Goal: Task Accomplishment & Management: Manage account settings

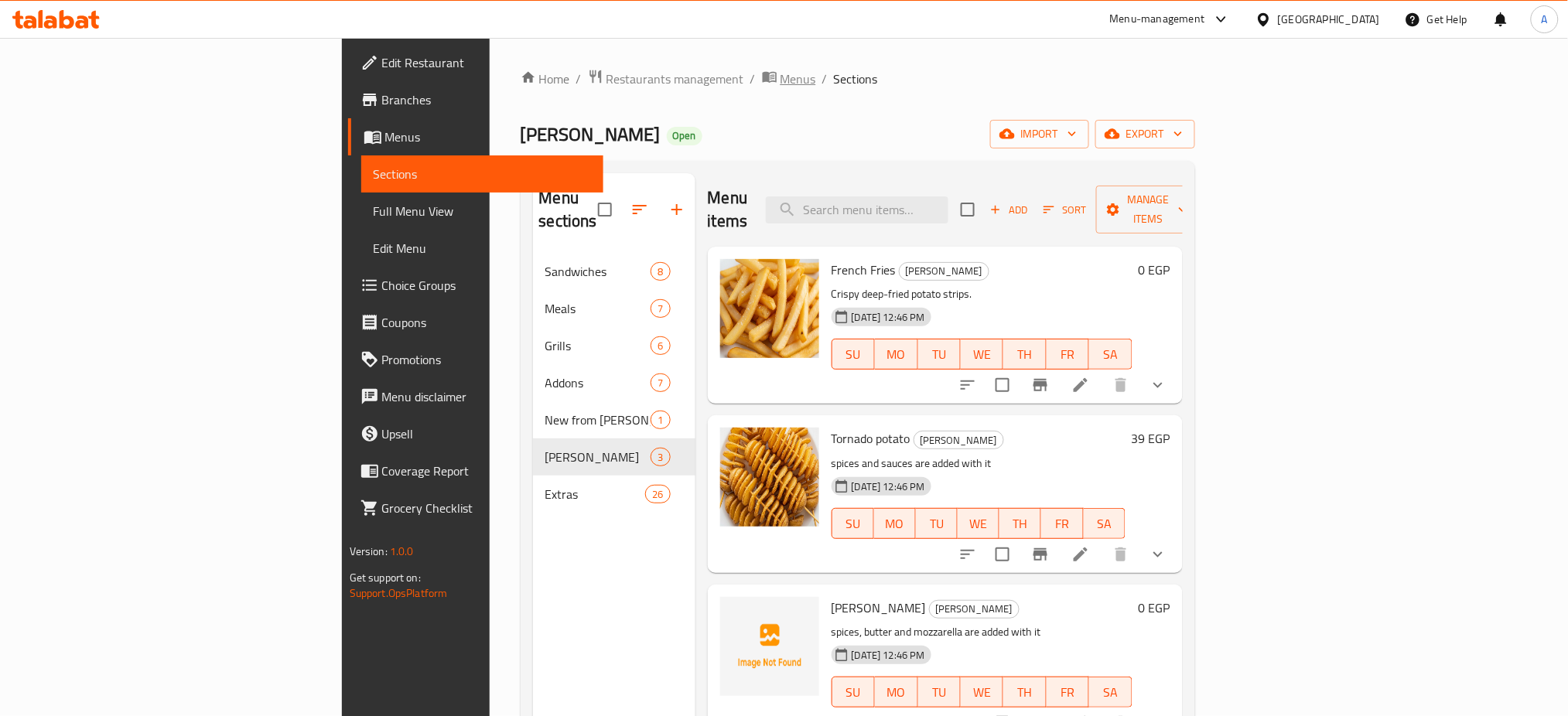
click at [780, 79] on span "Menus" at bounding box center [798, 78] width 36 height 18
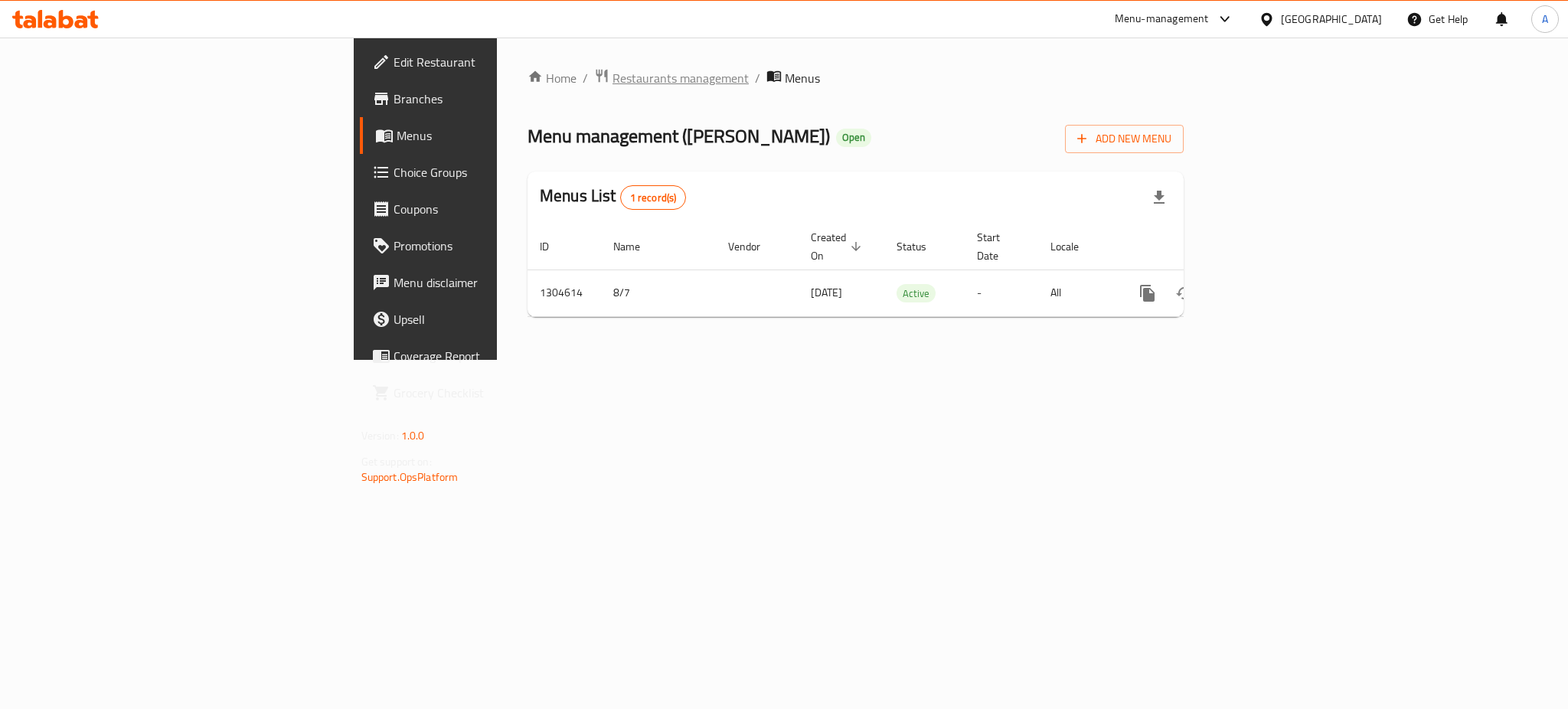
click at [613, 80] on span "Restaurants management" at bounding box center [681, 78] width 136 height 18
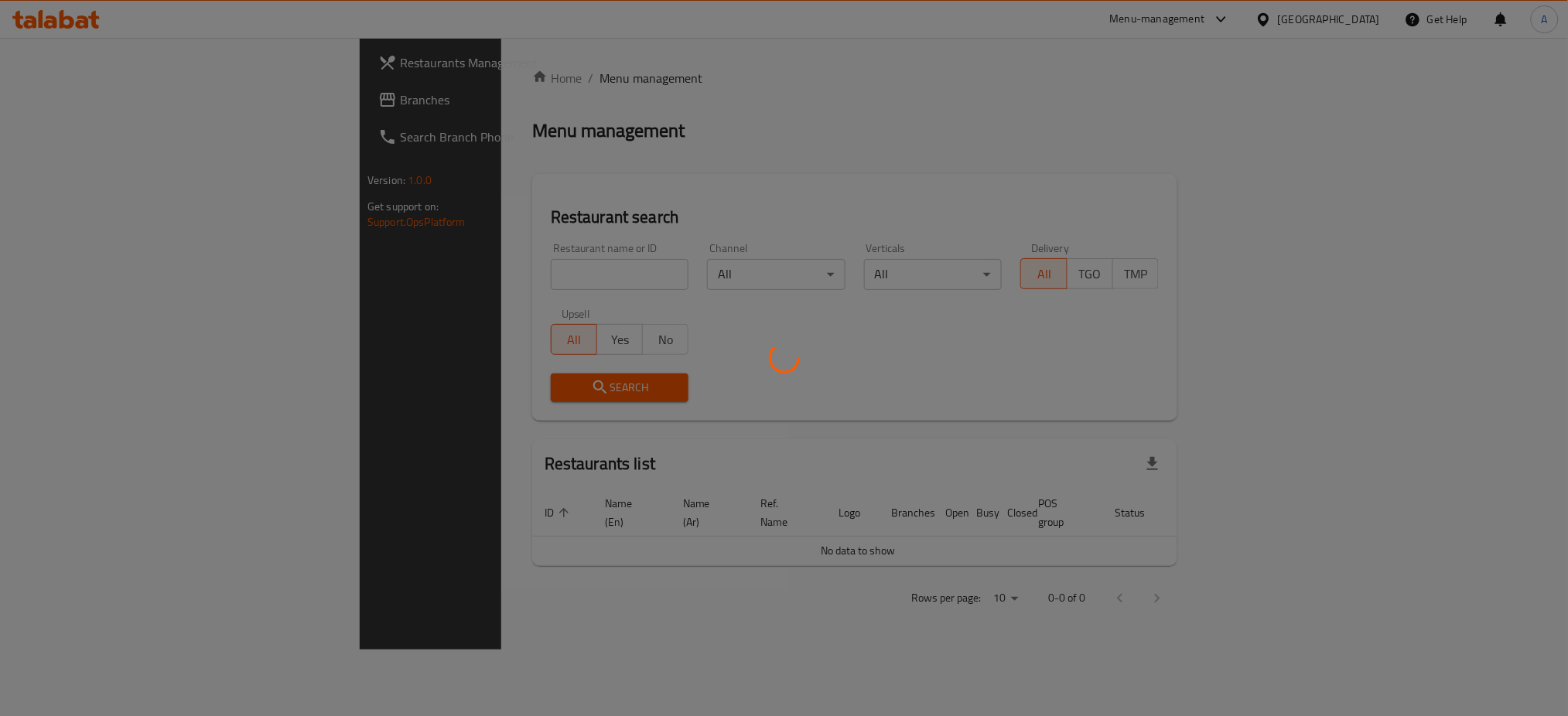
click at [426, 274] on div at bounding box center [784, 358] width 1568 height 716
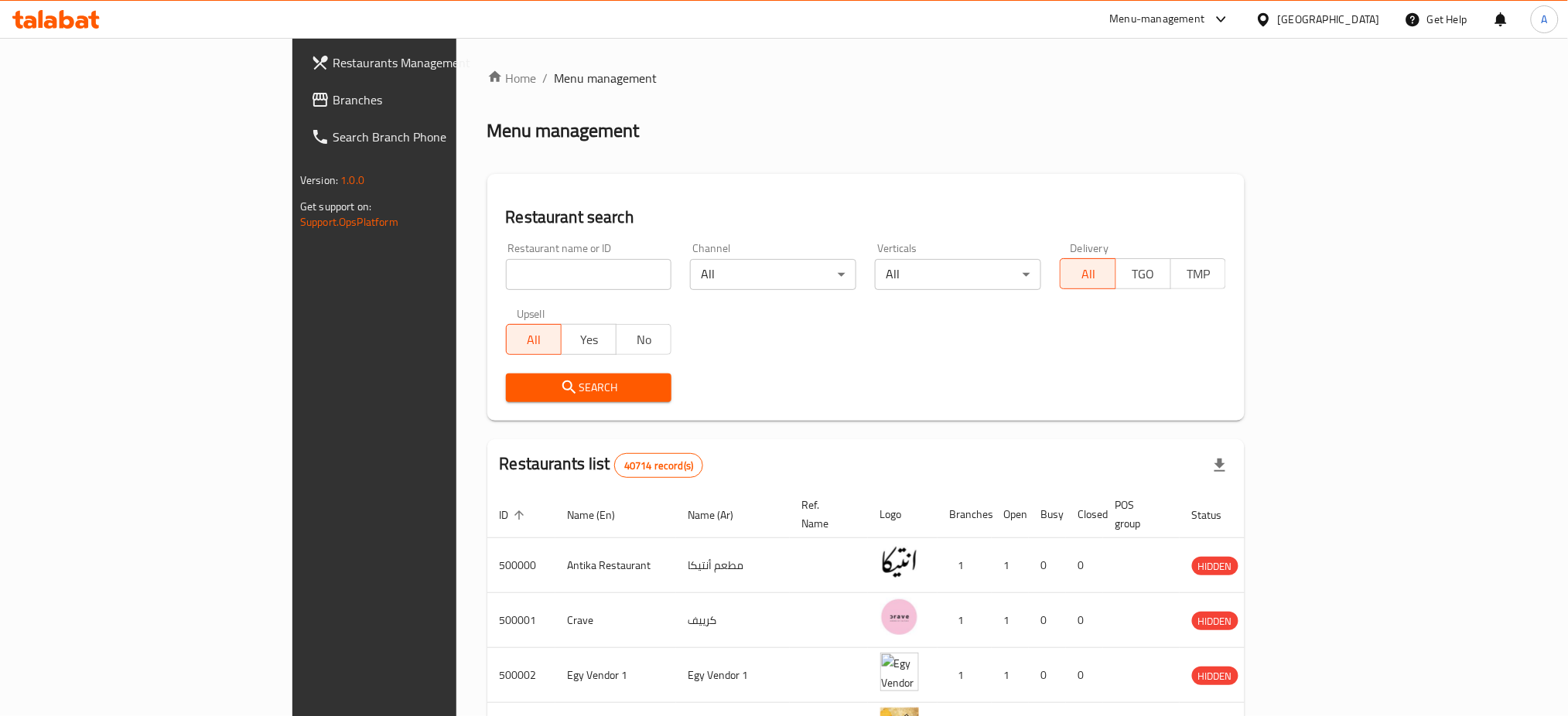
click at [506, 274] on input "search" at bounding box center [589, 274] width 166 height 31
paste input "690346"
type input "690346"
click button "Search" at bounding box center [589, 388] width 166 height 28
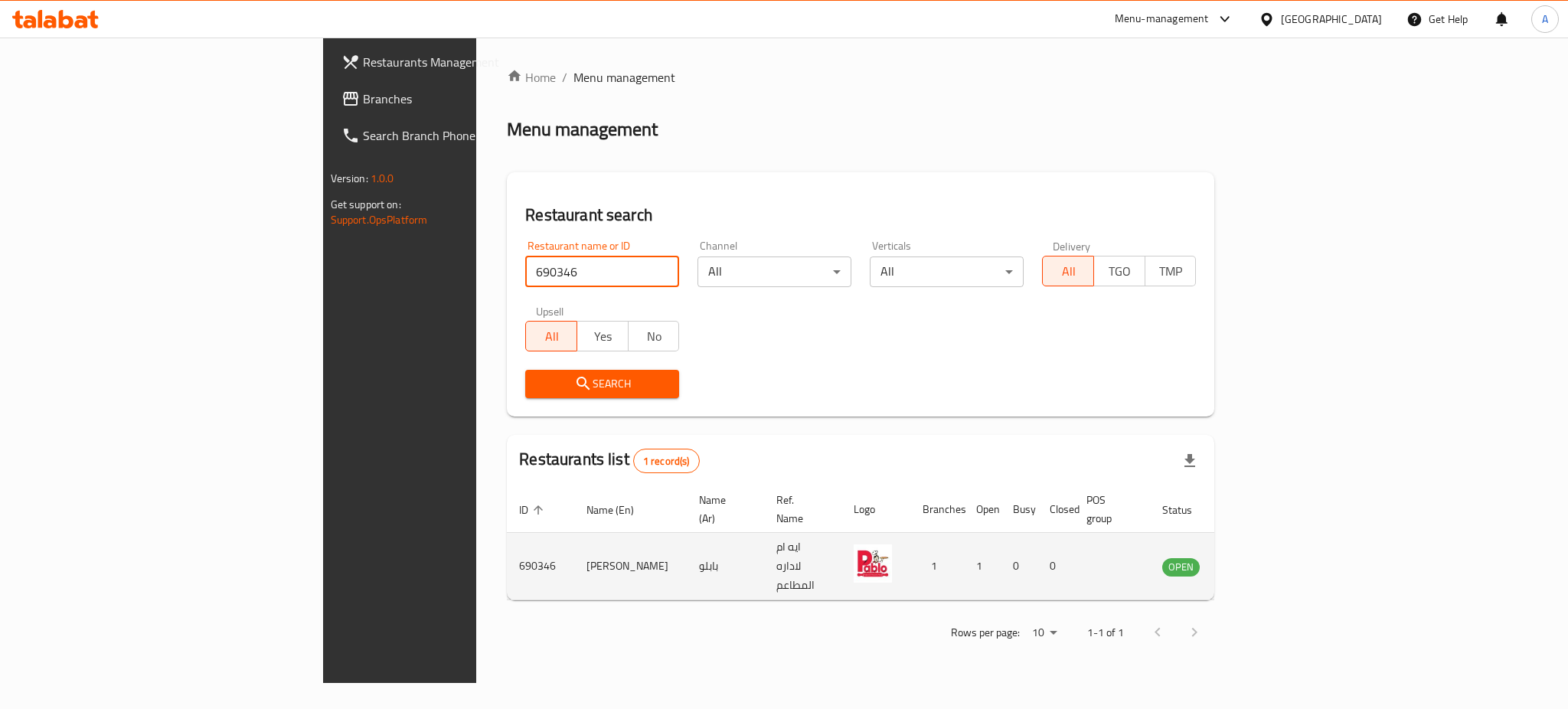
click at [1261, 557] on icon "enhanced table" at bounding box center [1251, 566] width 18 height 18
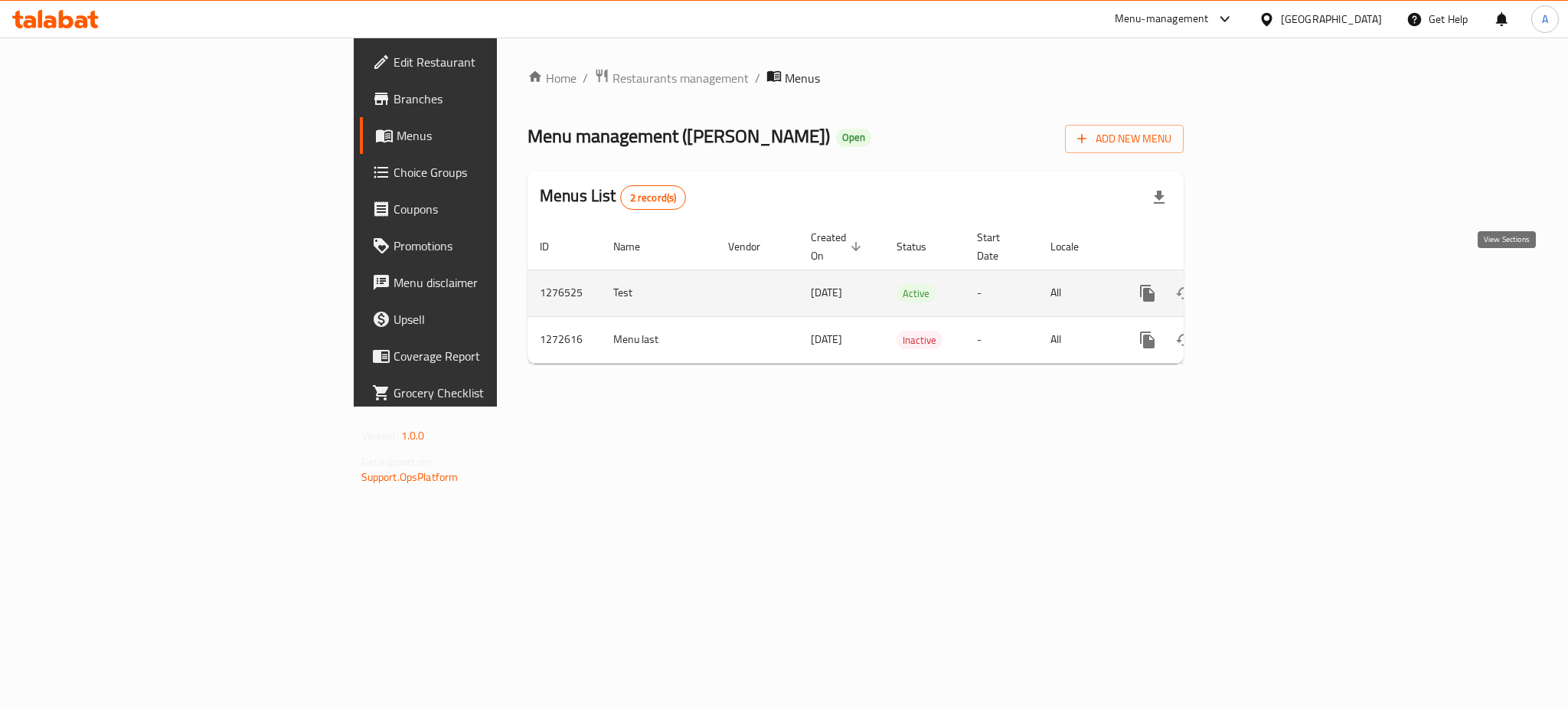
click at [1267, 284] on icon "enhanced table" at bounding box center [1258, 293] width 18 height 18
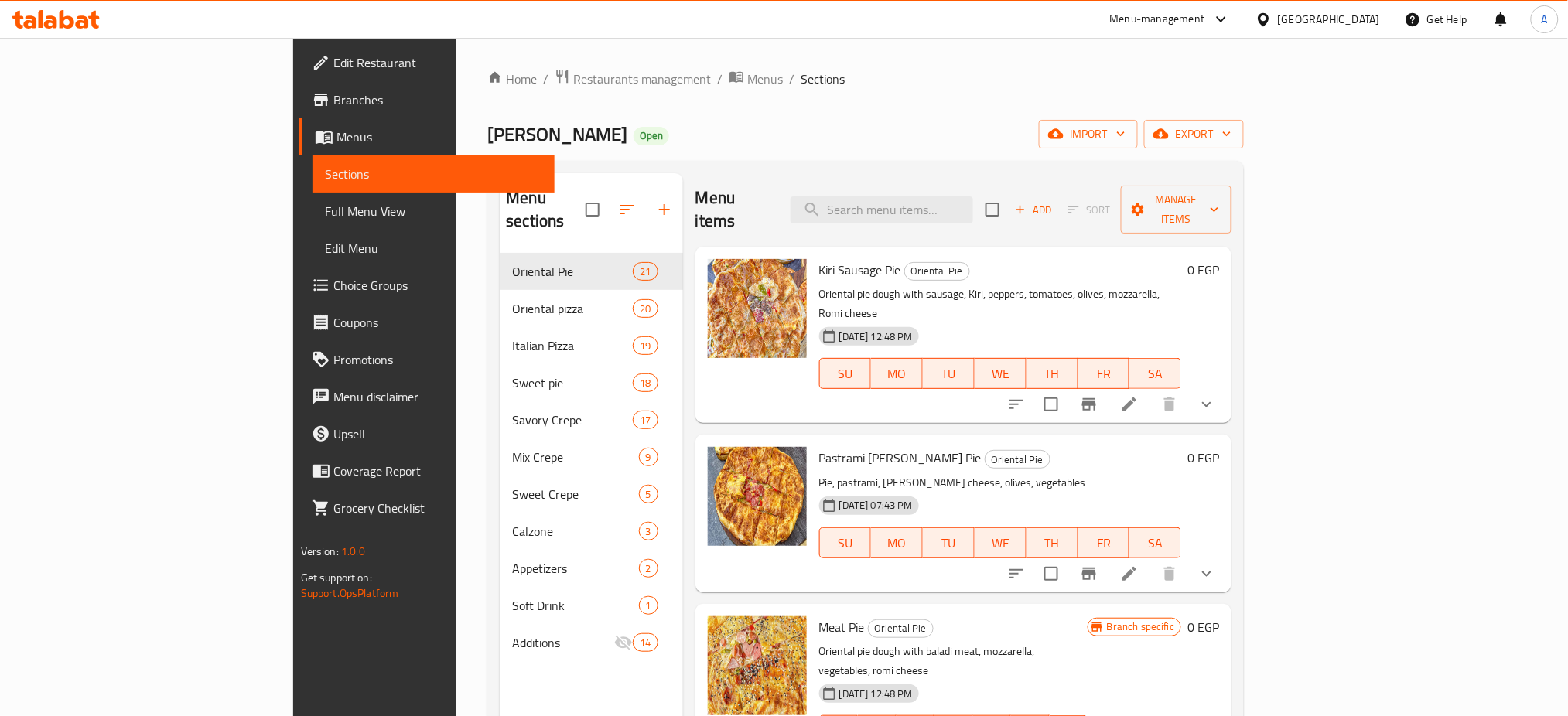
click at [700, 132] on div "Pablo Open import export" at bounding box center [866, 134] width 757 height 28
click at [1181, 285] on p "Oriental pie dough with sausage, Kiri, peppers, tomatoes, olives, mozzarella, R…" at bounding box center [1000, 304] width 362 height 39
click at [1216, 395] on icon "show more" at bounding box center [1206, 403] width 18 height 18
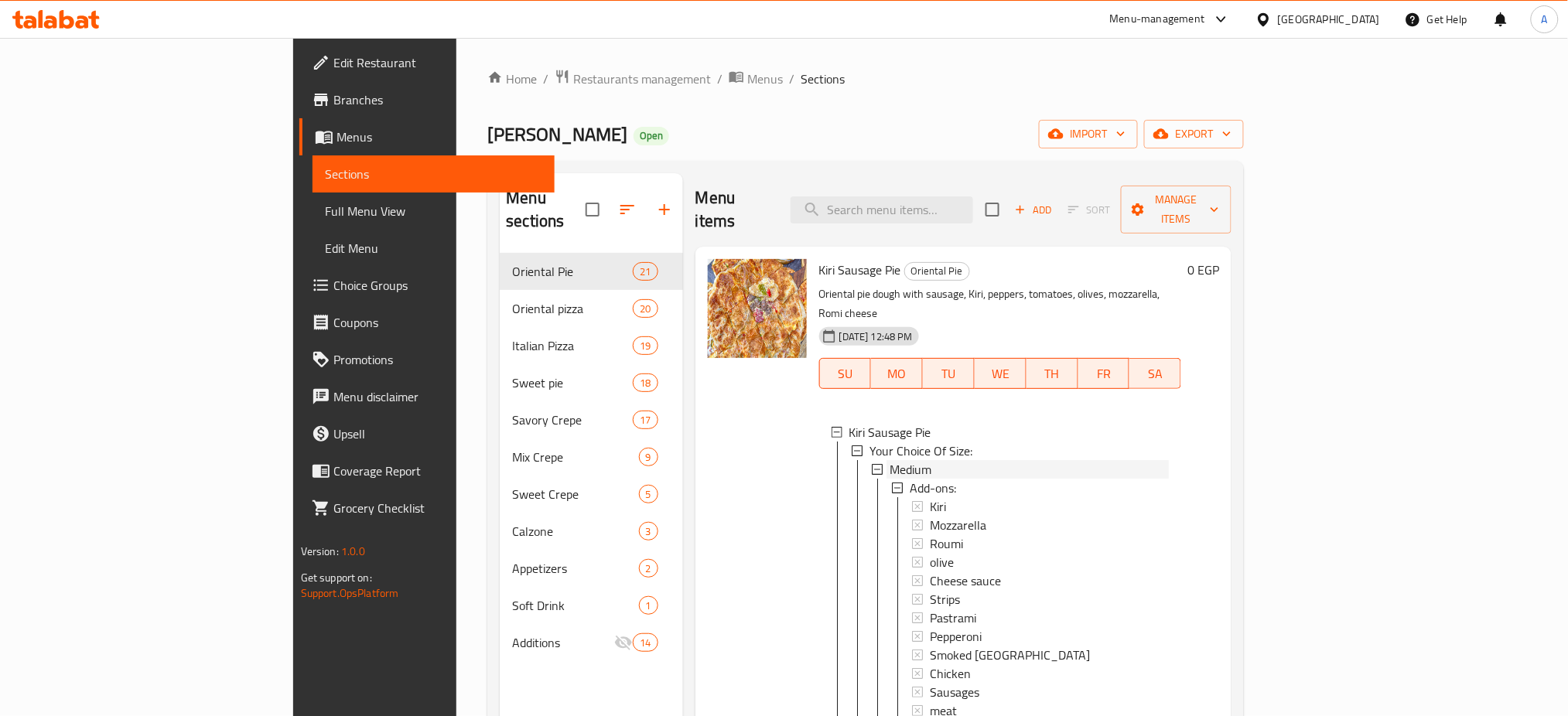
click at [890, 460] on span "Medium" at bounding box center [910, 468] width 42 height 18
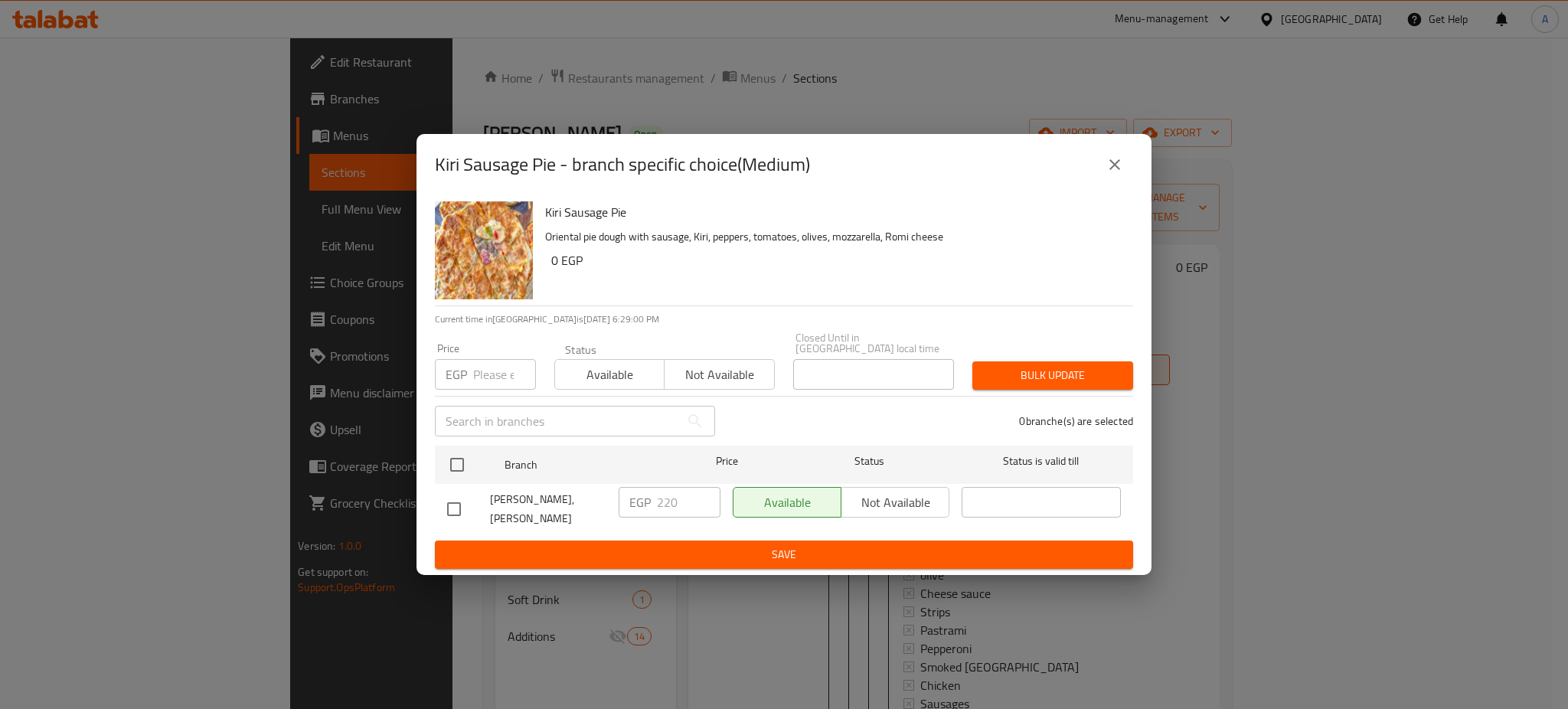
click at [487, 373] on input "number" at bounding box center [505, 374] width 63 height 31
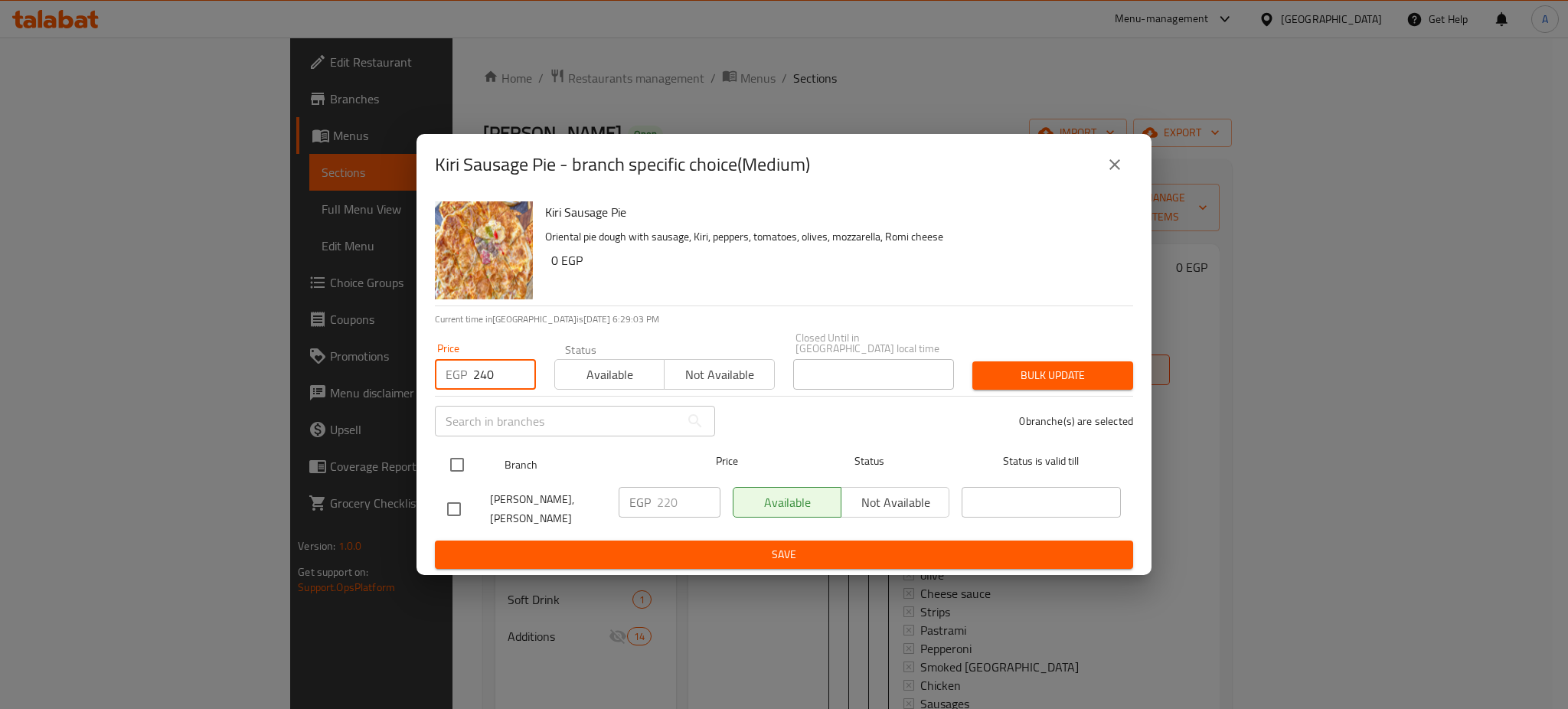
type input "240"
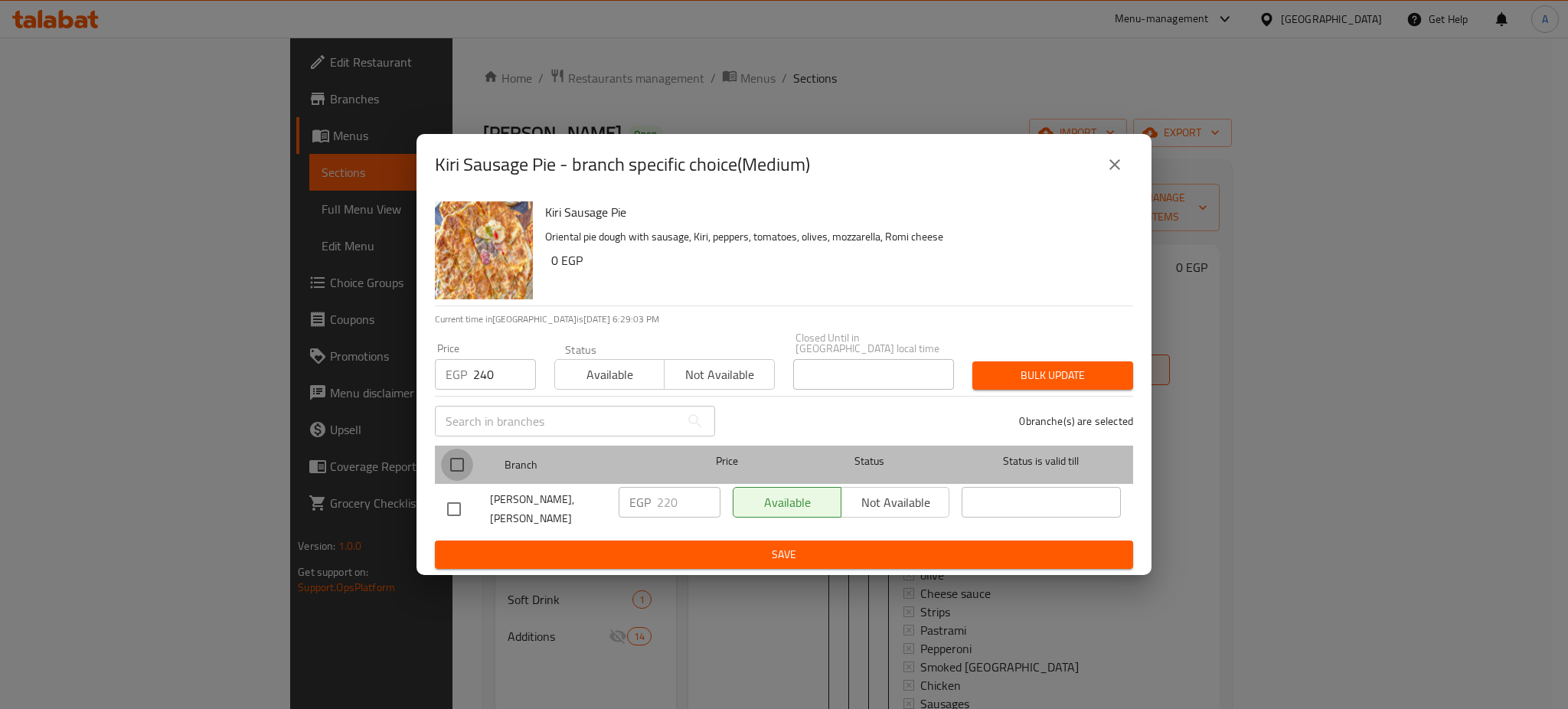
click at [459, 453] on input "checkbox" at bounding box center [457, 465] width 32 height 32
checkbox input "true"
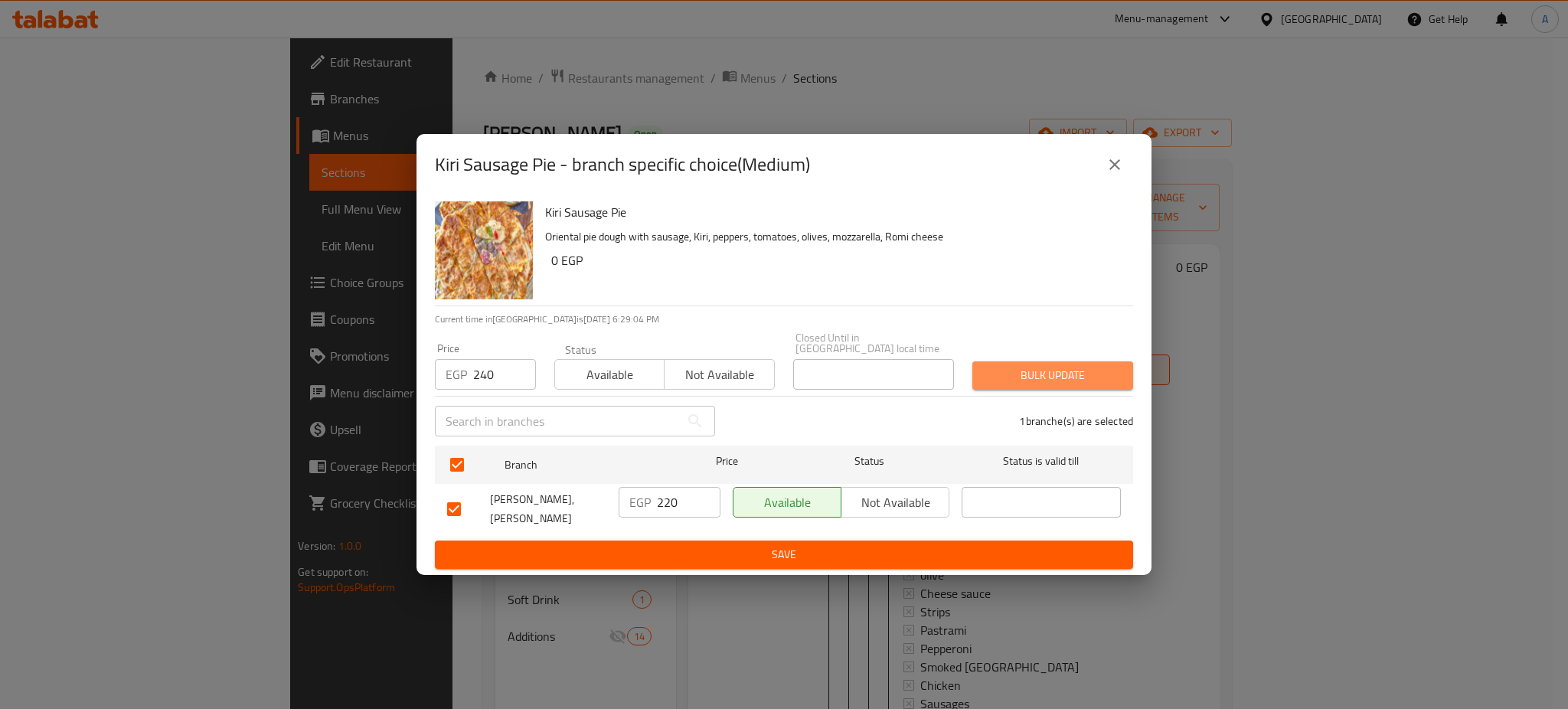
click at [1092, 361] on button "Bulk update" at bounding box center [1052, 375] width 161 height 28
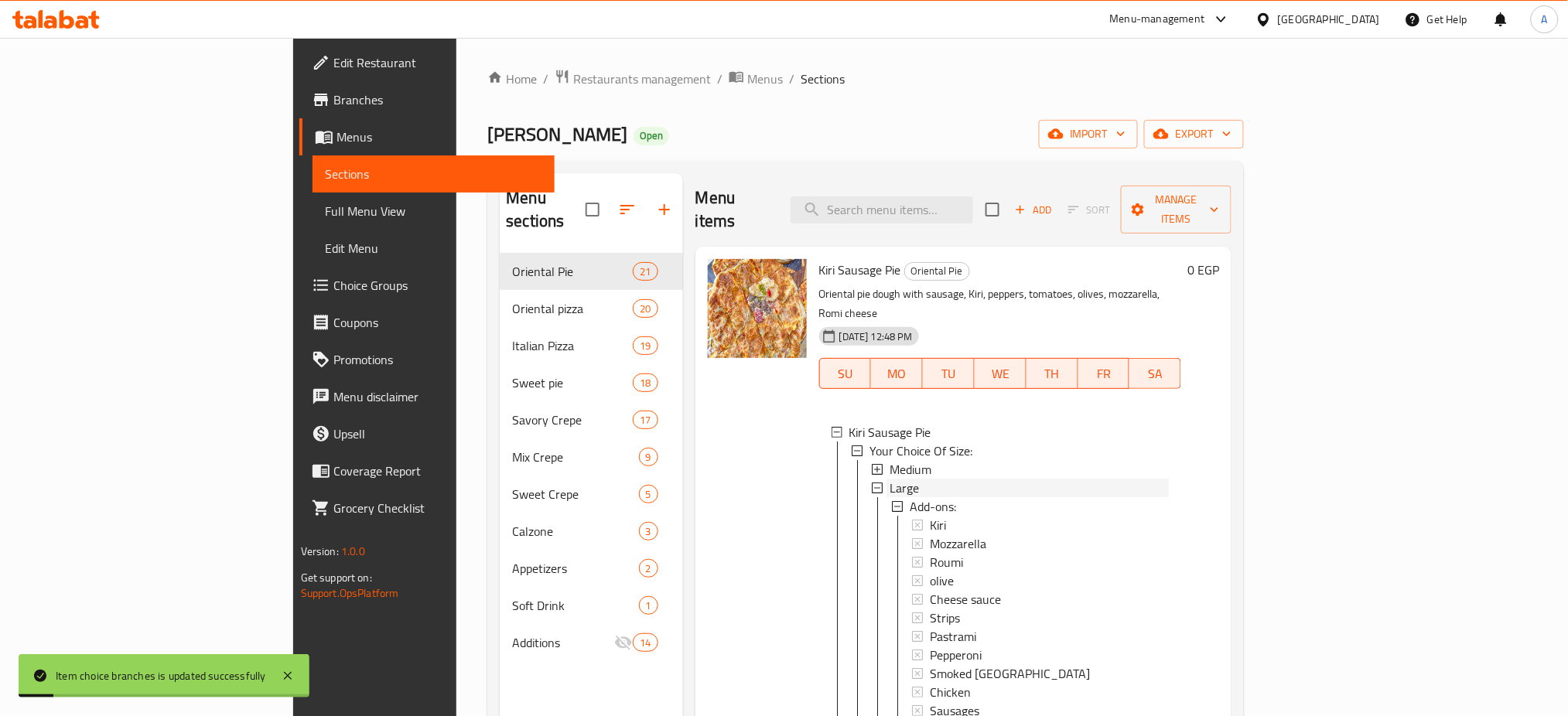
click at [890, 479] on div "Large" at bounding box center [1029, 487] width 279 height 18
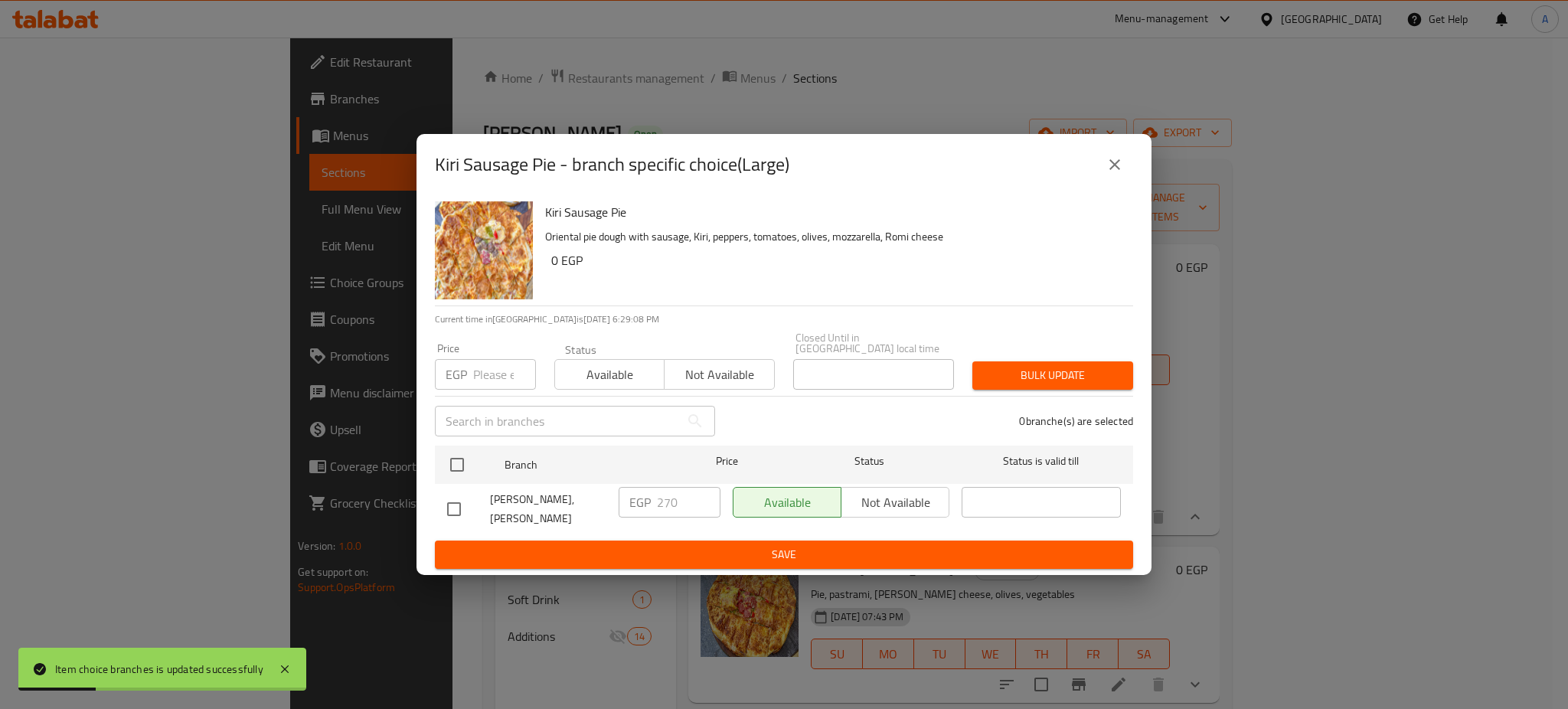
click at [495, 360] on input "number" at bounding box center [505, 374] width 63 height 31
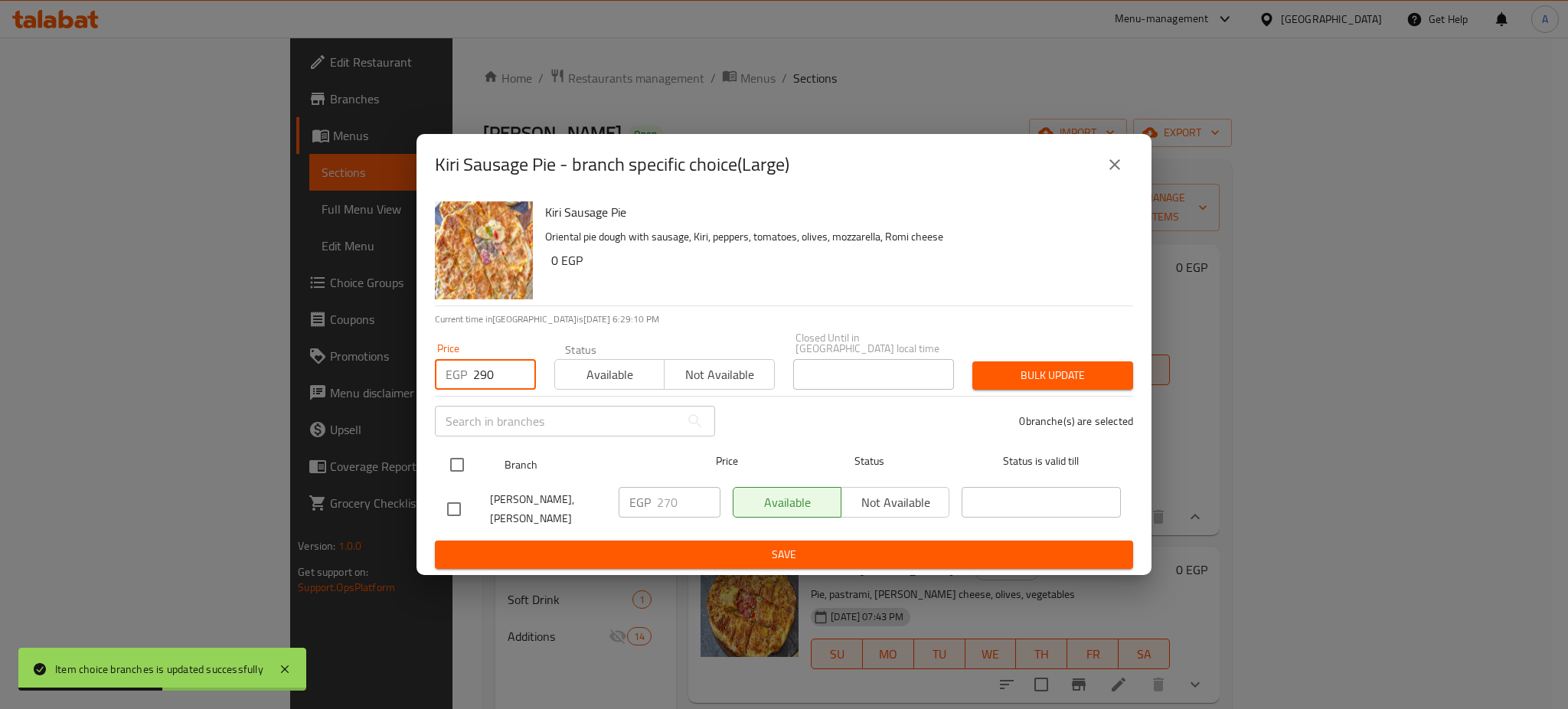
type input "290"
click at [462, 467] on input "checkbox" at bounding box center [457, 465] width 32 height 32
checkbox input "true"
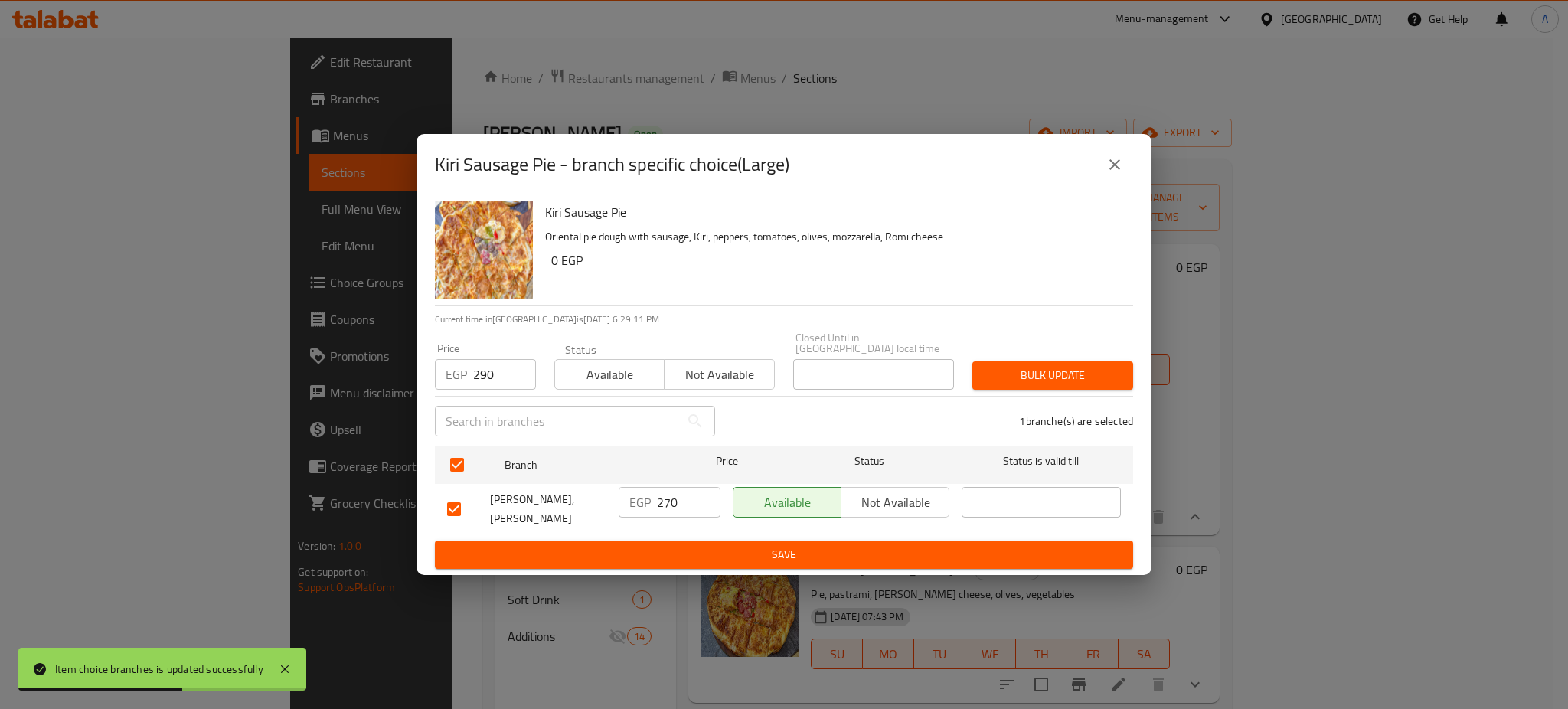
click at [1029, 371] on span "Bulk update" at bounding box center [1053, 375] width 136 height 19
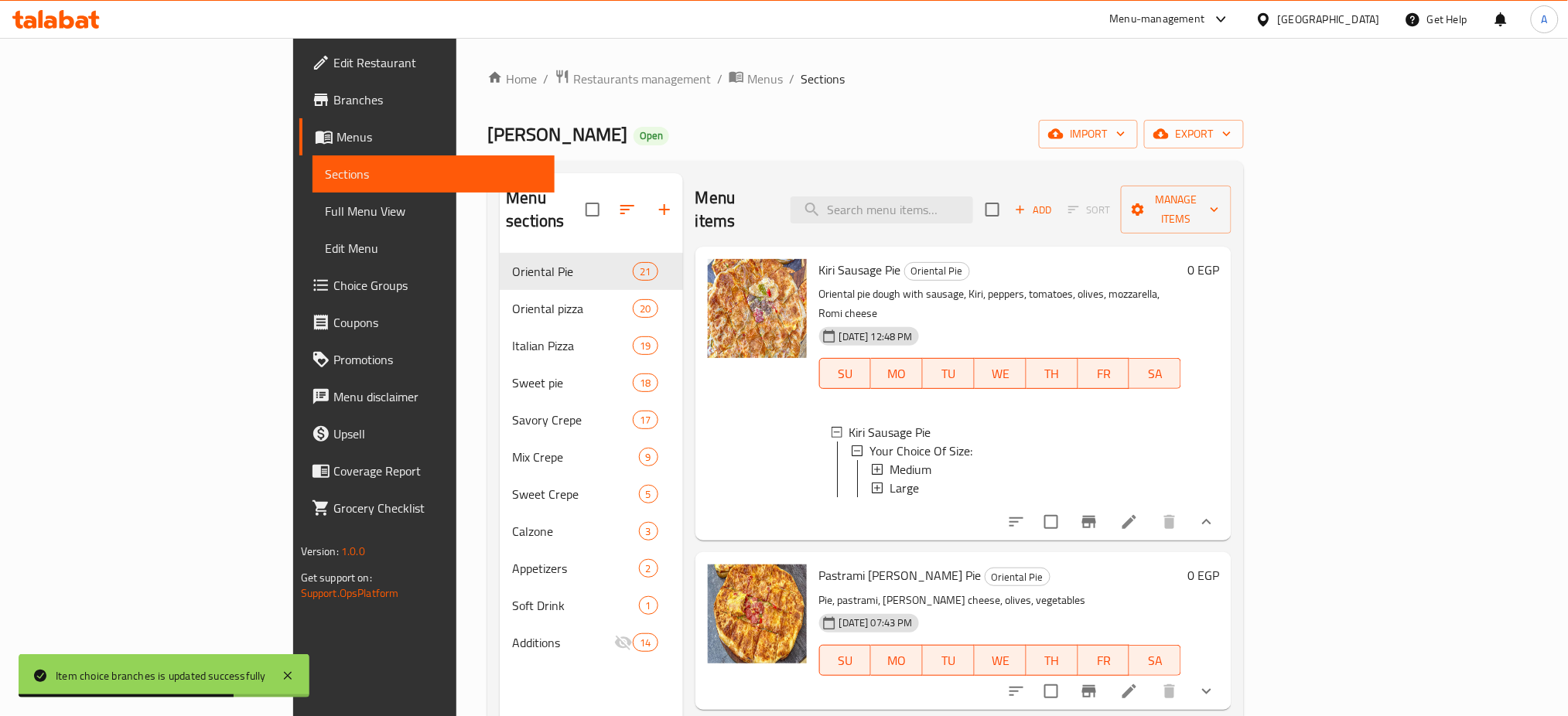
click at [1216, 682] on icon "show more" at bounding box center [1206, 691] width 18 height 18
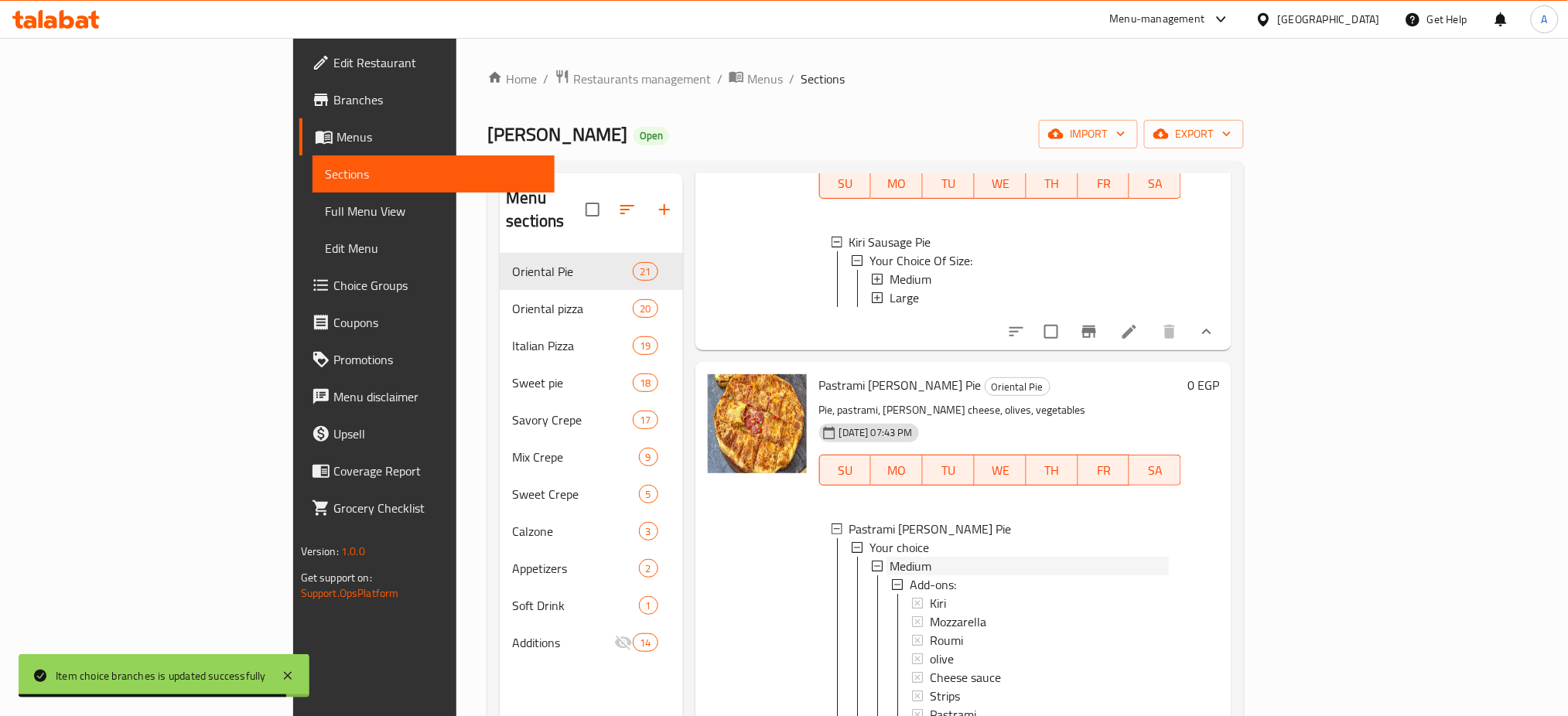
click at [890, 557] on span "Medium" at bounding box center [910, 566] width 42 height 18
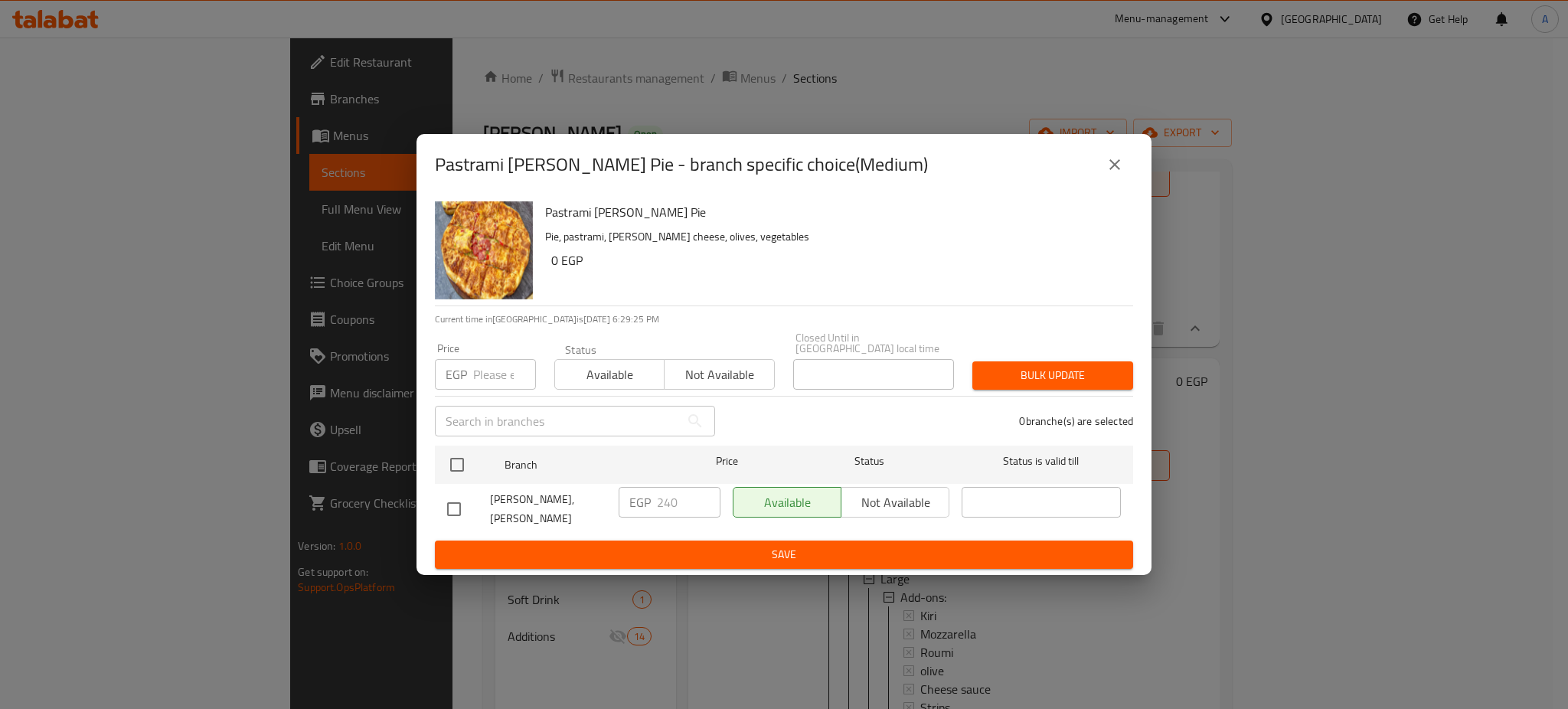
click at [483, 375] on input "number" at bounding box center [505, 374] width 63 height 31
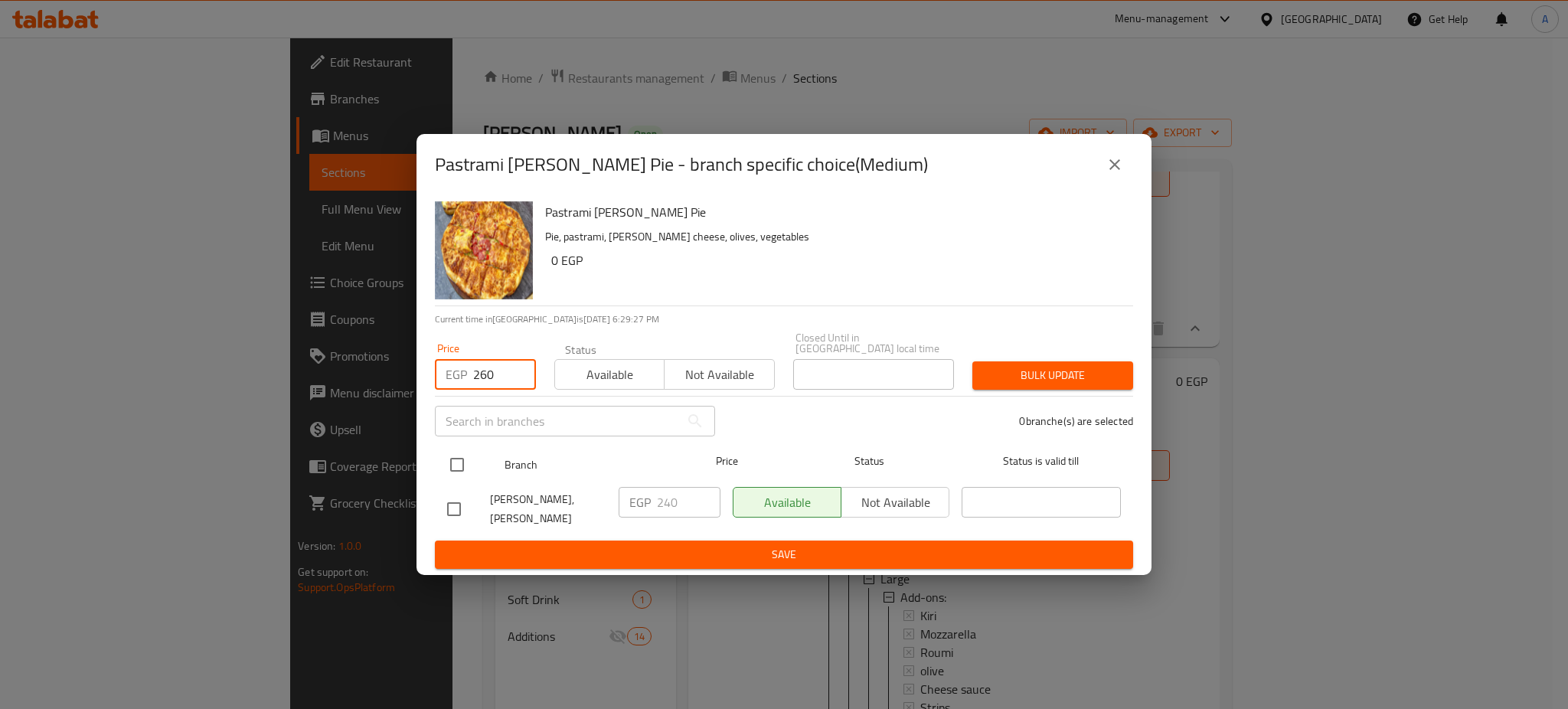
type input "260"
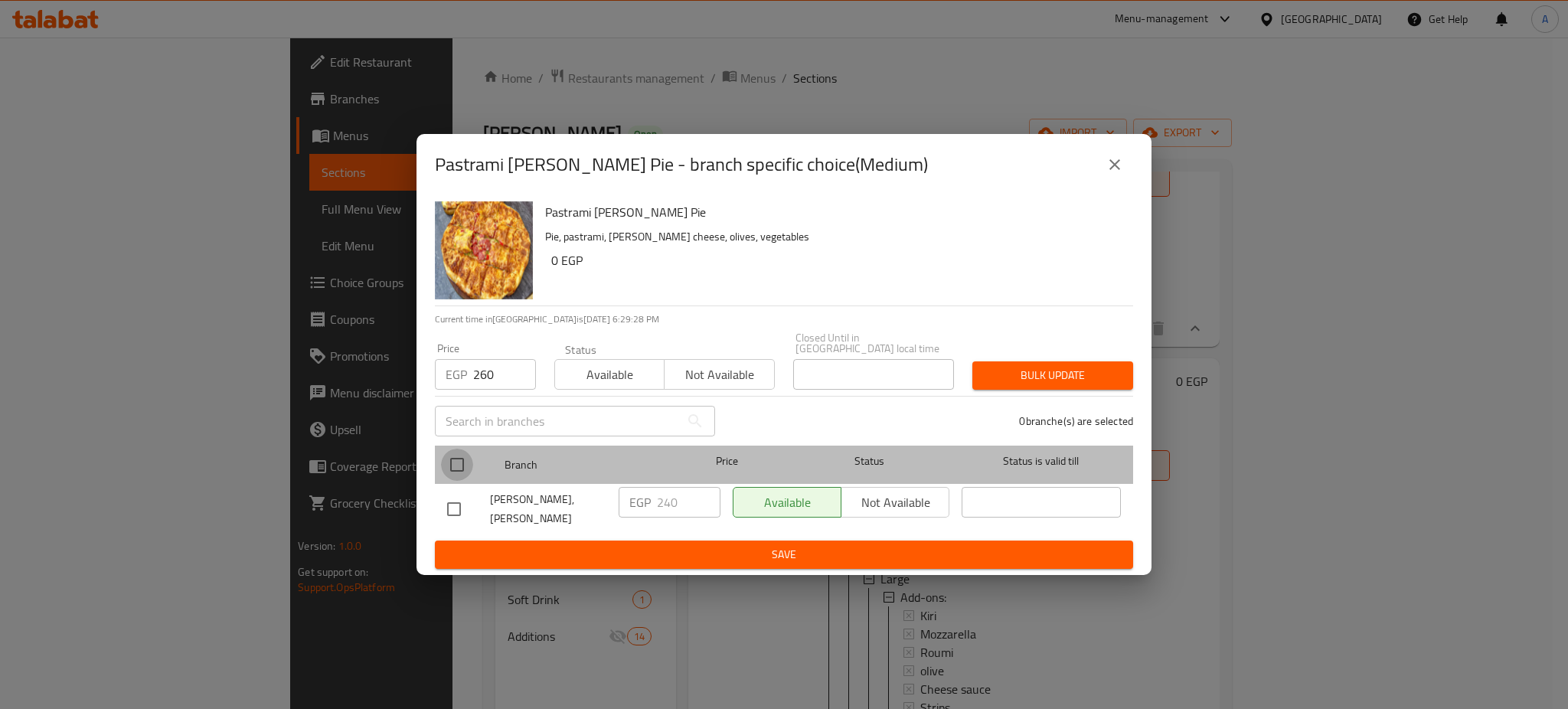
click at [469, 471] on input "checkbox" at bounding box center [457, 465] width 32 height 32
checkbox input "true"
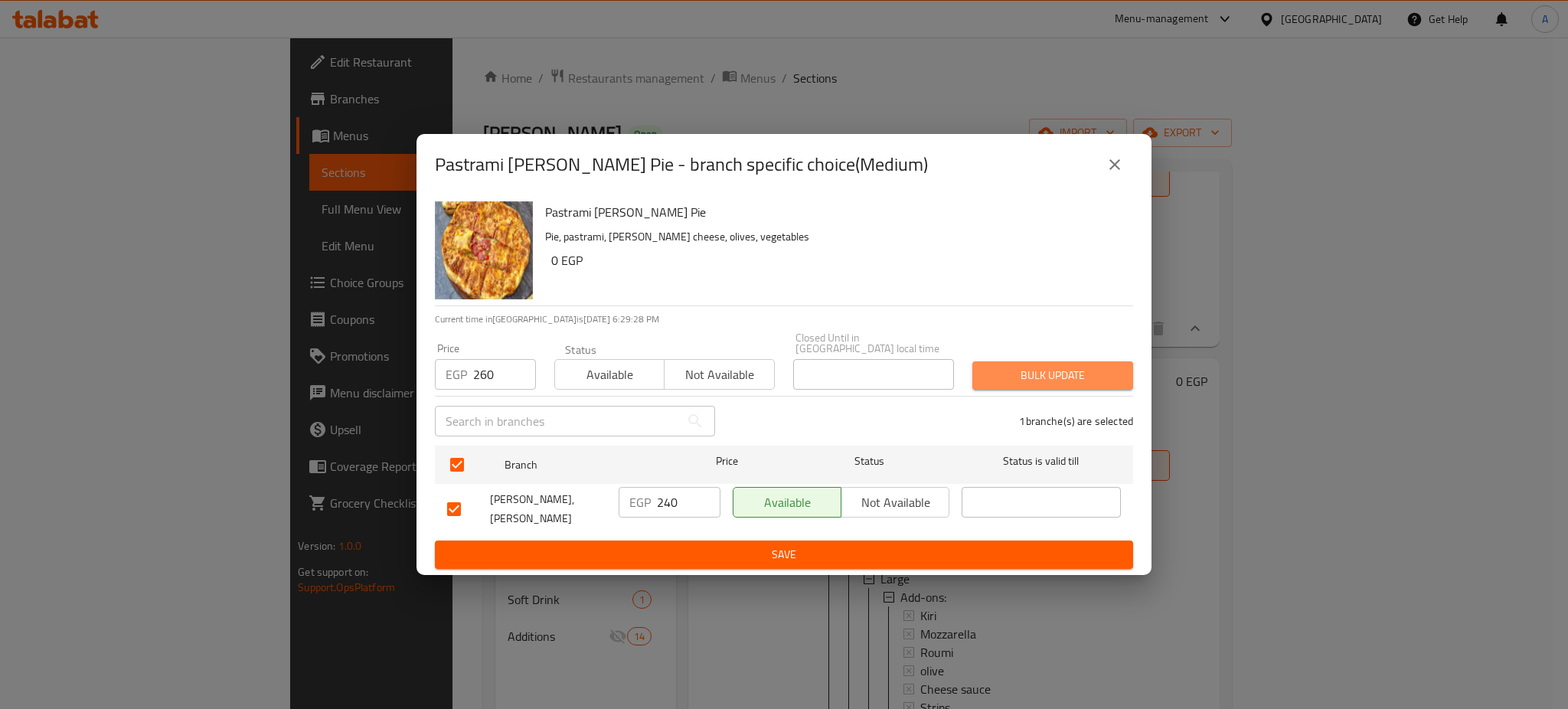
click at [1033, 372] on span "Bulk update" at bounding box center [1053, 375] width 136 height 19
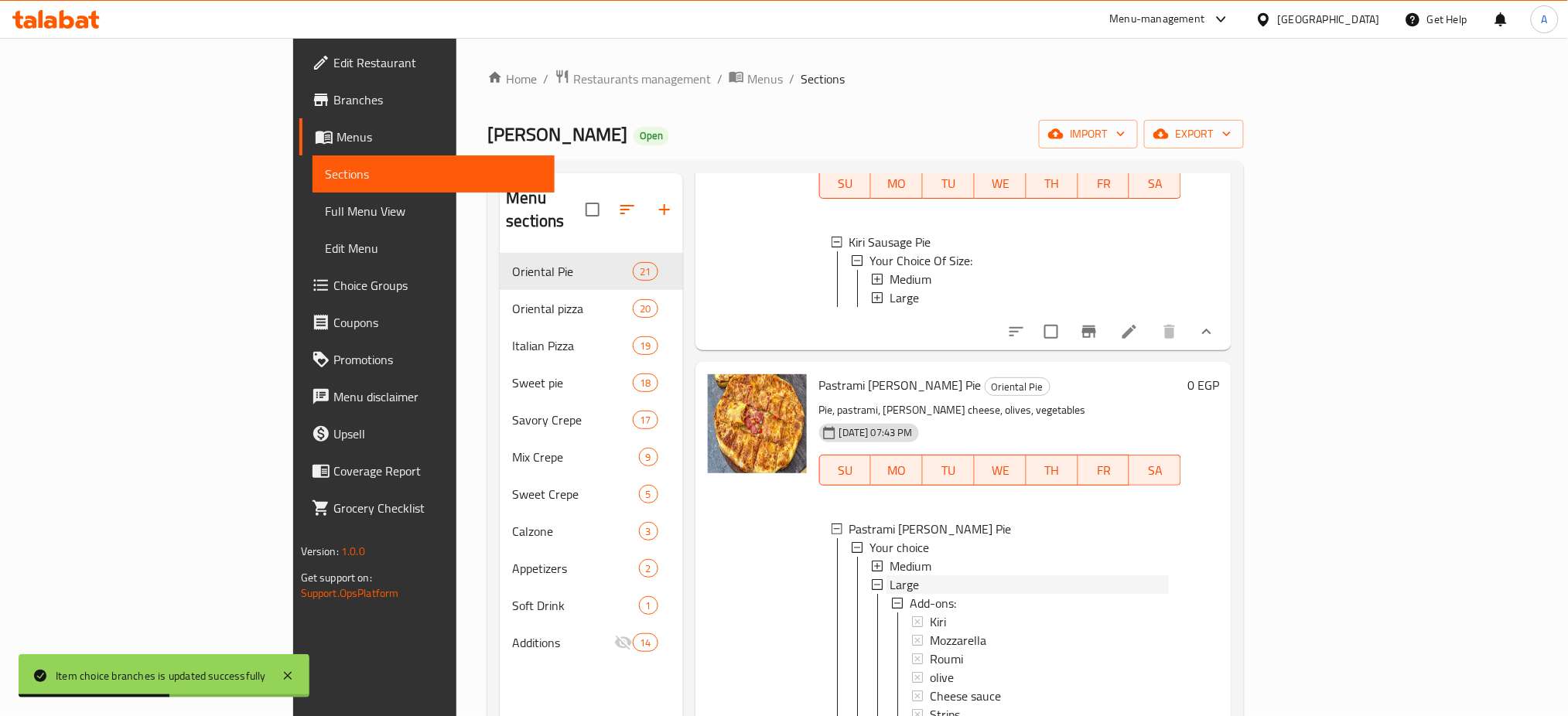
click at [890, 575] on span "Large" at bounding box center [904, 584] width 29 height 18
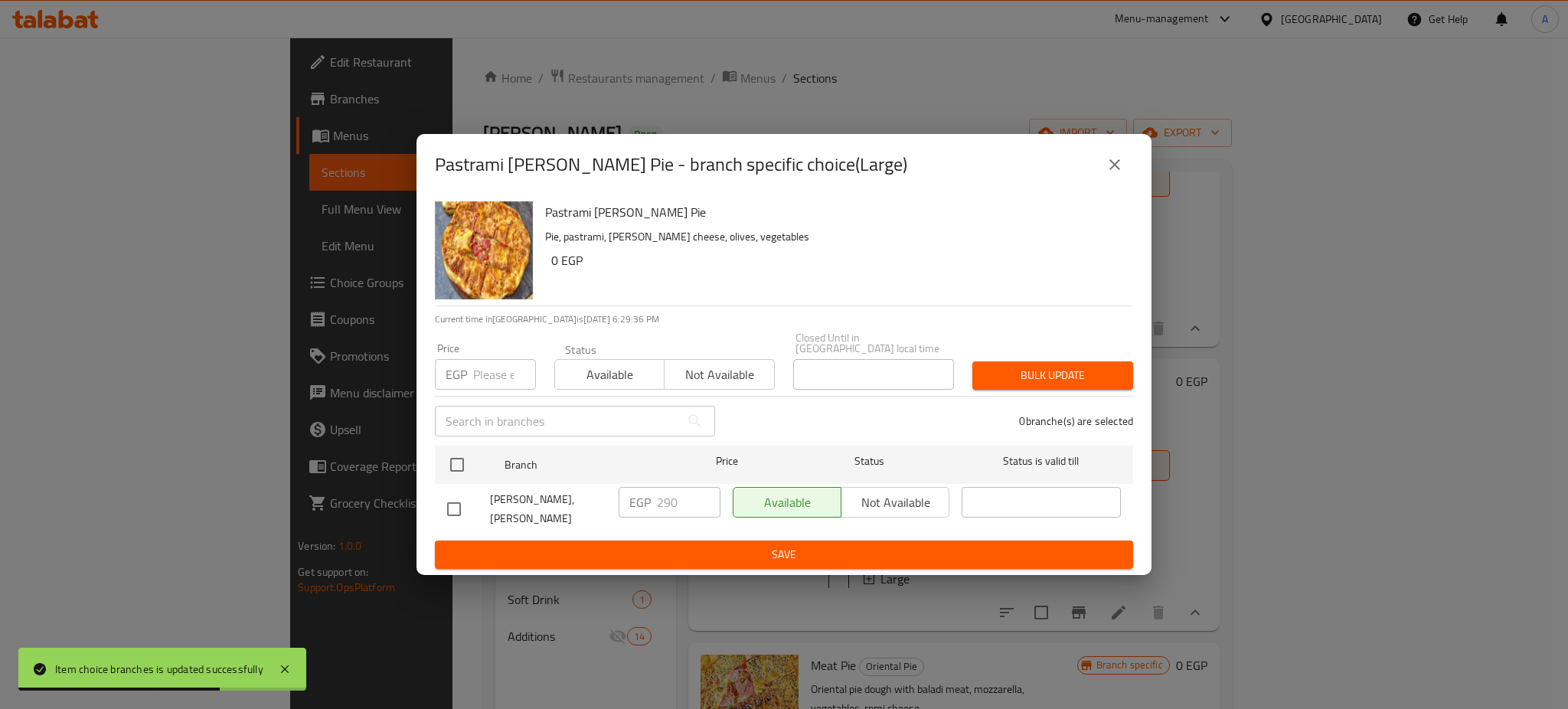
click at [491, 373] on input "number" at bounding box center [505, 374] width 63 height 31
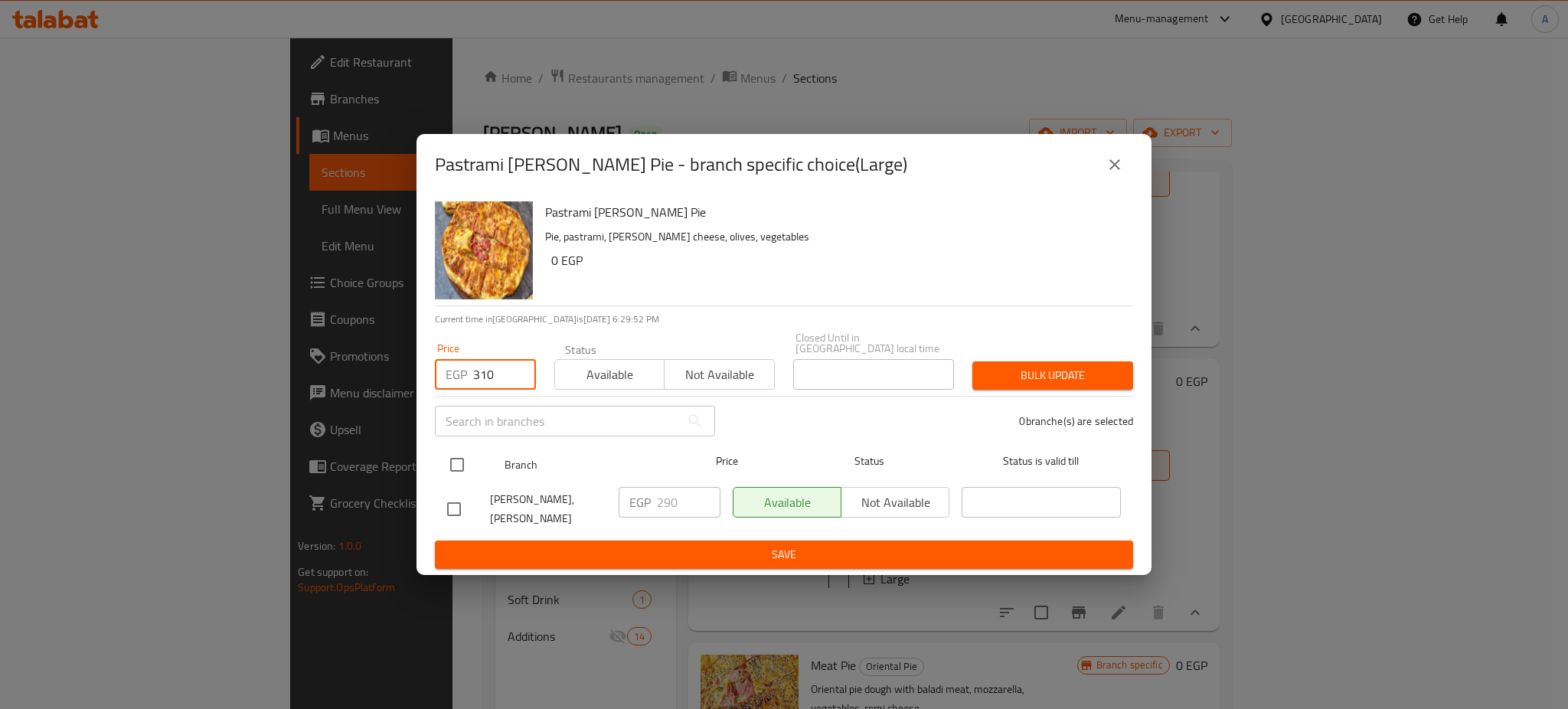
type input "310"
click at [455, 458] on input "checkbox" at bounding box center [457, 465] width 32 height 32
checkbox input "true"
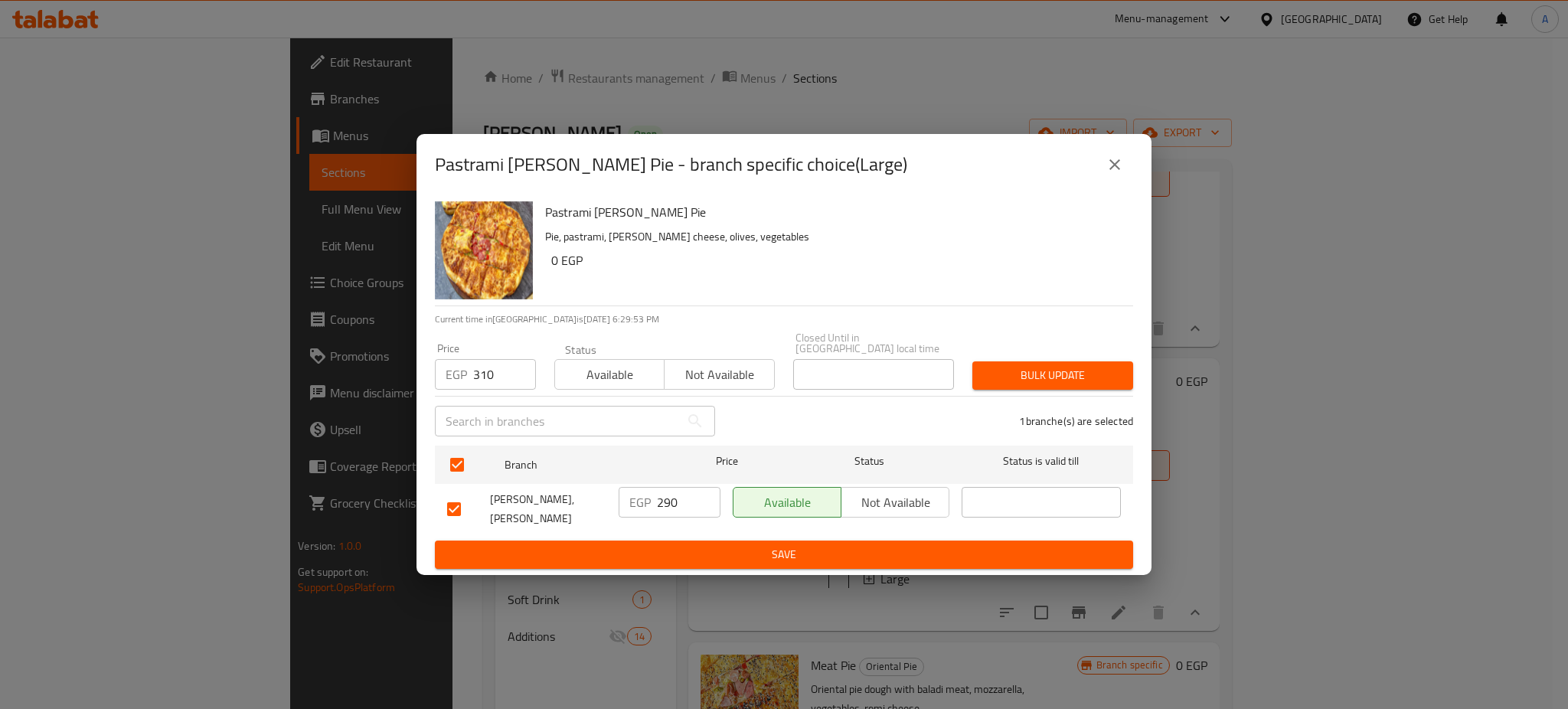
click at [1042, 366] on span "Bulk update" at bounding box center [1053, 375] width 136 height 19
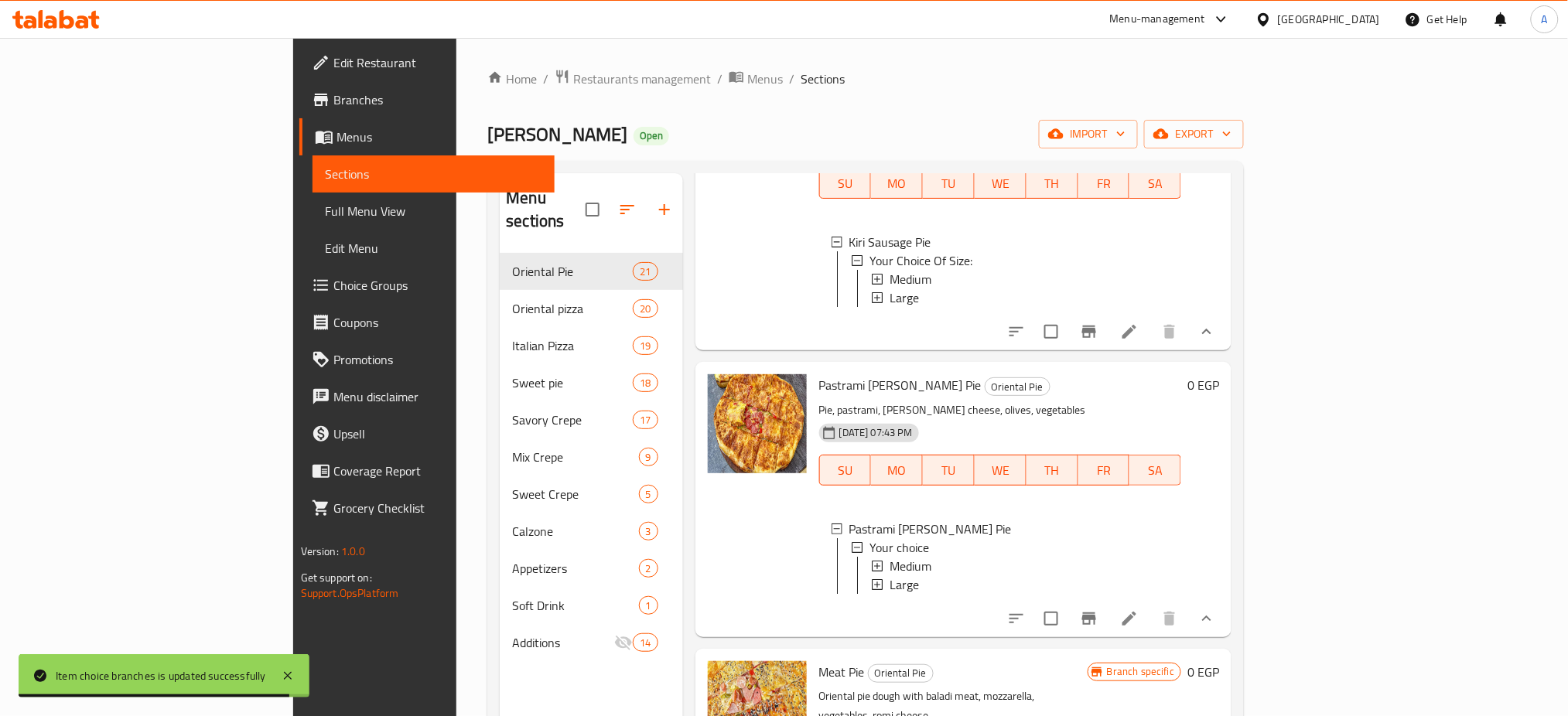
click at [1274, 464] on div "Home / Restaurants management / Menus / Sections Pablo Open import export Menu …" at bounding box center [866, 485] width 818 height 895
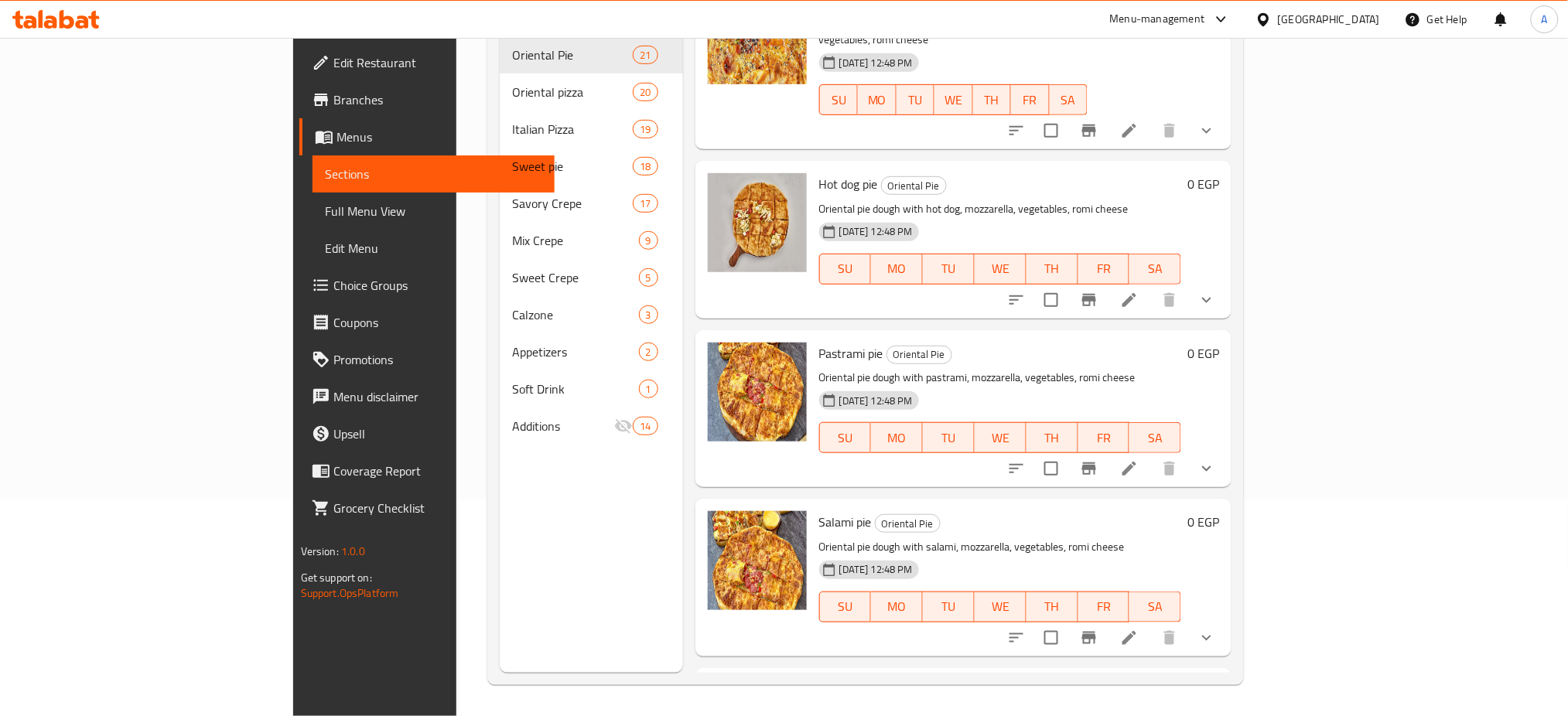
scroll to position [652, 0]
click at [1216, 457] on icon "show more" at bounding box center [1206, 466] width 18 height 18
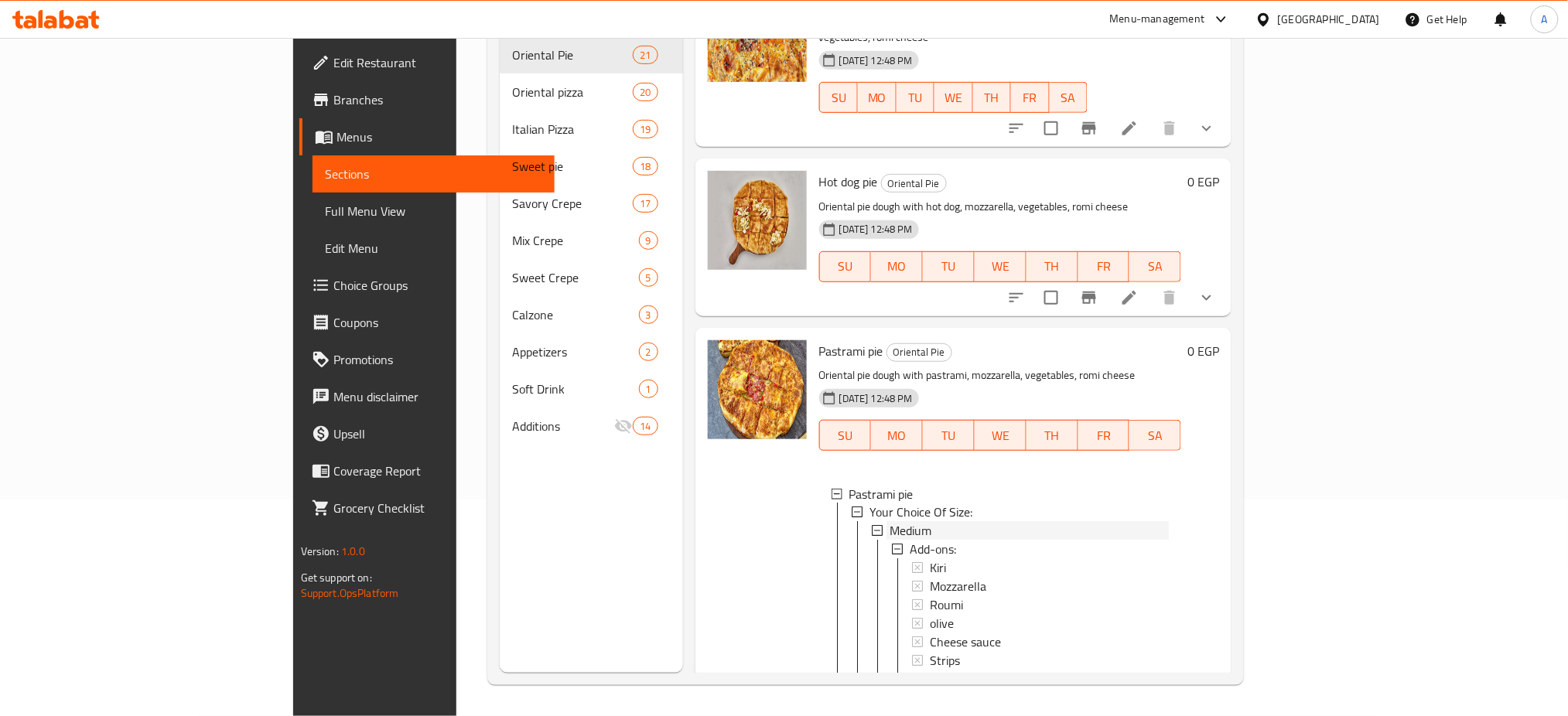
click at [890, 522] on div "Medium" at bounding box center [1029, 531] width 279 height 18
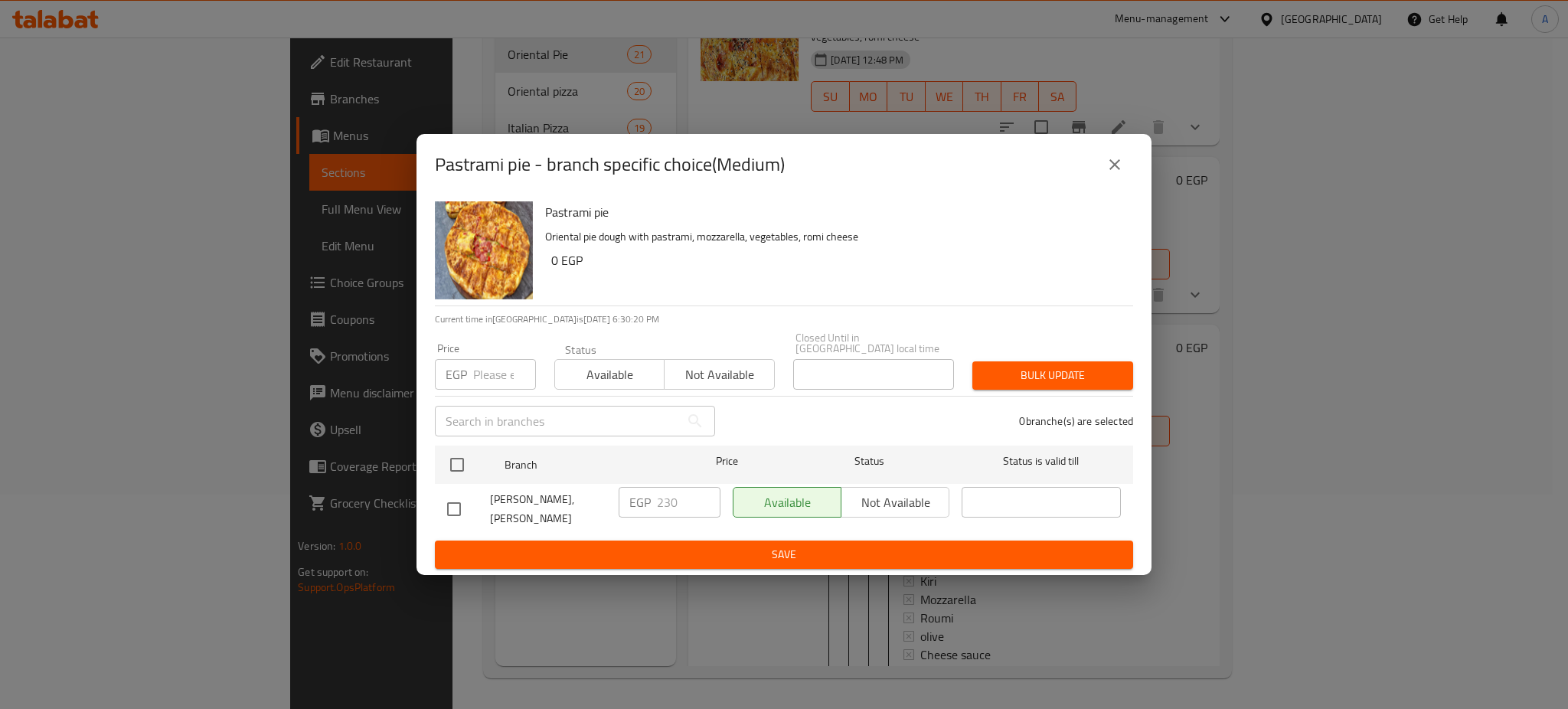
click at [502, 367] on input "number" at bounding box center [505, 374] width 63 height 31
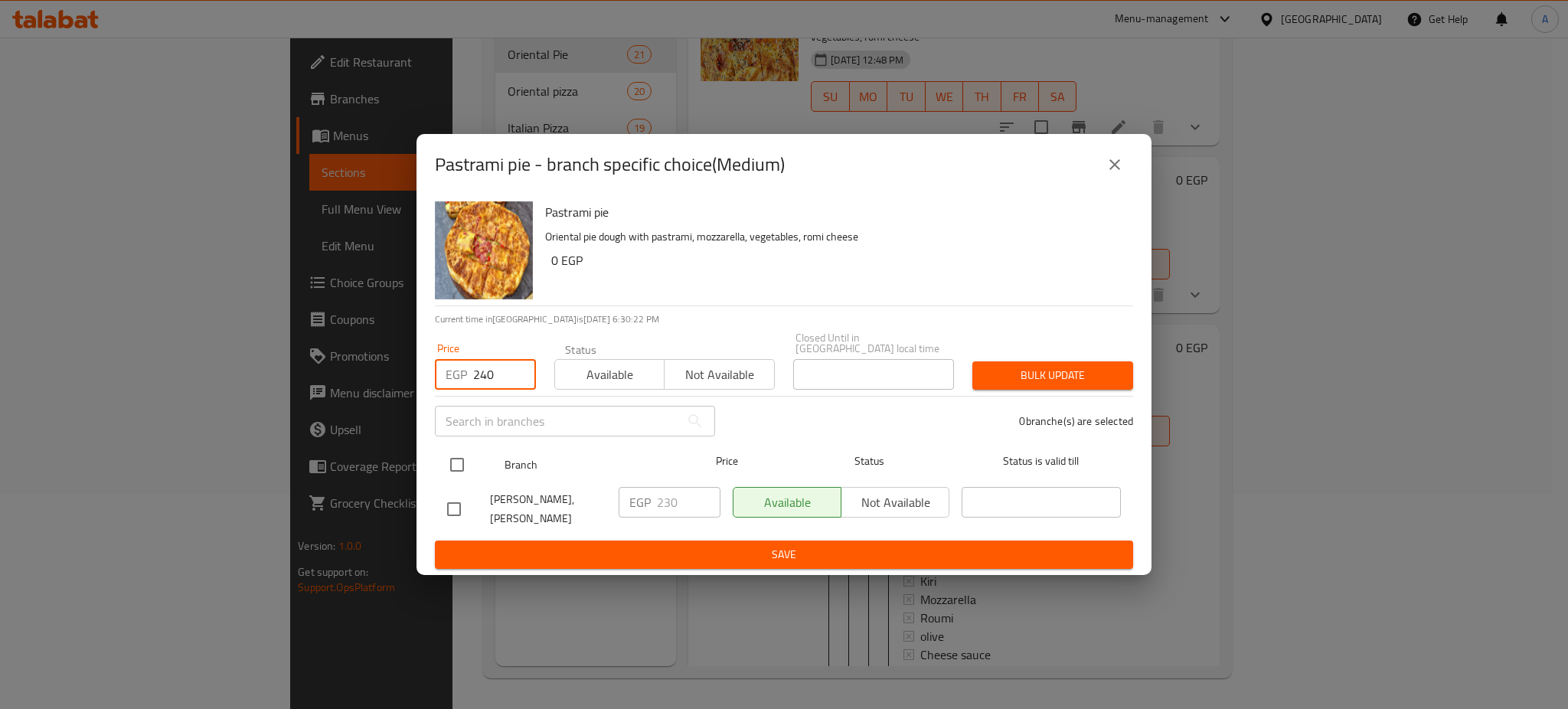
type input "240"
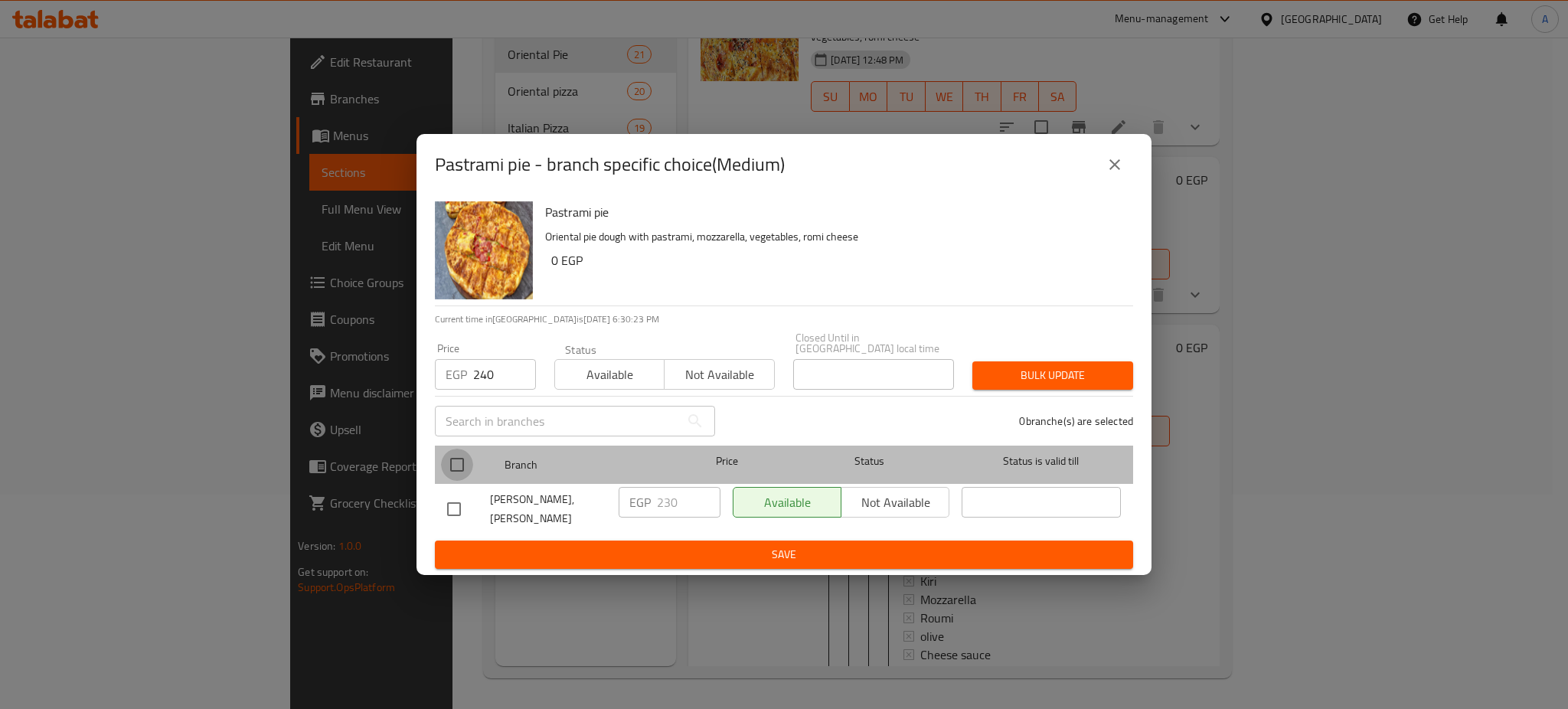
click at [464, 456] on input "checkbox" at bounding box center [457, 465] width 32 height 32
checkbox input "true"
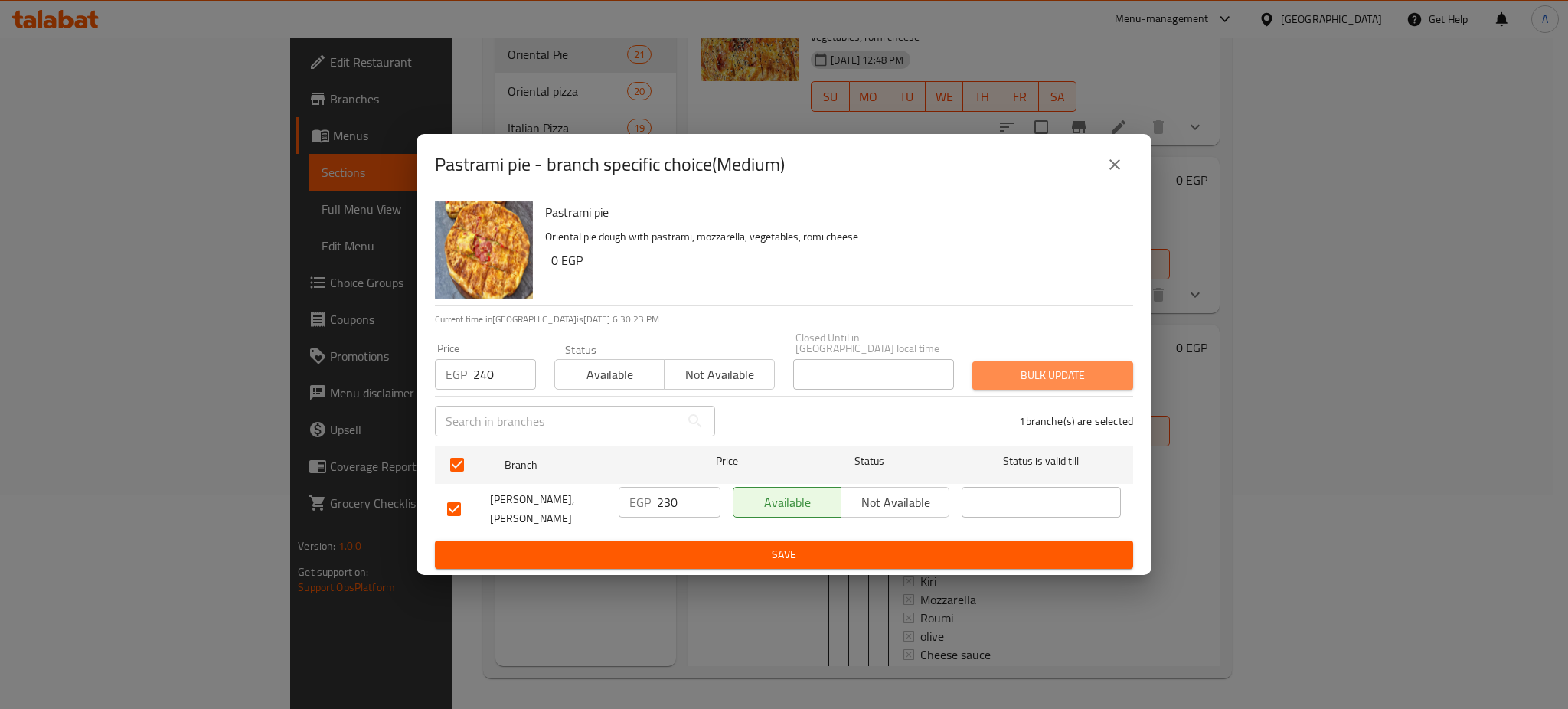
click at [1092, 366] on span "Bulk update" at bounding box center [1053, 375] width 136 height 19
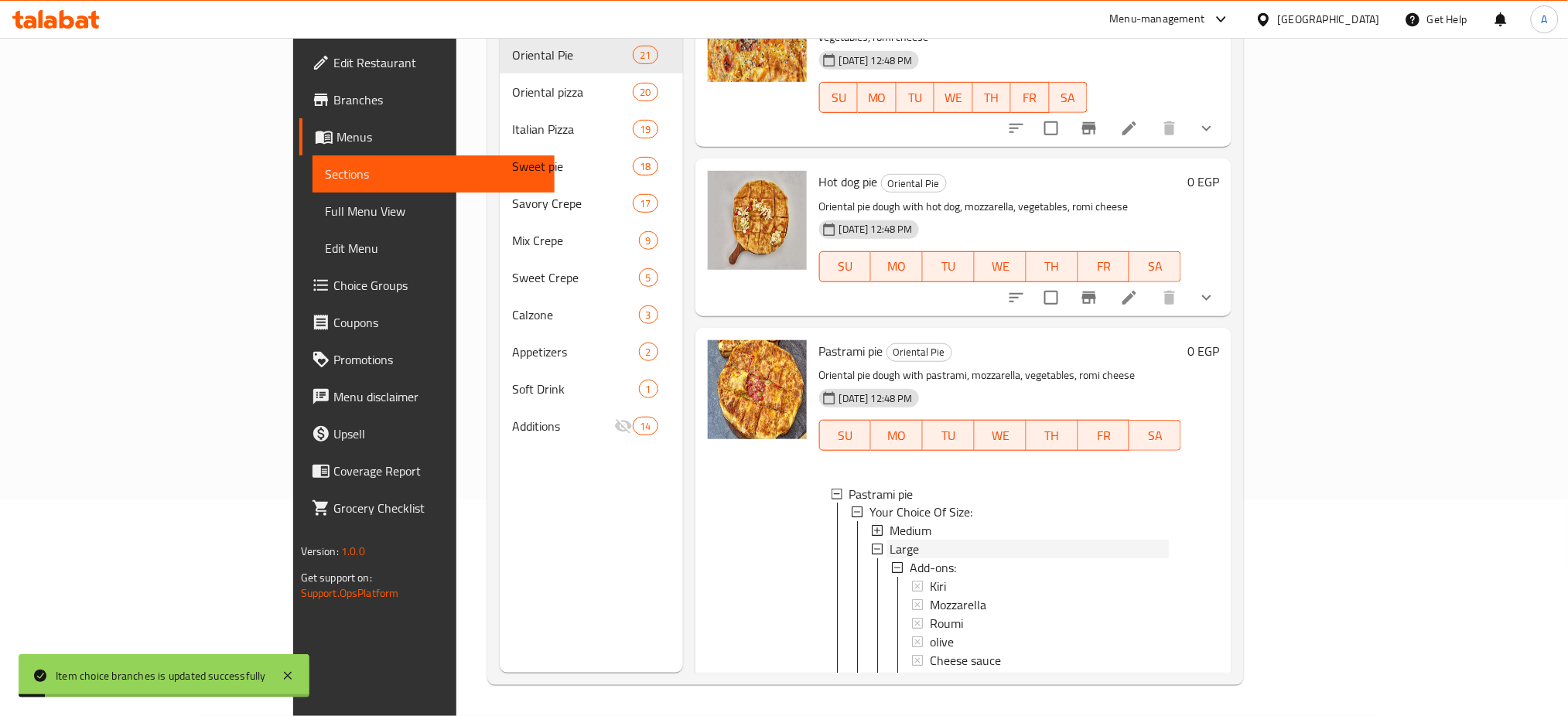
click at [890, 540] on span "Large" at bounding box center [904, 549] width 29 height 18
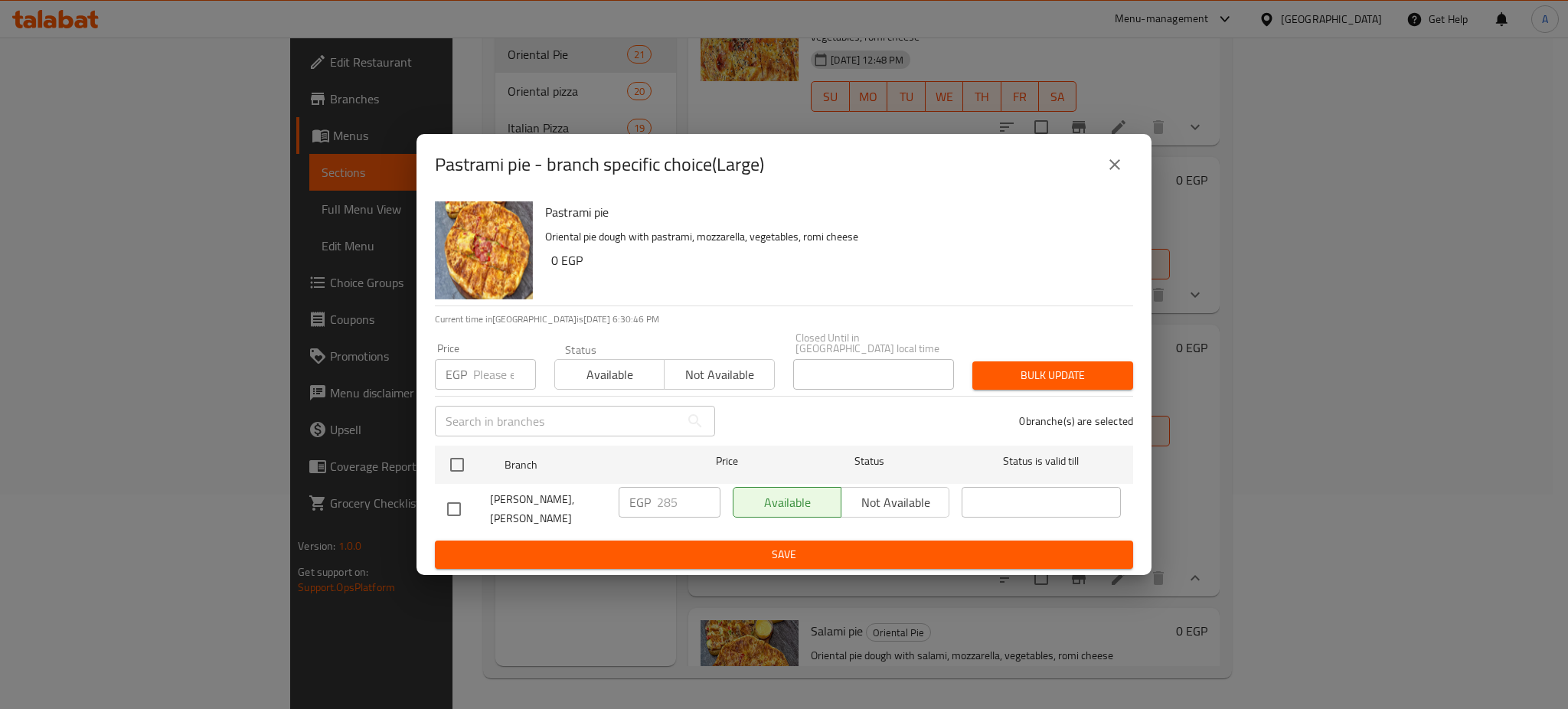
click at [494, 372] on input "number" at bounding box center [505, 374] width 63 height 31
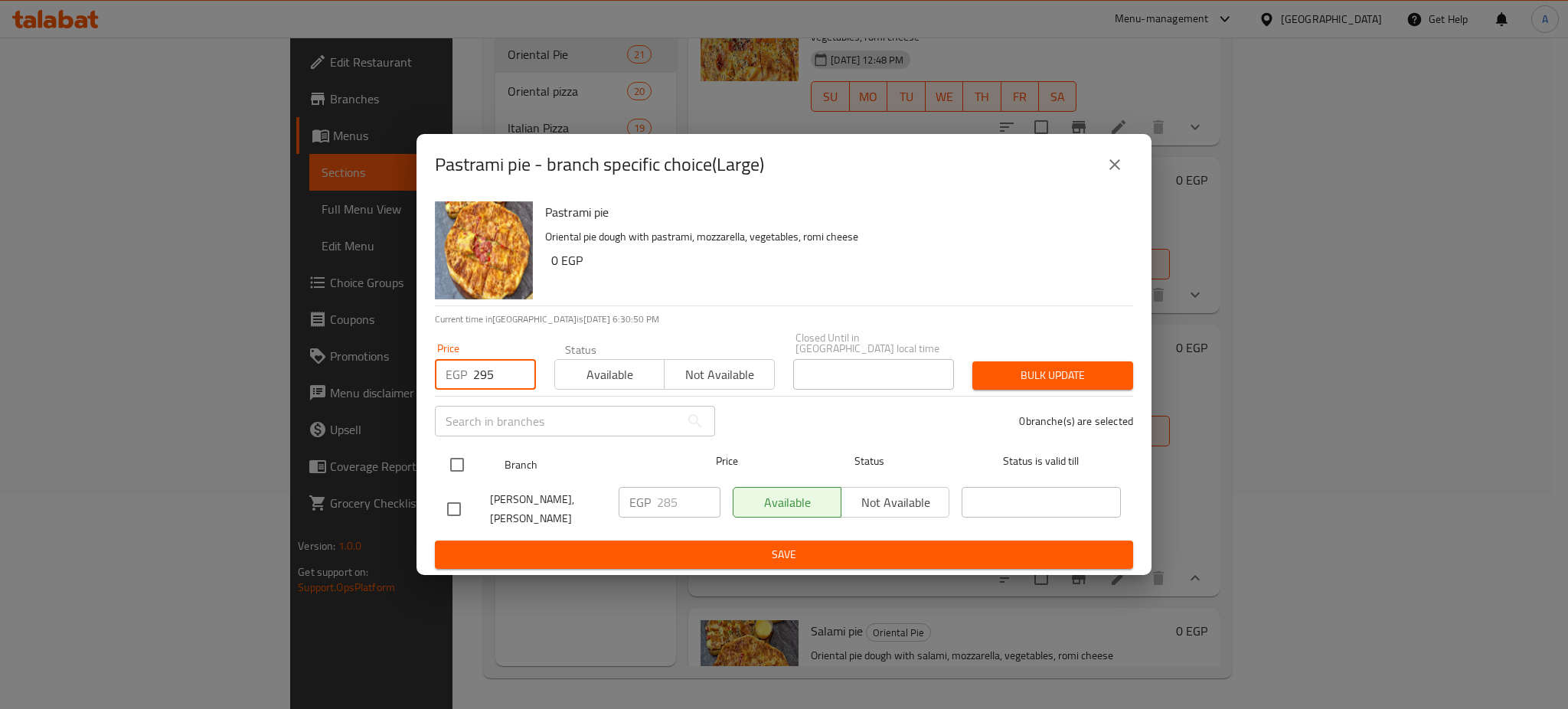
type input "295"
click at [458, 449] on input "checkbox" at bounding box center [457, 465] width 32 height 32
checkbox input "true"
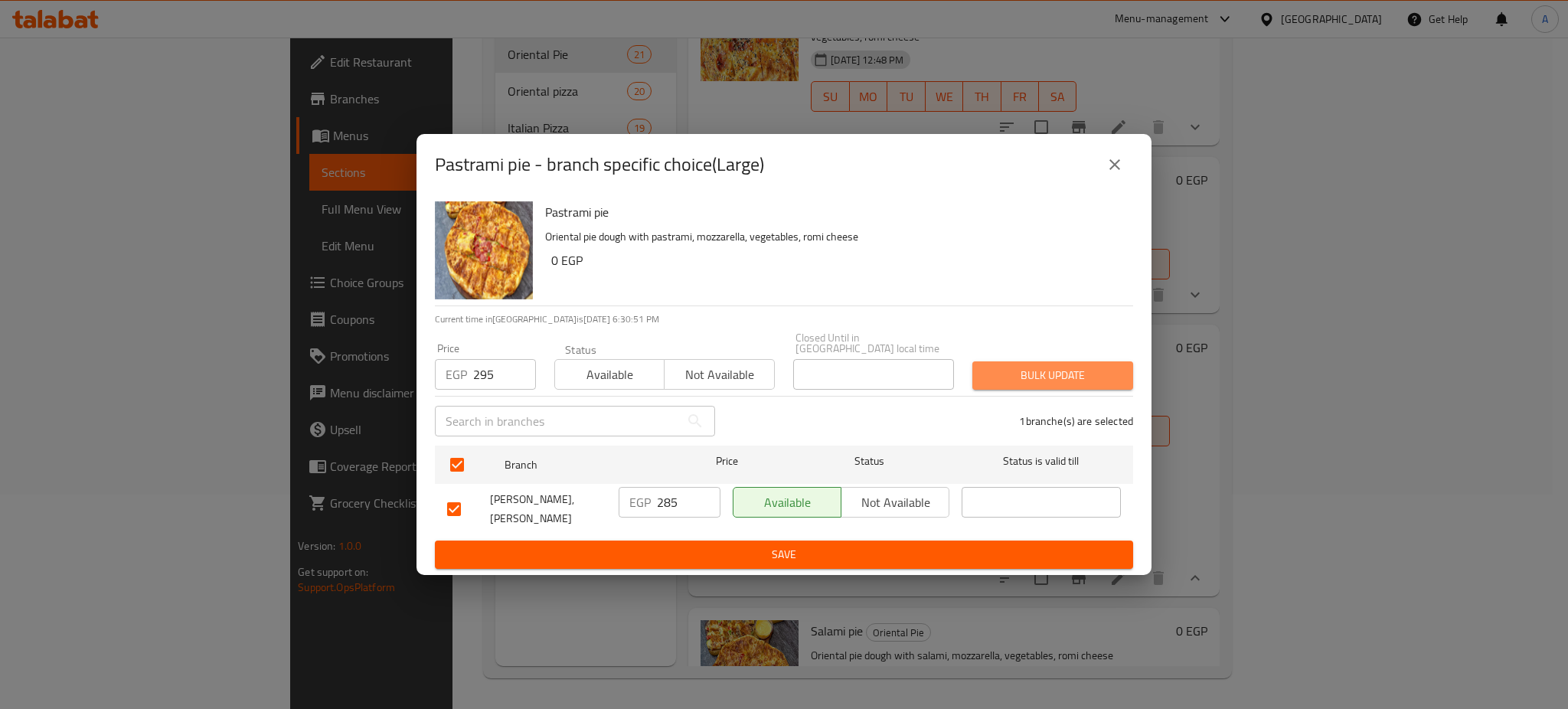
click at [1063, 366] on span "Bulk update" at bounding box center [1053, 375] width 136 height 19
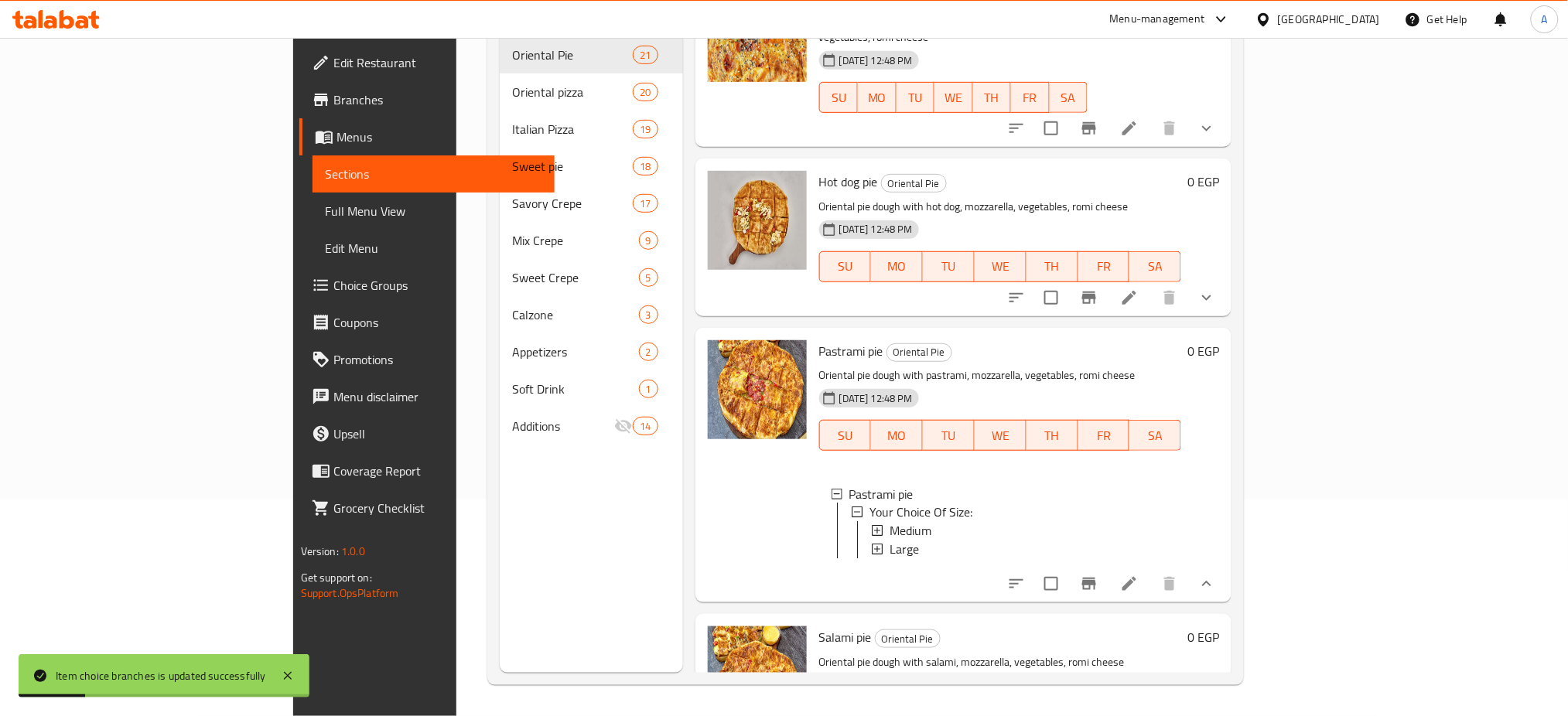
scroll to position [2, 0]
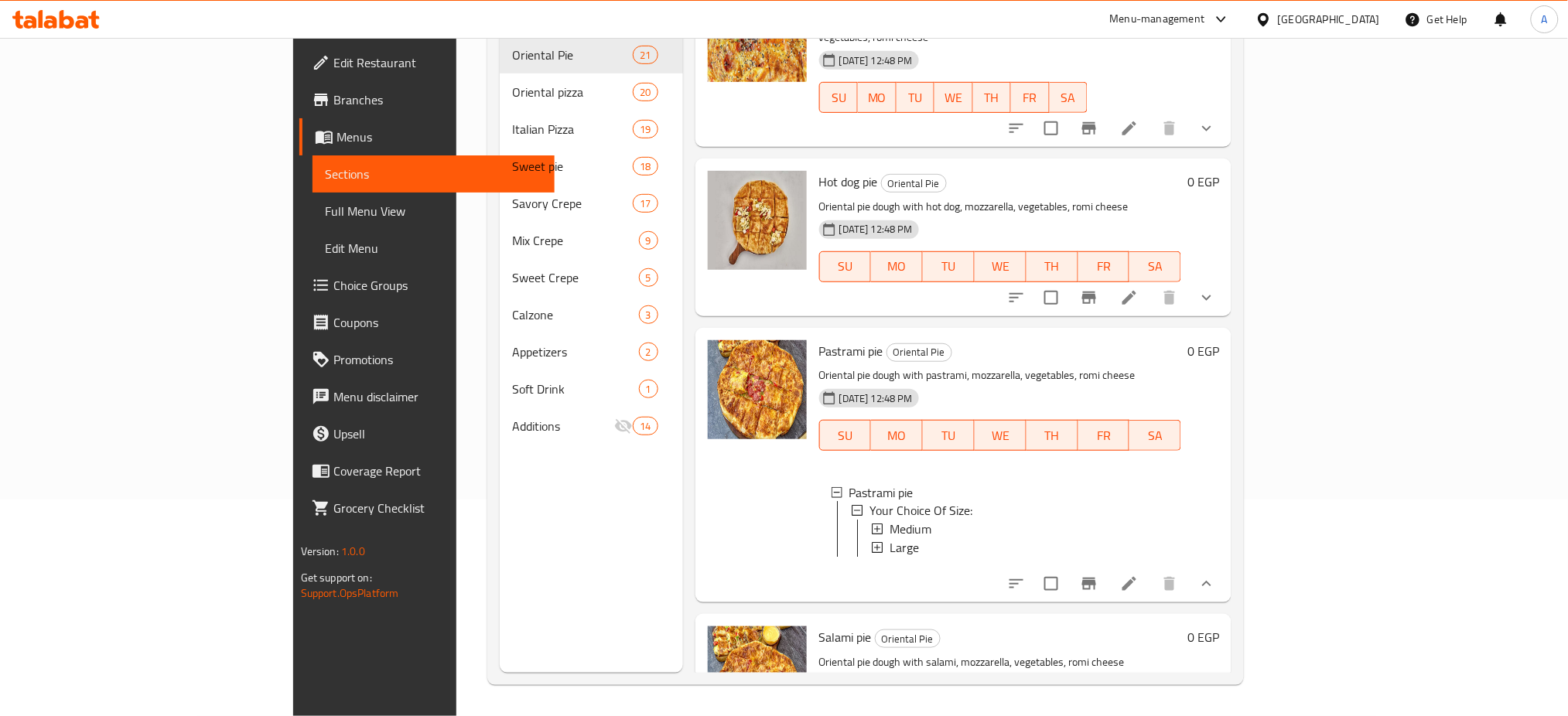
click at [1181, 366] on p "Oriental pie dough with pastrami, mozzarella, vegetables, romi cheese" at bounding box center [1000, 375] width 362 height 19
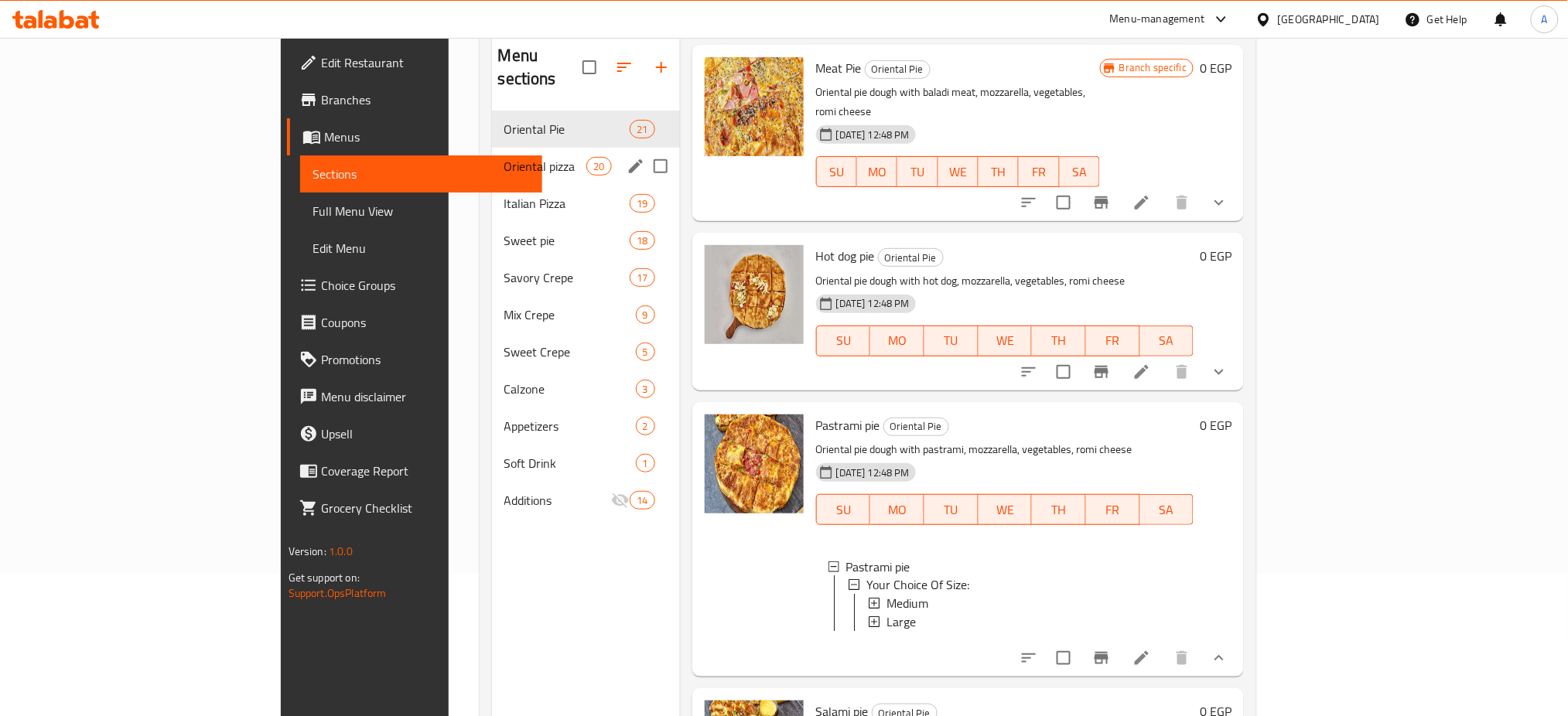
scroll to position [134, 0]
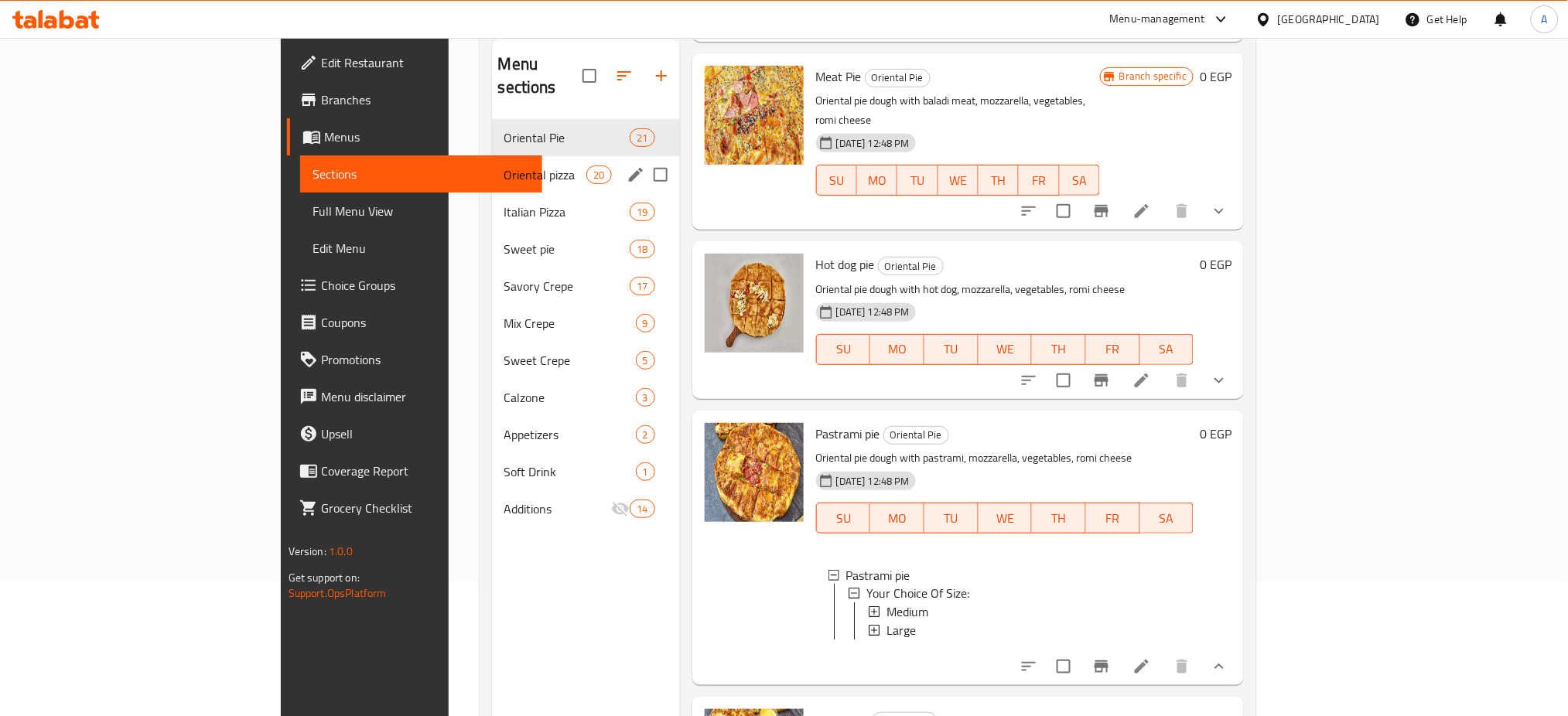
click at [504, 165] on span "Oriental pizza" at bounding box center [545, 174] width 83 height 18
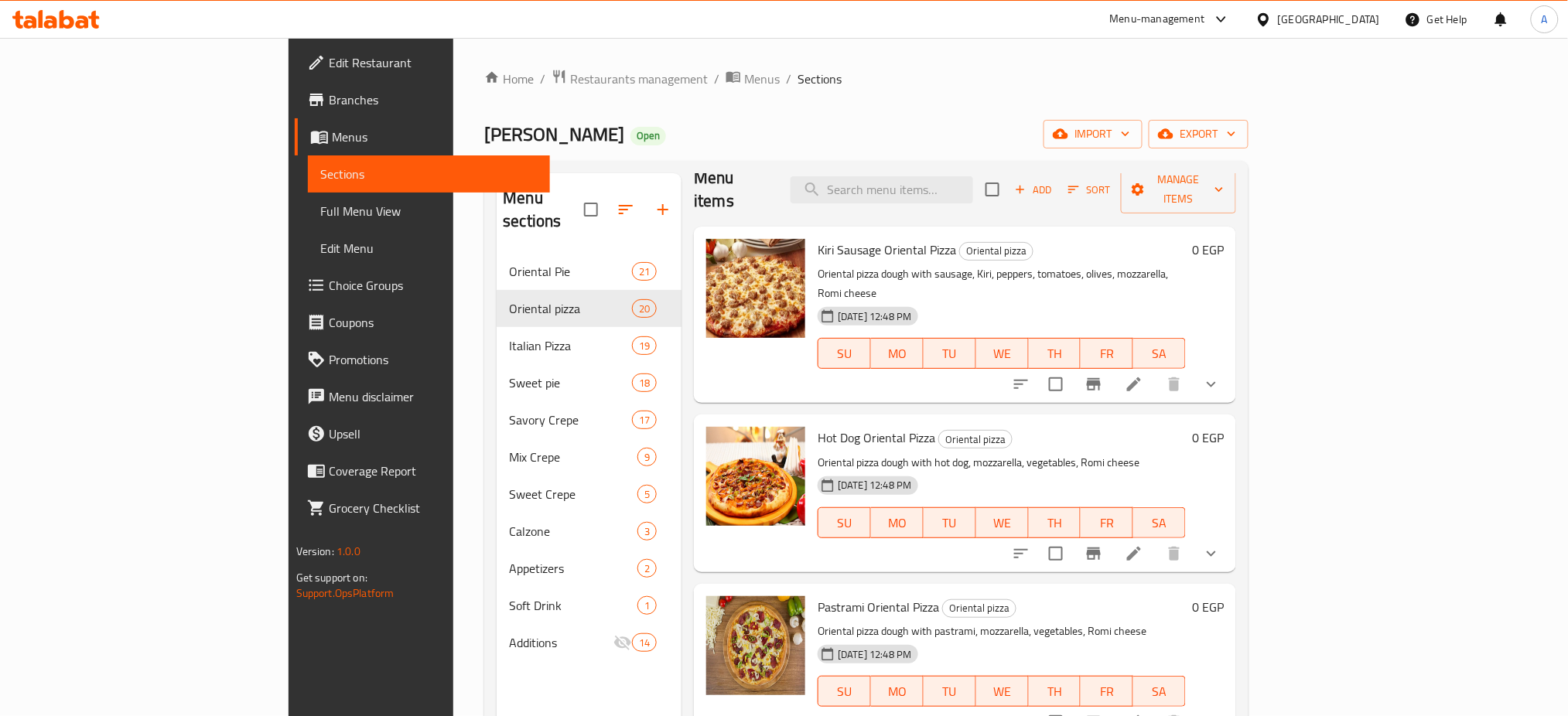
scroll to position [22, 0]
click at [1221, 373] on icon "show more" at bounding box center [1211, 381] width 18 height 18
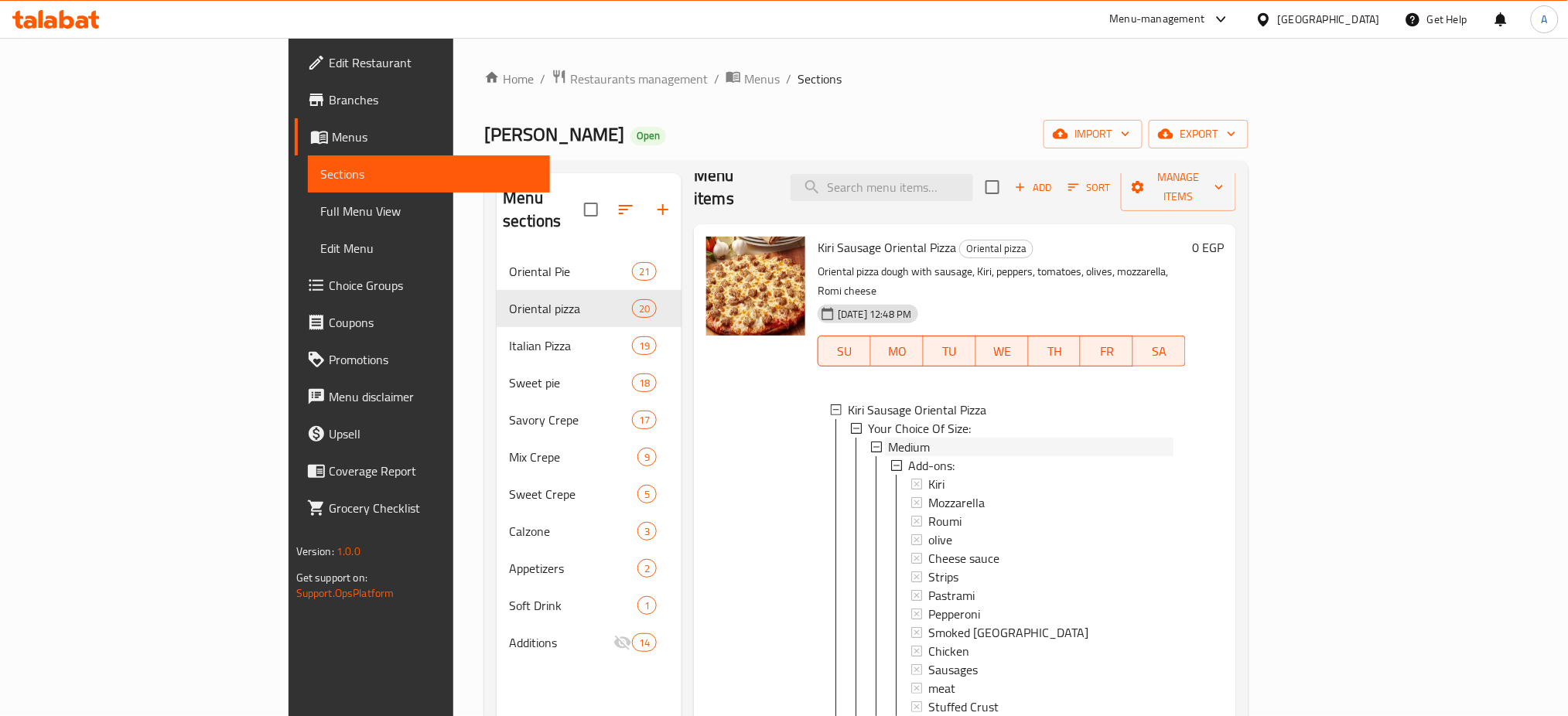
click at [888, 438] on span "Medium" at bounding box center [909, 446] width 42 height 18
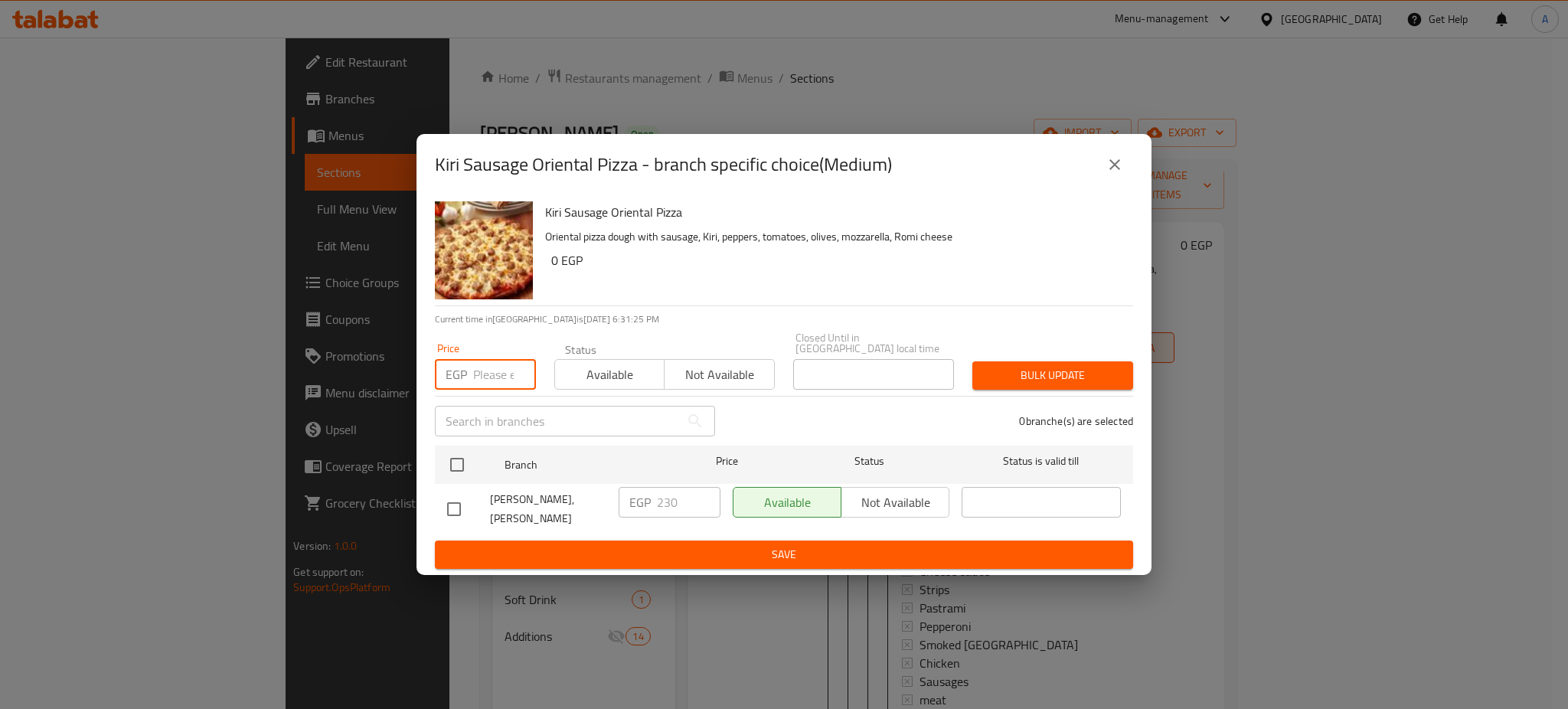
click at [491, 372] on input "number" at bounding box center [505, 374] width 63 height 31
type input "250"
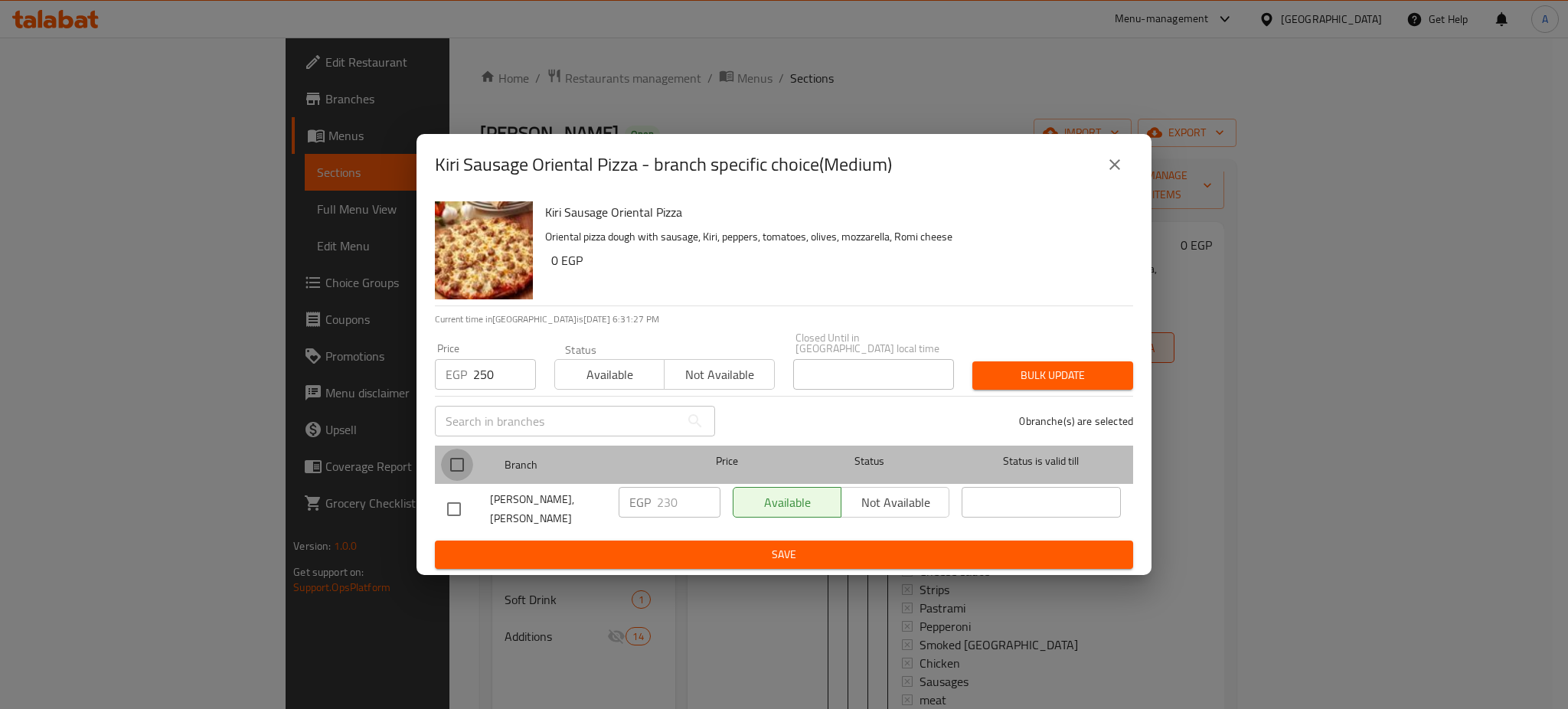
click at [454, 456] on input "checkbox" at bounding box center [457, 465] width 32 height 32
checkbox input "true"
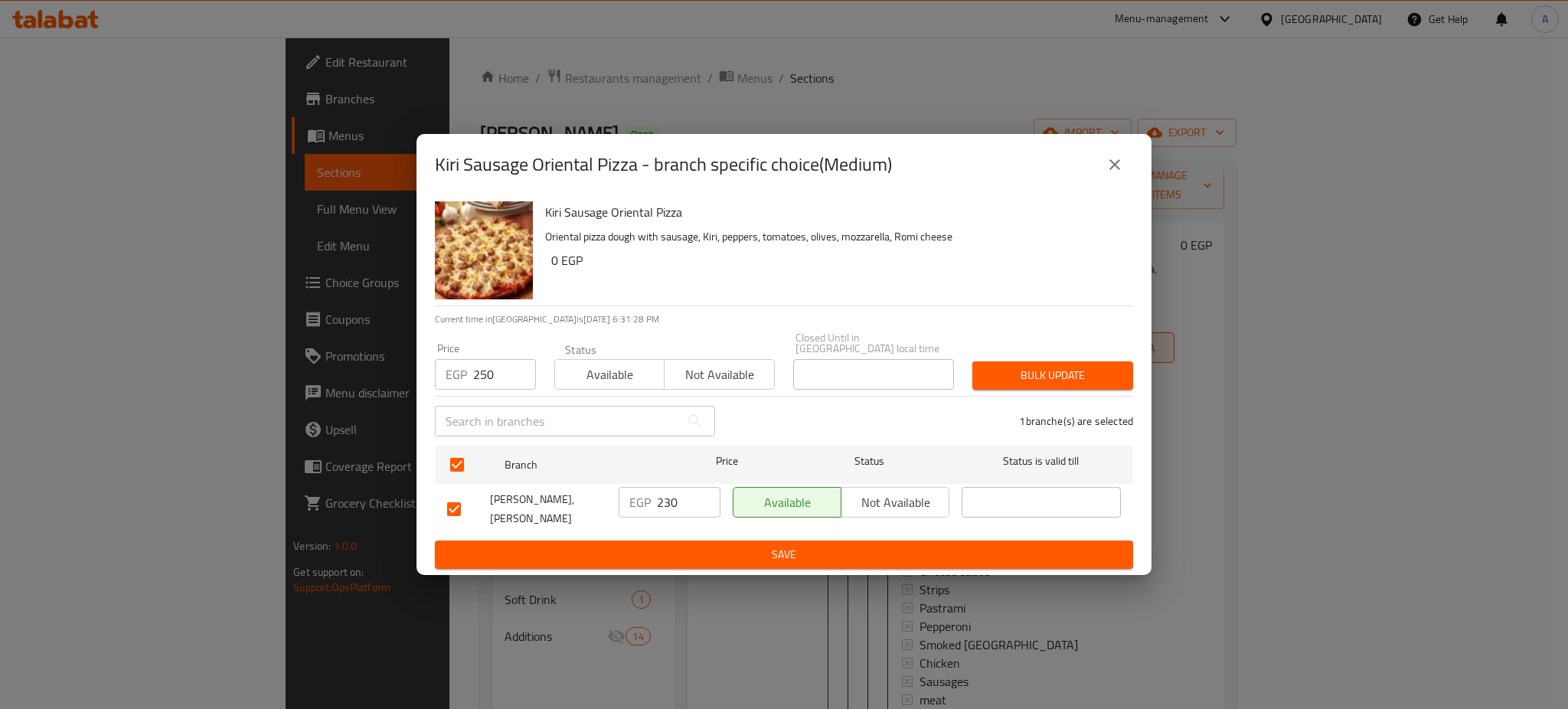
click at [1034, 369] on span "Bulk update" at bounding box center [1053, 375] width 136 height 19
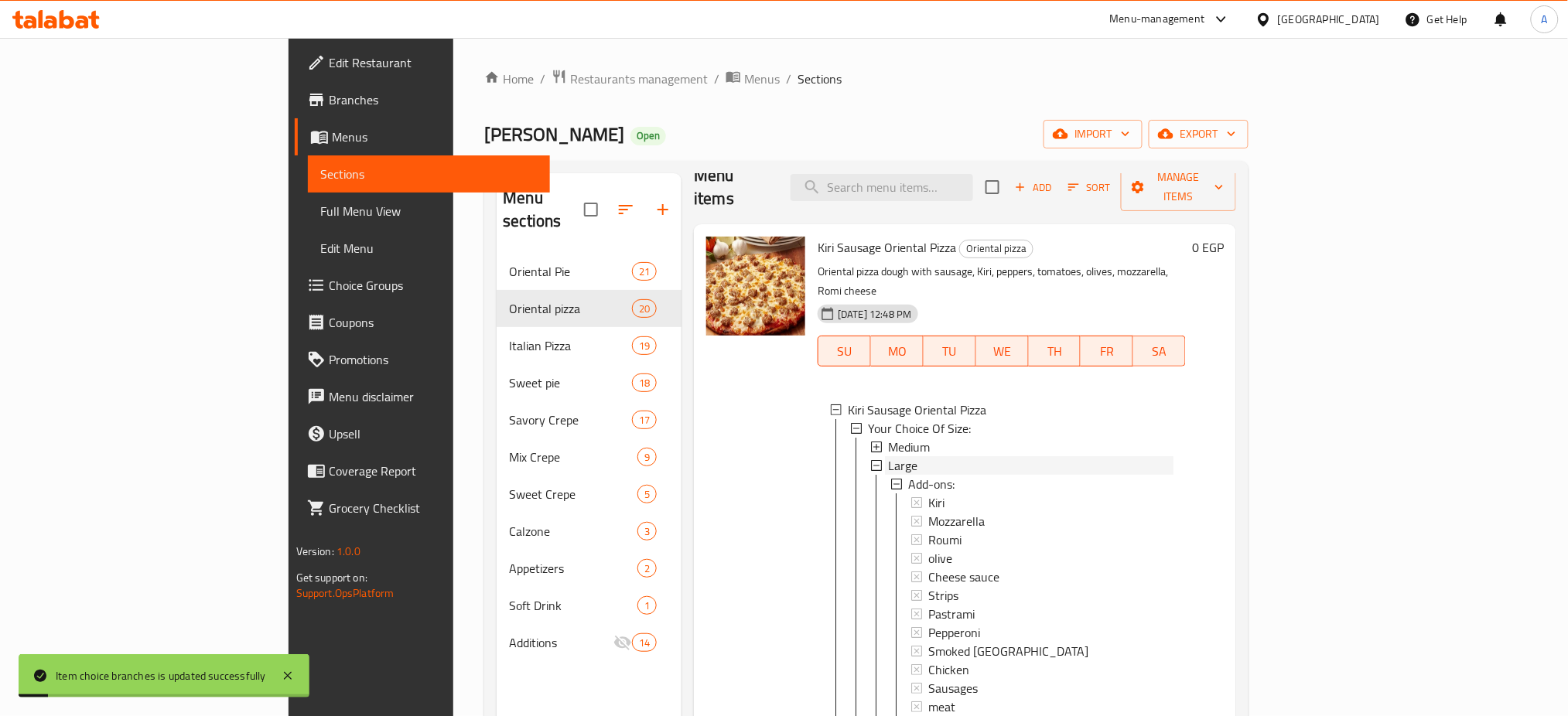
click at [888, 456] on span "Large" at bounding box center [902, 465] width 29 height 18
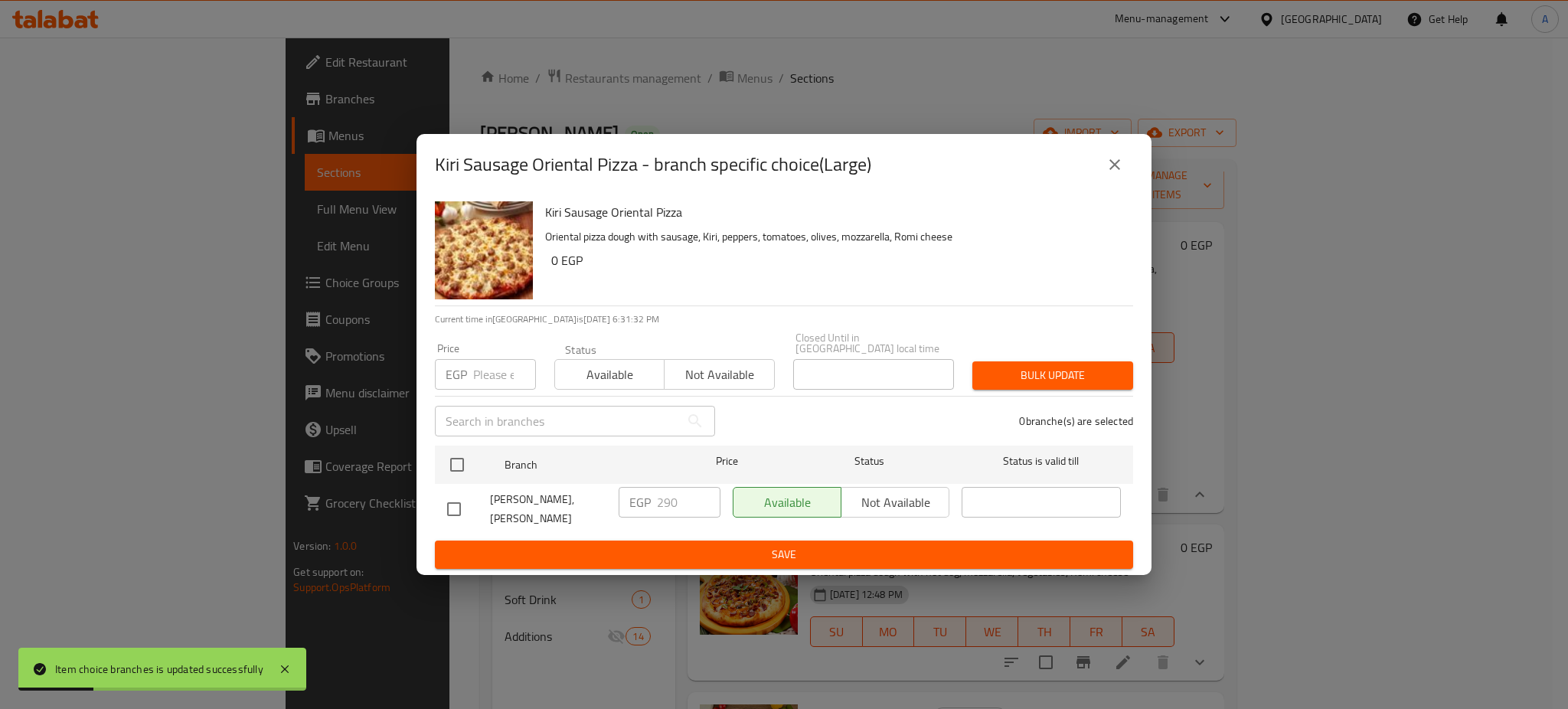
click at [487, 366] on input "number" at bounding box center [505, 374] width 63 height 31
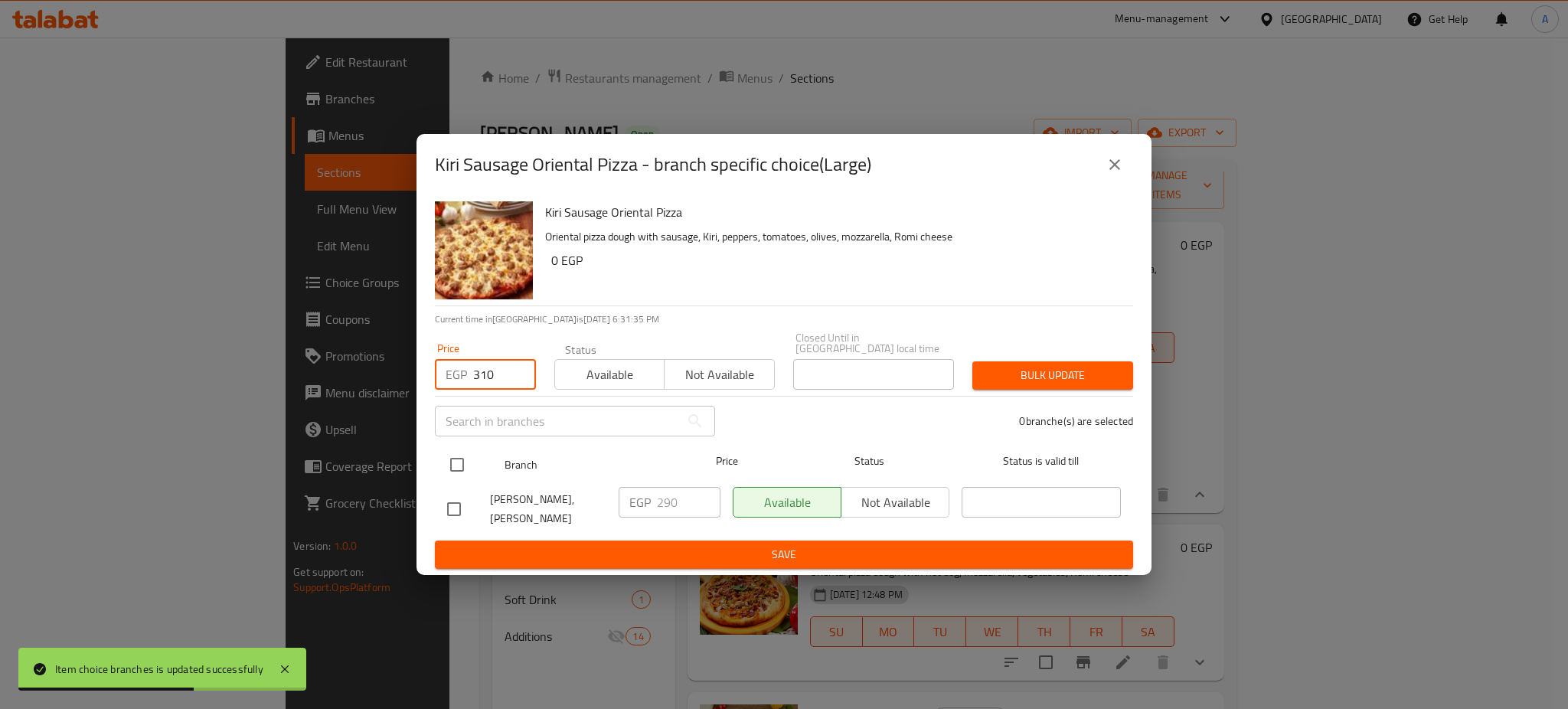
type input "310"
click at [453, 443] on div at bounding box center [469, 465] width 57 height 45
click at [478, 454] on div at bounding box center [469, 465] width 57 height 45
click at [458, 458] on input "checkbox" at bounding box center [457, 465] width 32 height 32
checkbox input "true"
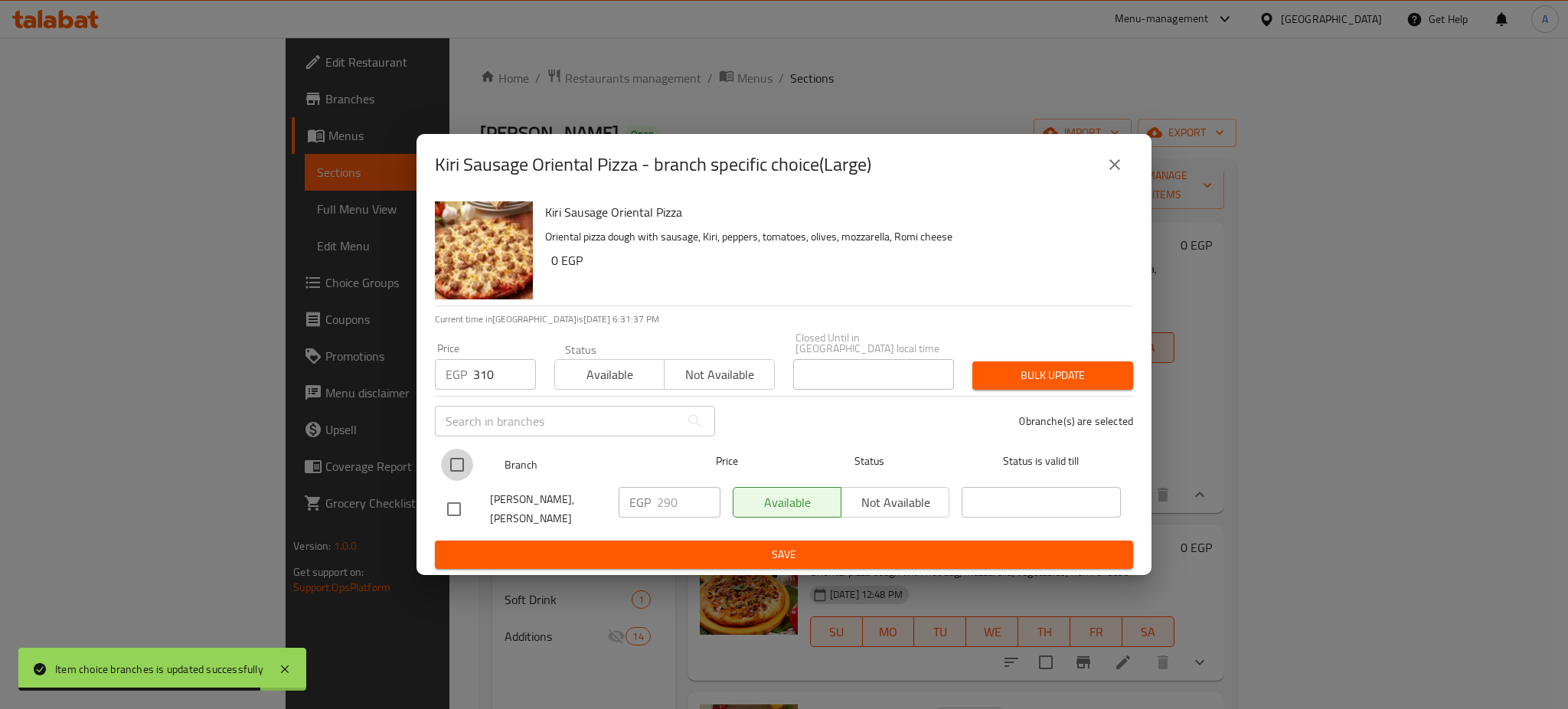
checkbox input "true"
click at [1030, 361] on button "Bulk update" at bounding box center [1052, 375] width 161 height 28
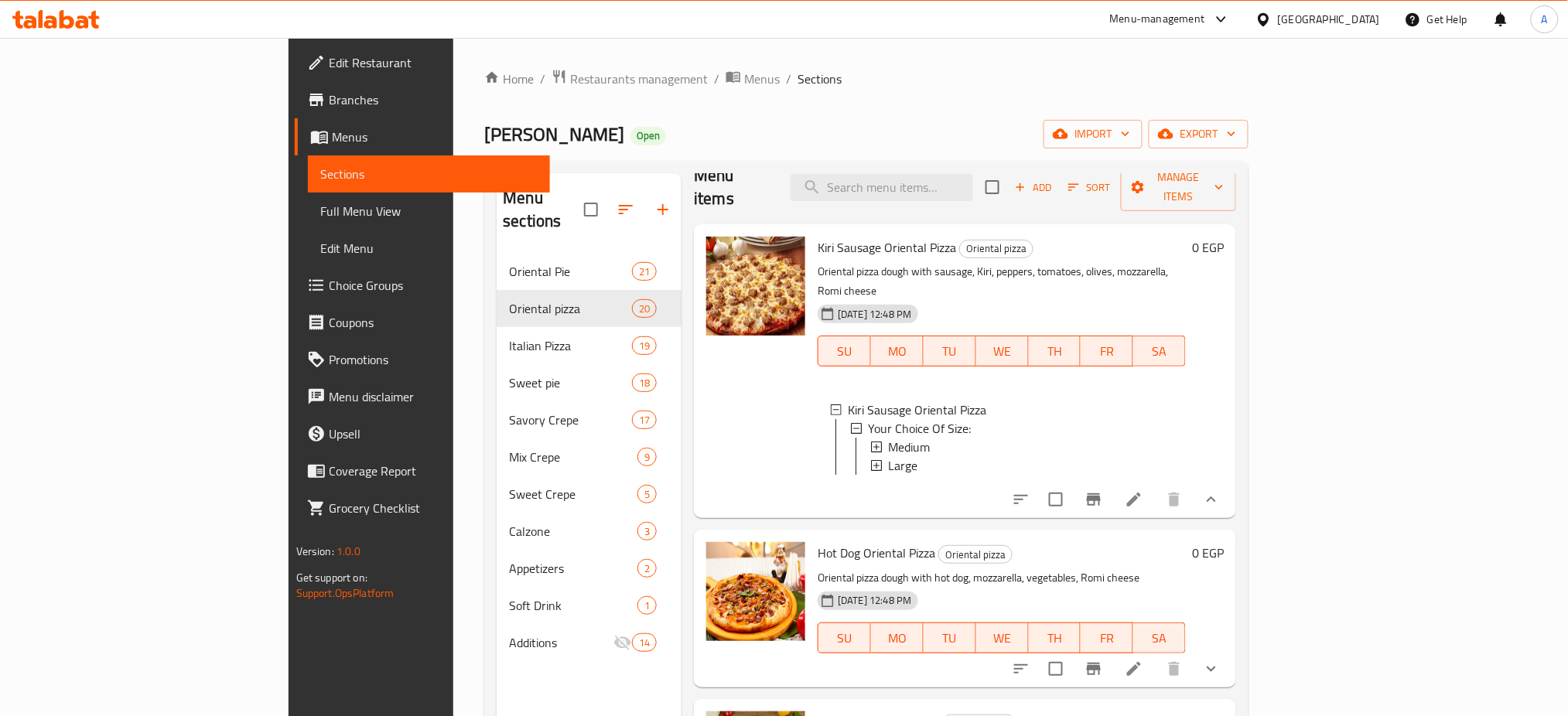
click at [1186, 388] on div "Kiri Sausage Oriental Pizza Your Choice Of Size: Medium Large" at bounding box center [1001, 441] width 368 height 105
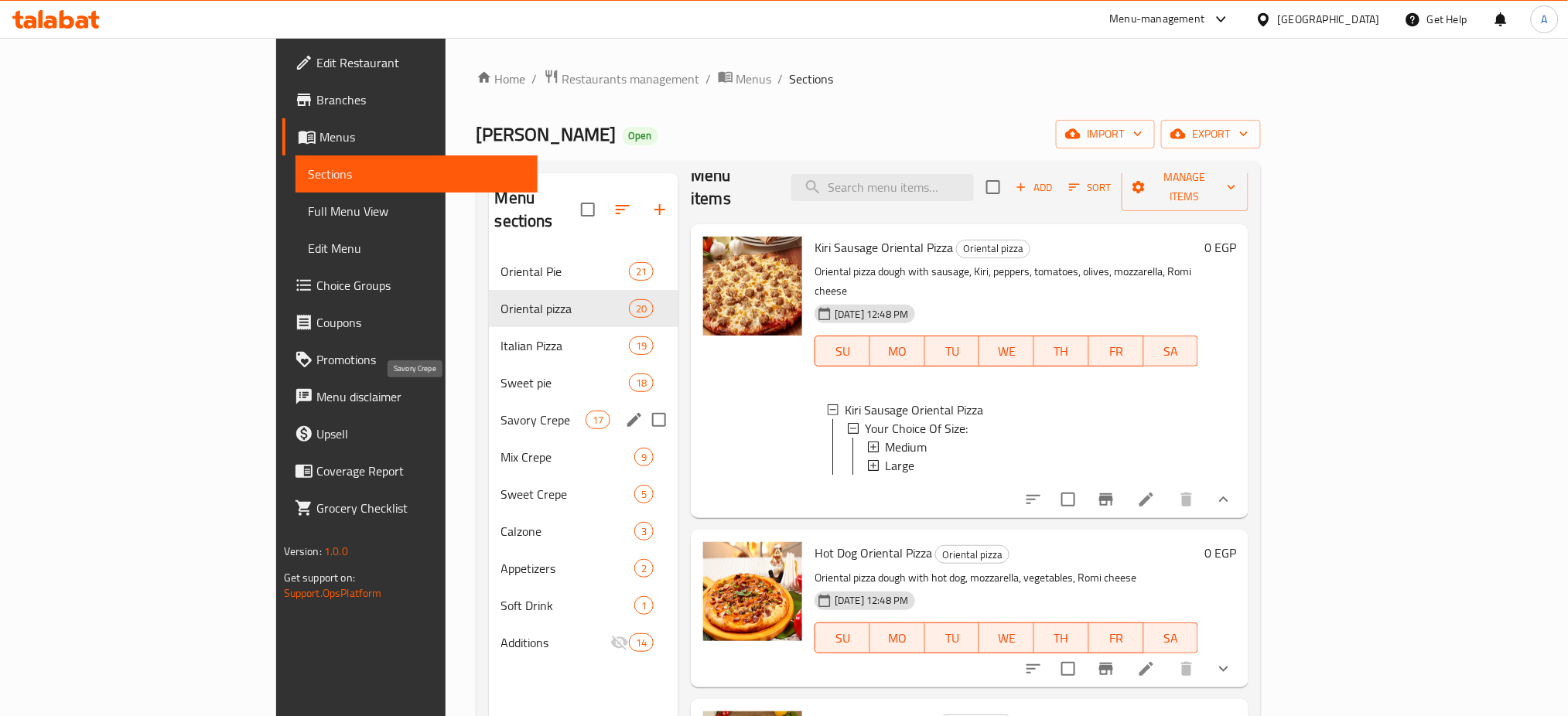
click at [501, 411] on span "Savory Crepe" at bounding box center [543, 419] width 85 height 18
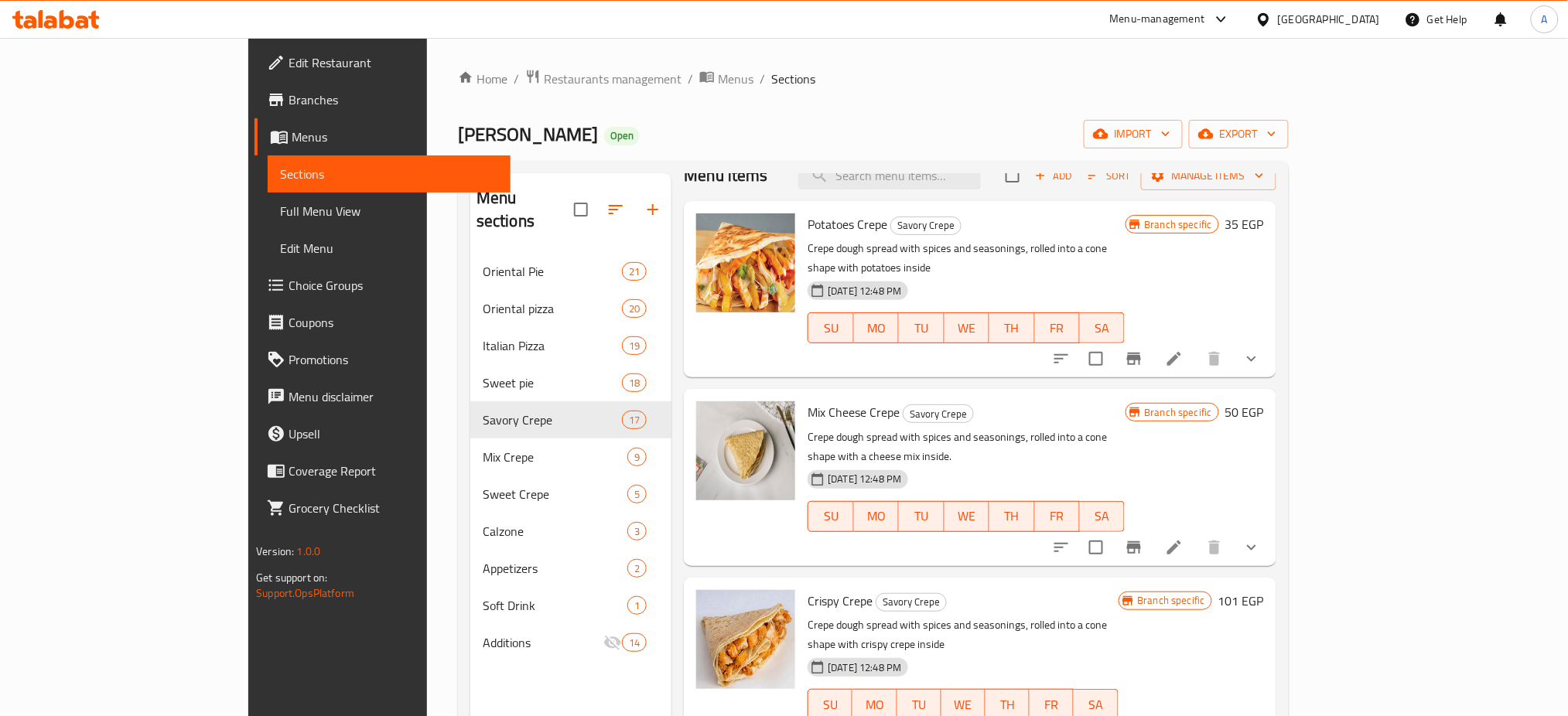
click at [1261, 350] on icon "show more" at bounding box center [1251, 358] width 18 height 18
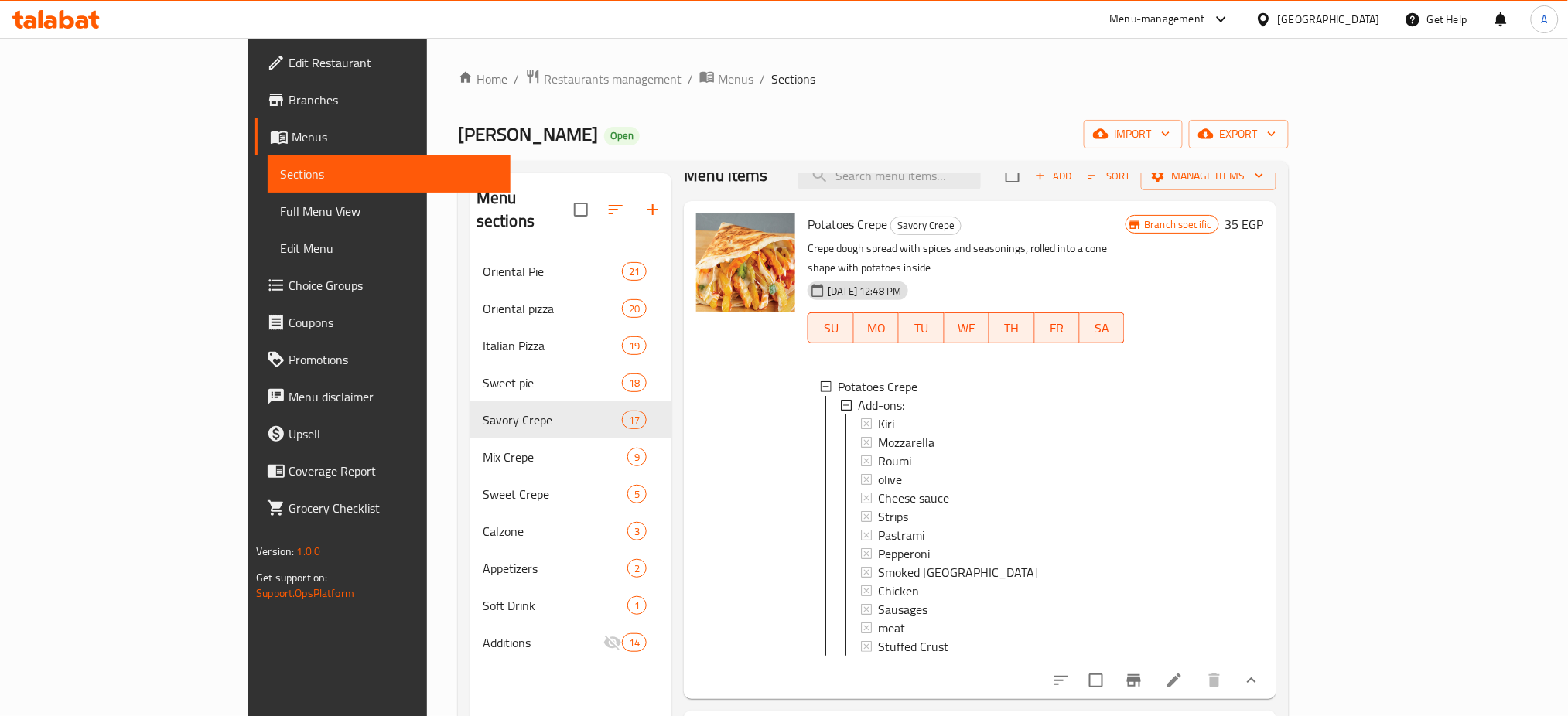
scroll to position [188, 0]
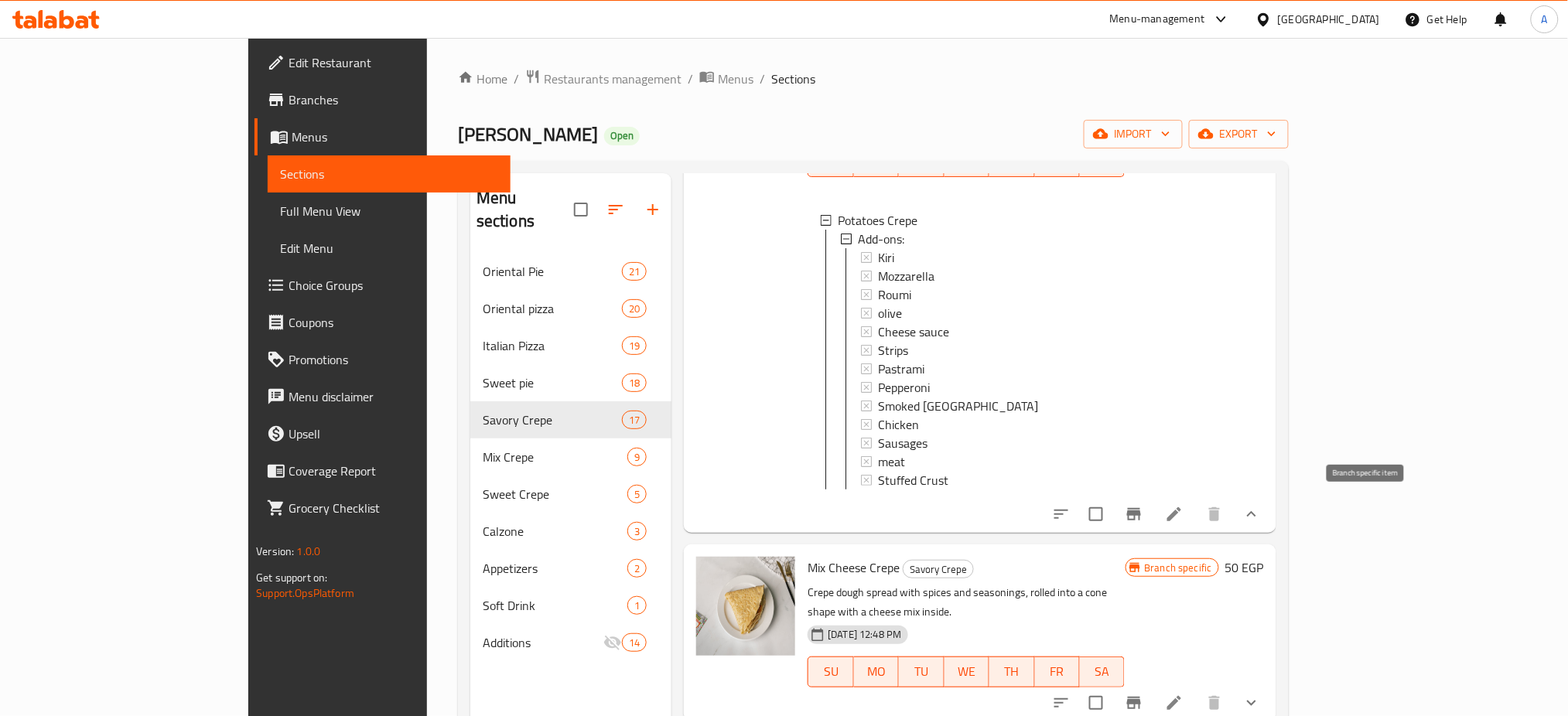
click at [1152, 521] on button "Branch-specific-item" at bounding box center [1133, 513] width 37 height 37
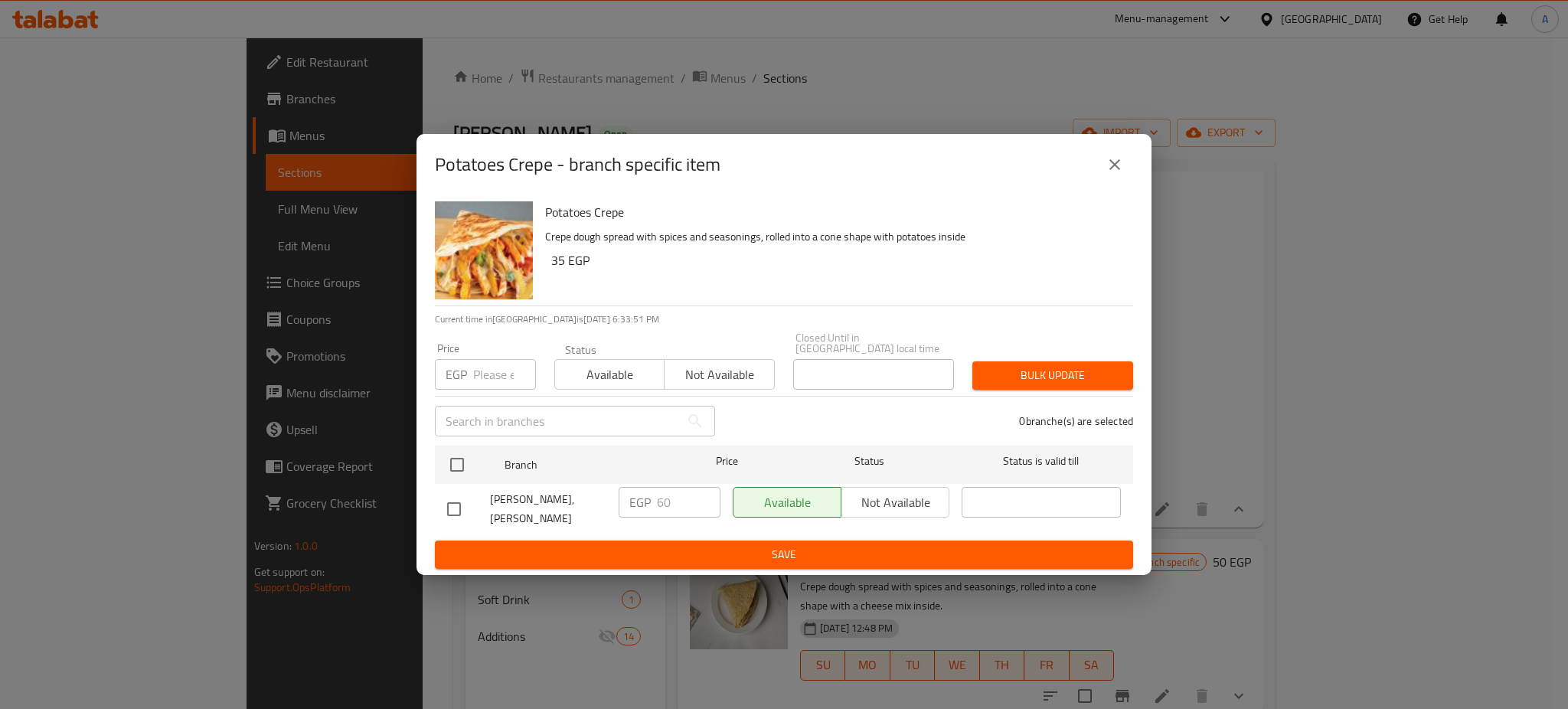
click at [490, 369] on input "number" at bounding box center [505, 374] width 63 height 31
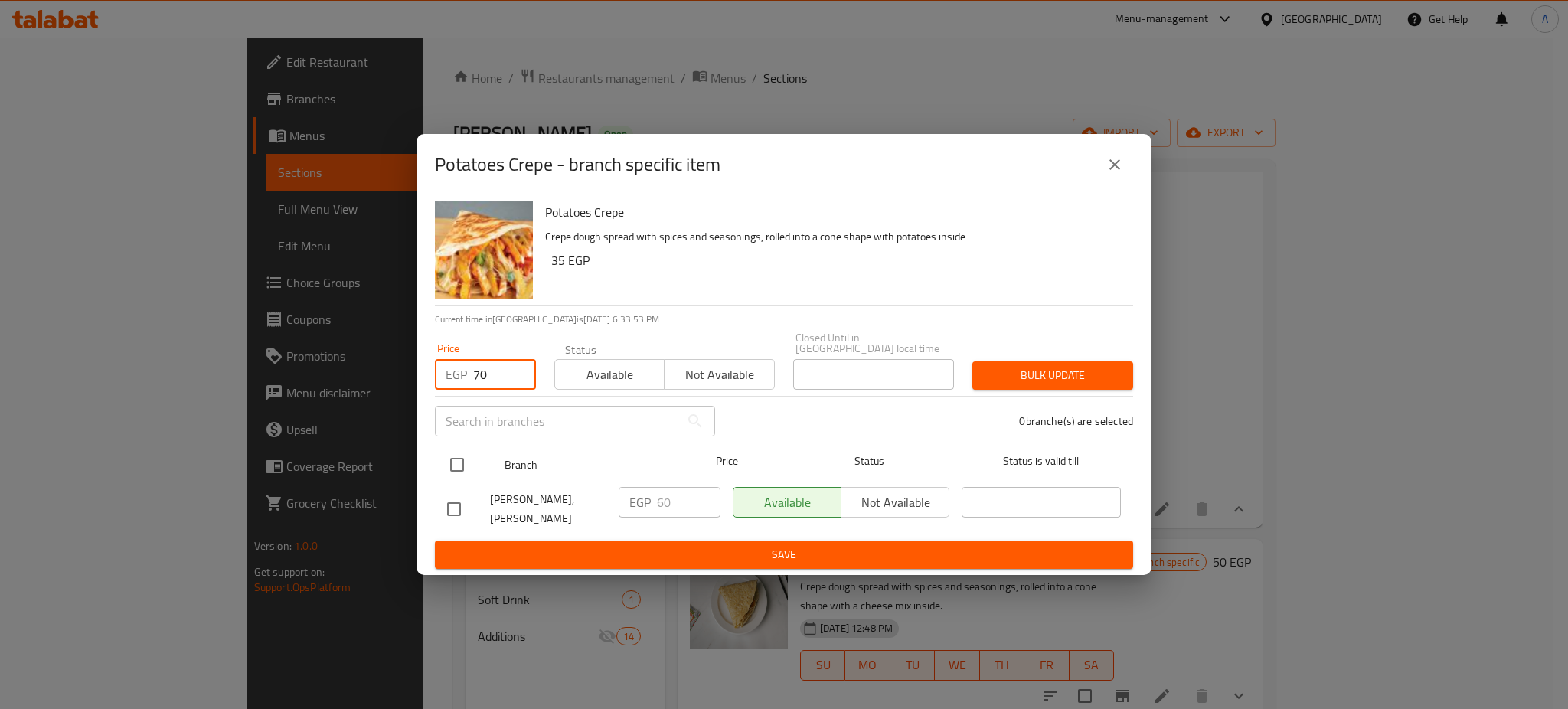
type input "70"
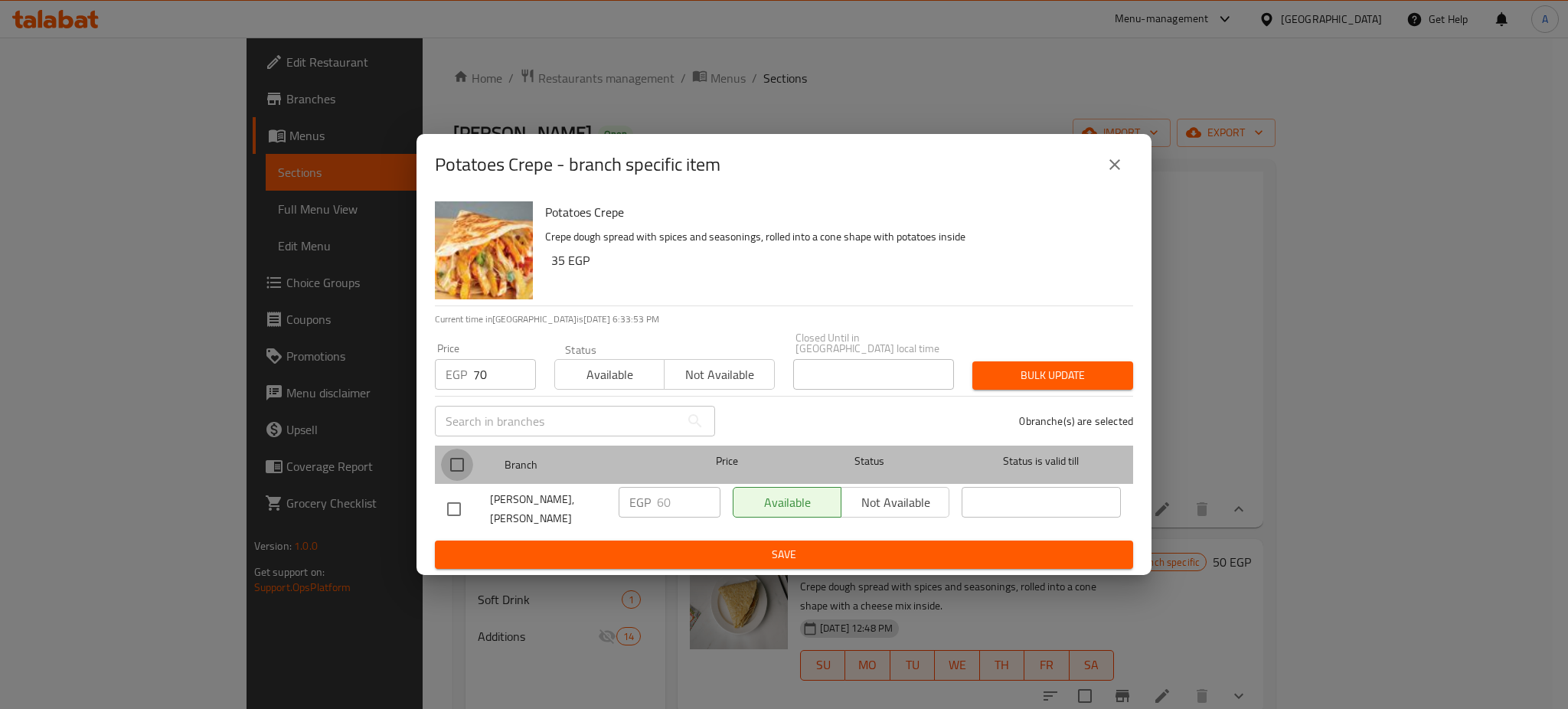
click at [441, 472] on input "checkbox" at bounding box center [457, 465] width 32 height 32
checkbox input "true"
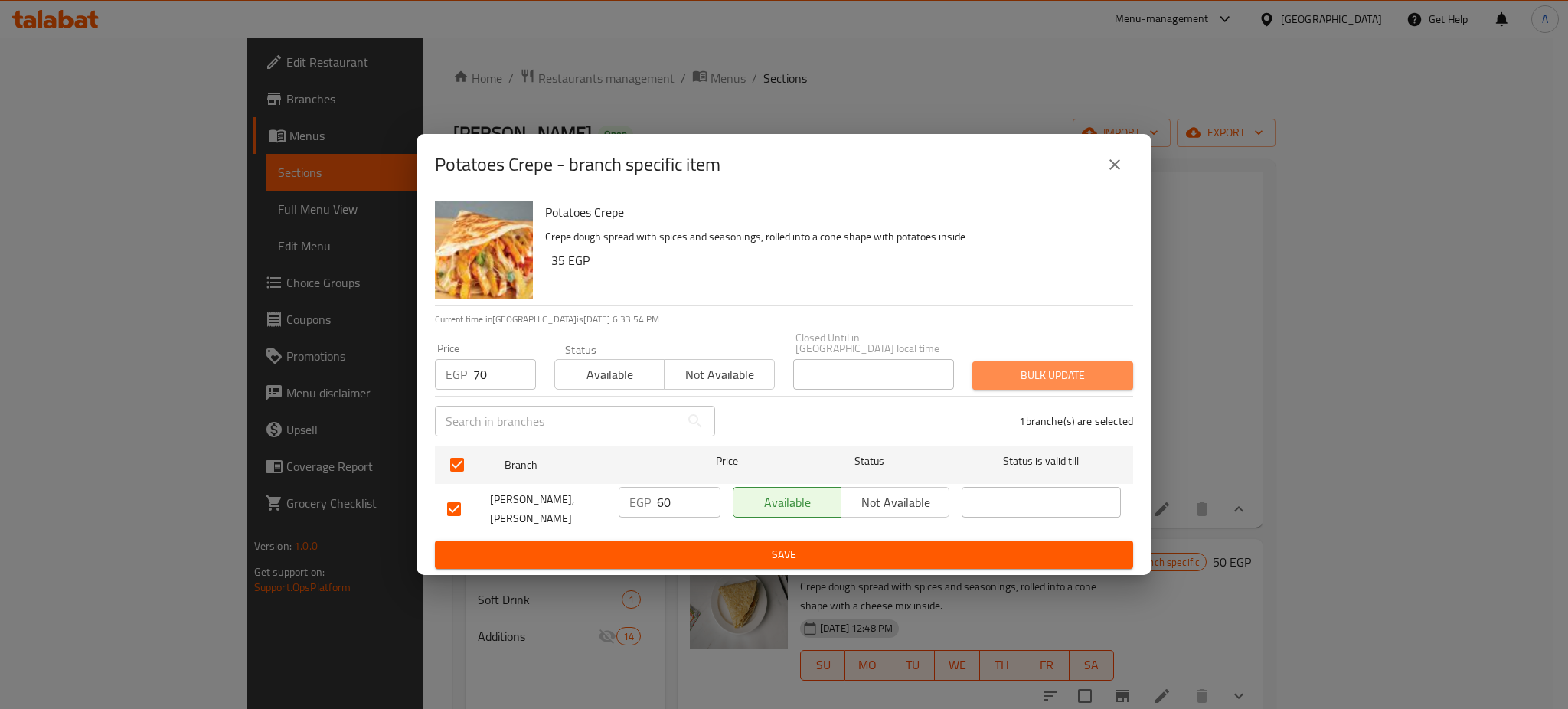
click at [1049, 371] on span "Bulk update" at bounding box center [1053, 375] width 136 height 19
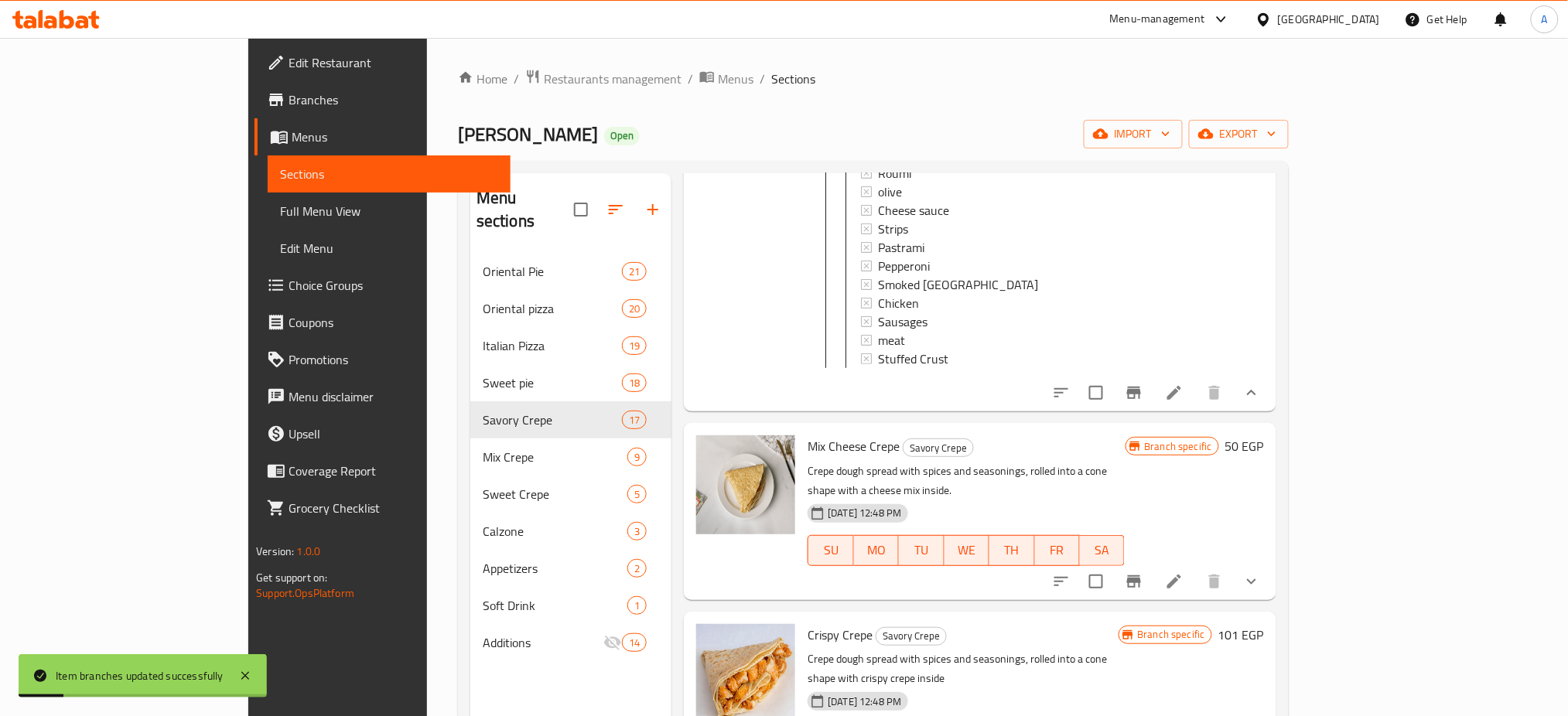
scroll to position [312, 0]
click at [1143, 570] on icon "Branch-specific-item" at bounding box center [1133, 579] width 18 height 18
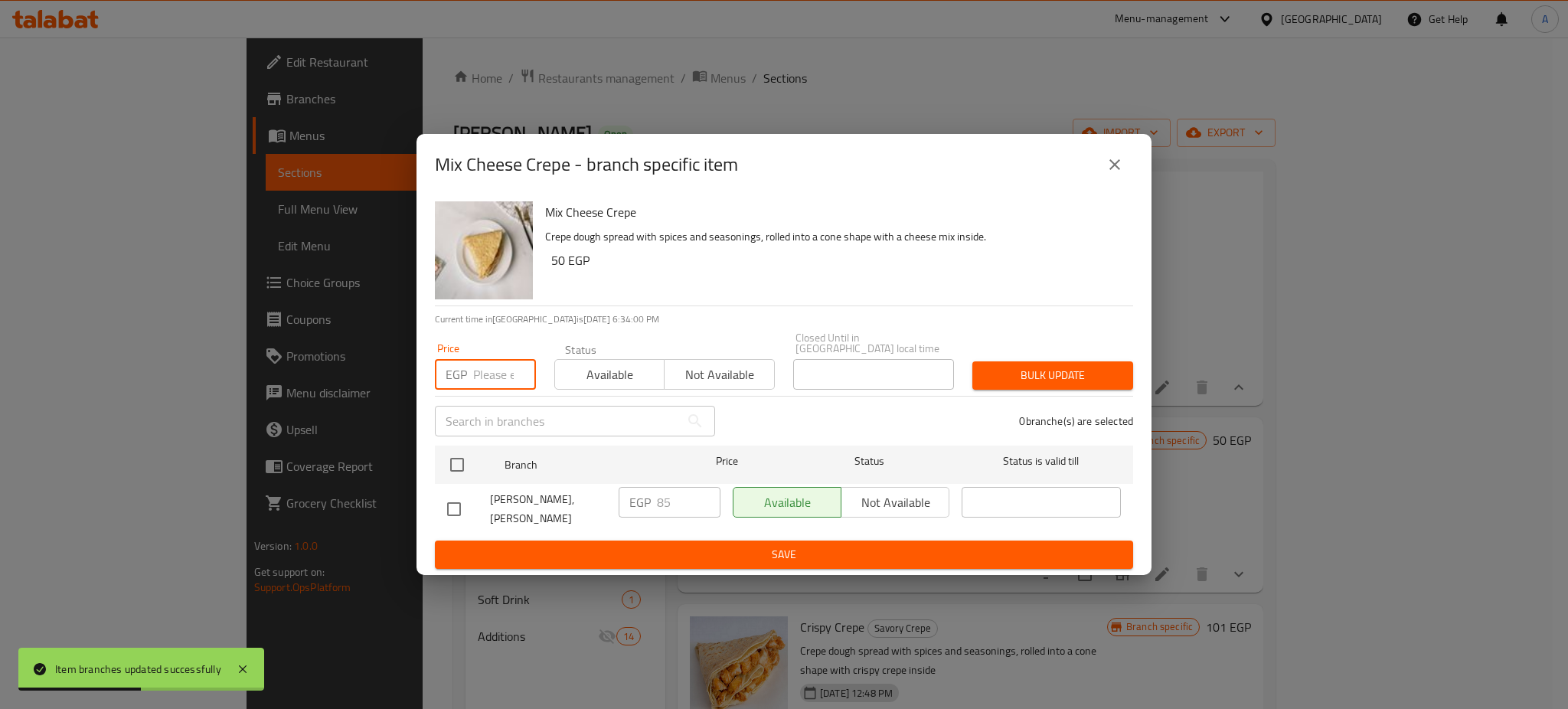
click at [478, 369] on input "number" at bounding box center [505, 374] width 63 height 31
type input "95"
click at [458, 454] on input "checkbox" at bounding box center [457, 465] width 32 height 32
checkbox input "true"
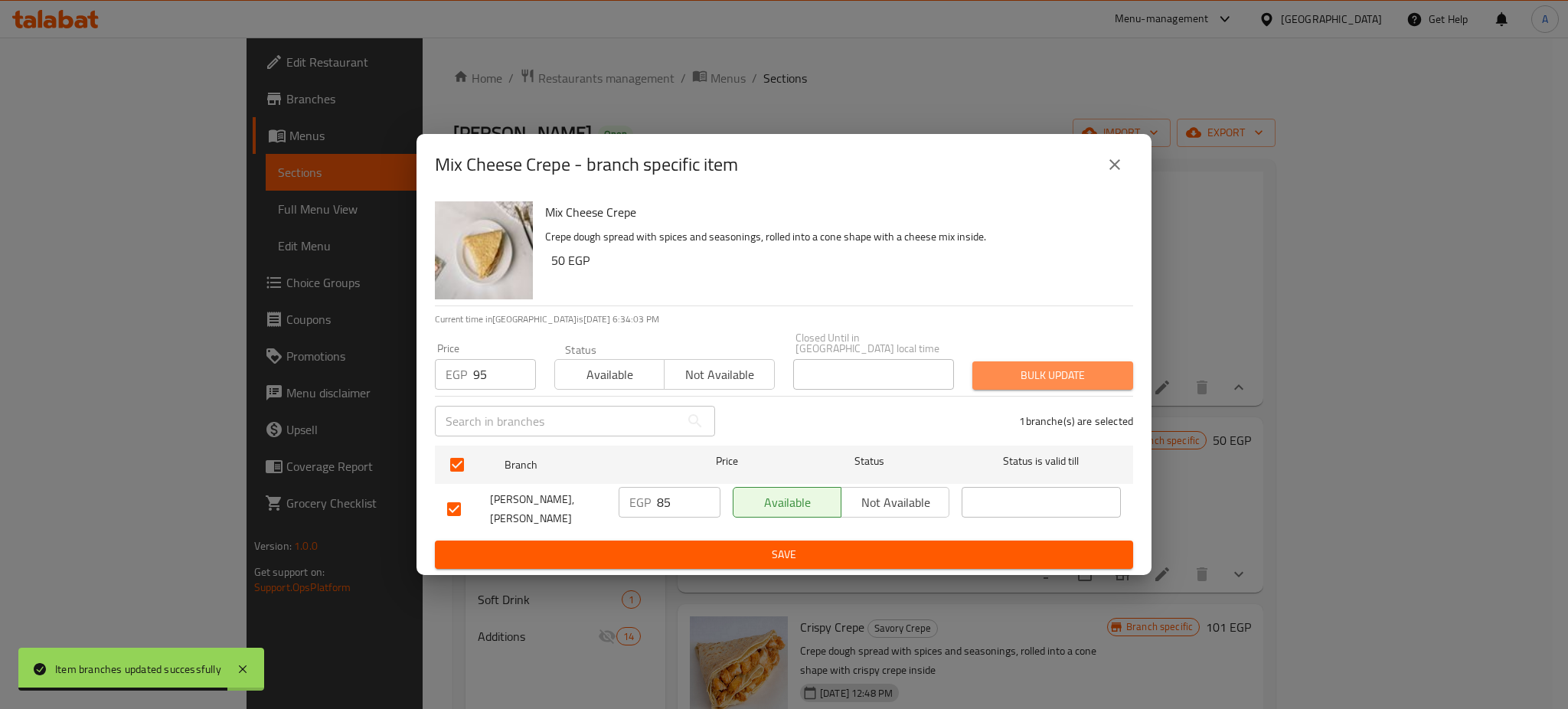
click at [1059, 371] on span "Bulk update" at bounding box center [1053, 375] width 136 height 19
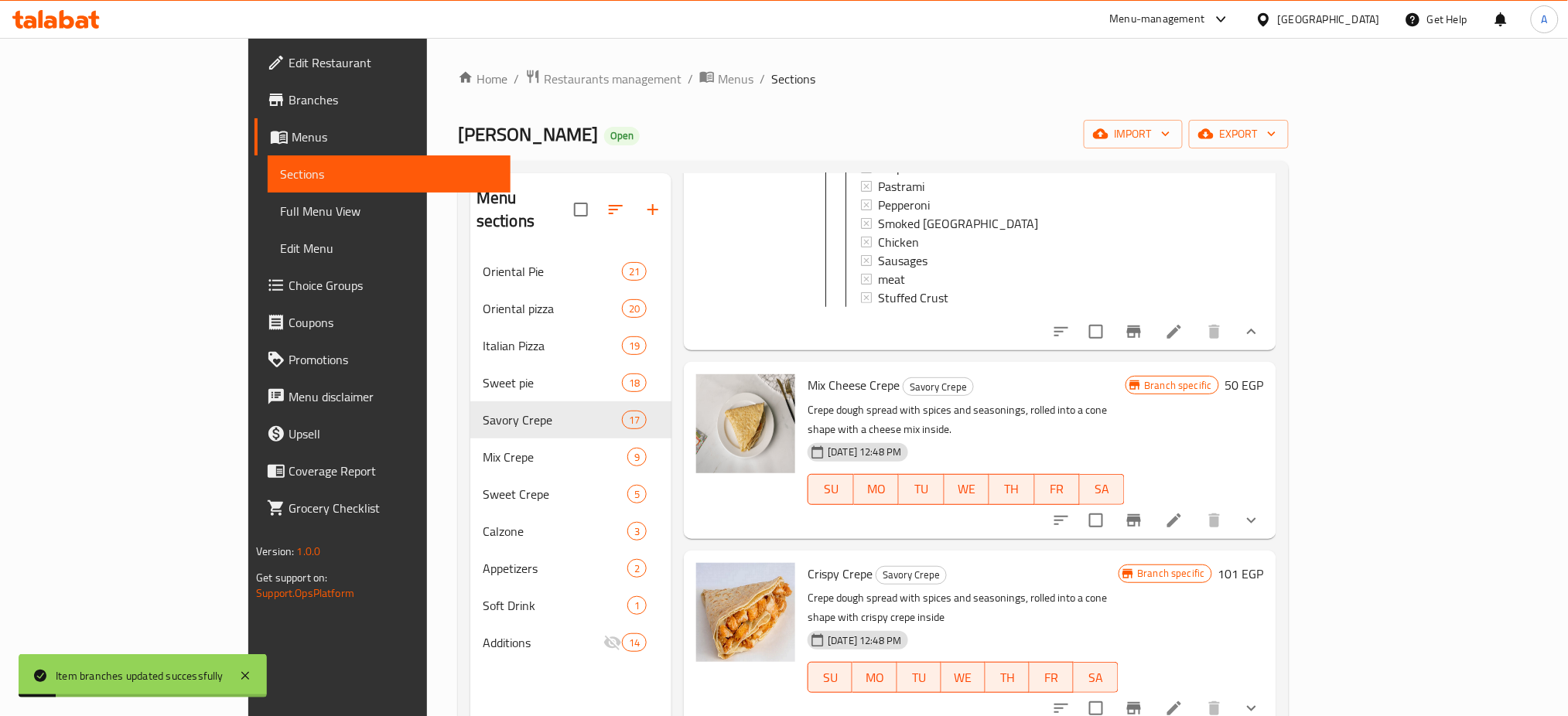
scroll to position [411, 0]
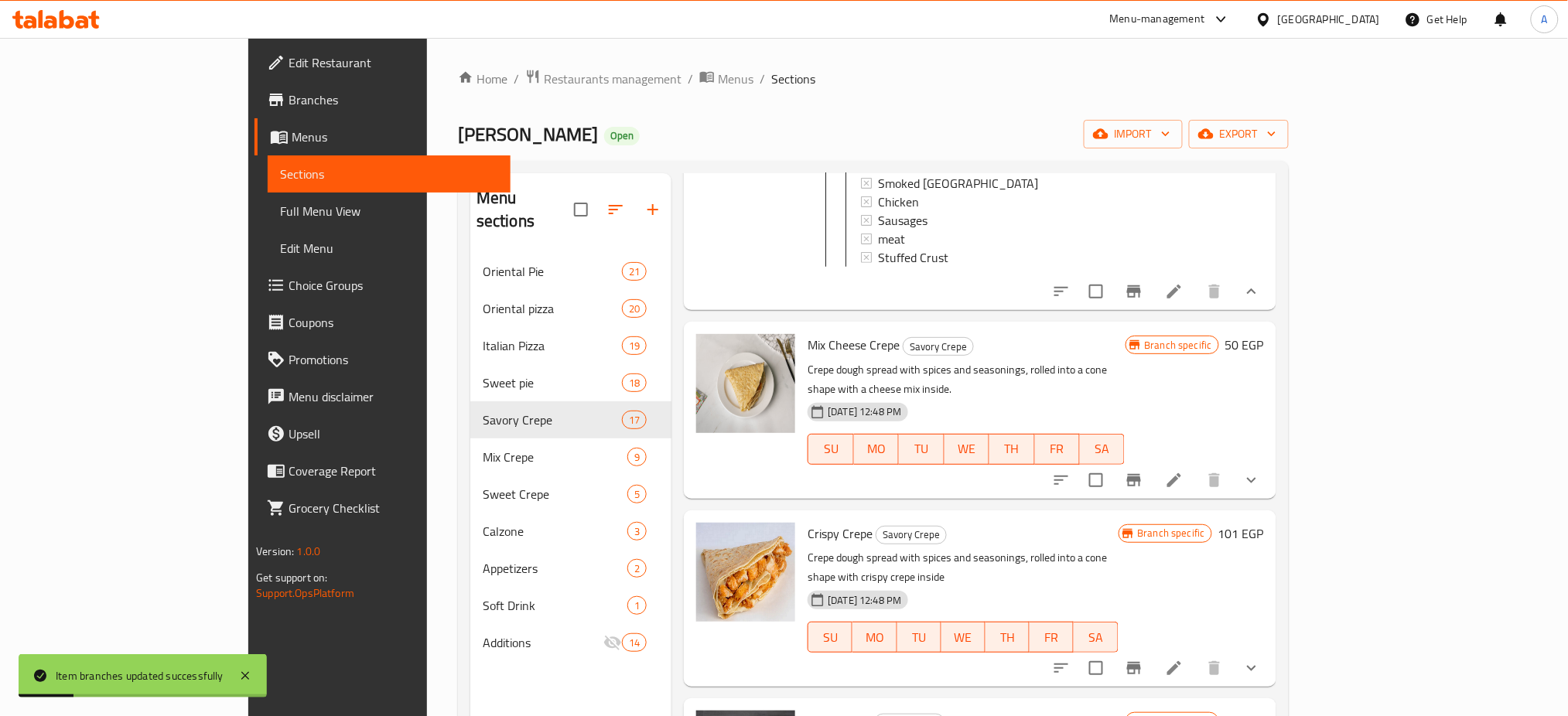
click at [1143, 471] on icon "Branch-specific-item" at bounding box center [1133, 479] width 18 height 18
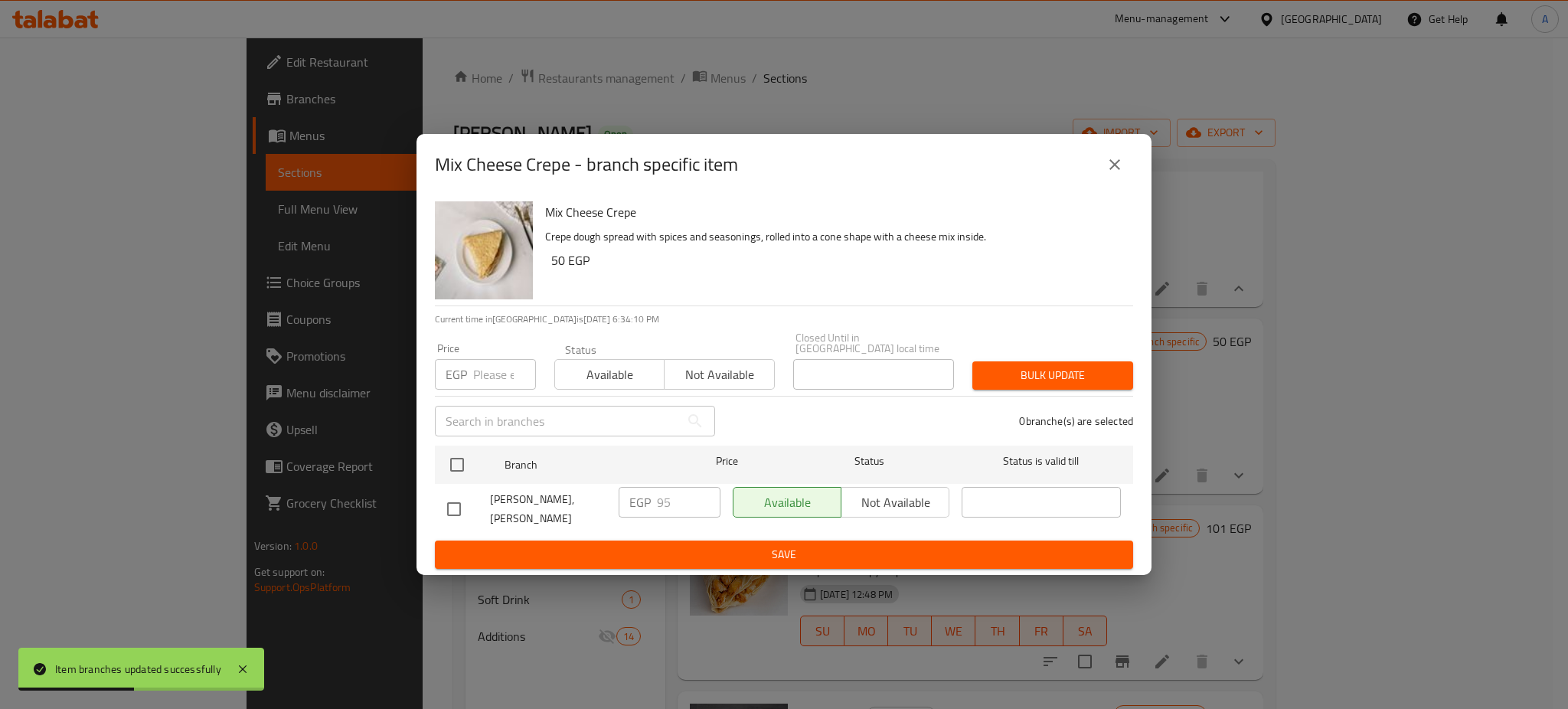
click at [1110, 174] on icon "close" at bounding box center [1114, 164] width 18 height 18
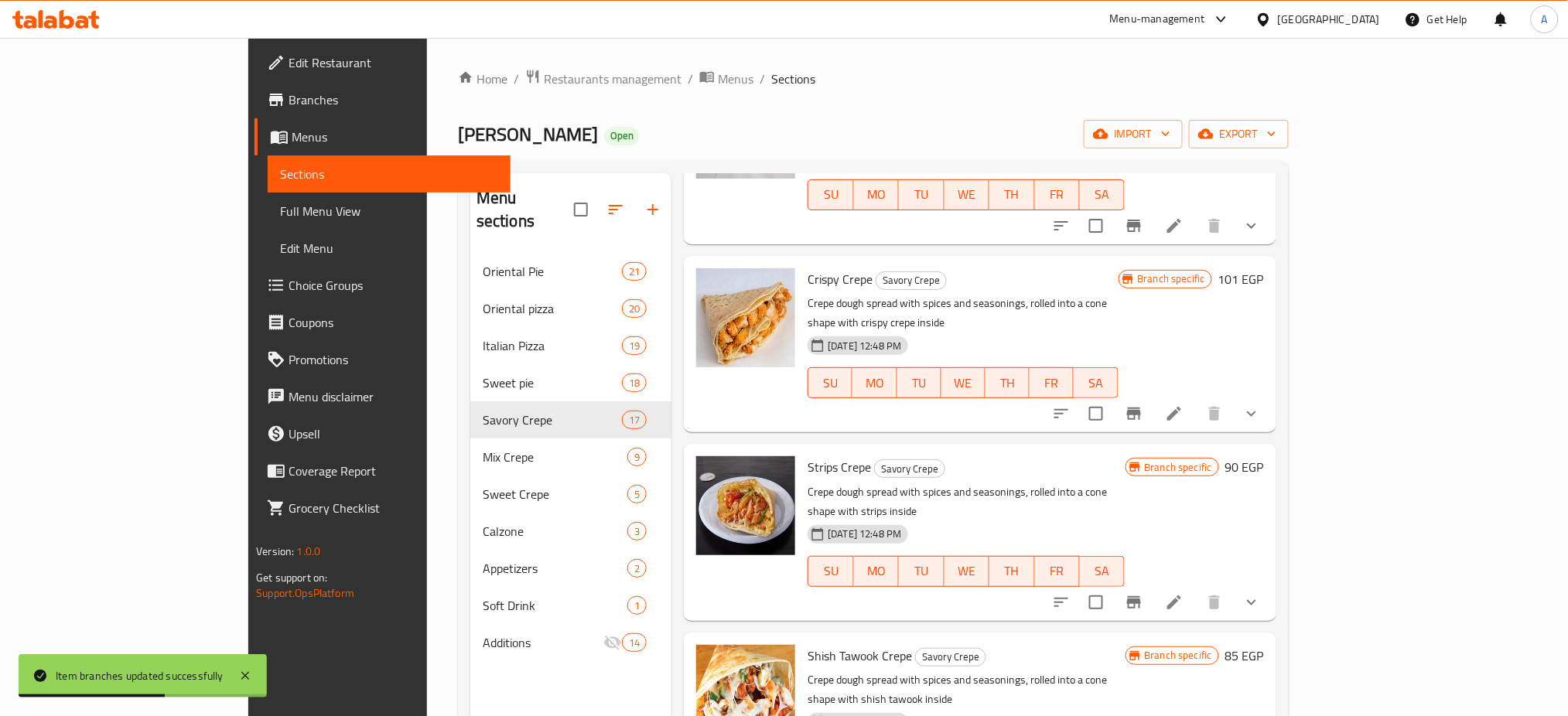
scroll to position [668, 0]
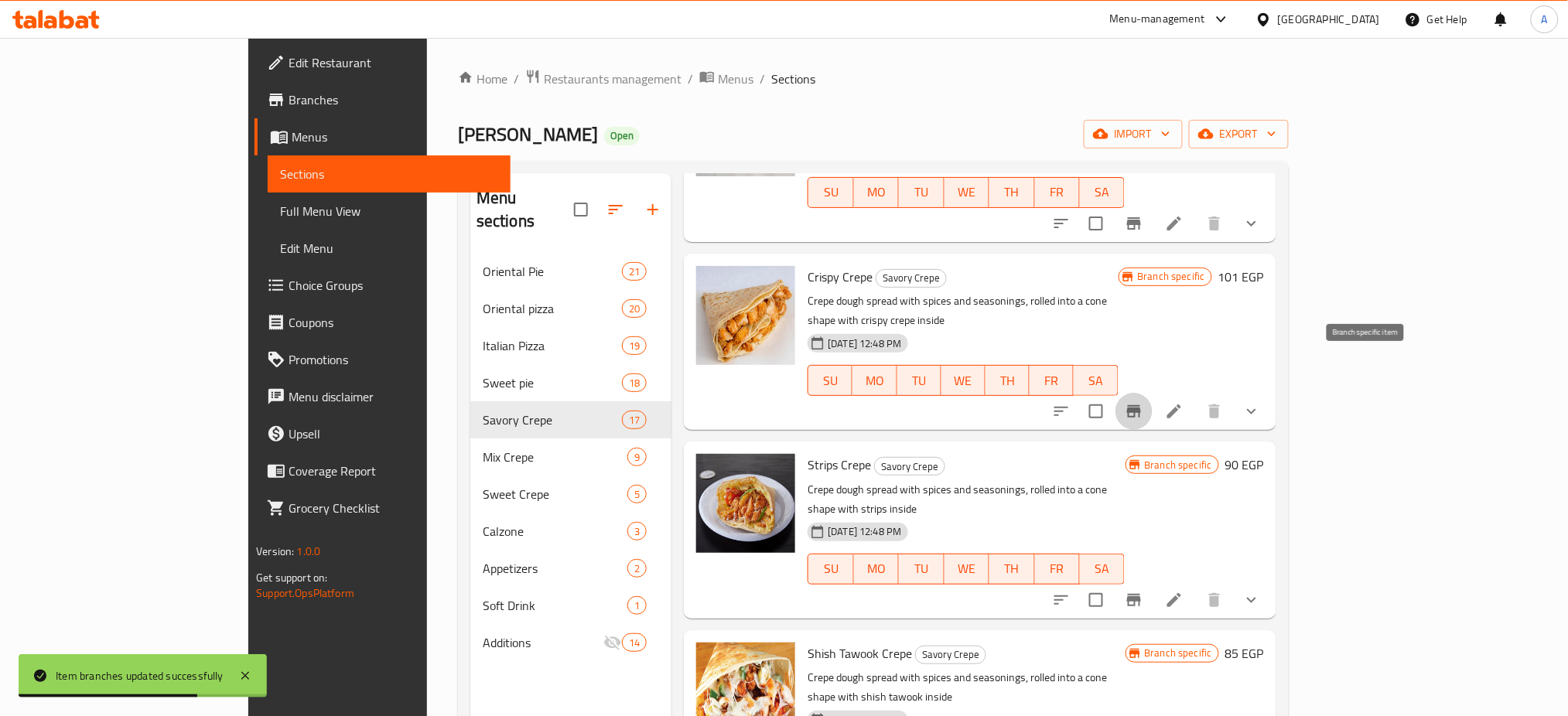
click at [1143, 402] on icon "Branch-specific-item" at bounding box center [1133, 411] width 18 height 18
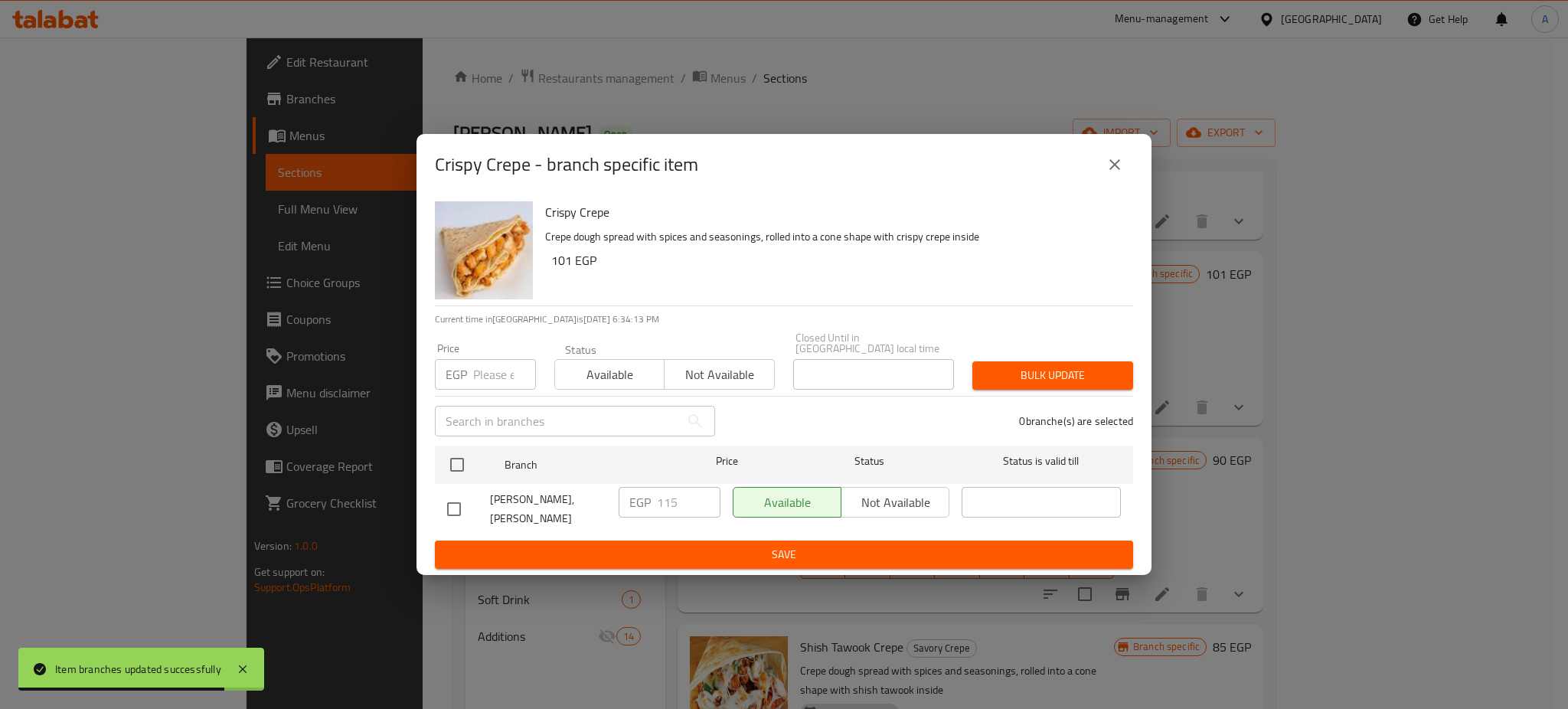
click at [474, 362] on input "number" at bounding box center [505, 374] width 63 height 31
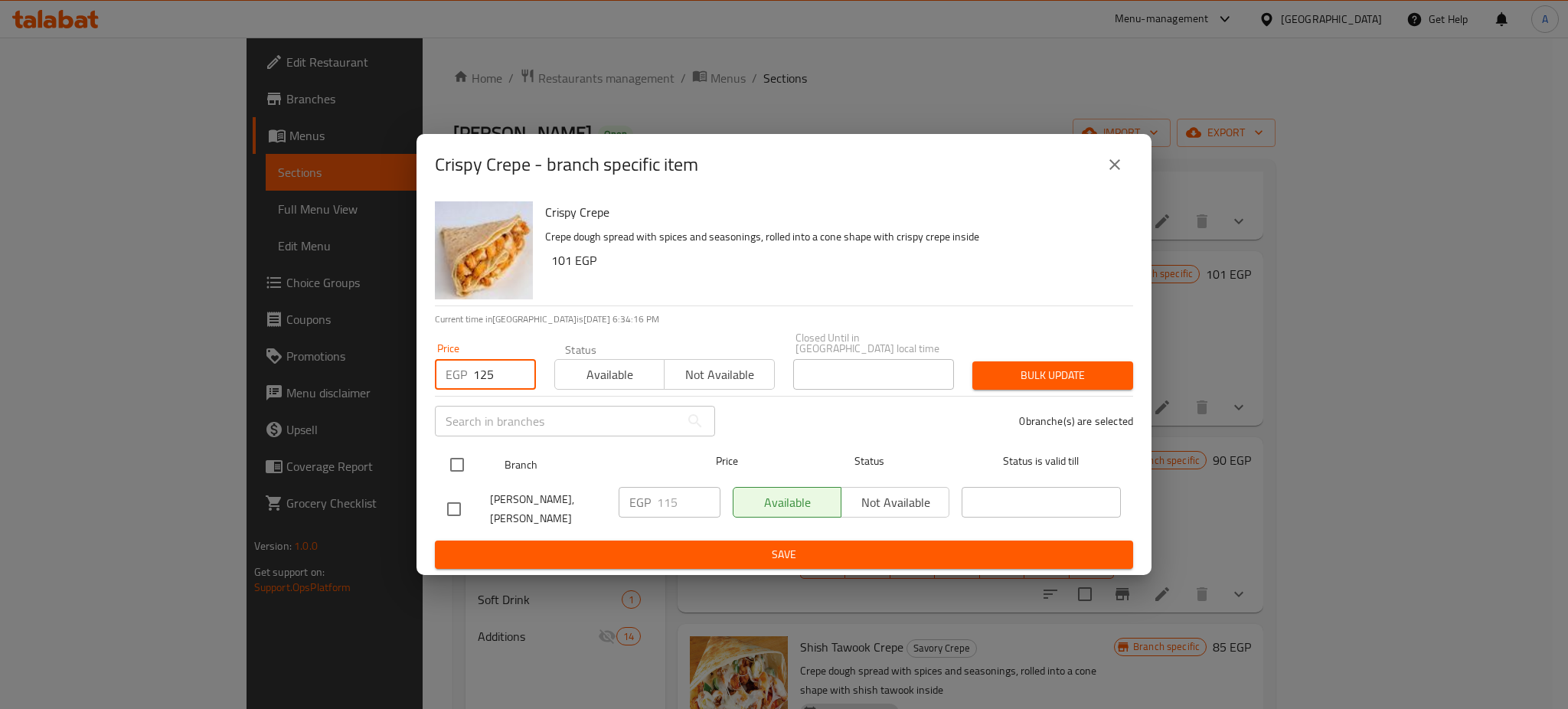
type input "125"
click at [458, 462] on input "checkbox" at bounding box center [457, 465] width 32 height 32
checkbox input "true"
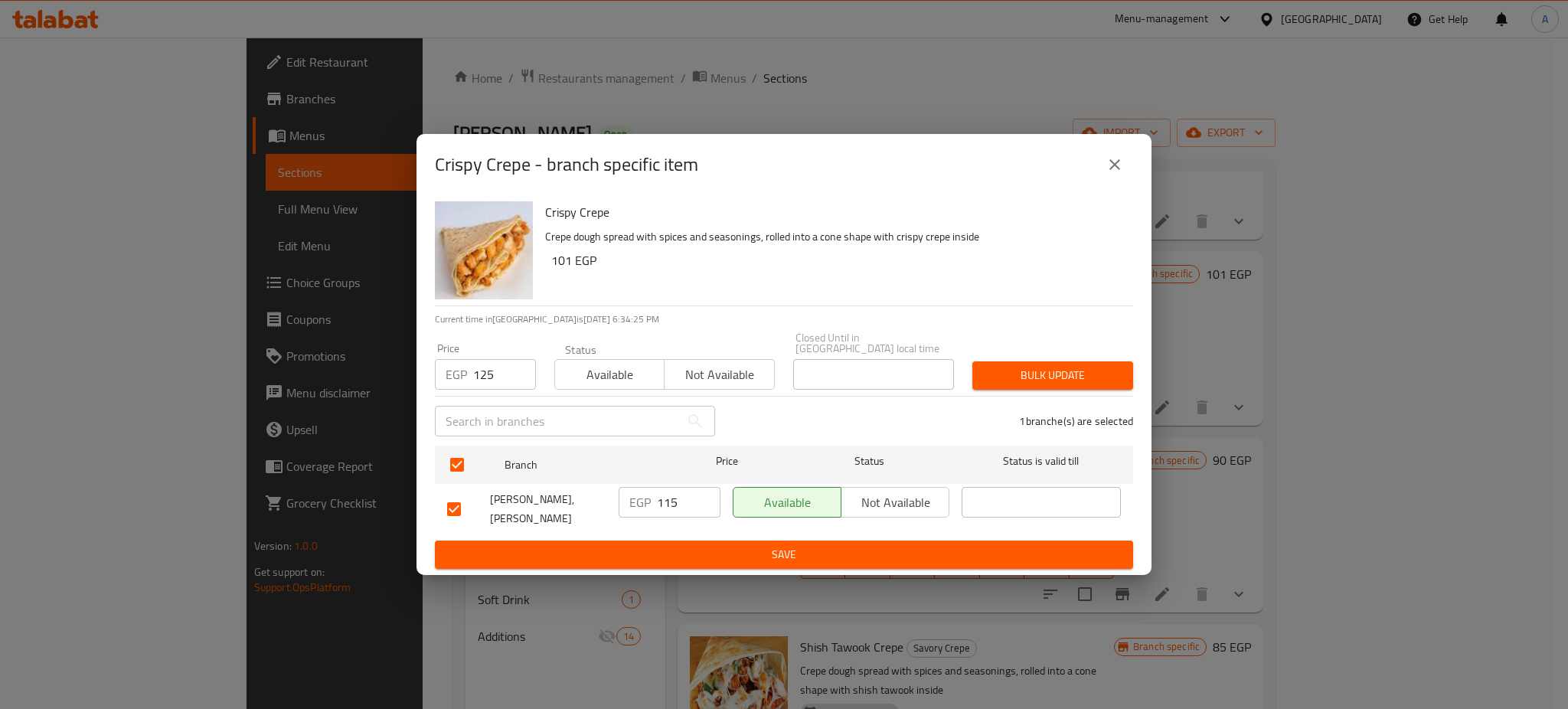
click at [1051, 366] on span "Bulk update" at bounding box center [1053, 375] width 136 height 19
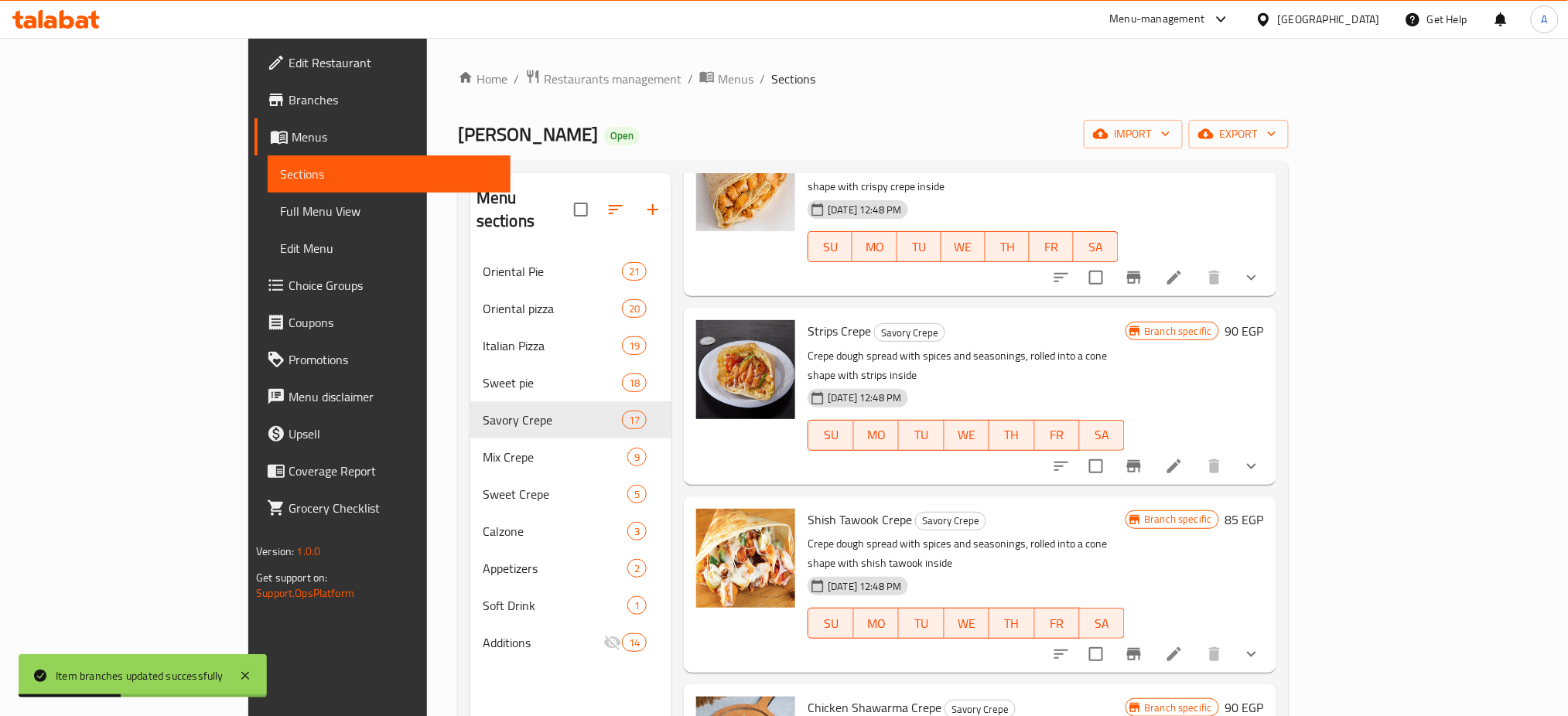
scroll to position [824, 0]
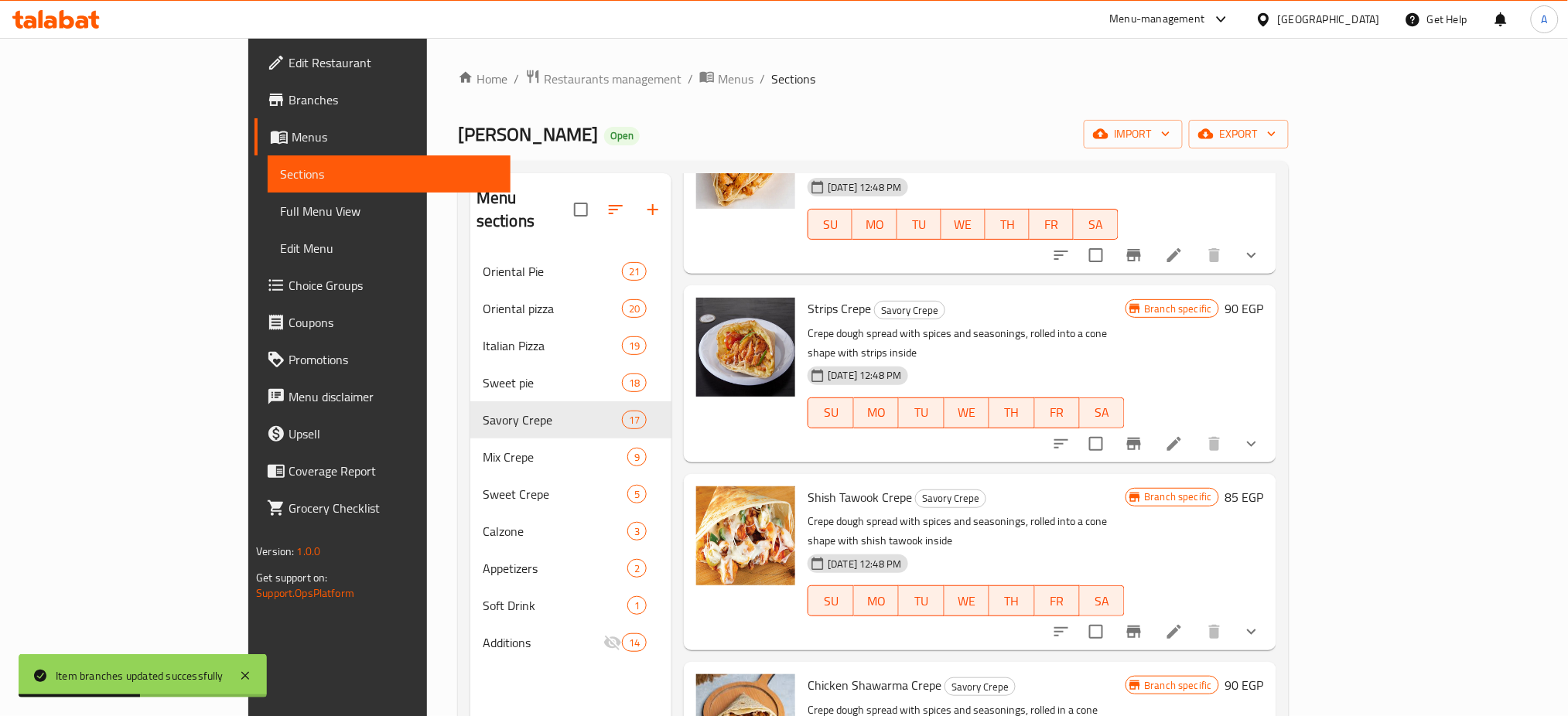
click at [1141, 438] on icon "Branch-specific-item" at bounding box center [1134, 444] width 14 height 13
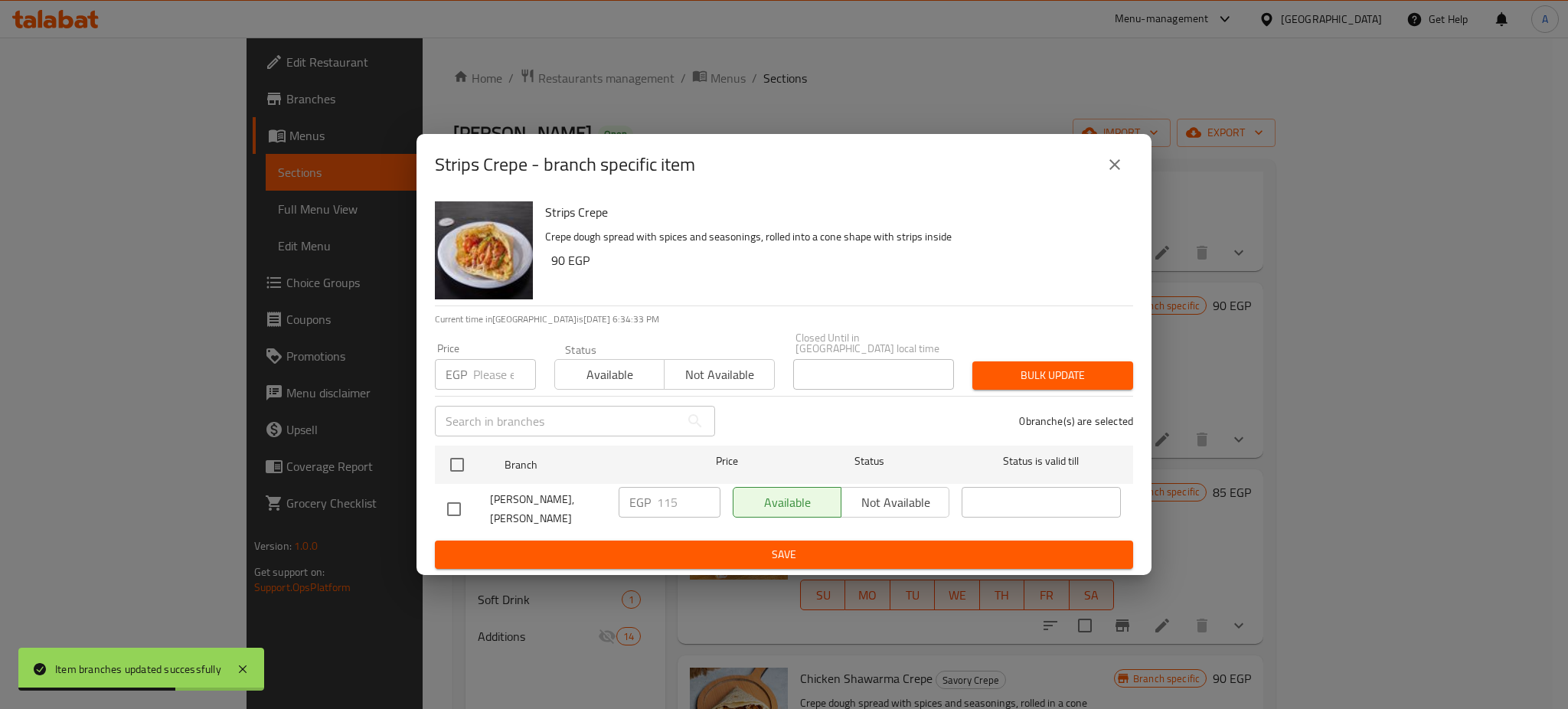
click at [493, 372] on input "number" at bounding box center [505, 374] width 63 height 31
type input "125"
click at [454, 483] on div "[PERSON_NAME], [PERSON_NAME]" at bounding box center [527, 509] width 172 height 56
click at [459, 465] on input "checkbox" at bounding box center [457, 465] width 32 height 32
checkbox input "true"
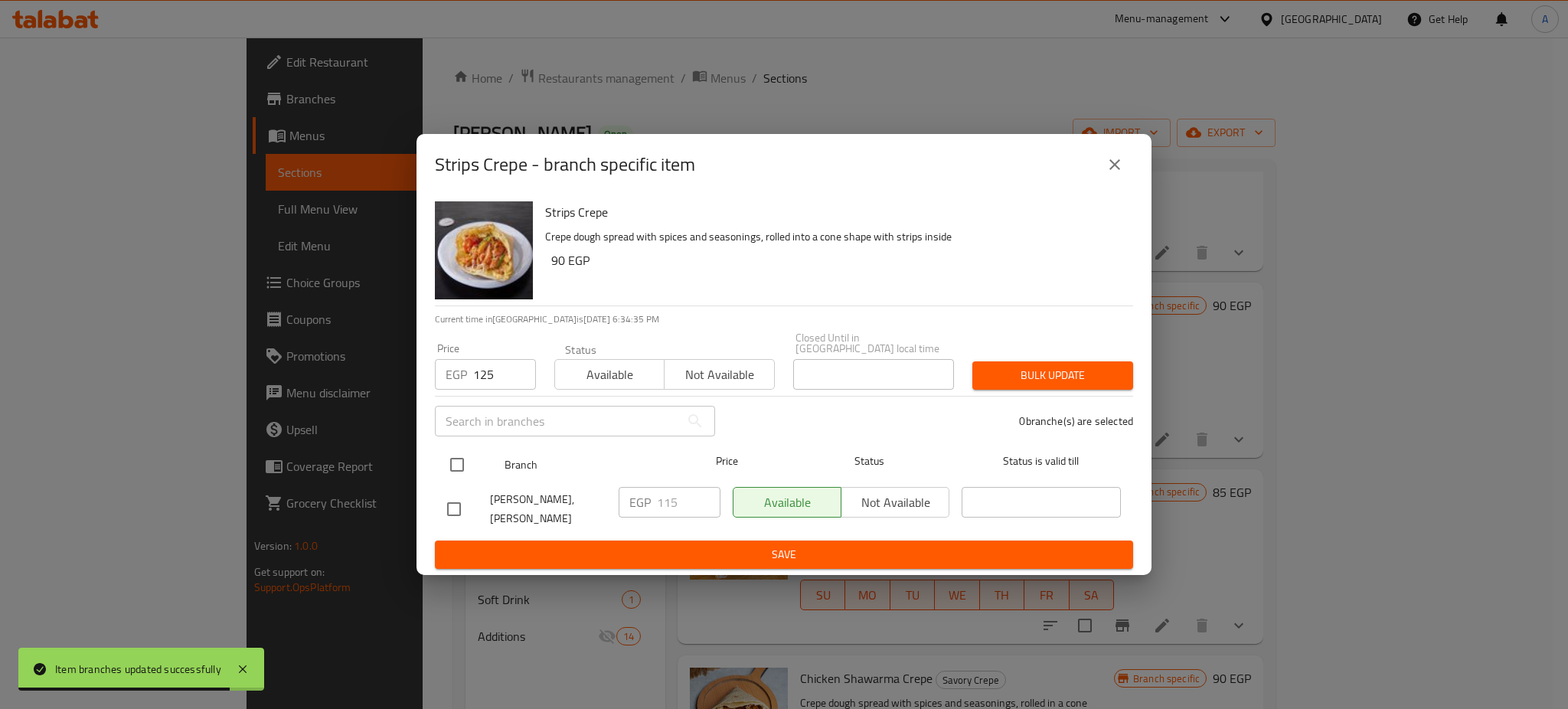
checkbox input "true"
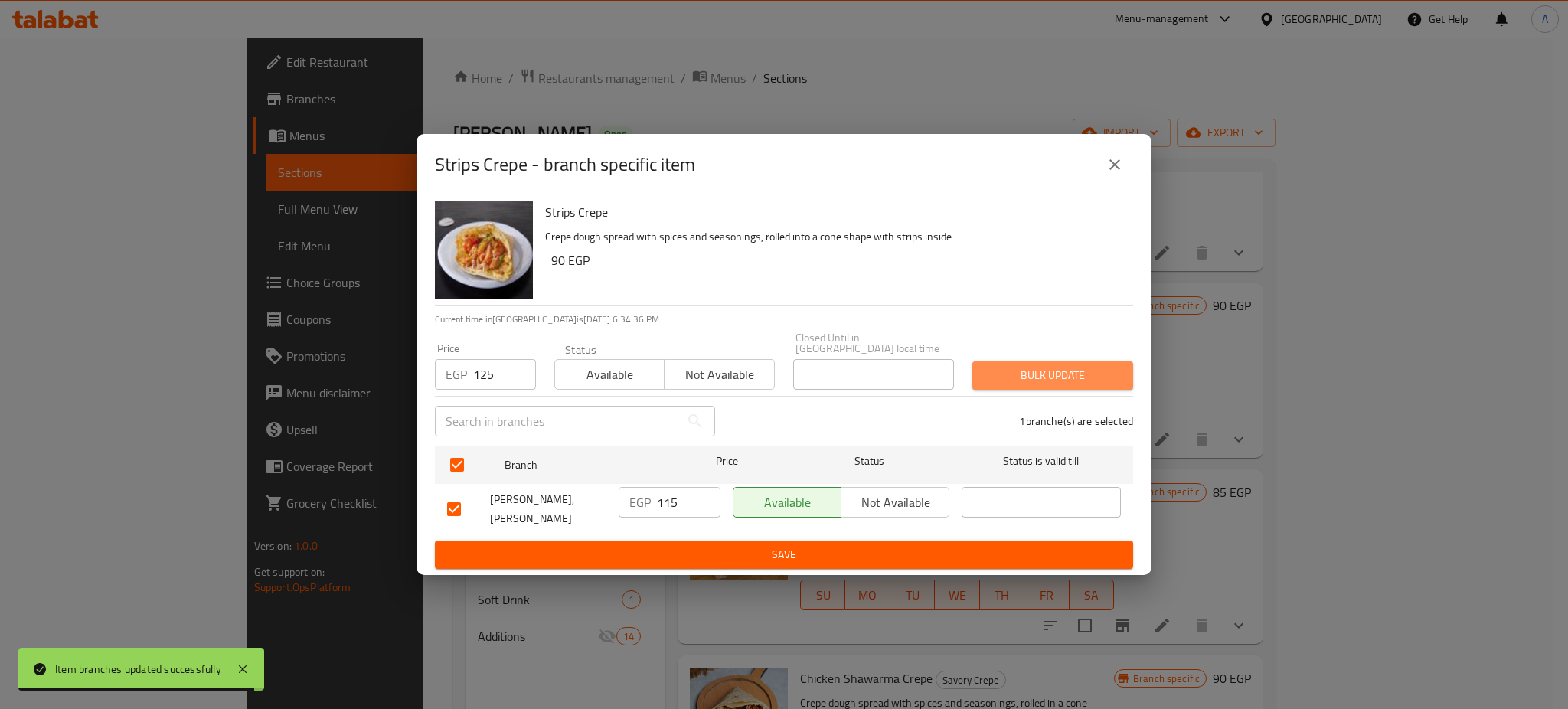
click at [1030, 374] on span "Bulk update" at bounding box center [1053, 375] width 136 height 19
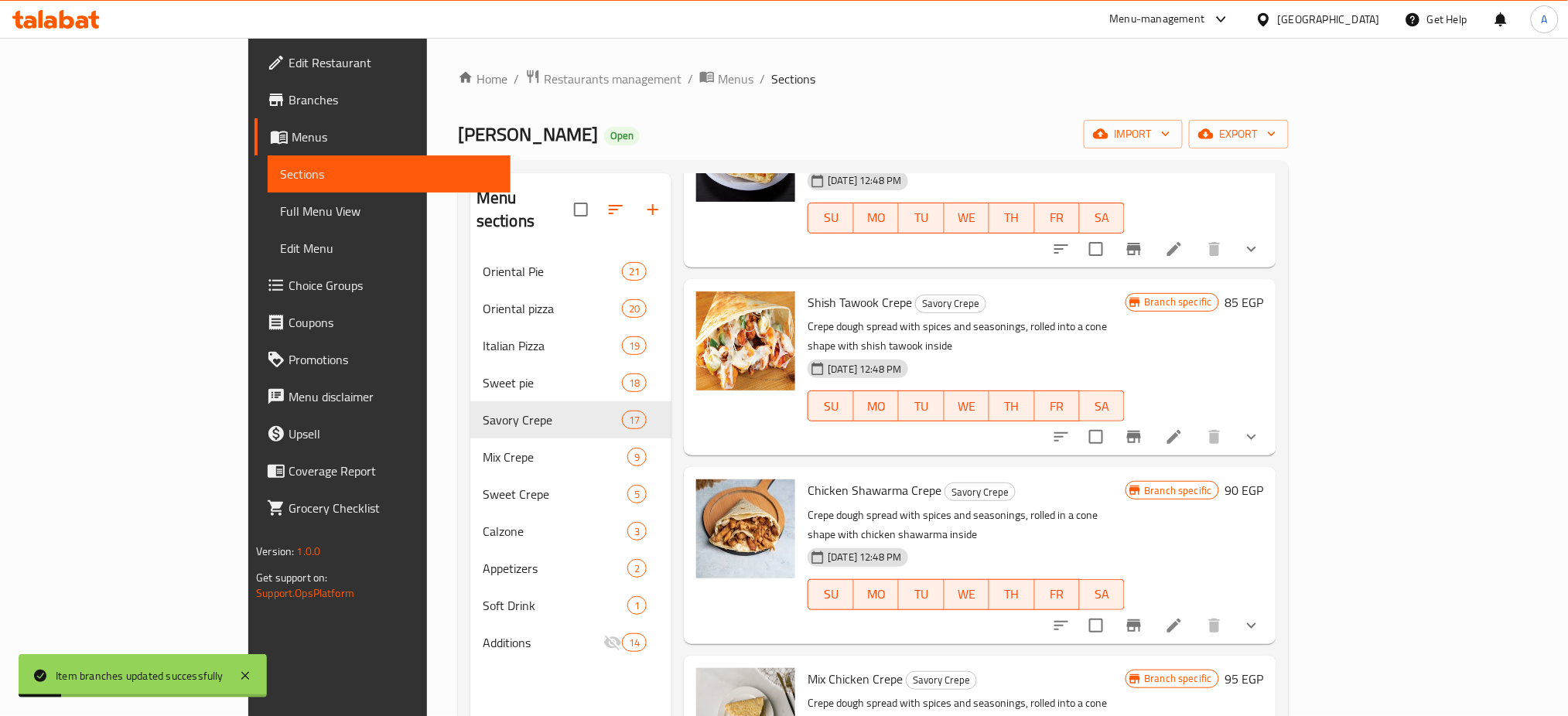
scroll to position [1018, 0]
click at [1143, 428] on icon "Branch-specific-item" at bounding box center [1133, 437] width 18 height 18
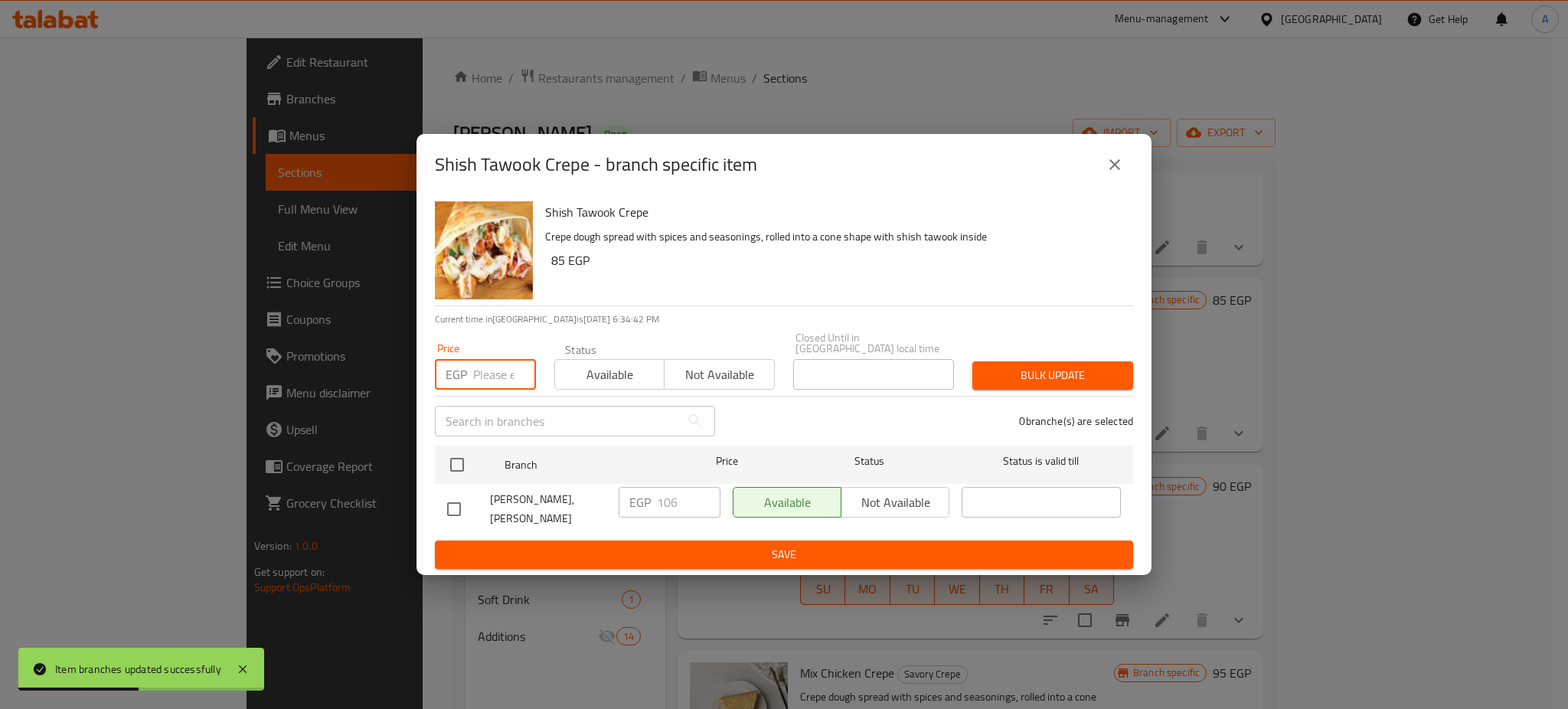
click at [485, 367] on input "number" at bounding box center [505, 374] width 63 height 31
type input "126"
click at [451, 459] on input "checkbox" at bounding box center [457, 465] width 32 height 32
checkbox input "true"
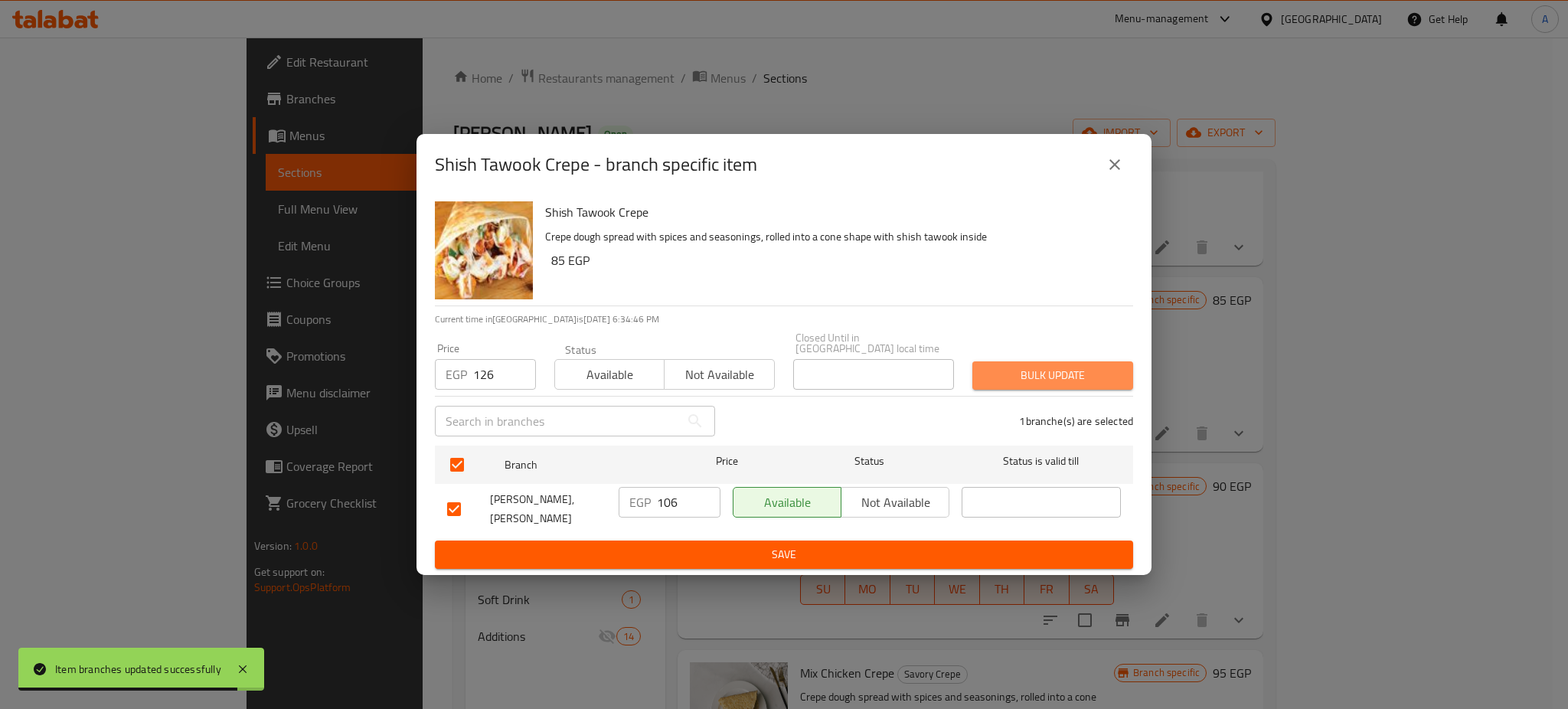
click at [1029, 361] on button "Bulk update" at bounding box center [1052, 375] width 161 height 28
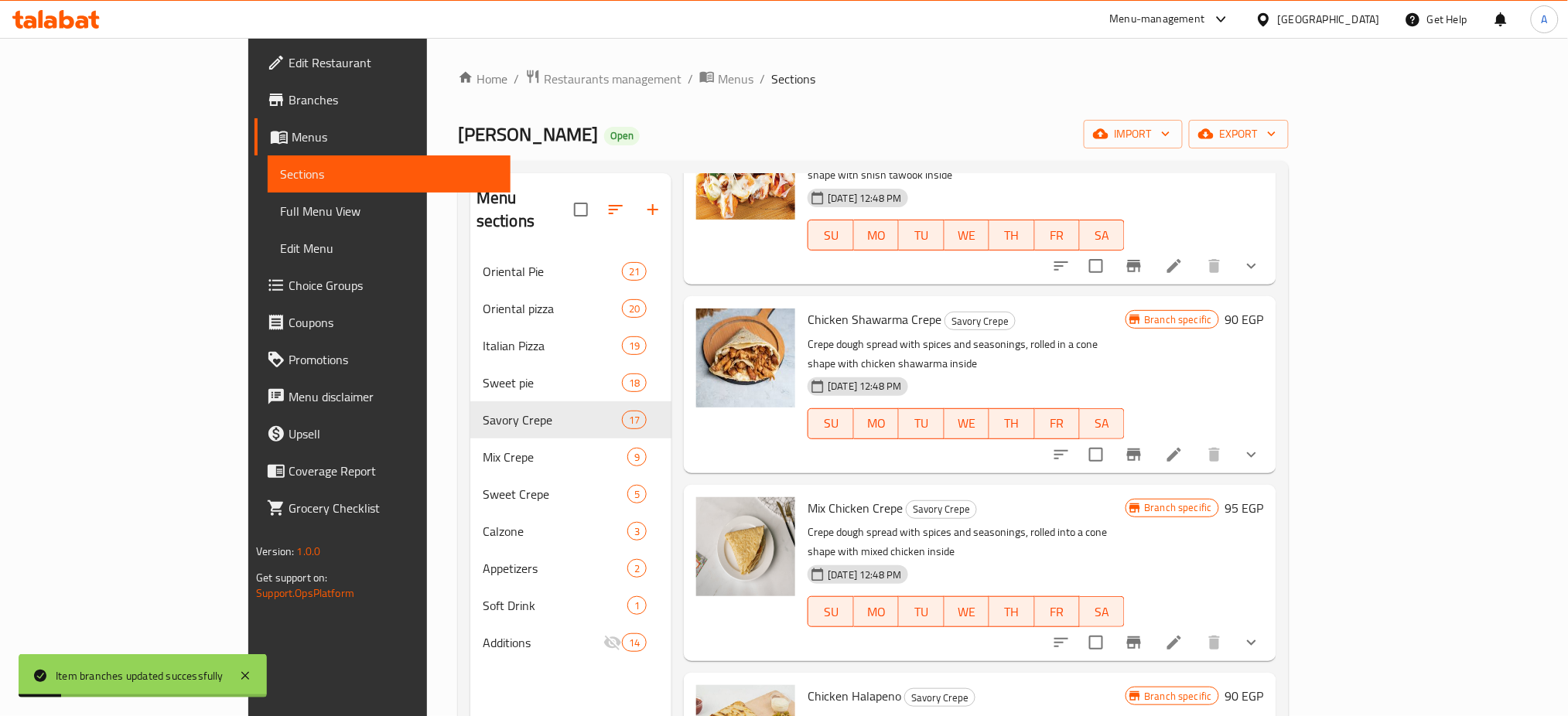
scroll to position [1210, 0]
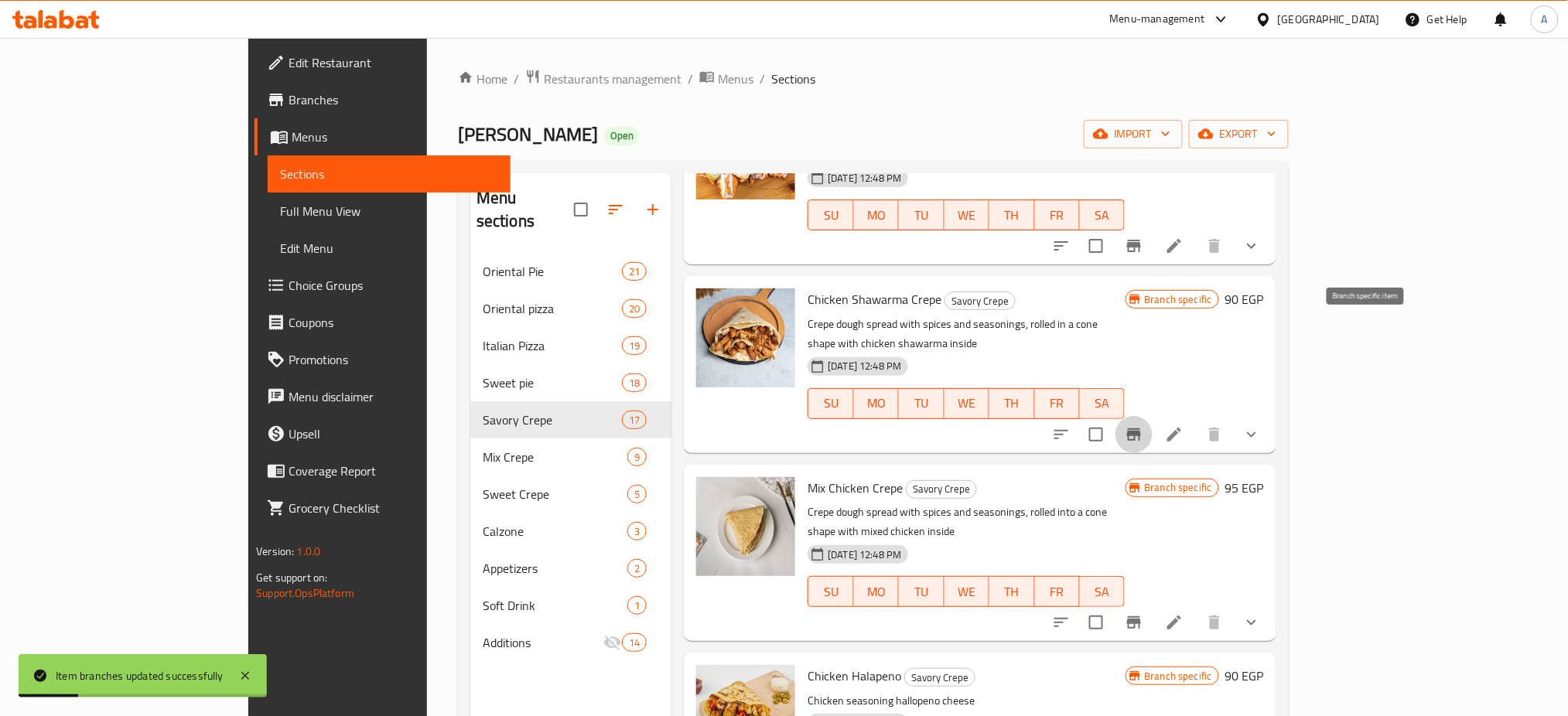
click at [1143, 425] on icon "Branch-specific-item" at bounding box center [1133, 434] width 18 height 18
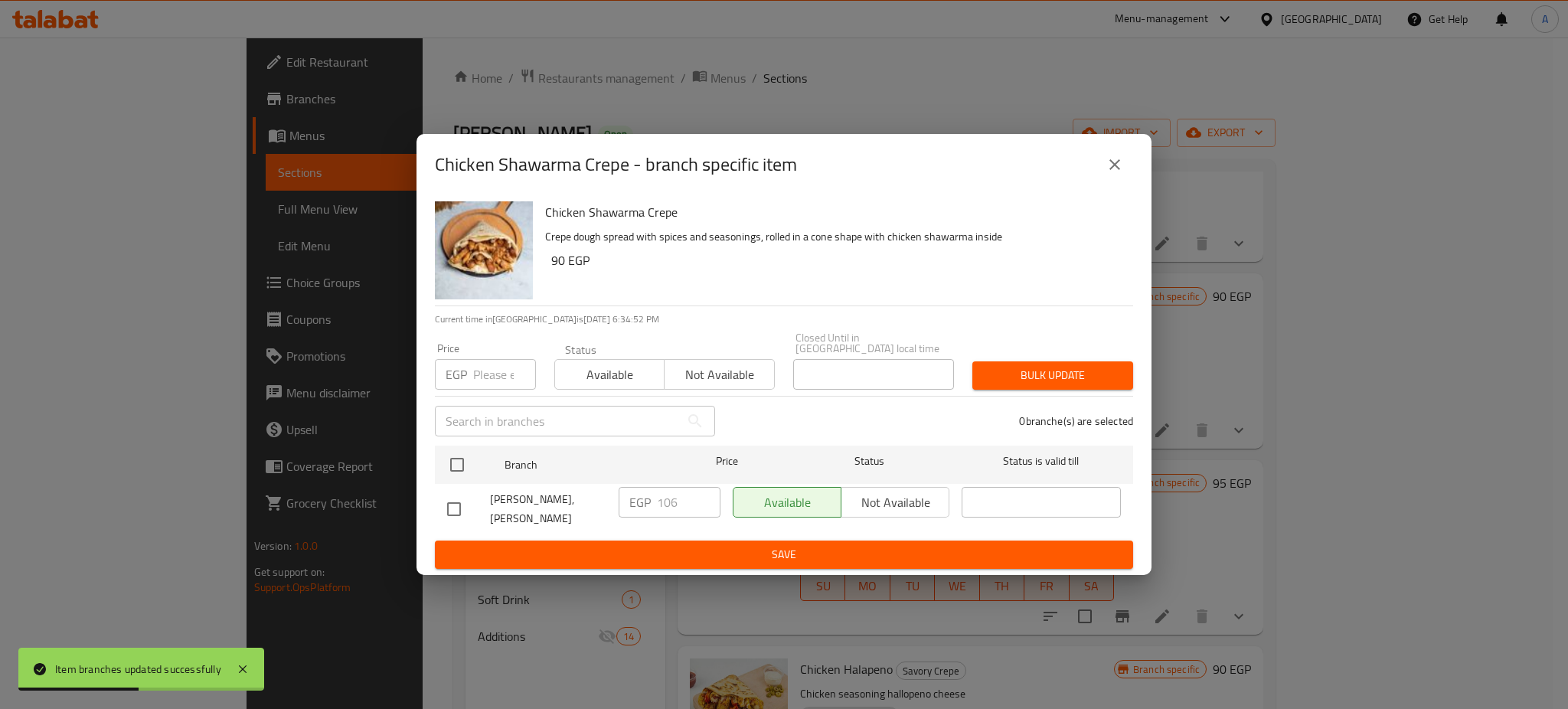
click at [474, 367] on div "EGP Price" at bounding box center [485, 374] width 101 height 31
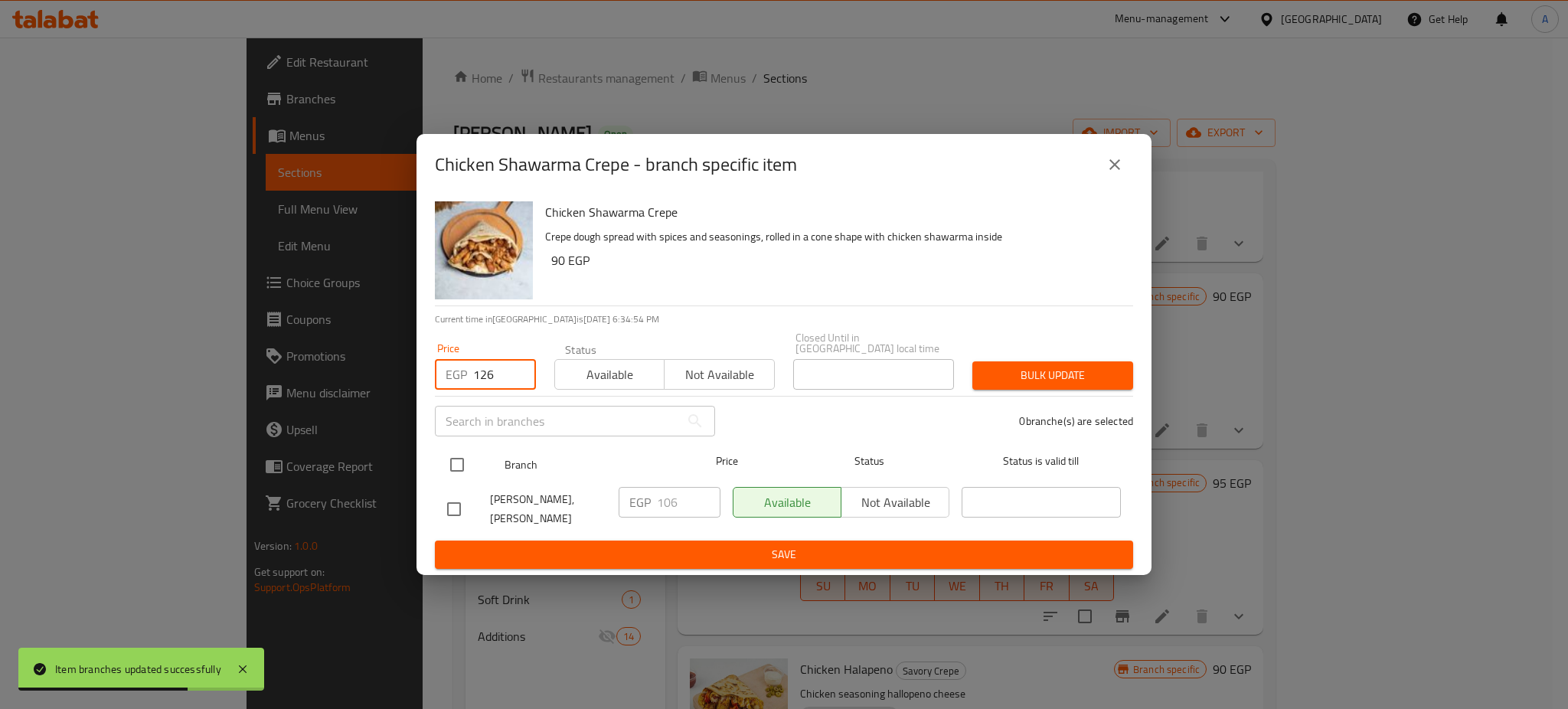
type input "126"
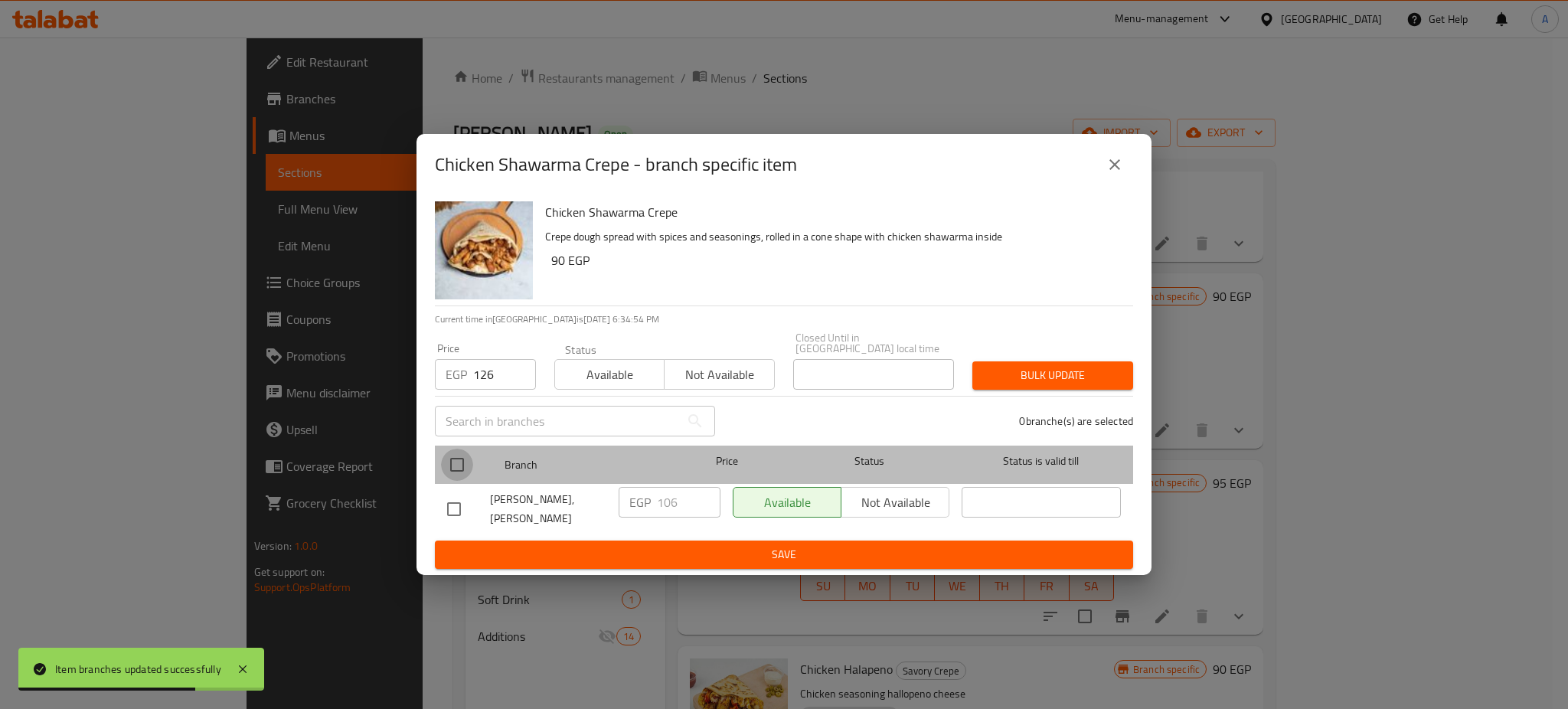
click at [464, 466] on input "checkbox" at bounding box center [457, 465] width 32 height 32
checkbox input "true"
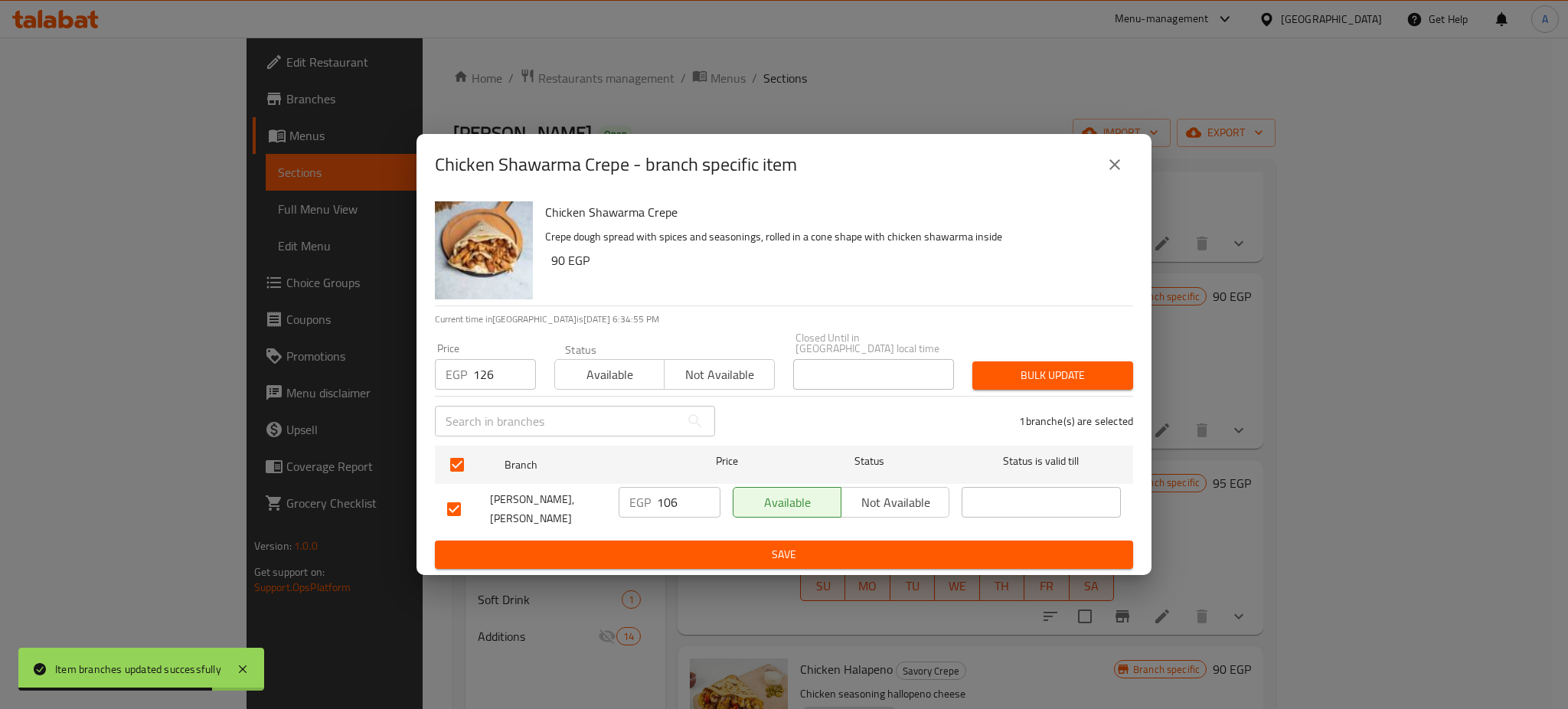
click at [1034, 373] on span "Bulk update" at bounding box center [1053, 375] width 136 height 19
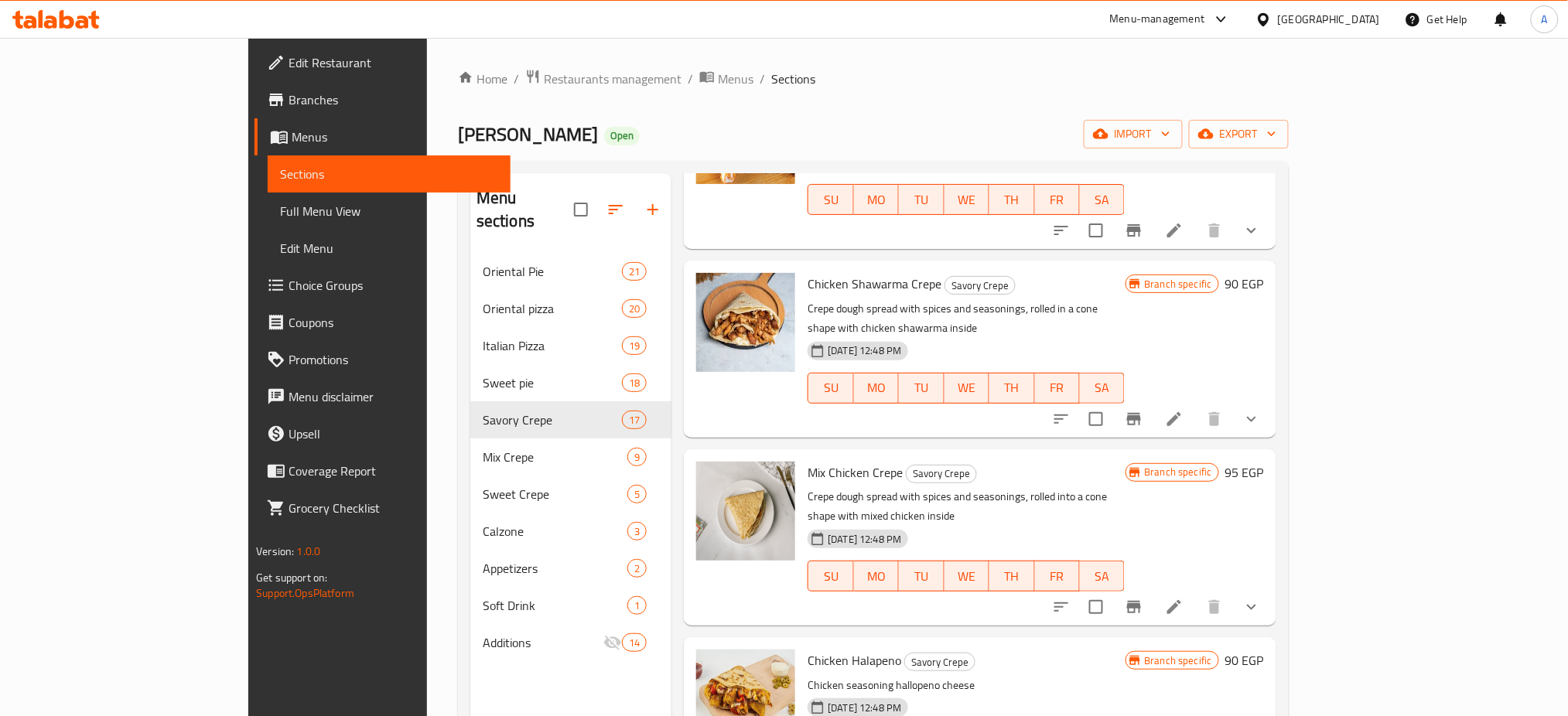
scroll to position [1231, 0]
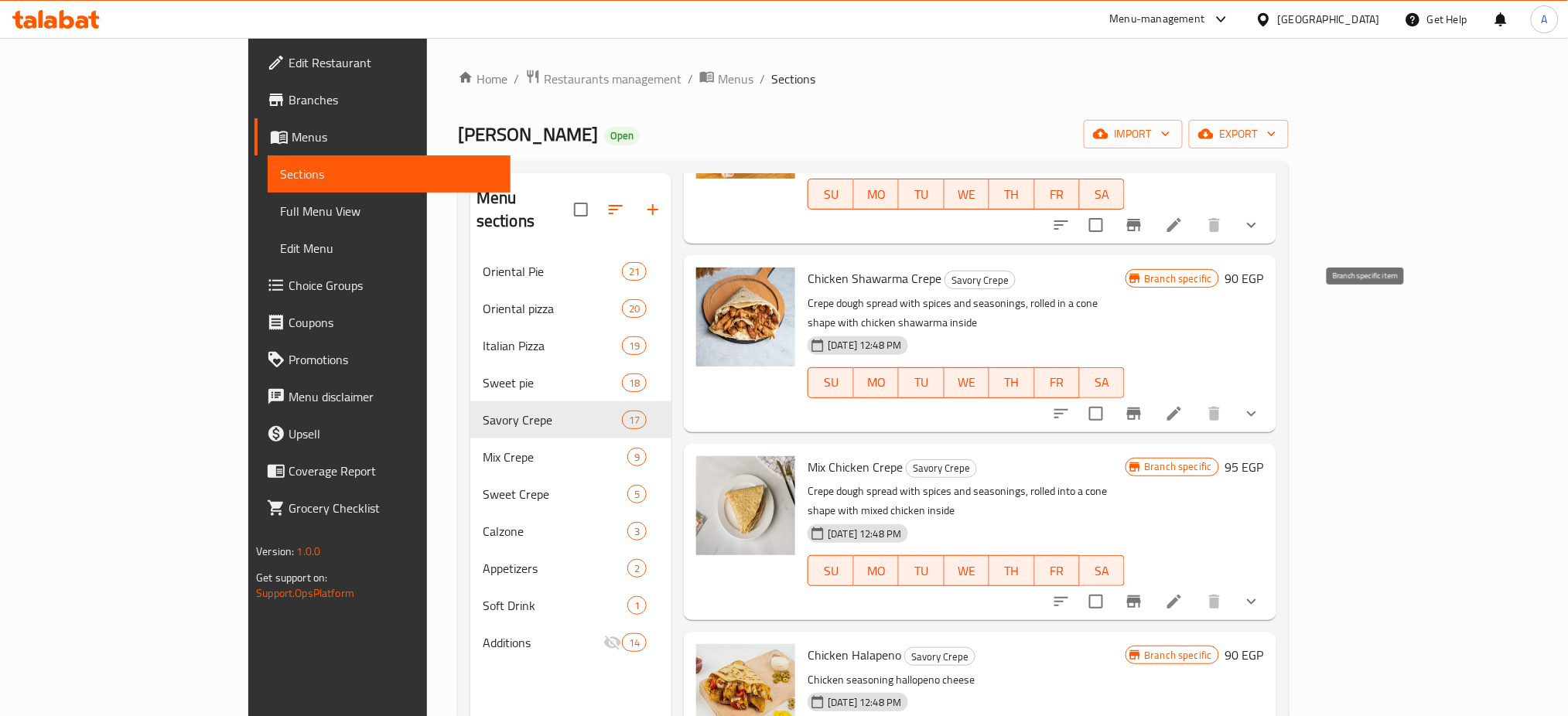
click at [1141, 407] on icon "Branch-specific-item" at bounding box center [1134, 414] width 14 height 13
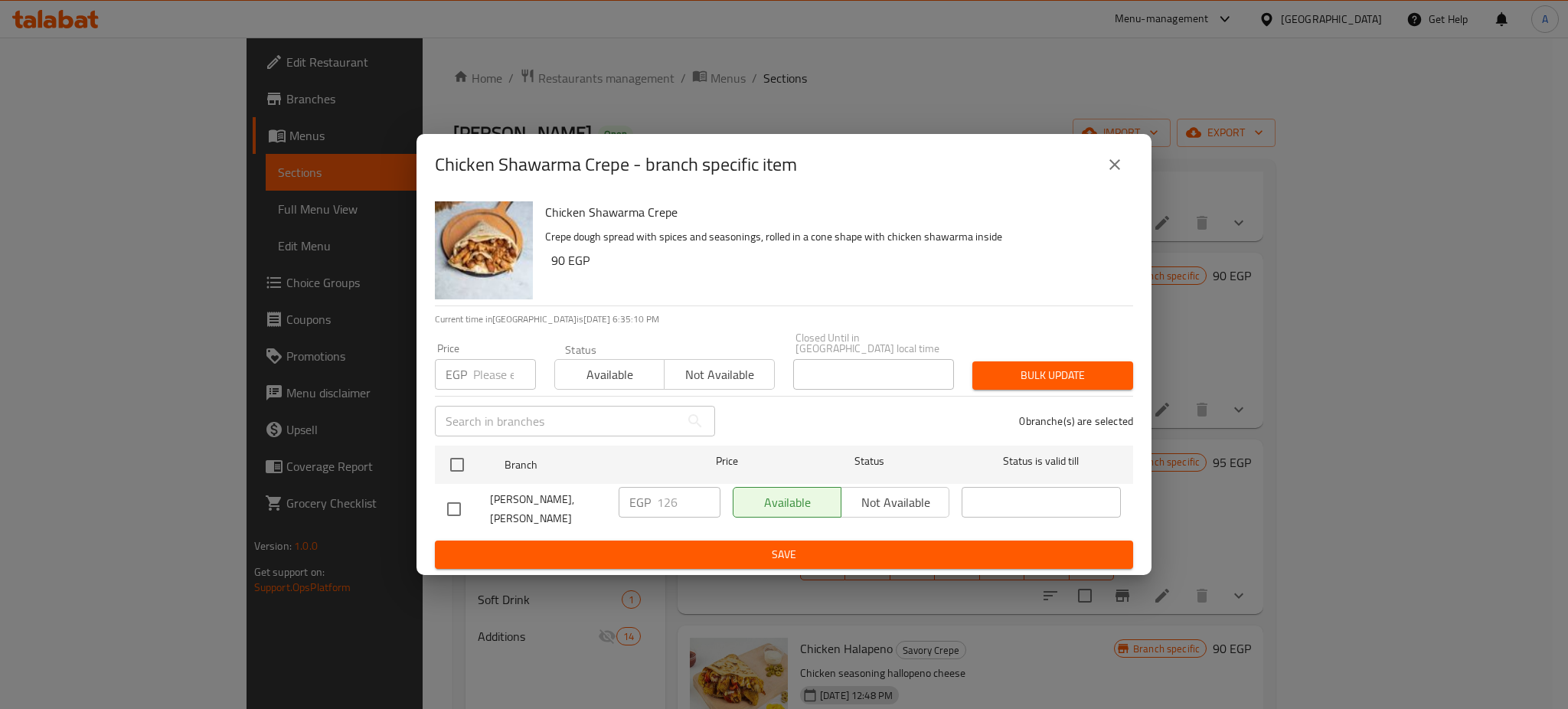
click at [1109, 162] on icon "close" at bounding box center [1114, 164] width 18 height 18
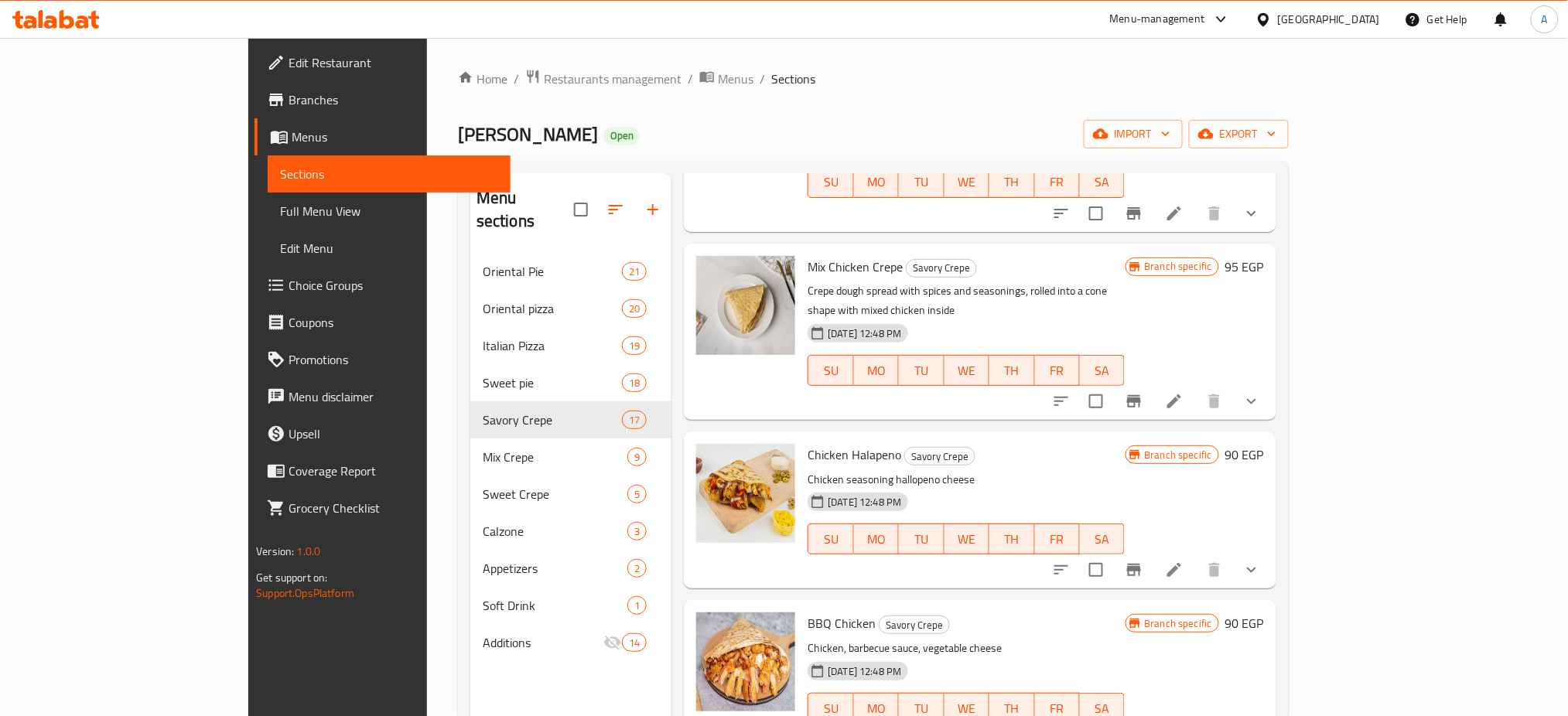
scroll to position [1438, 0]
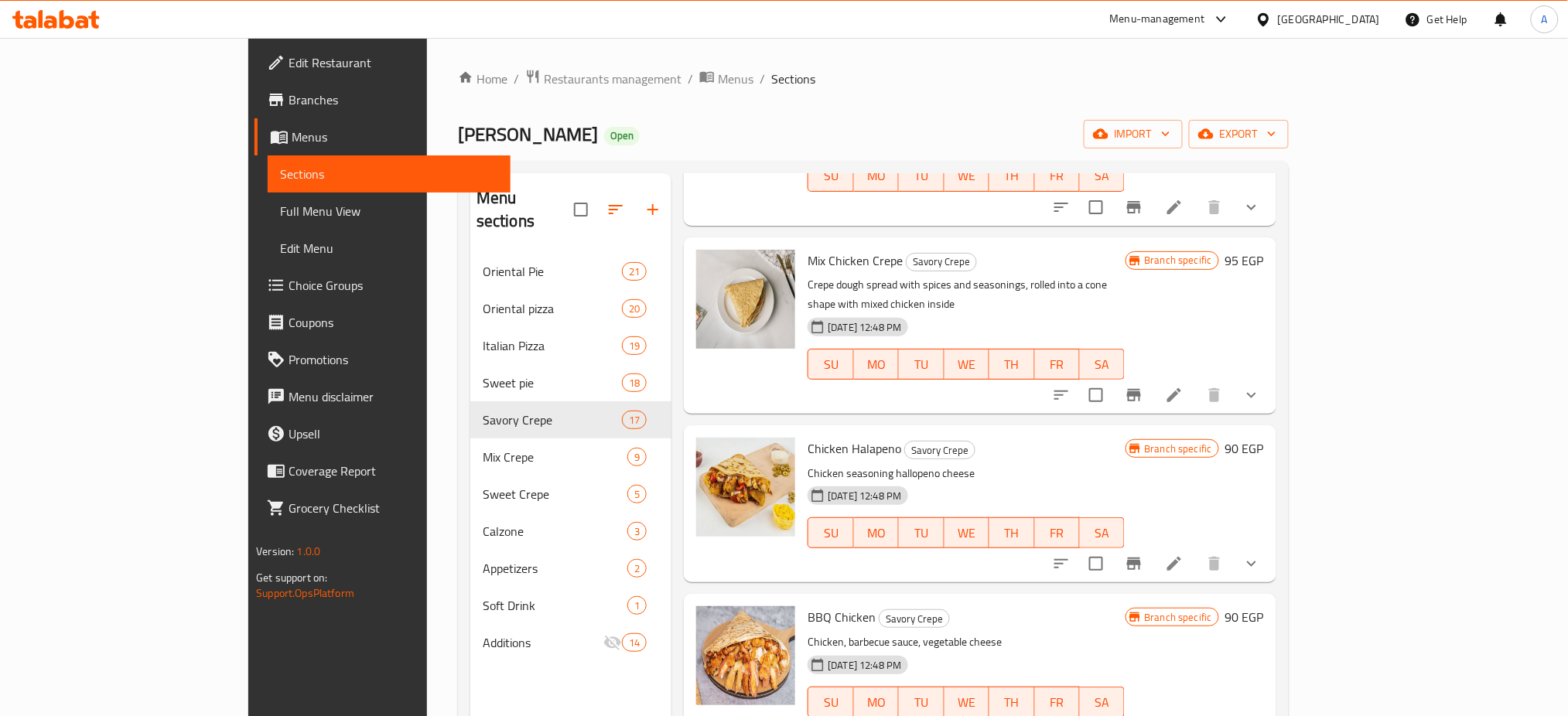
click at [1141, 389] on icon "Branch-specific-item" at bounding box center [1134, 396] width 14 height 13
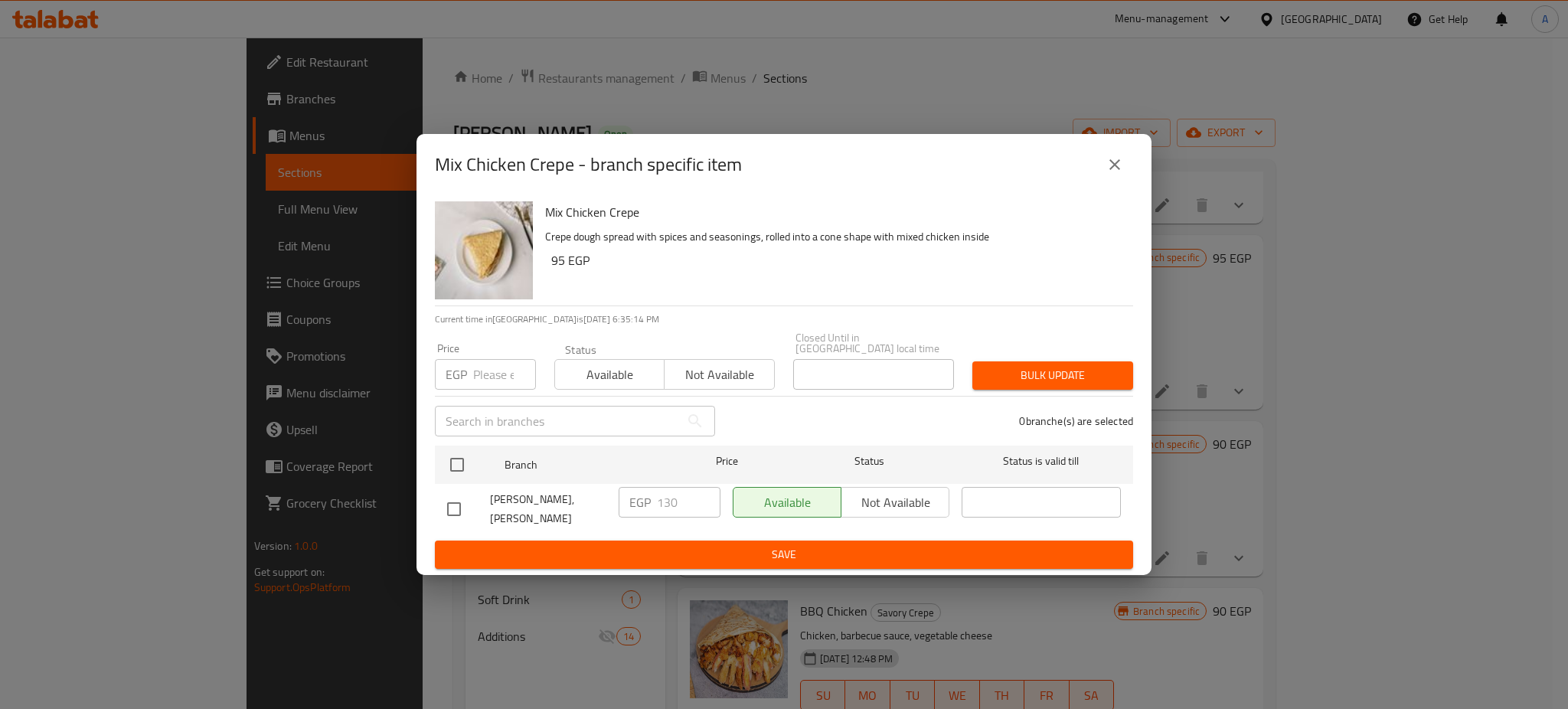
click at [484, 367] on input "number" at bounding box center [505, 374] width 63 height 31
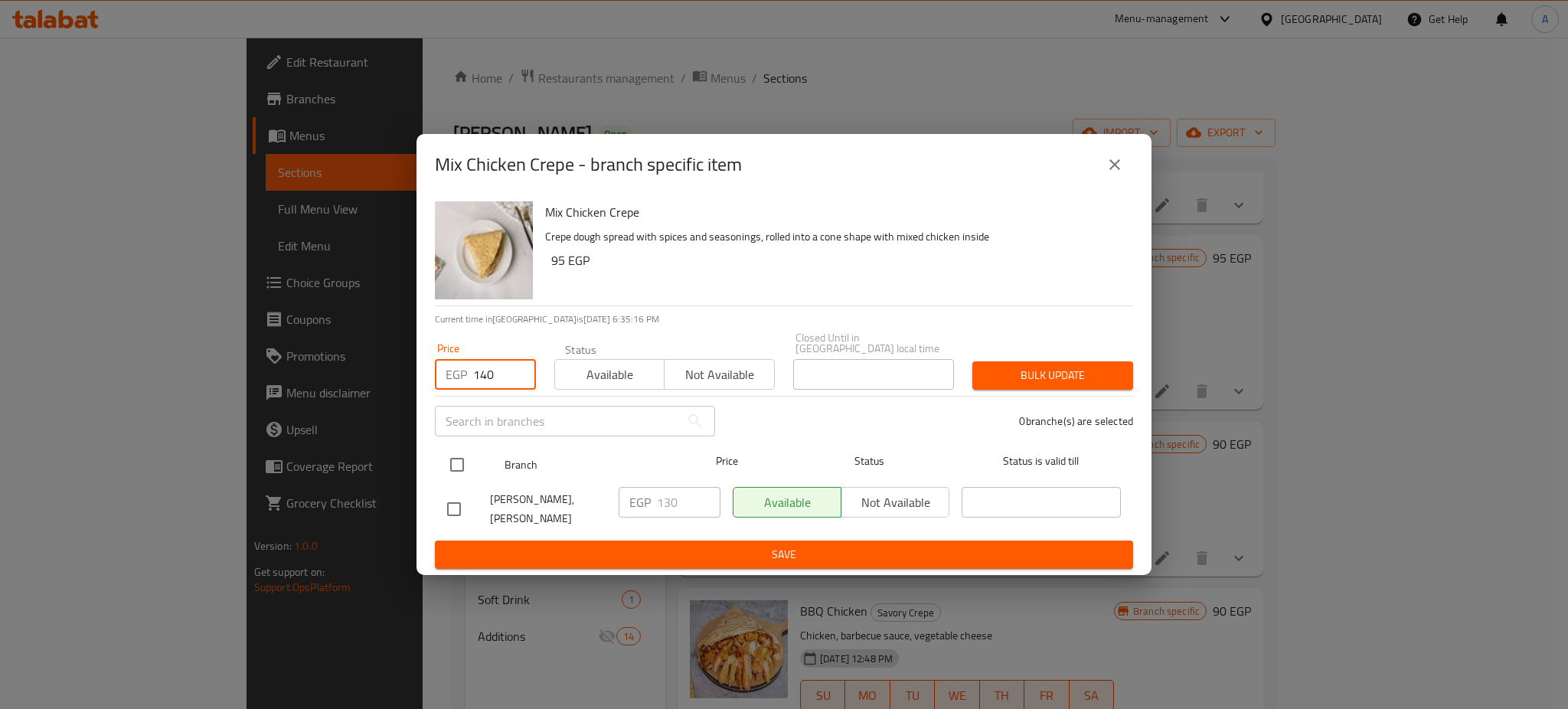
type input "140"
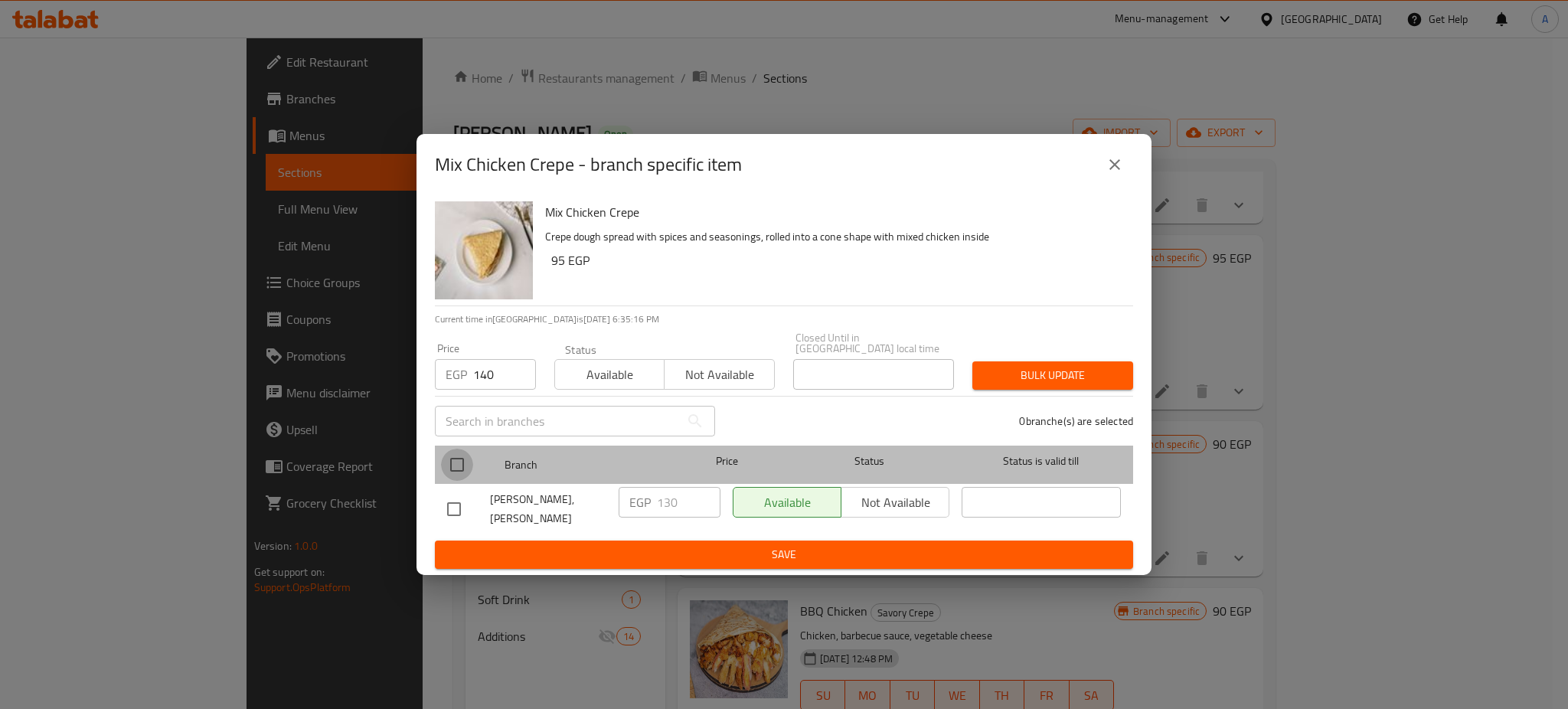
click at [458, 454] on input "checkbox" at bounding box center [457, 465] width 32 height 32
checkbox input "true"
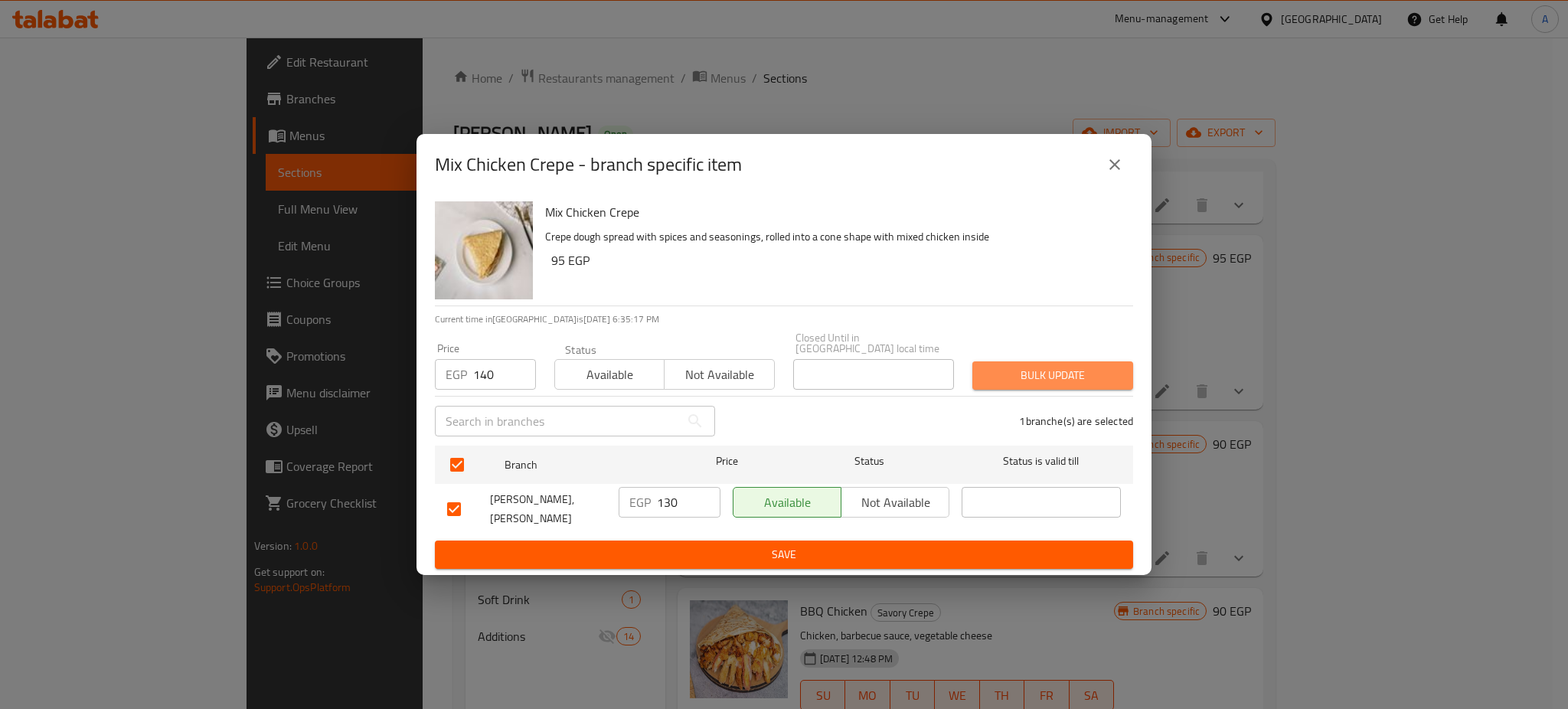
click at [1082, 366] on span "Bulk update" at bounding box center [1053, 375] width 136 height 19
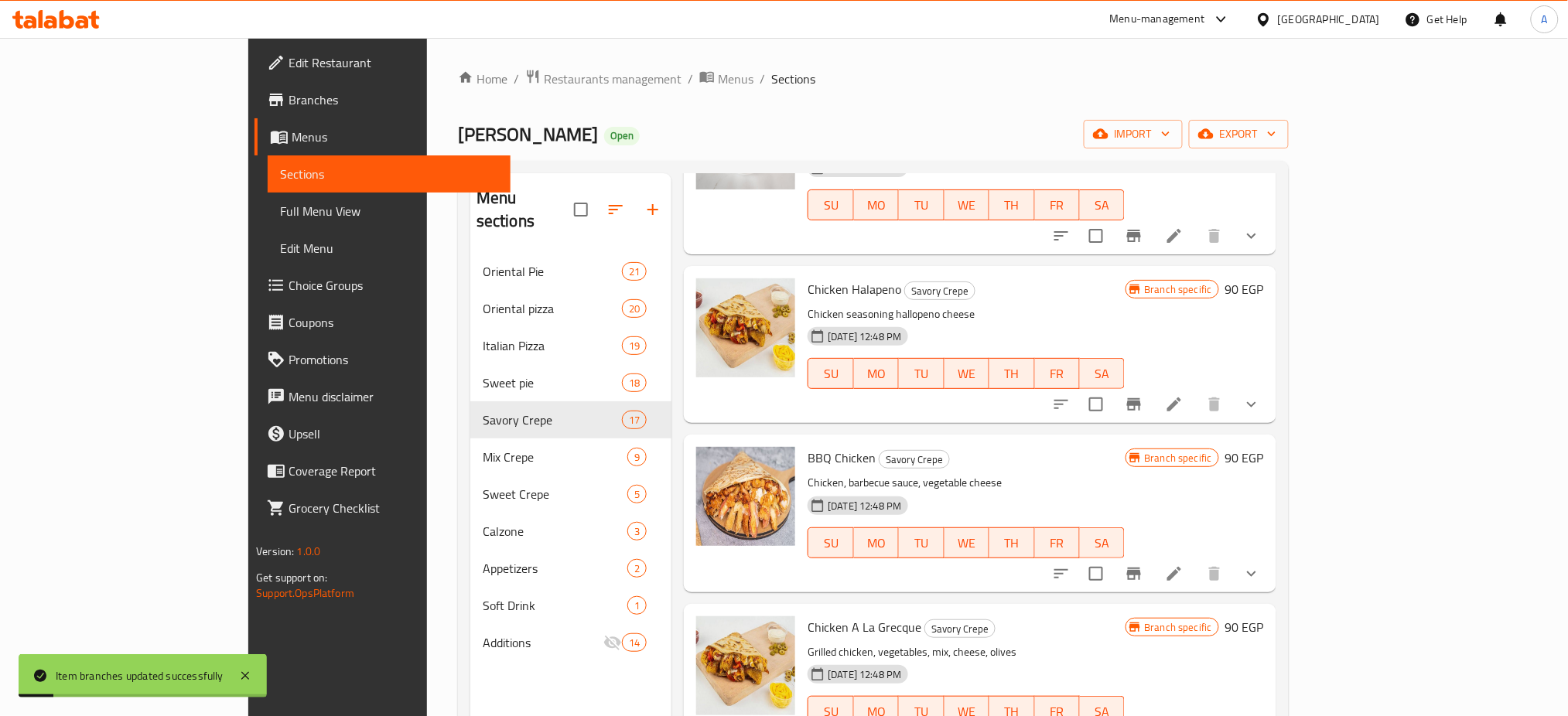
scroll to position [1598, 0]
click at [1141, 396] on icon "Branch-specific-item" at bounding box center [1134, 403] width 14 height 13
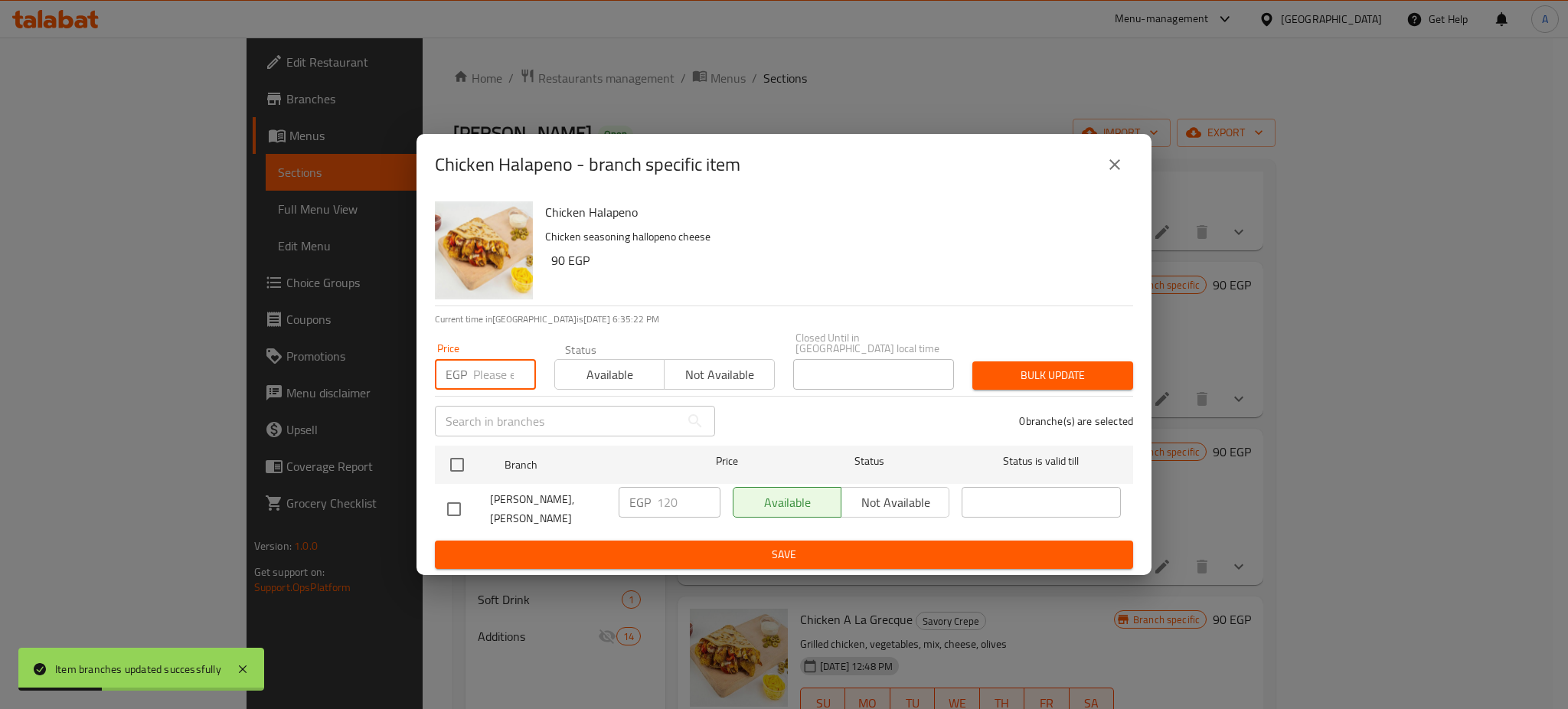
click at [501, 367] on input "number" at bounding box center [505, 374] width 63 height 31
type input "130"
click at [462, 466] on input "checkbox" at bounding box center [457, 465] width 32 height 32
checkbox input "true"
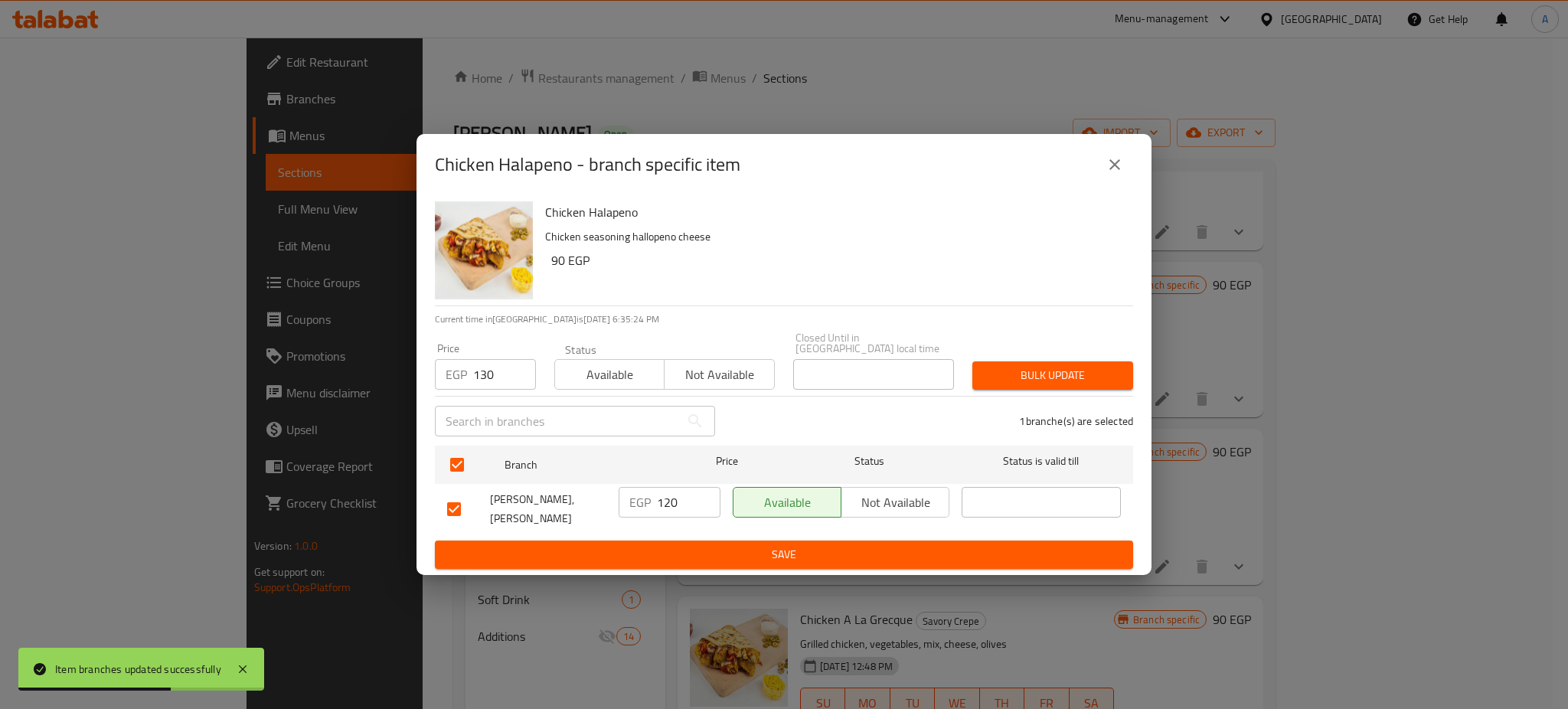
click at [1063, 371] on span "Bulk update" at bounding box center [1053, 375] width 136 height 19
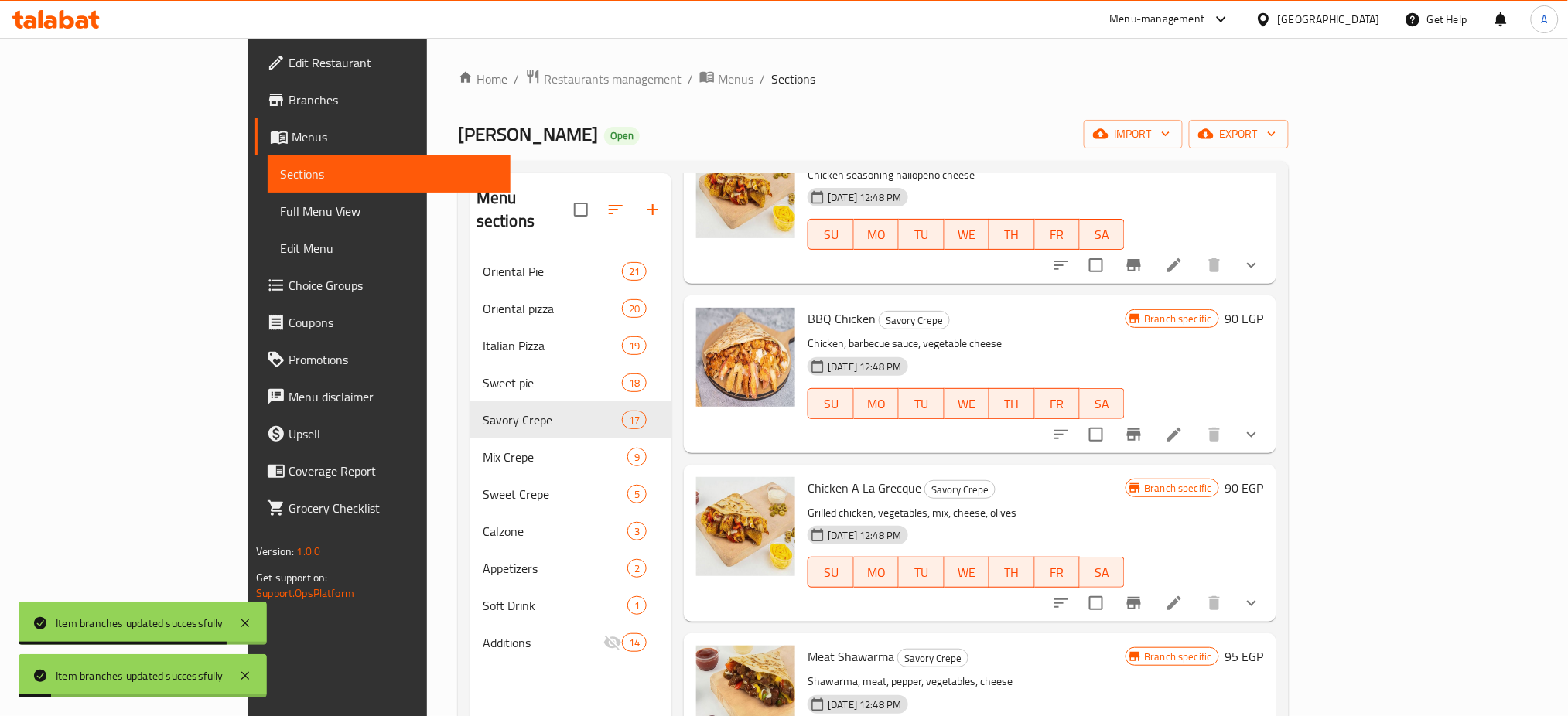
scroll to position [1738, 0]
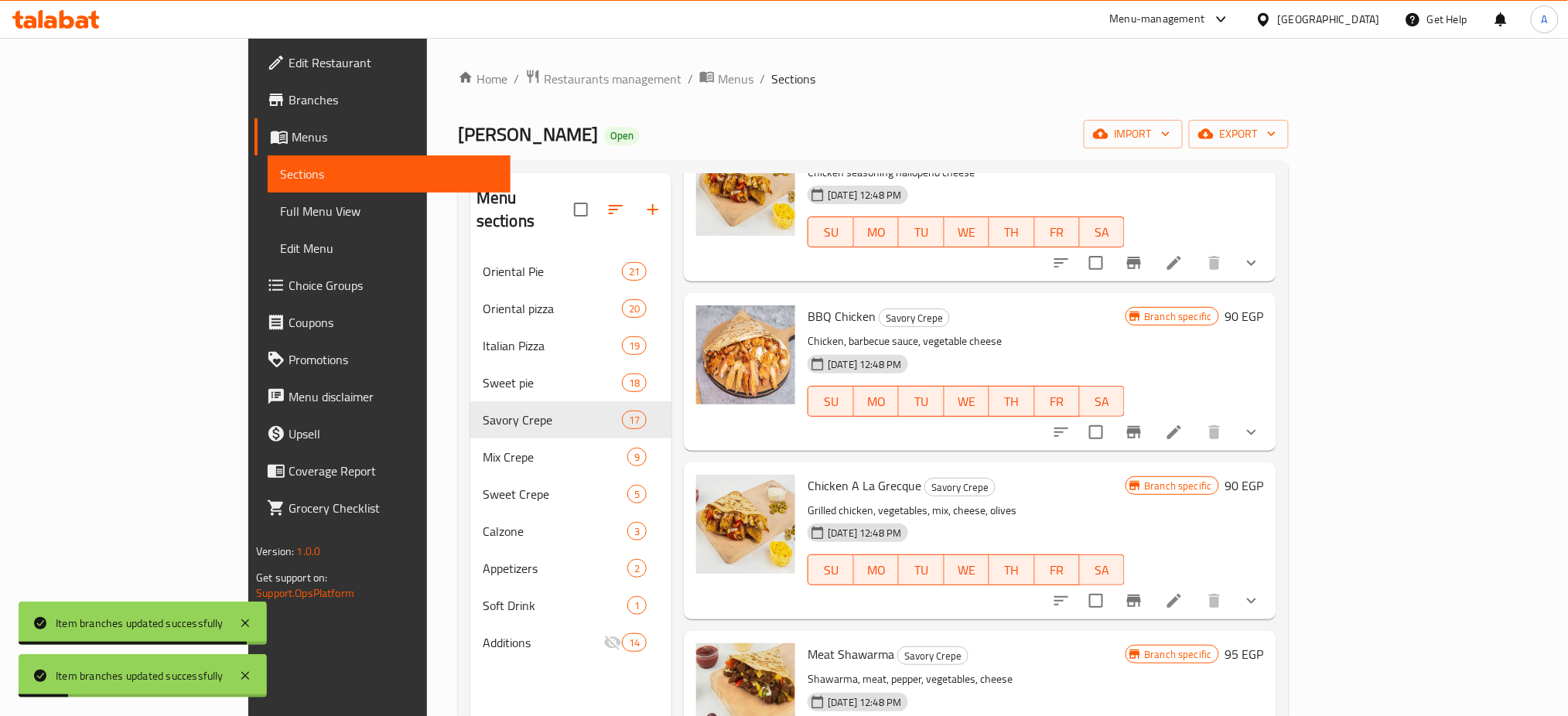
click at [1143, 423] on icon "Branch-specific-item" at bounding box center [1133, 432] width 18 height 18
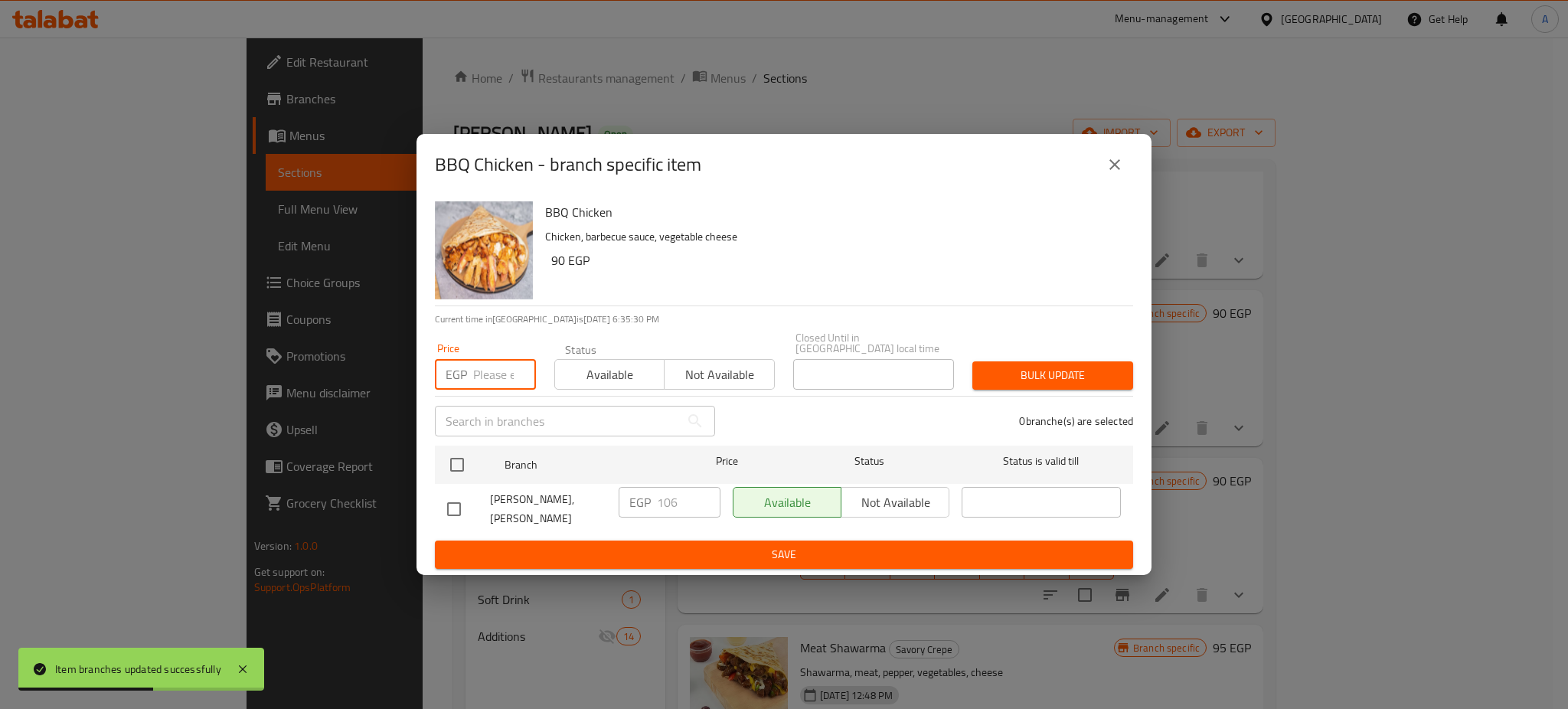
click at [499, 364] on input "number" at bounding box center [505, 374] width 63 height 31
type input "126"
click at [459, 450] on input "checkbox" at bounding box center [457, 465] width 32 height 32
checkbox input "true"
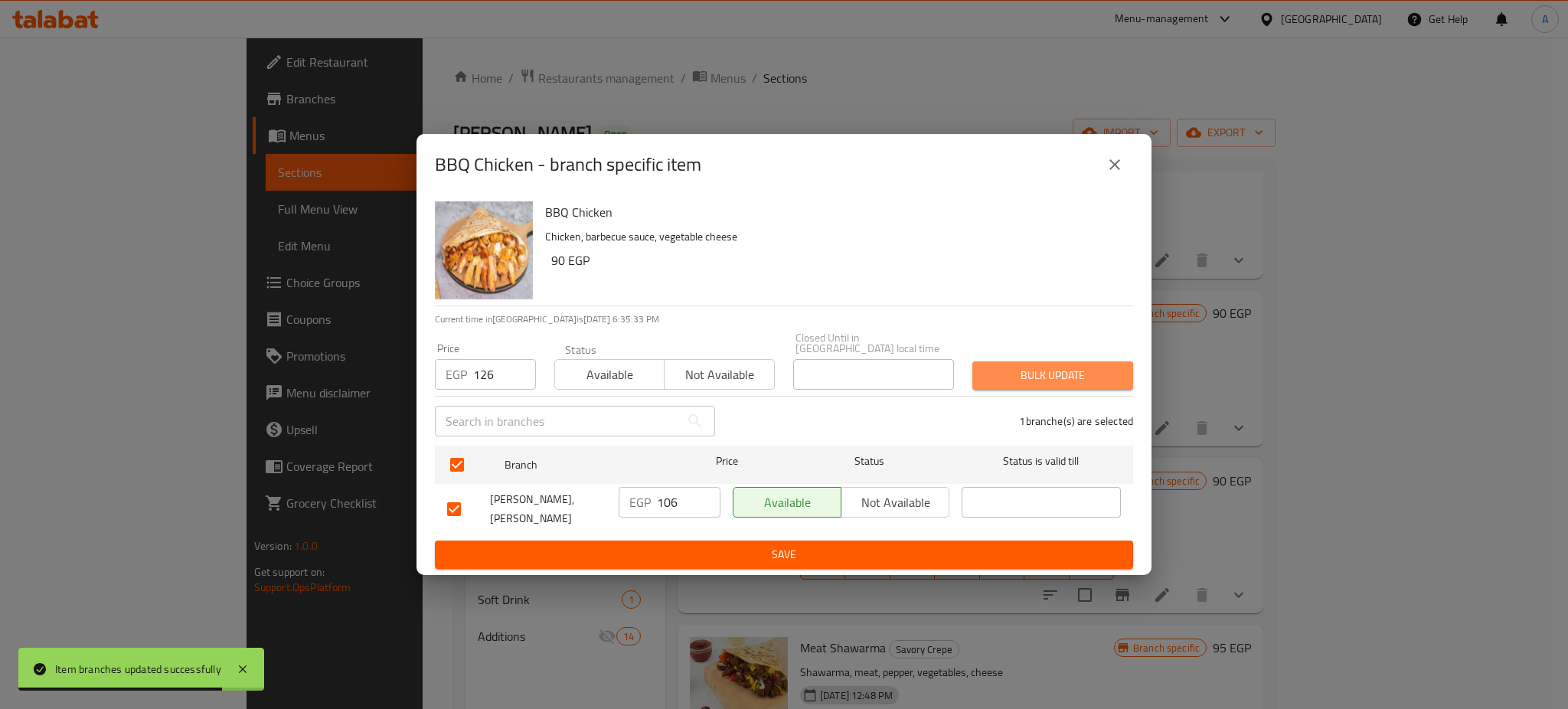
click at [1051, 369] on span "Bulk update" at bounding box center [1053, 375] width 136 height 19
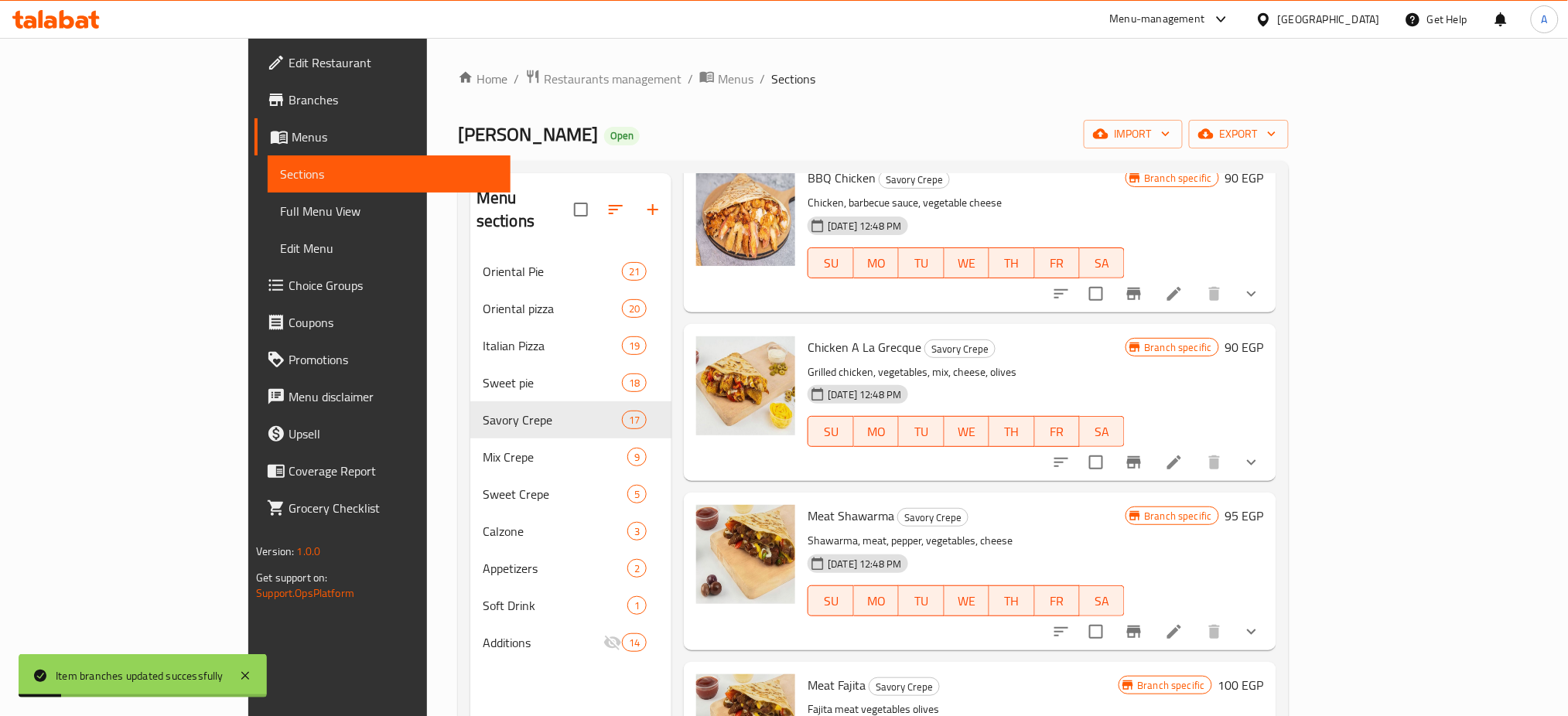
scroll to position [1878, 0]
click at [1141, 455] on icon "Branch-specific-item" at bounding box center [1134, 461] width 14 height 13
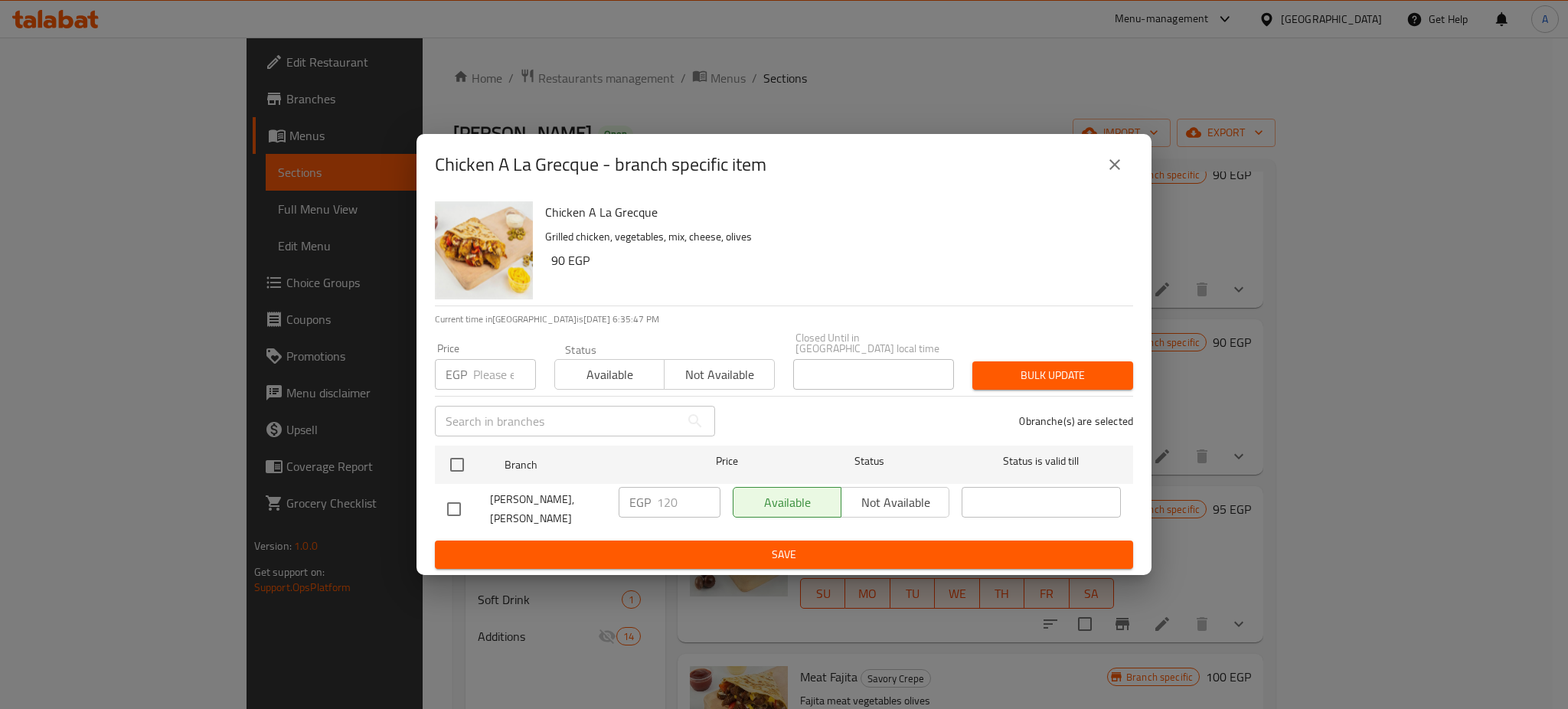
click at [497, 374] on input "number" at bounding box center [505, 374] width 63 height 31
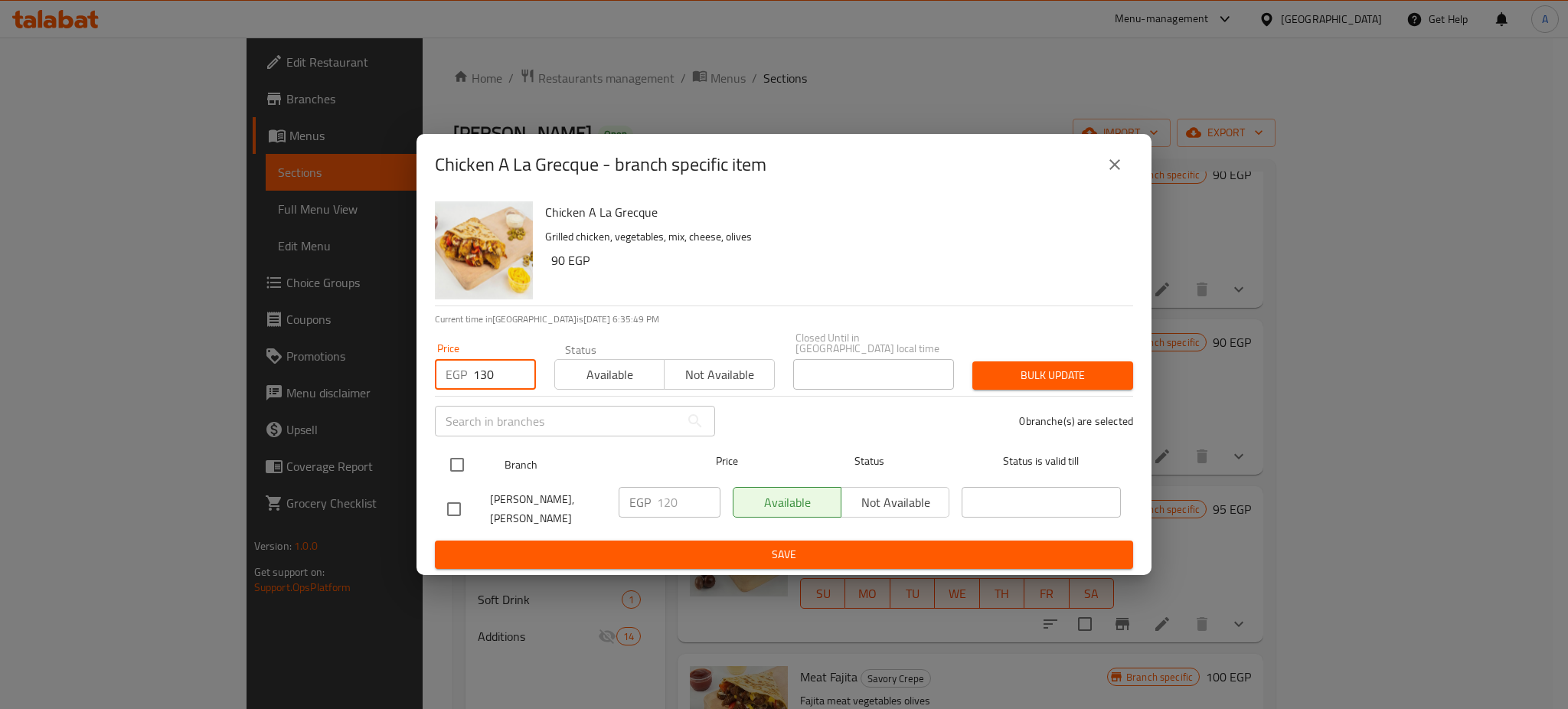
type input "130"
click at [457, 453] on input "checkbox" at bounding box center [457, 465] width 32 height 32
checkbox input "true"
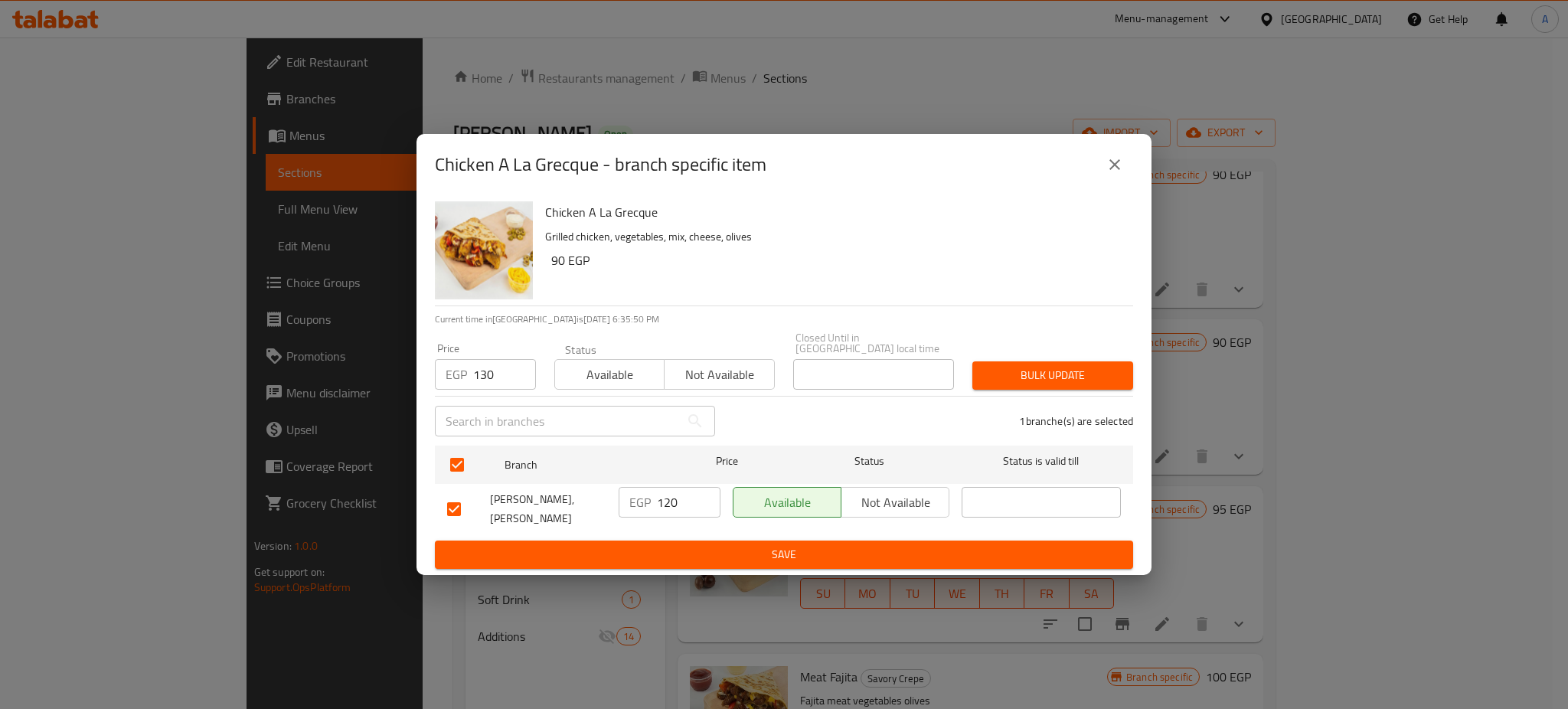
click at [1025, 366] on span "Bulk update" at bounding box center [1053, 375] width 136 height 19
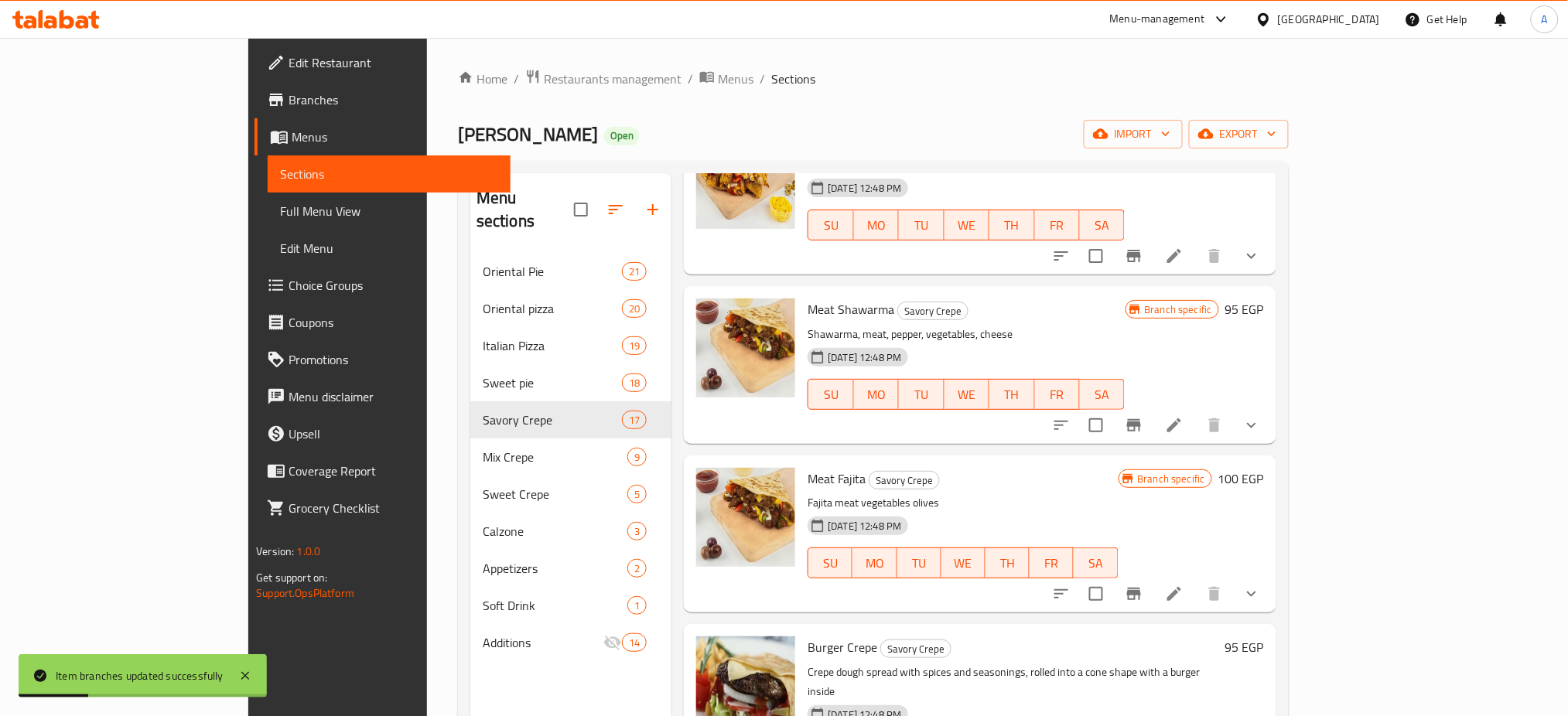
scroll to position [2093, 0]
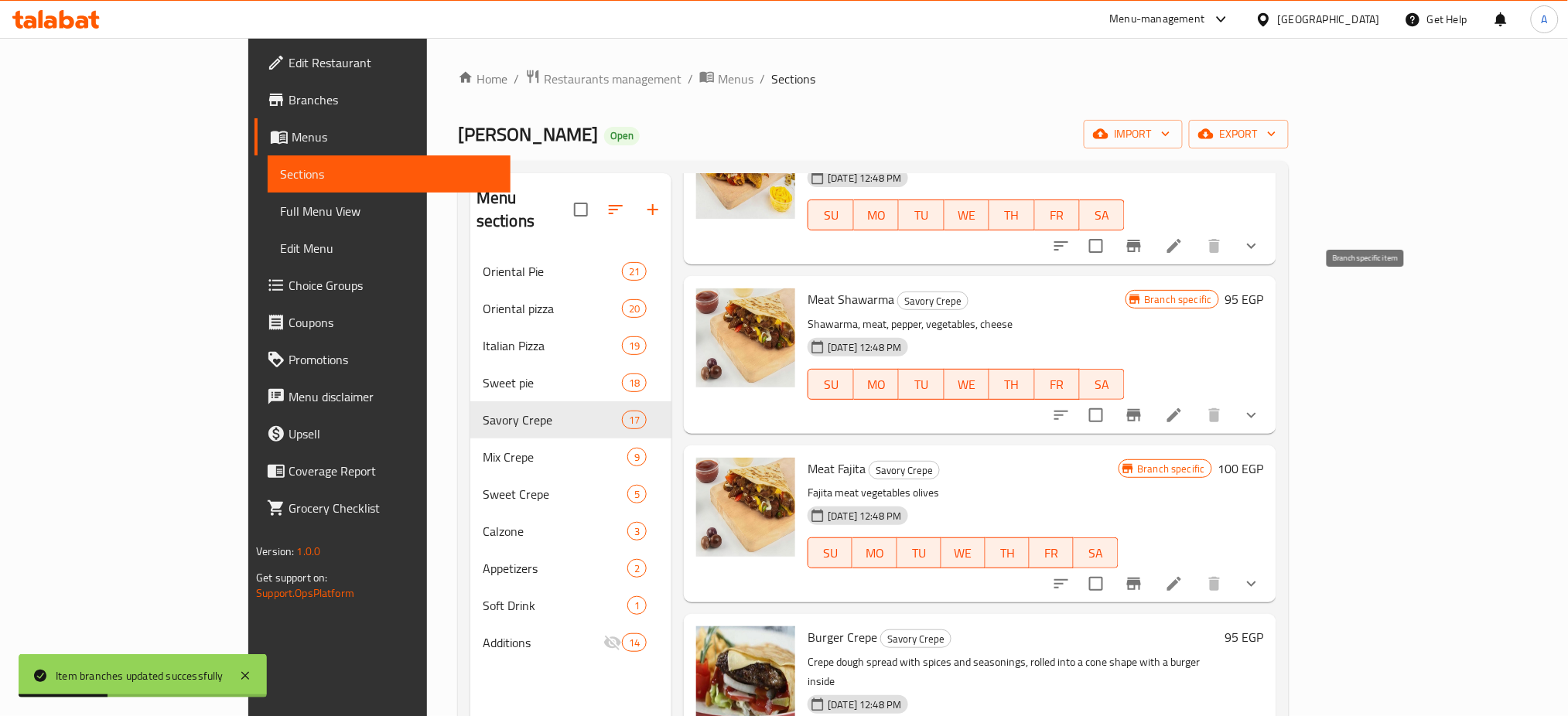
click at [1143, 406] on icon "Branch-specific-item" at bounding box center [1133, 415] width 18 height 18
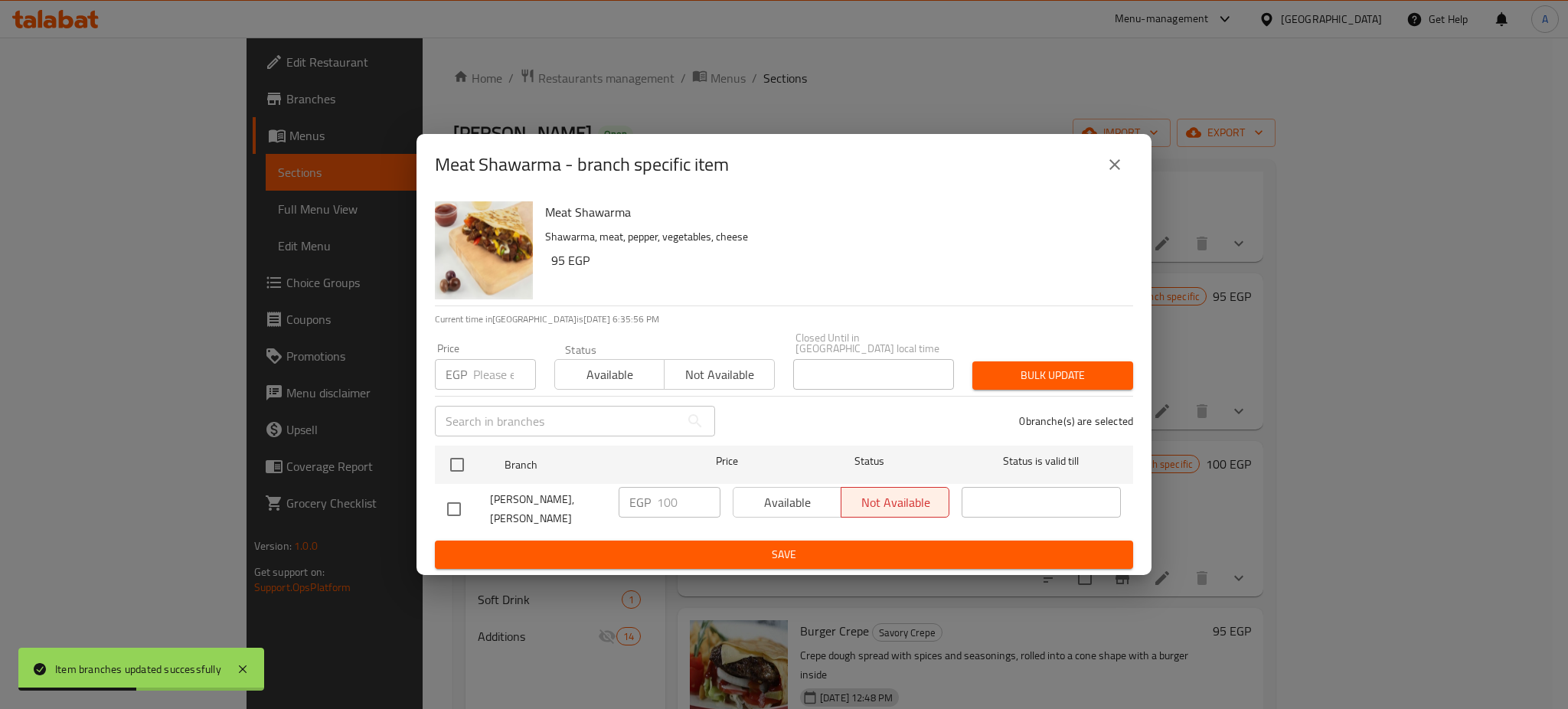
click at [495, 371] on input "number" at bounding box center [505, 374] width 63 height 31
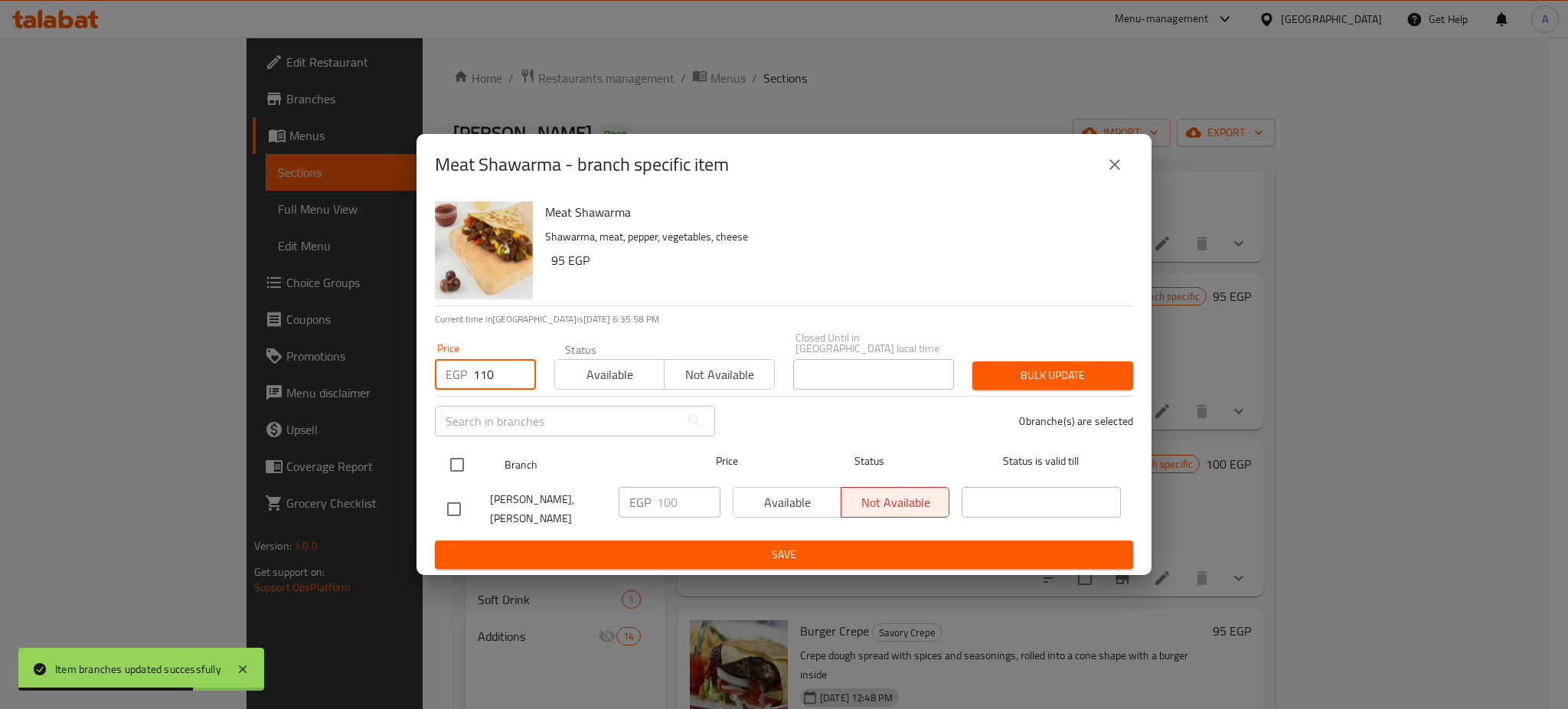
type input "110"
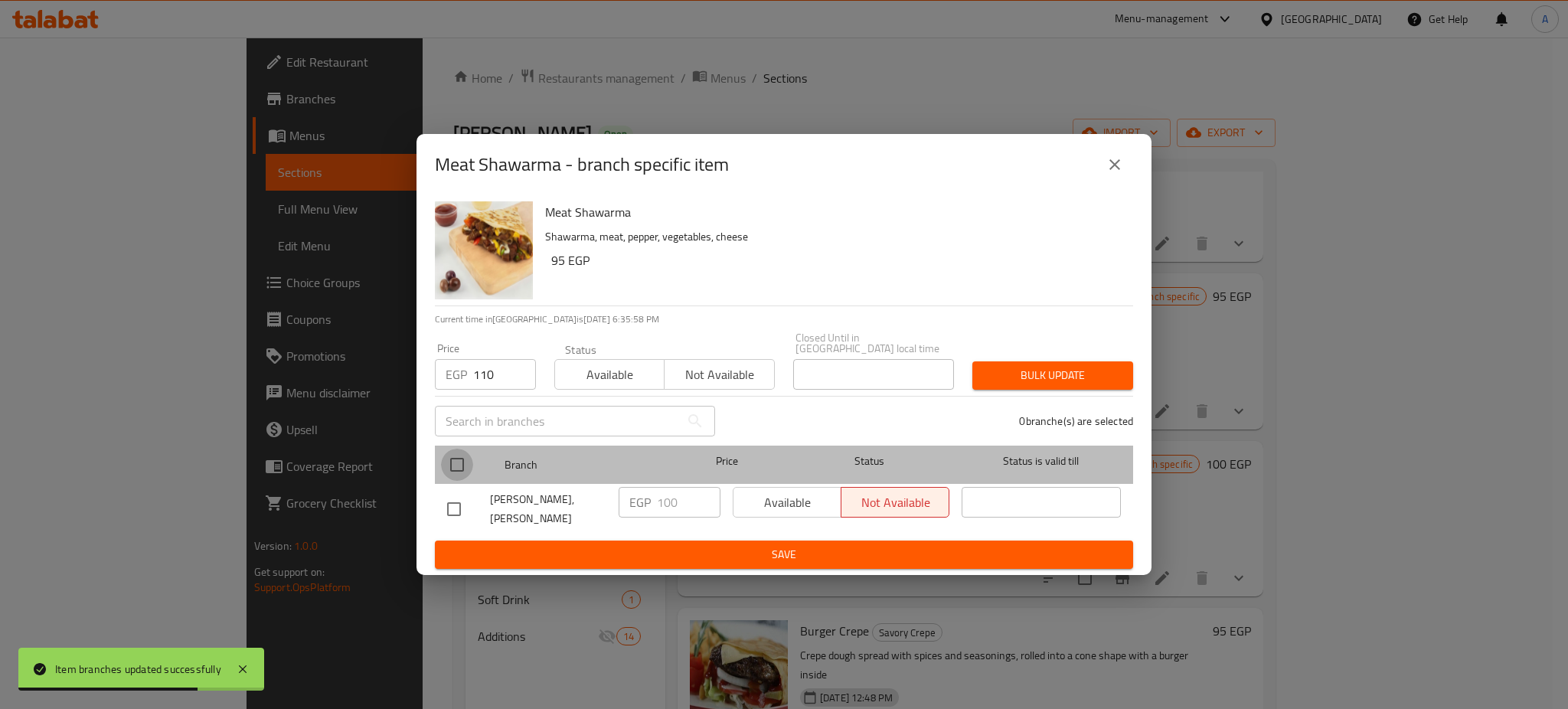
click at [459, 462] on input "checkbox" at bounding box center [457, 465] width 32 height 32
checkbox input "true"
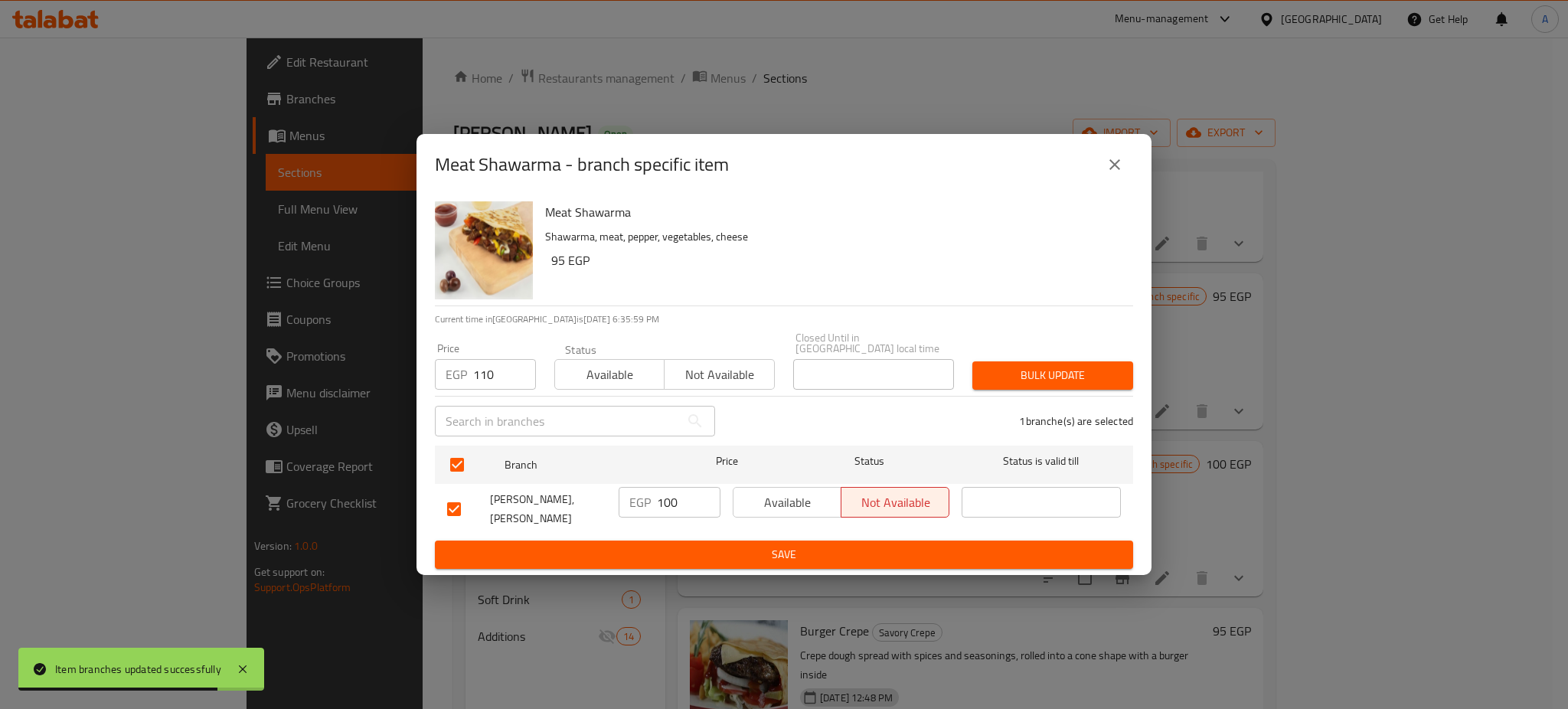
click at [1033, 367] on span "Bulk update" at bounding box center [1053, 375] width 136 height 19
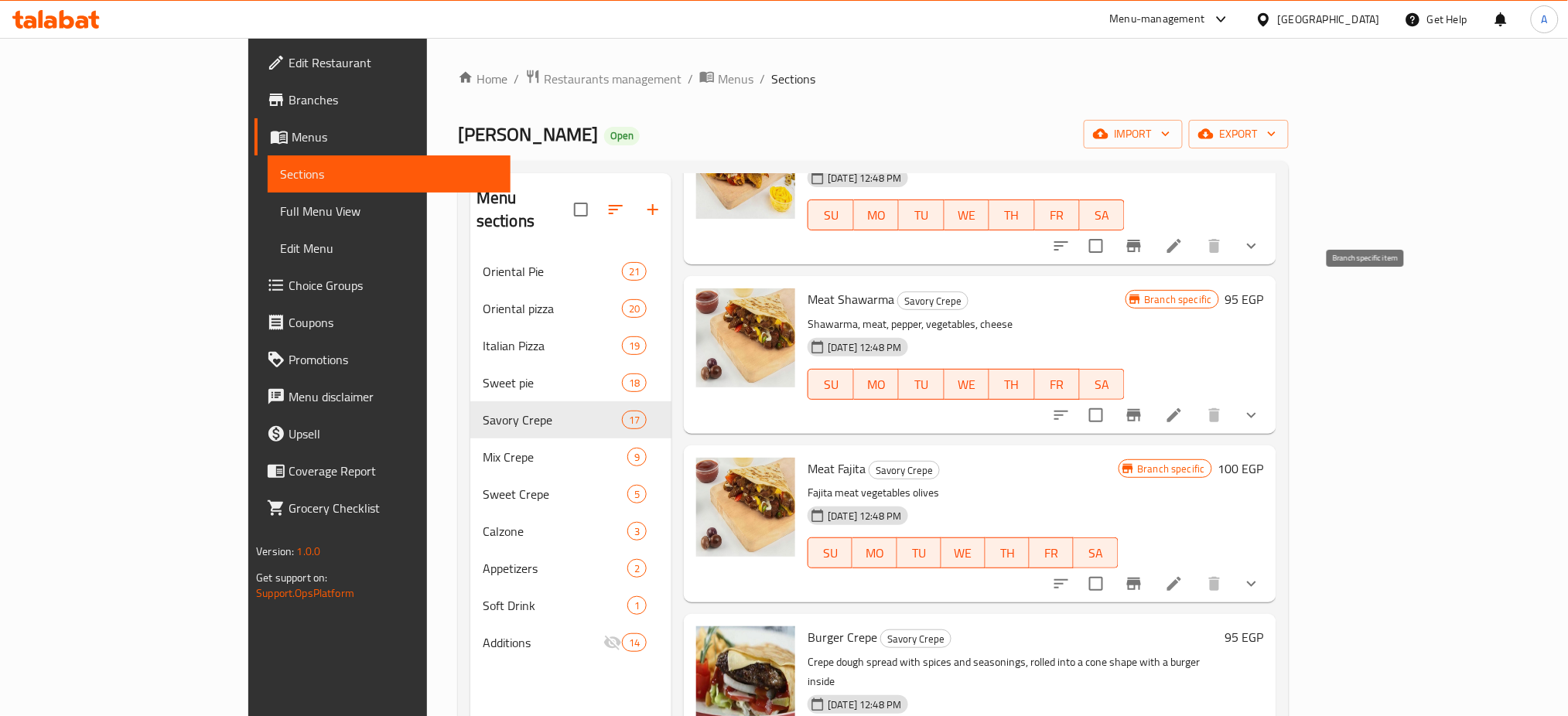
click at [1141, 409] on icon "Branch-specific-item" at bounding box center [1134, 415] width 14 height 13
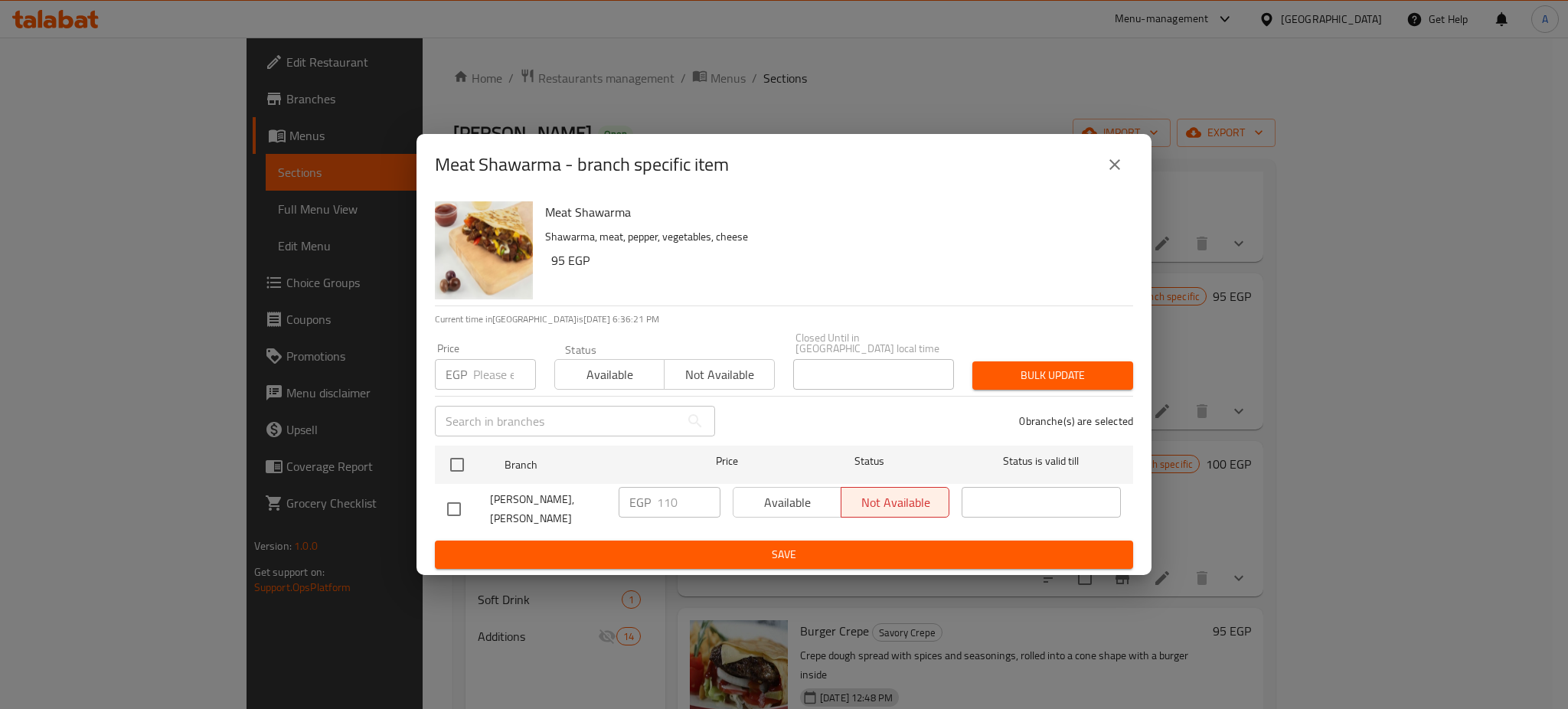
click at [1117, 170] on icon "close" at bounding box center [1115, 165] width 11 height 11
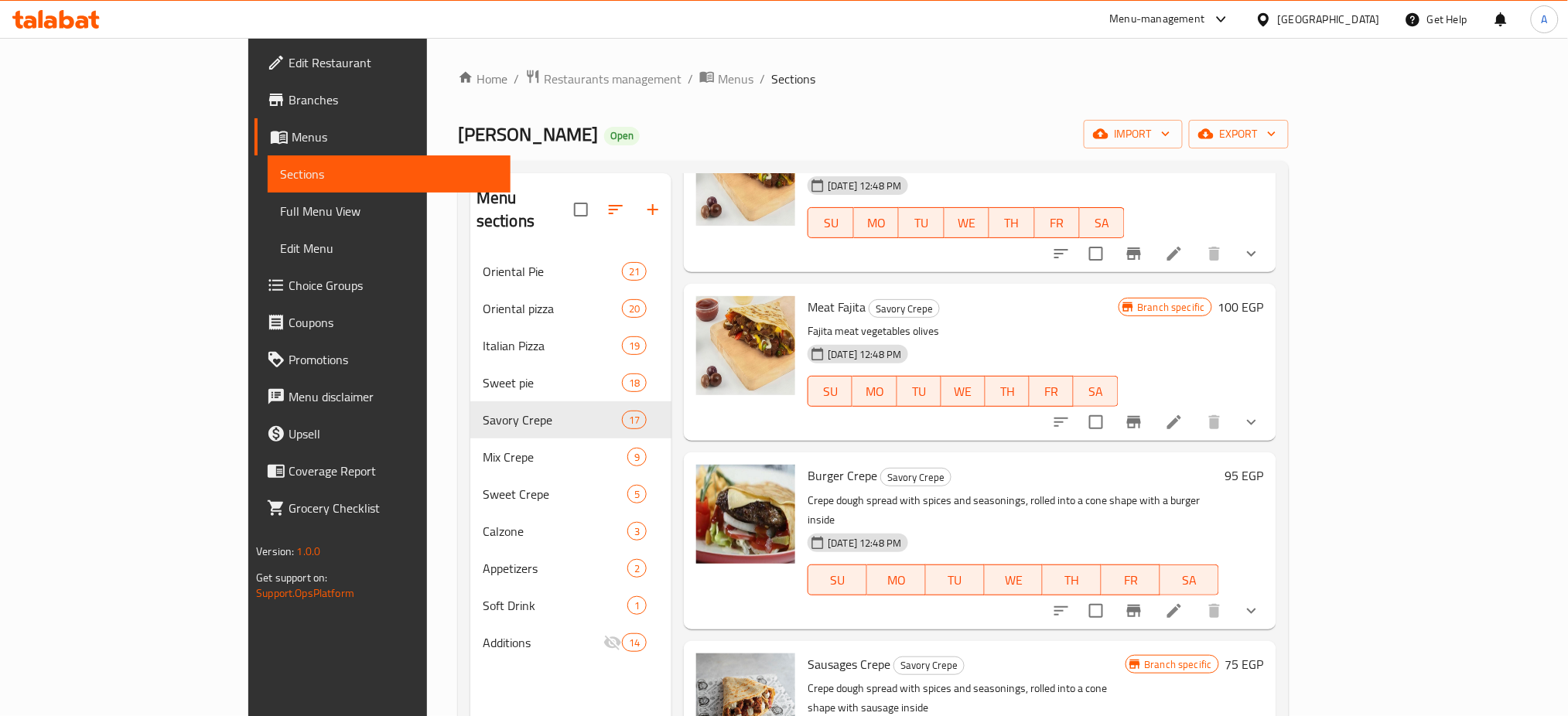
scroll to position [2274, 0]
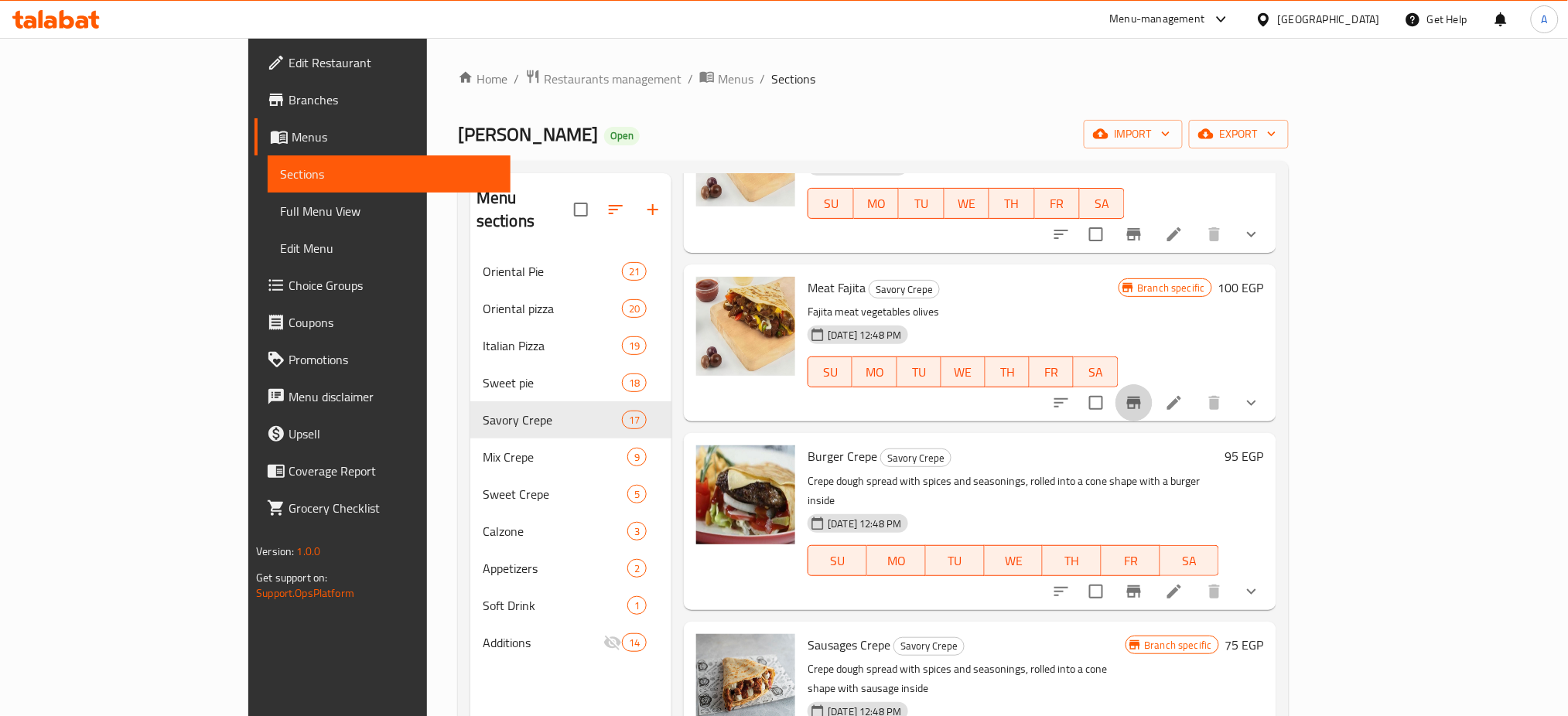
click at [1143, 393] on icon "Branch-specific-item" at bounding box center [1133, 402] width 18 height 18
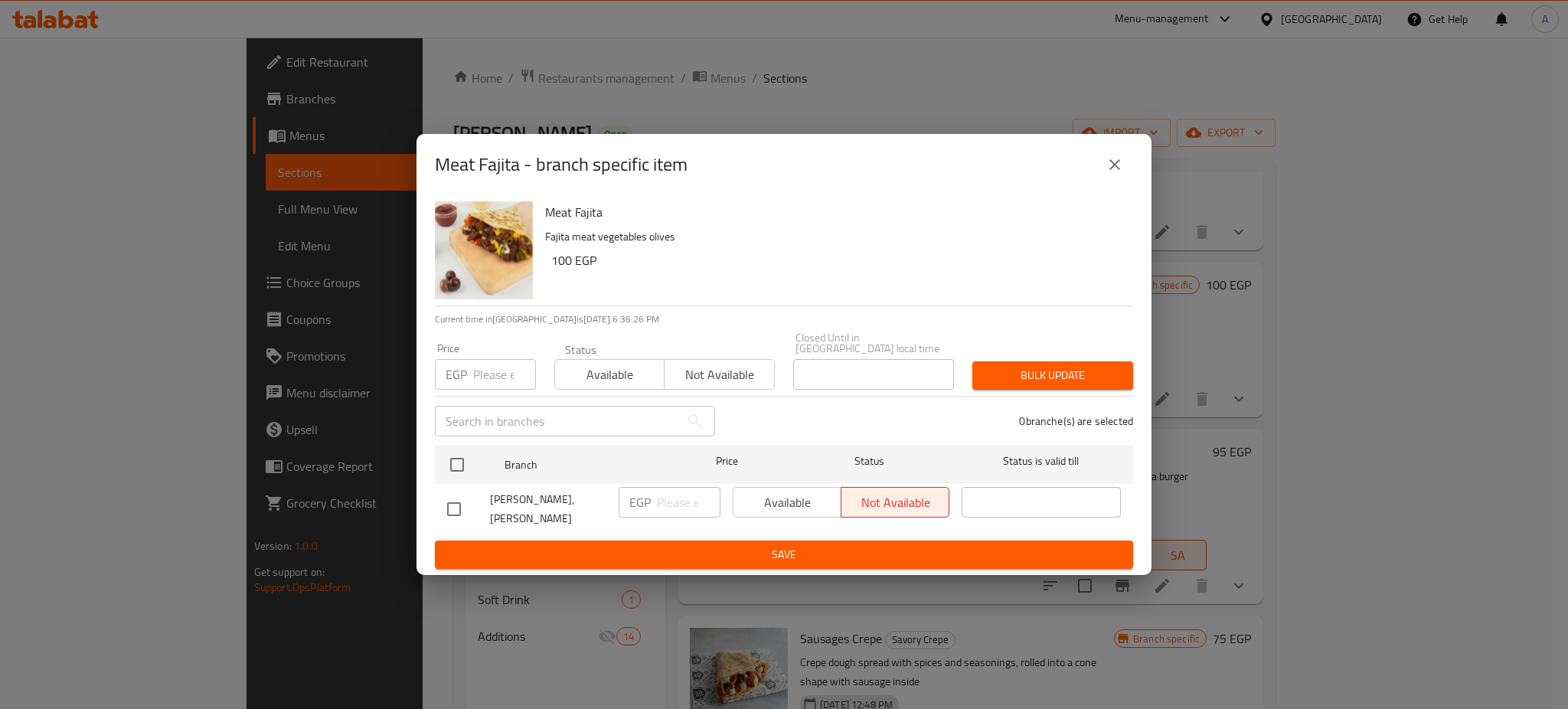
click at [1121, 174] on icon "close" at bounding box center [1114, 164] width 18 height 18
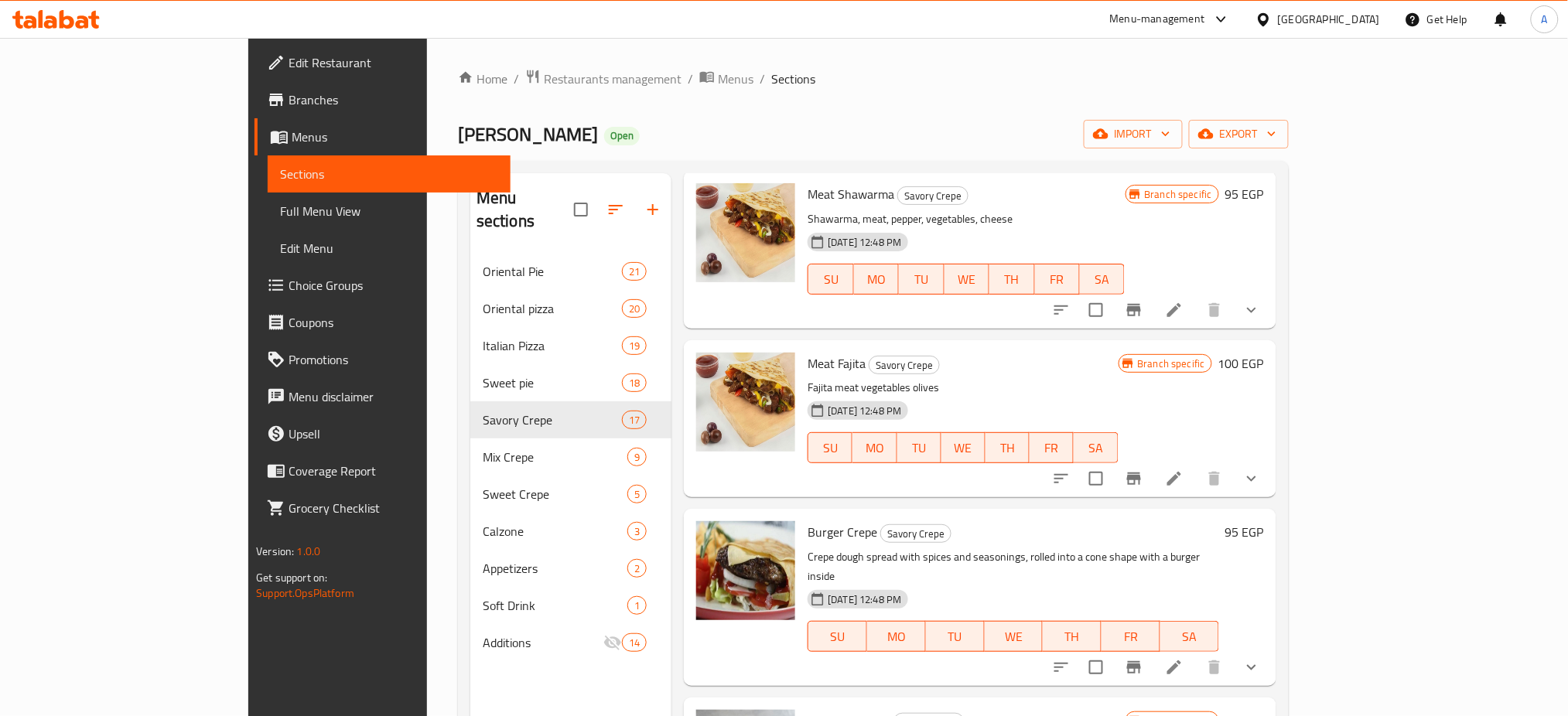
scroll to position [2199, 0]
click at [1143, 468] on icon "Branch-specific-item" at bounding box center [1133, 476] width 18 height 18
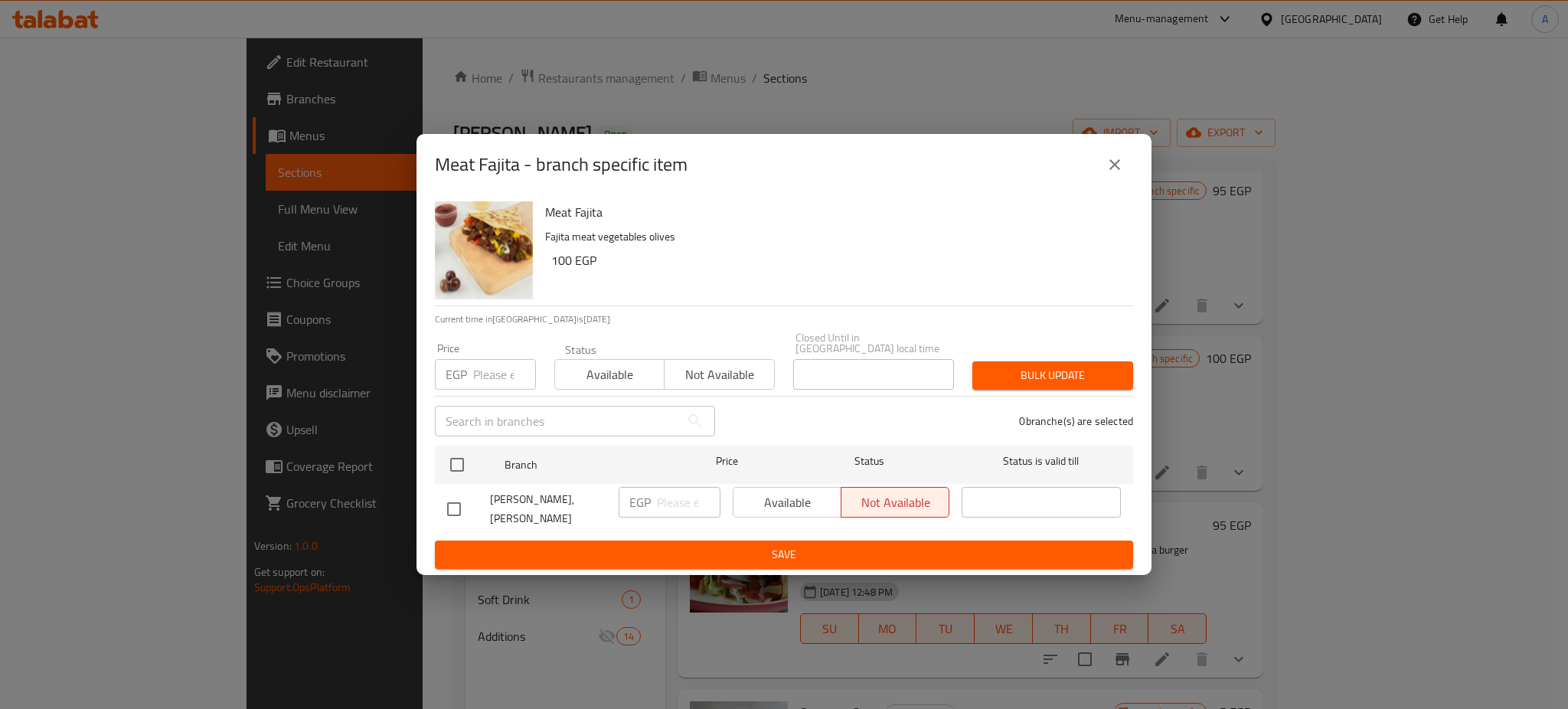
click at [500, 366] on input "number" at bounding box center [505, 374] width 63 height 31
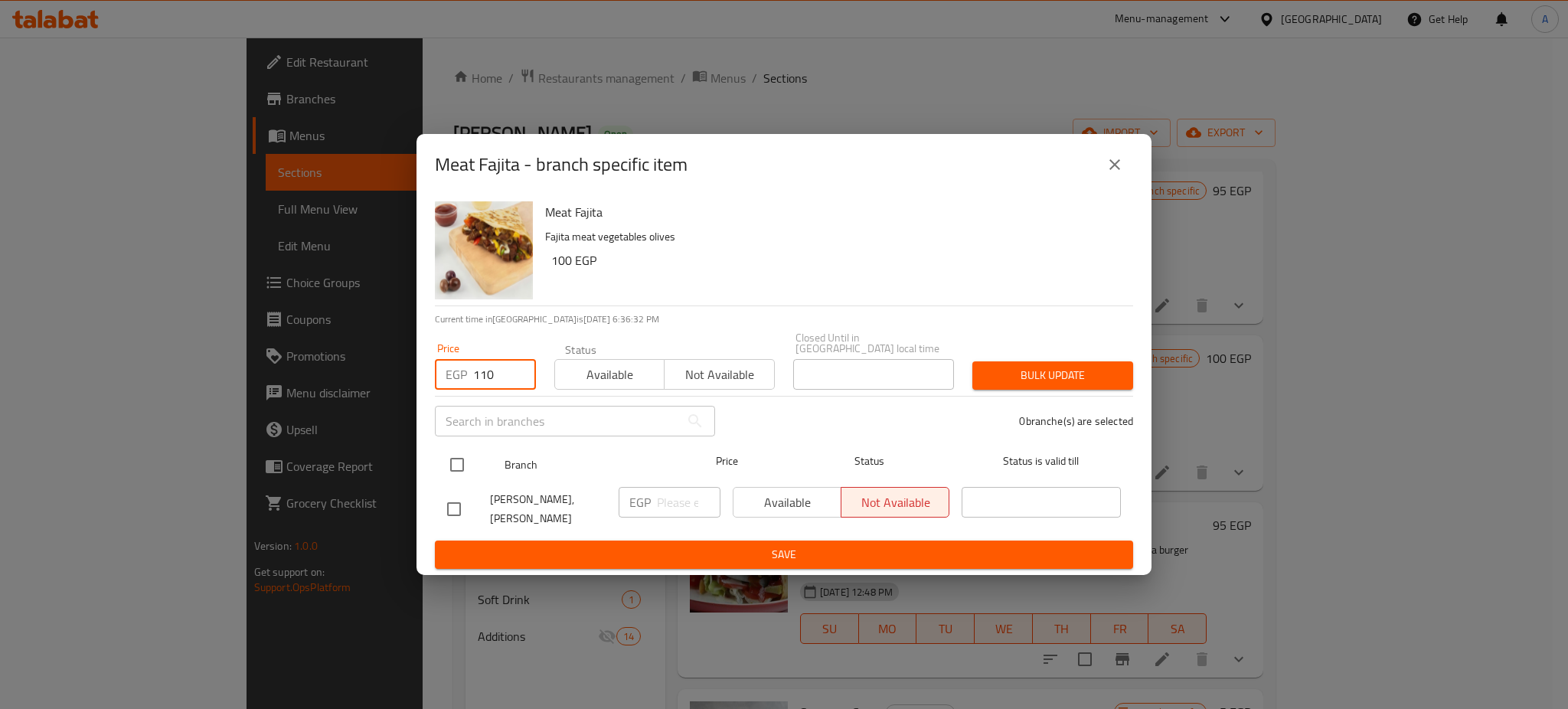
type input "110"
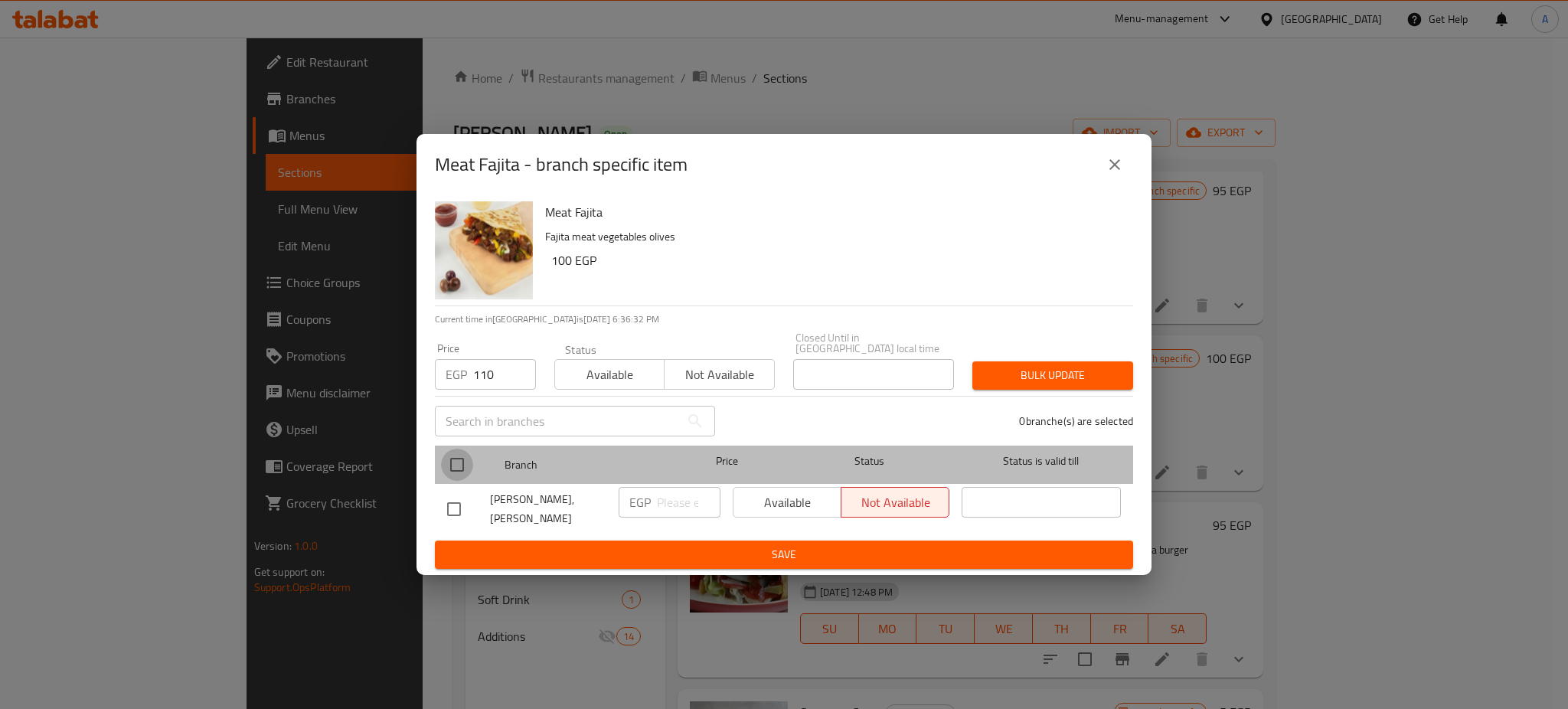
click at [455, 458] on input "checkbox" at bounding box center [457, 465] width 32 height 32
checkbox input "true"
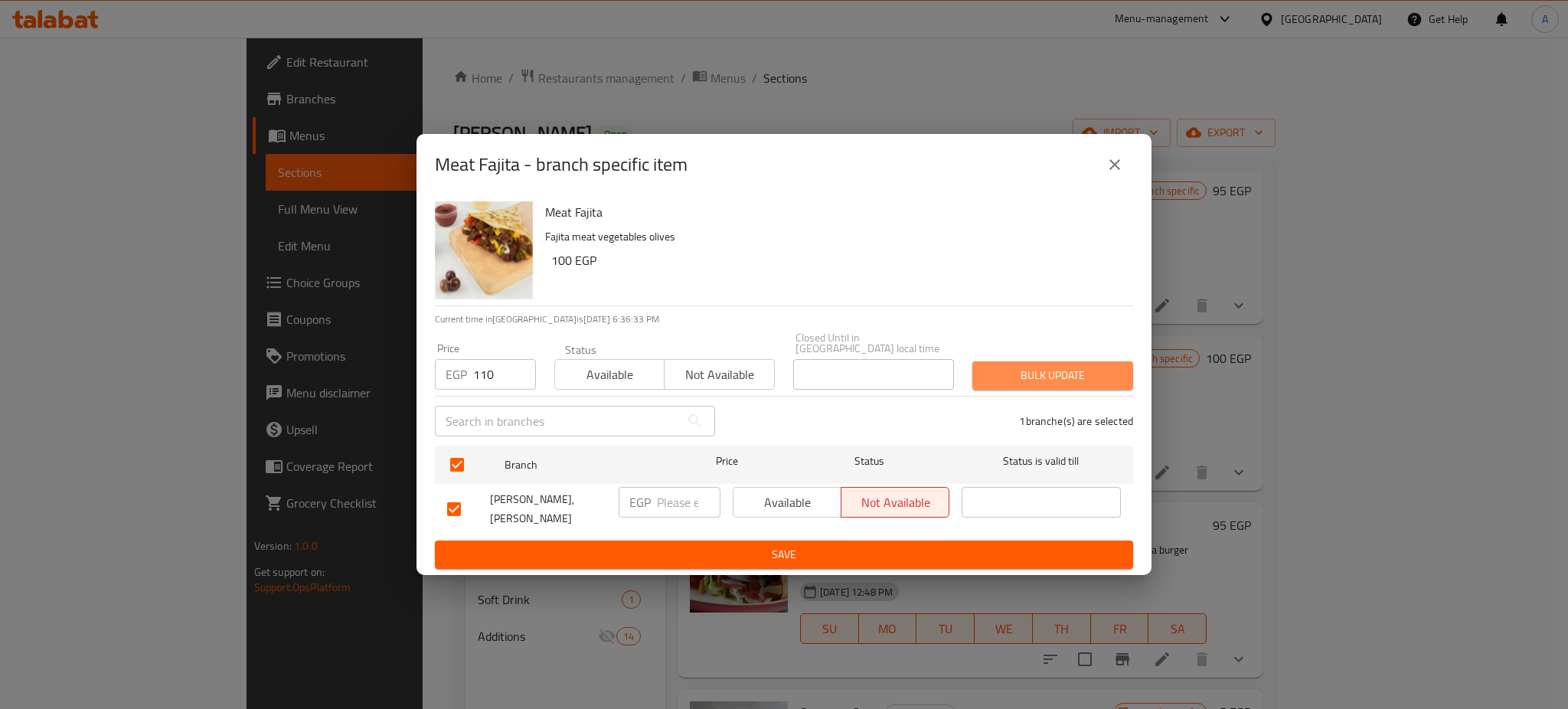
click at [1046, 366] on span "Bulk update" at bounding box center [1053, 375] width 136 height 19
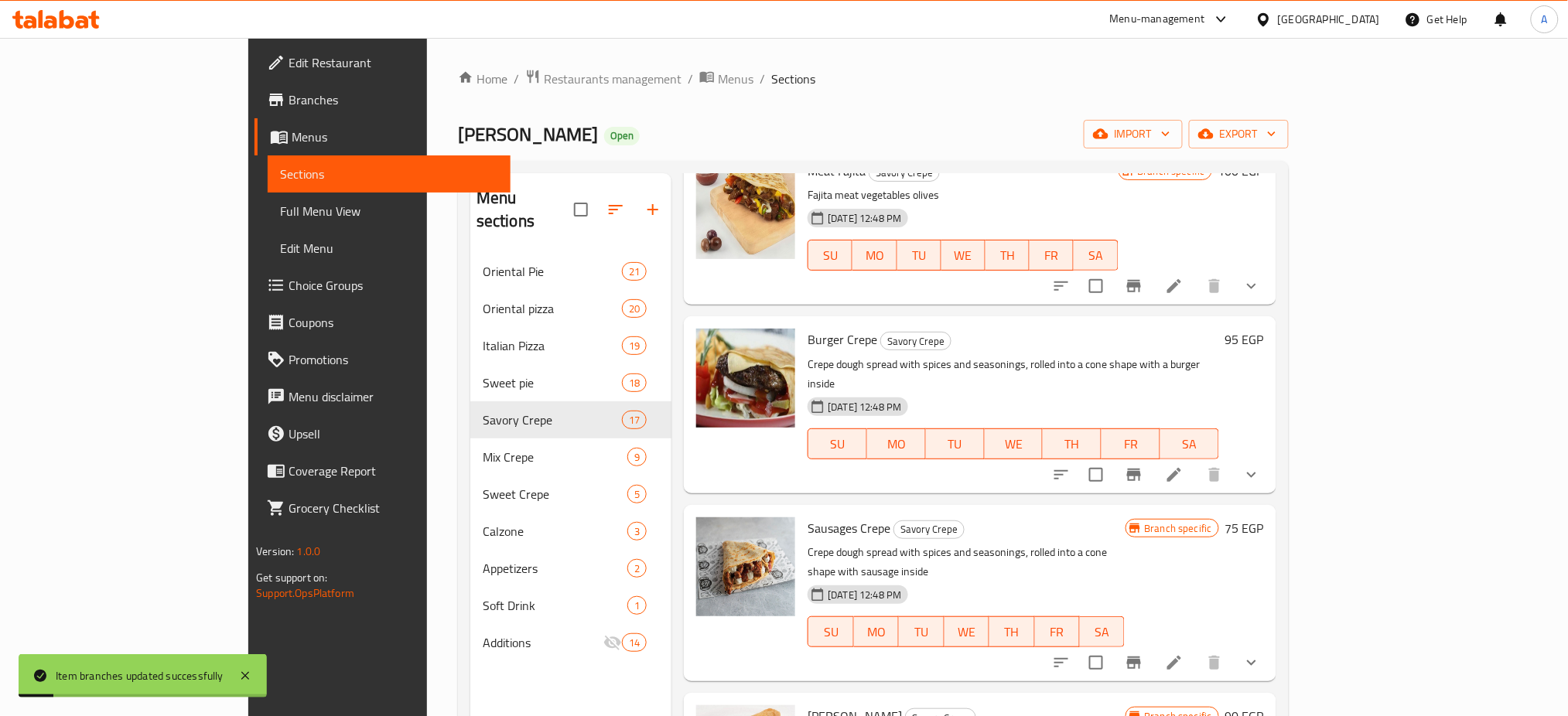
scroll to position [2411, 0]
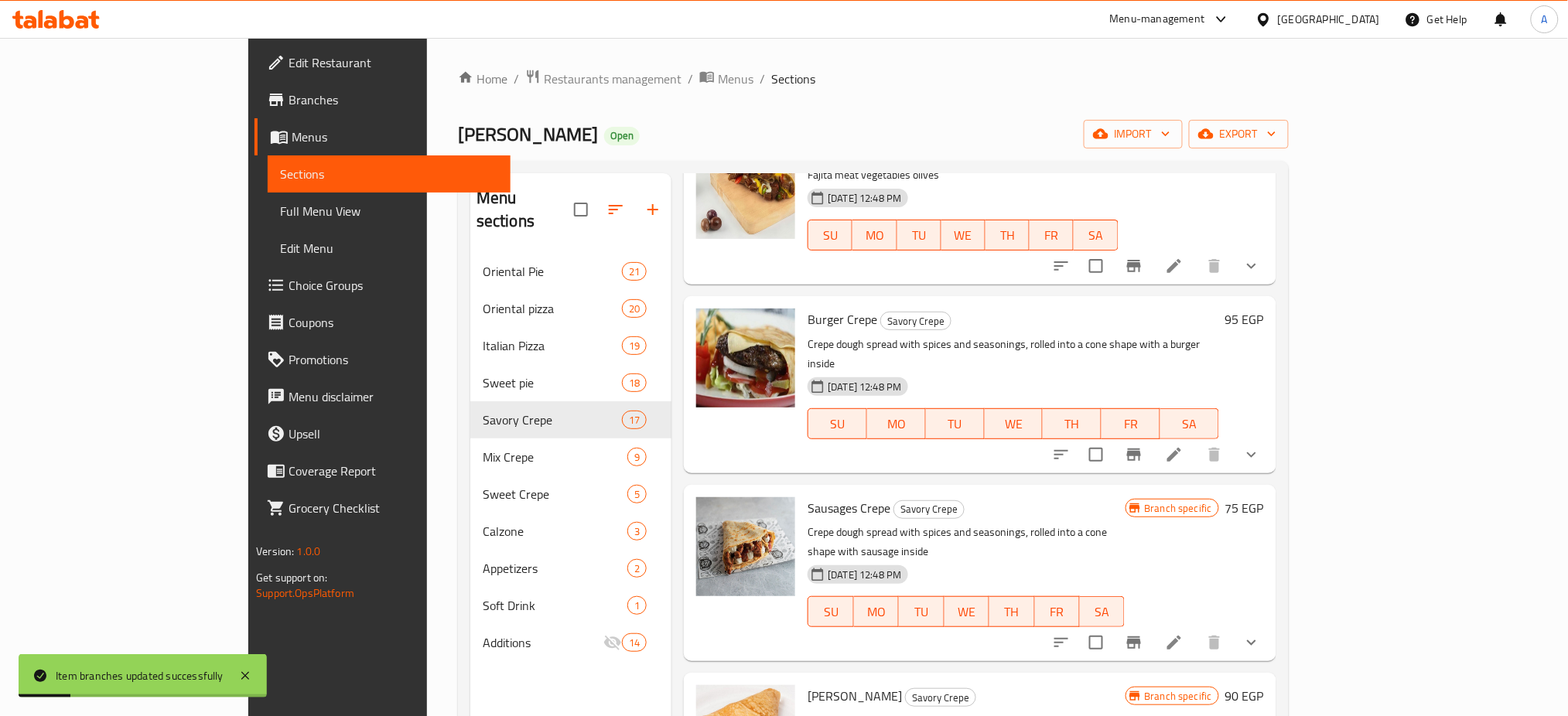
click at [1143, 445] on icon "Branch-specific-item" at bounding box center [1133, 454] width 18 height 18
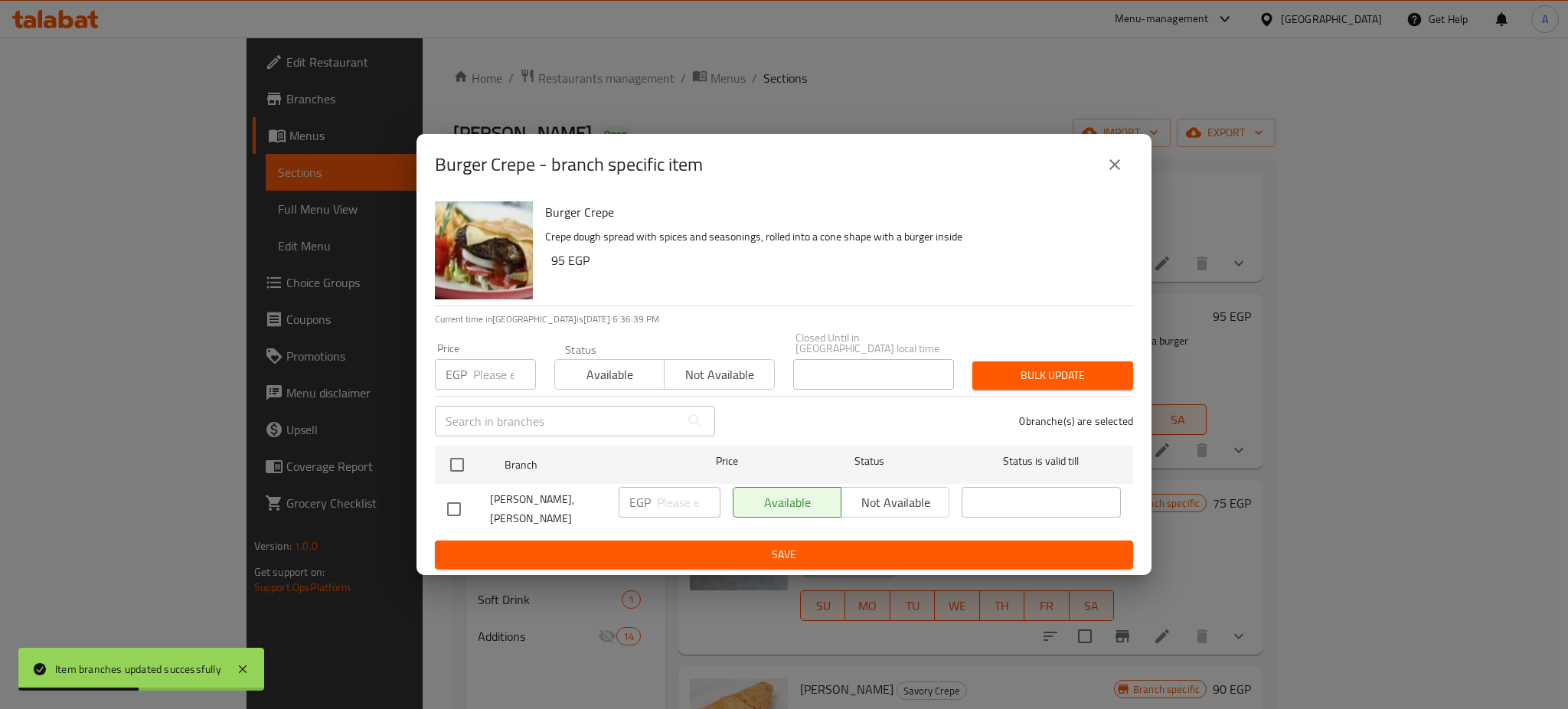
click at [493, 367] on input "number" at bounding box center [505, 374] width 63 height 31
click at [1121, 169] on icon "close" at bounding box center [1114, 164] width 18 height 18
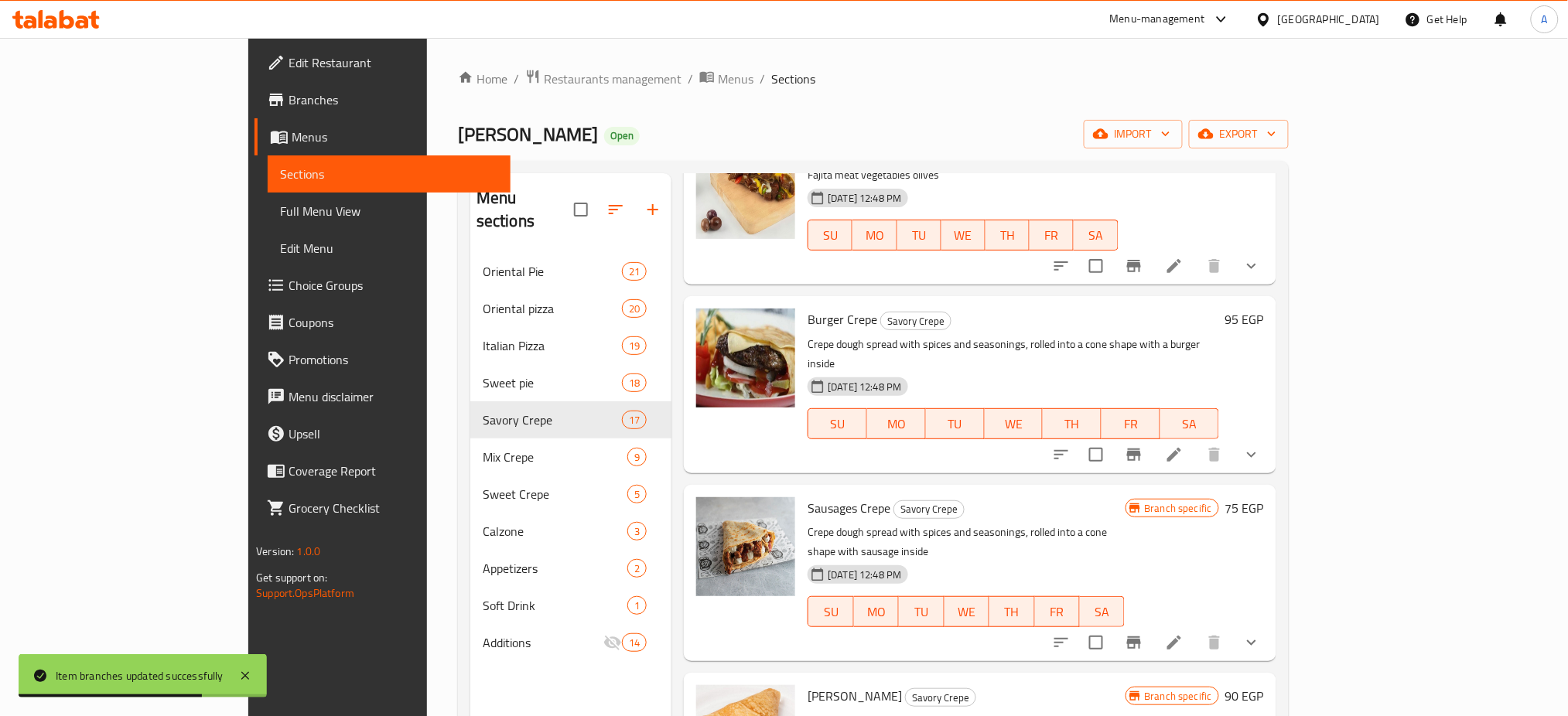
click at [1264, 309] on h6 "95 EGP" at bounding box center [1244, 319] width 39 height 21
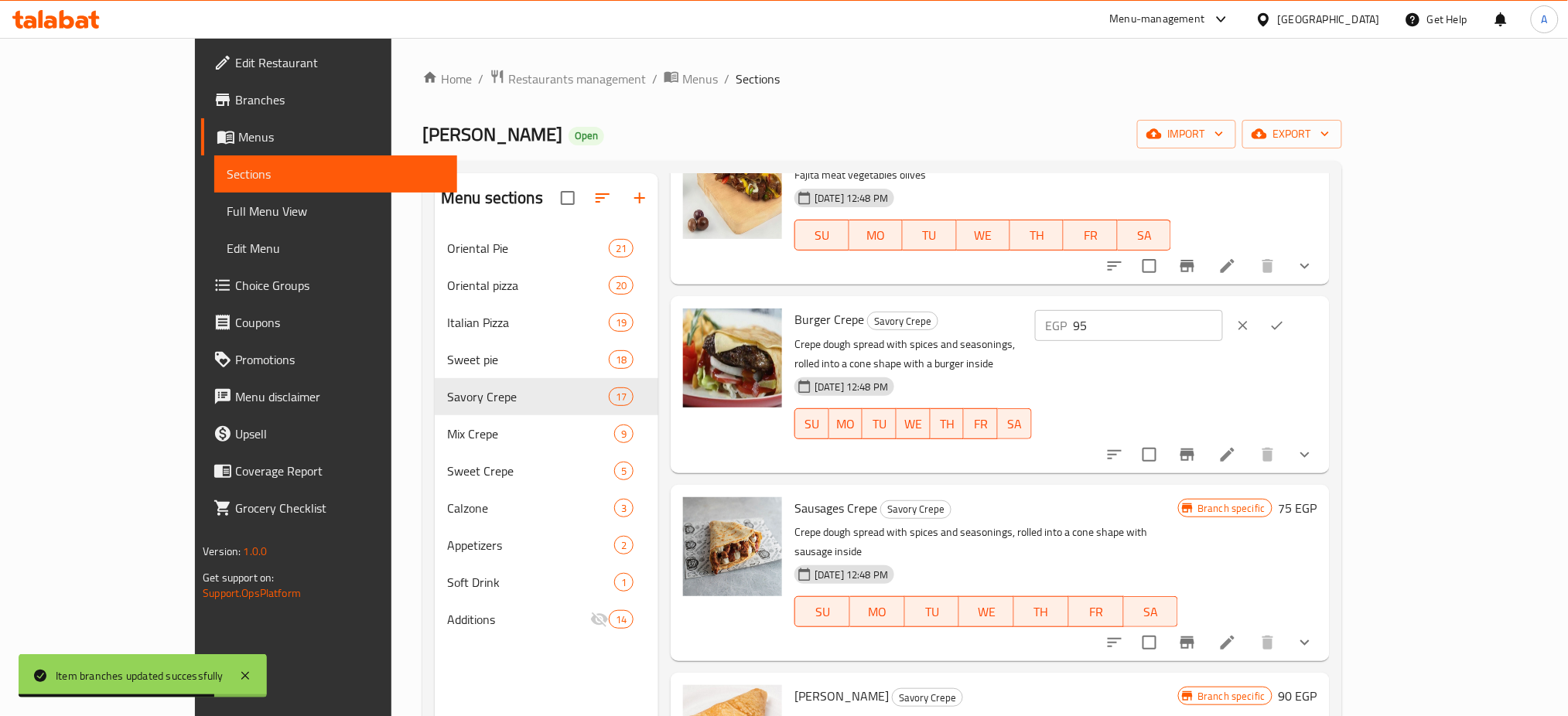
click at [1223, 310] on input "95" at bounding box center [1148, 325] width 150 height 31
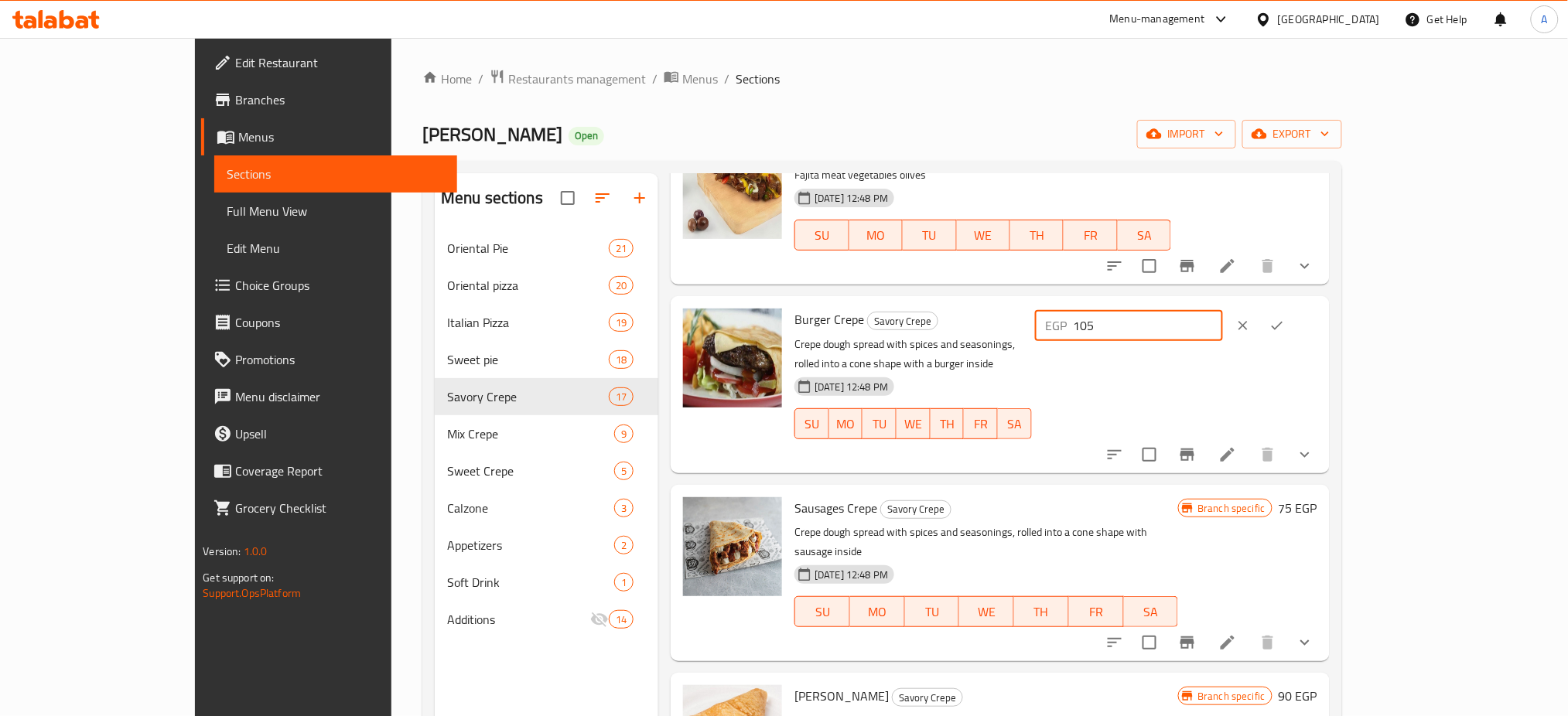
type input "105"
click at [1294, 309] on button "ok" at bounding box center [1277, 325] width 34 height 34
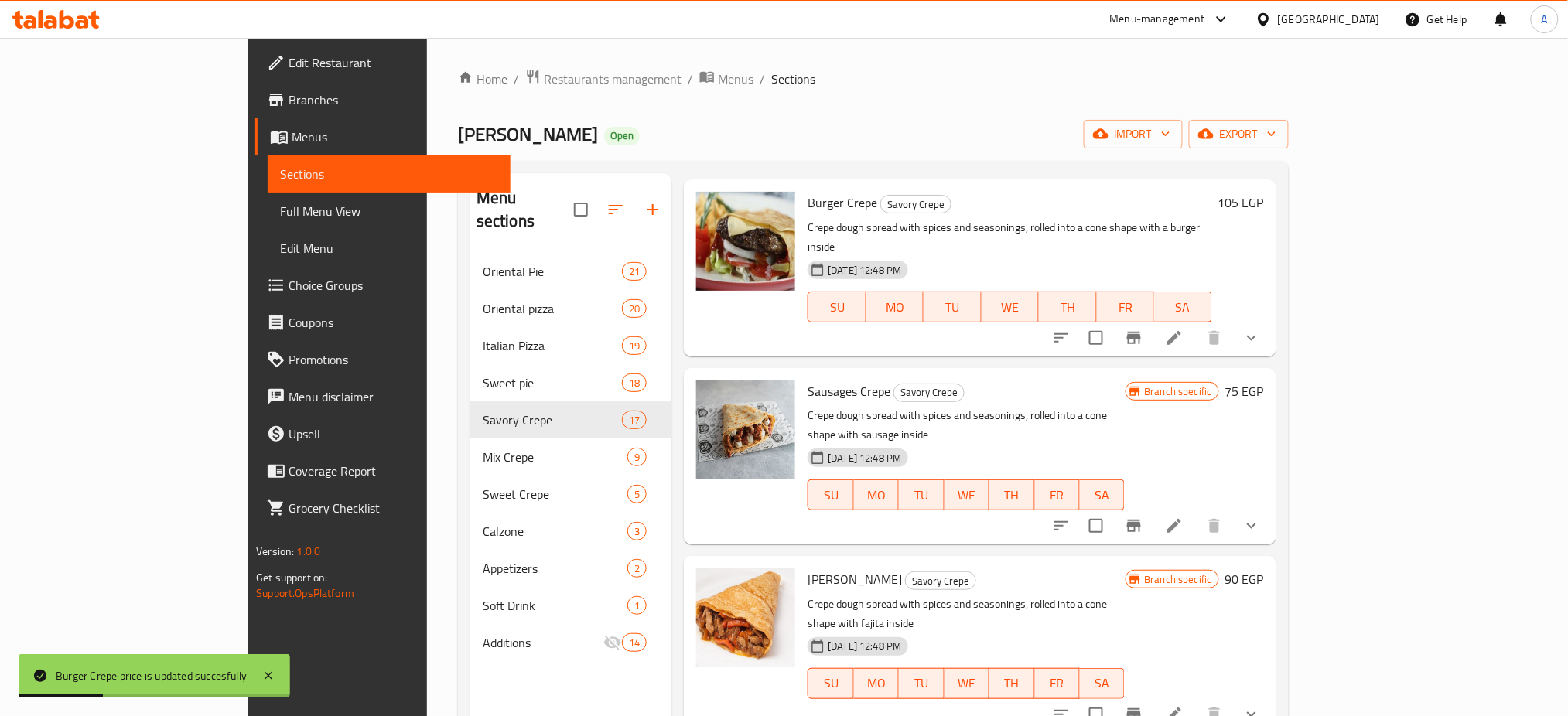
scroll to position [2530, 0]
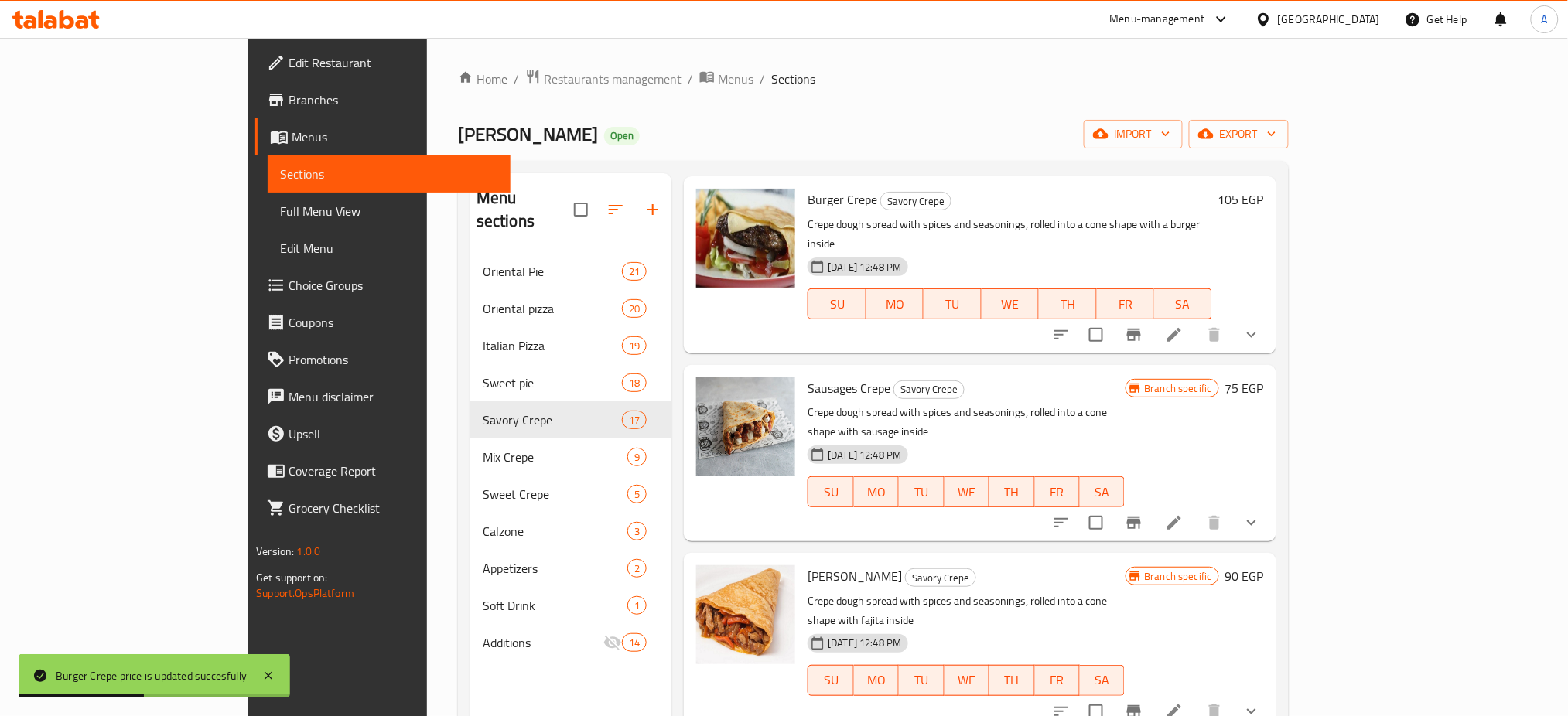
click at [1143, 513] on icon "Branch-specific-item" at bounding box center [1133, 522] width 18 height 18
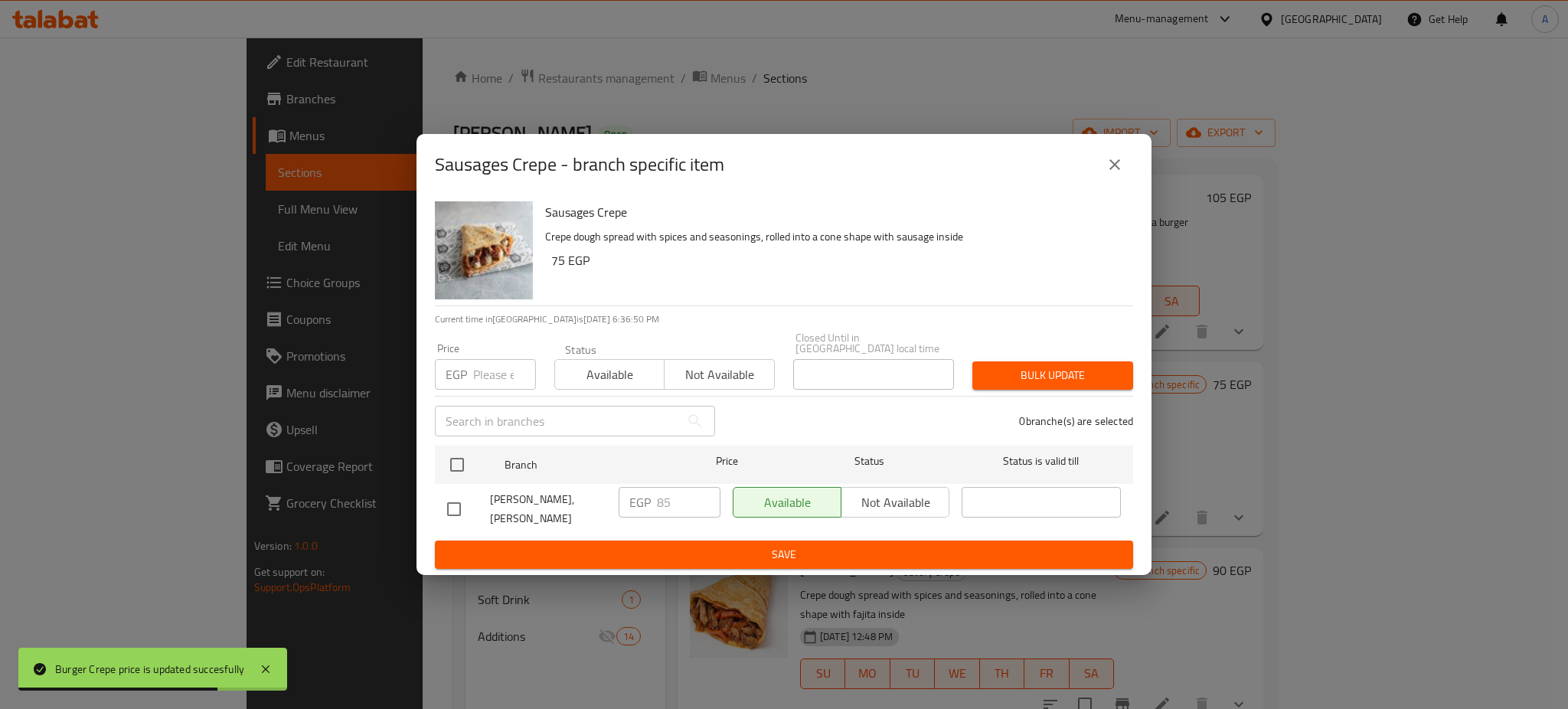
click at [487, 362] on input "number" at bounding box center [505, 374] width 63 height 31
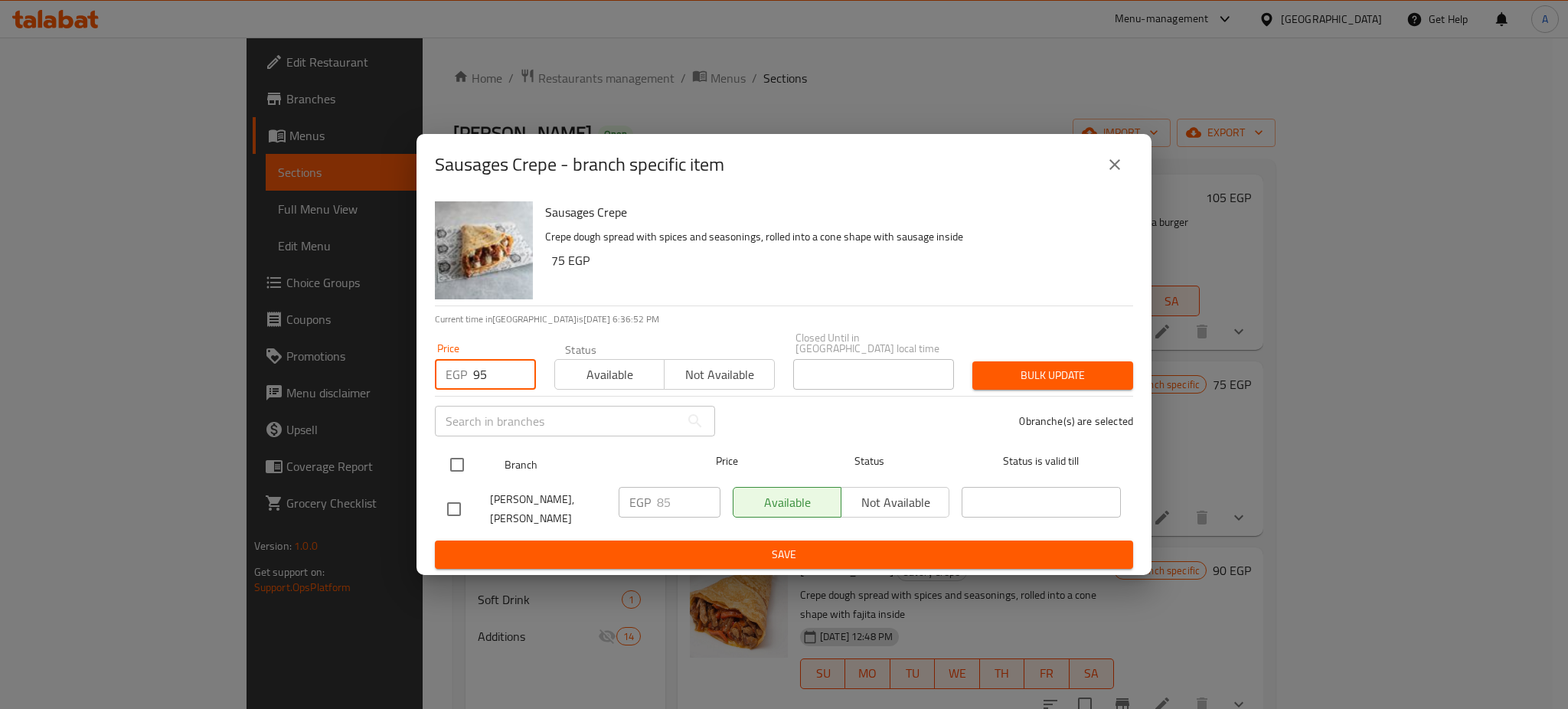
type input "95"
click at [458, 468] on input "checkbox" at bounding box center [457, 465] width 32 height 32
checkbox input "true"
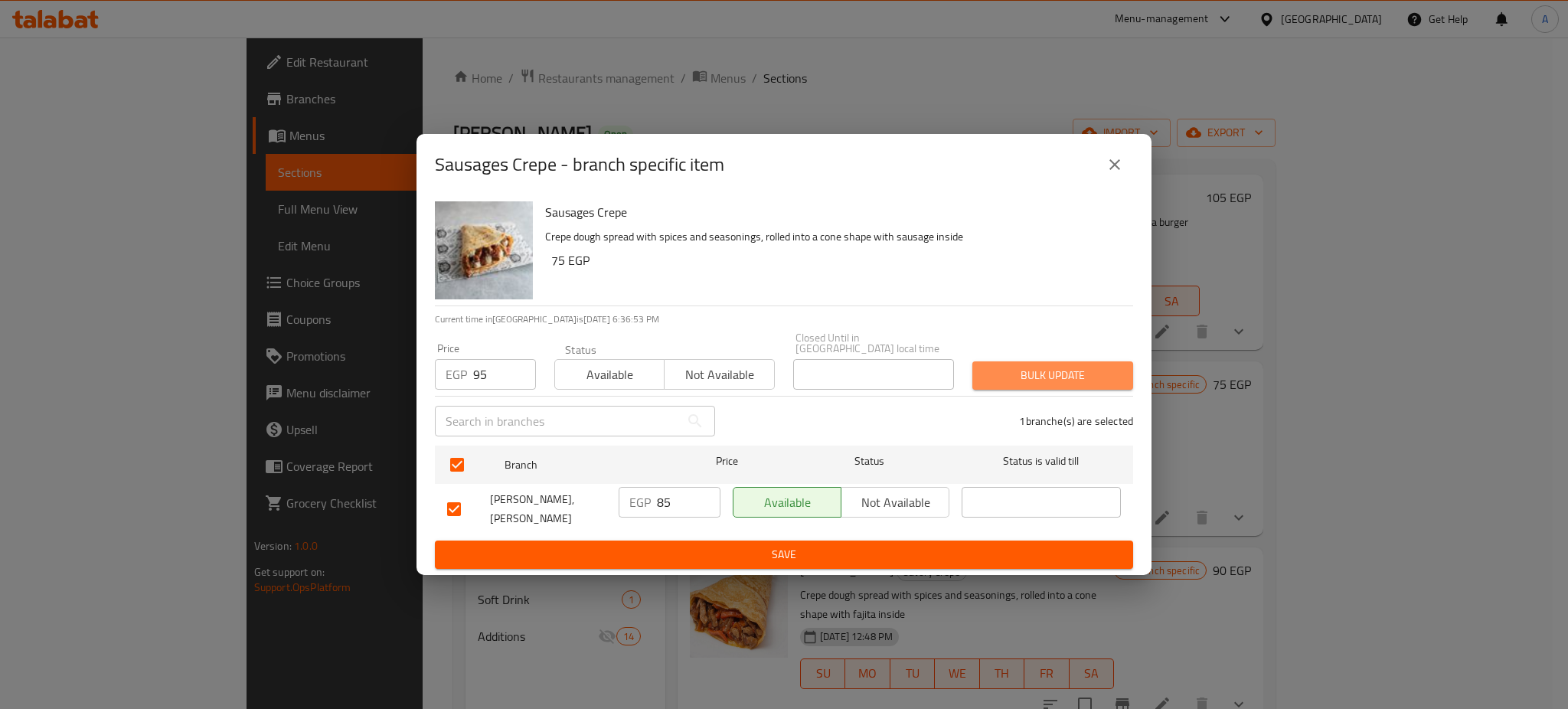
click at [1044, 371] on span "Bulk update" at bounding box center [1053, 375] width 136 height 19
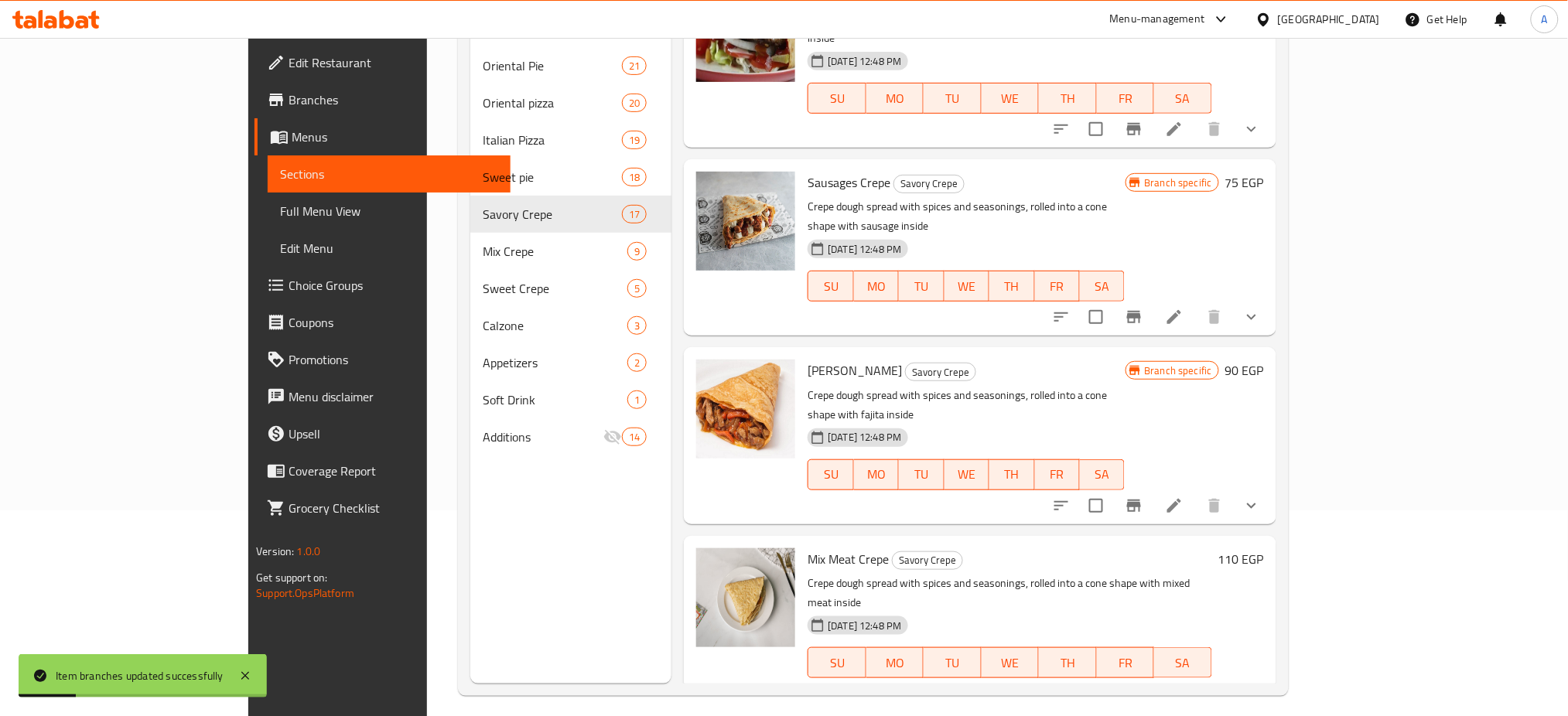
scroll to position [217, 0]
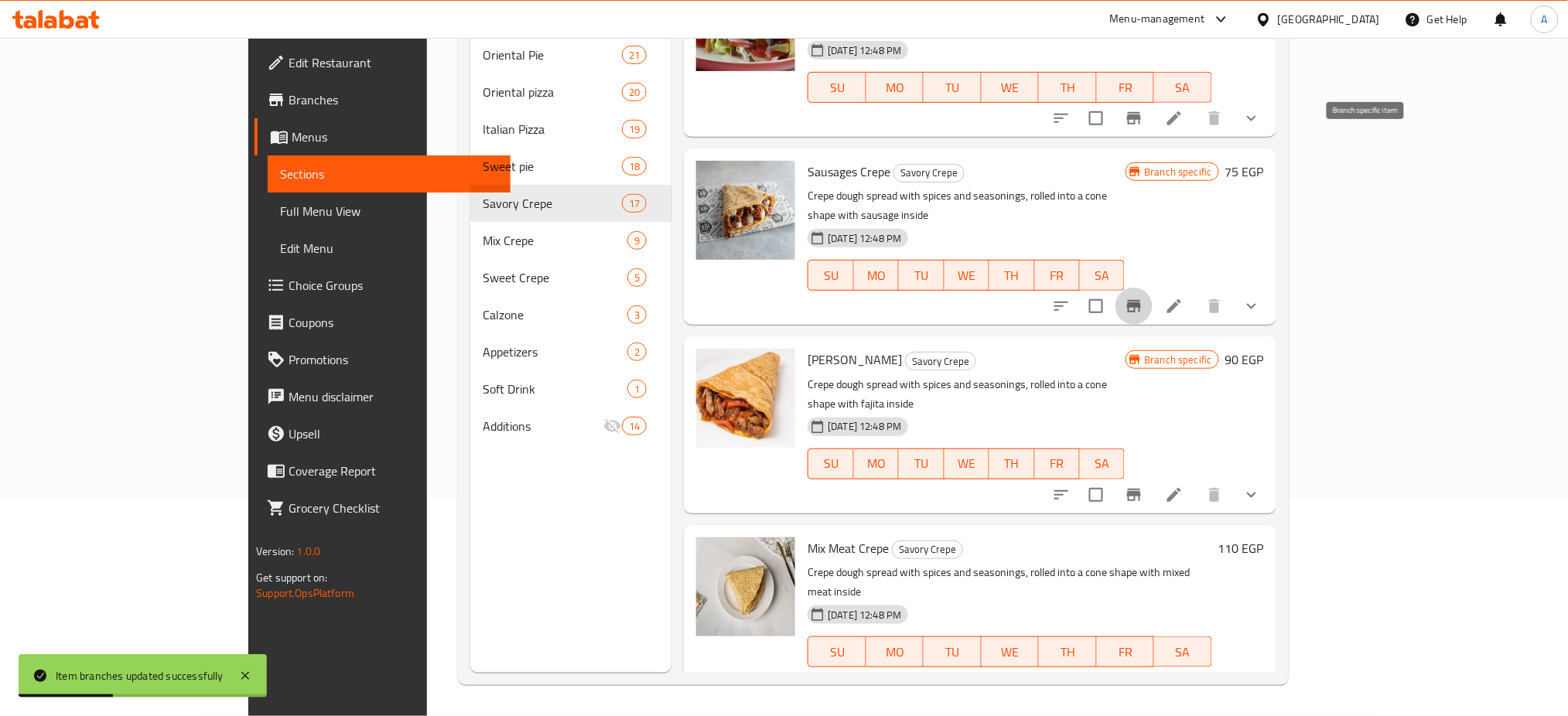
click at [1143, 297] on icon "Branch-specific-item" at bounding box center [1133, 305] width 18 height 18
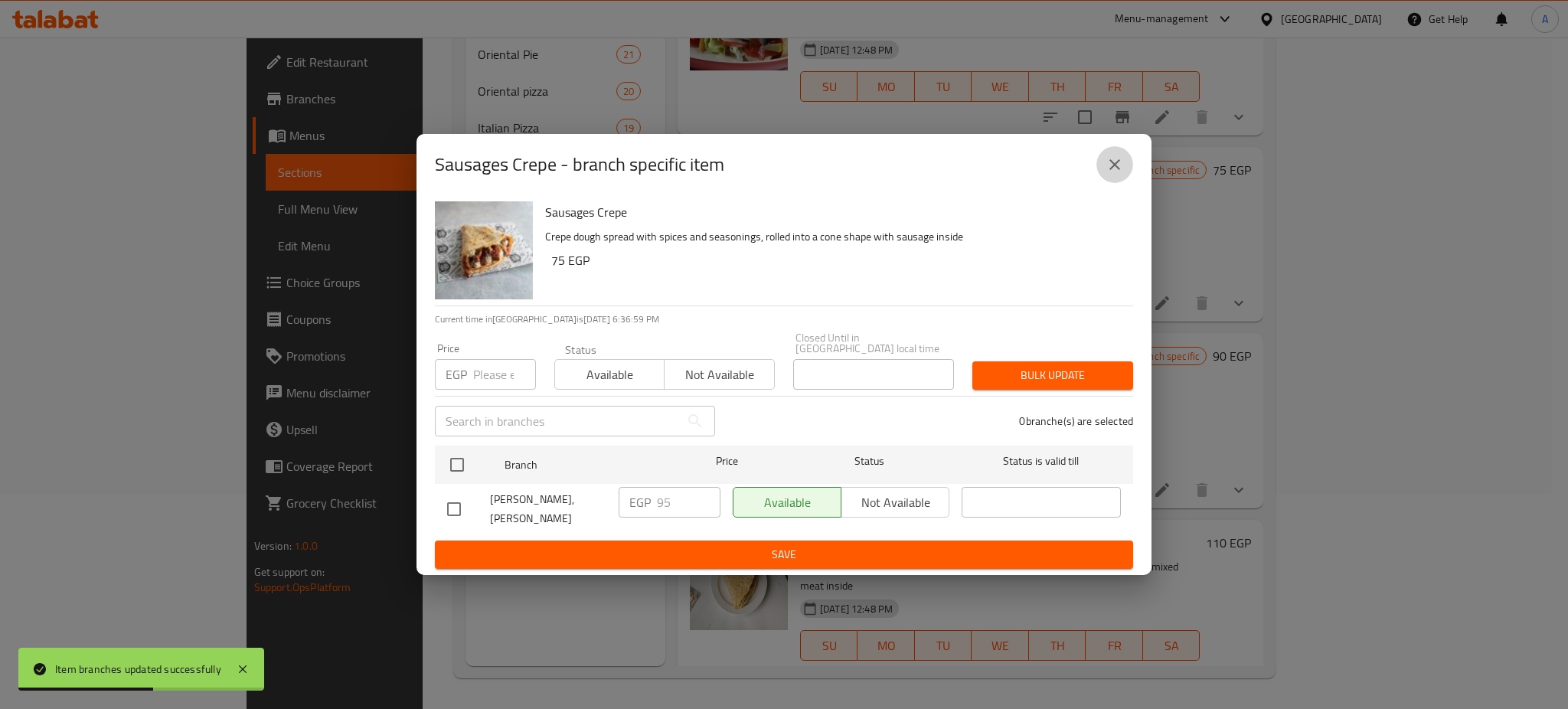
click at [1116, 168] on icon "close" at bounding box center [1115, 165] width 11 height 11
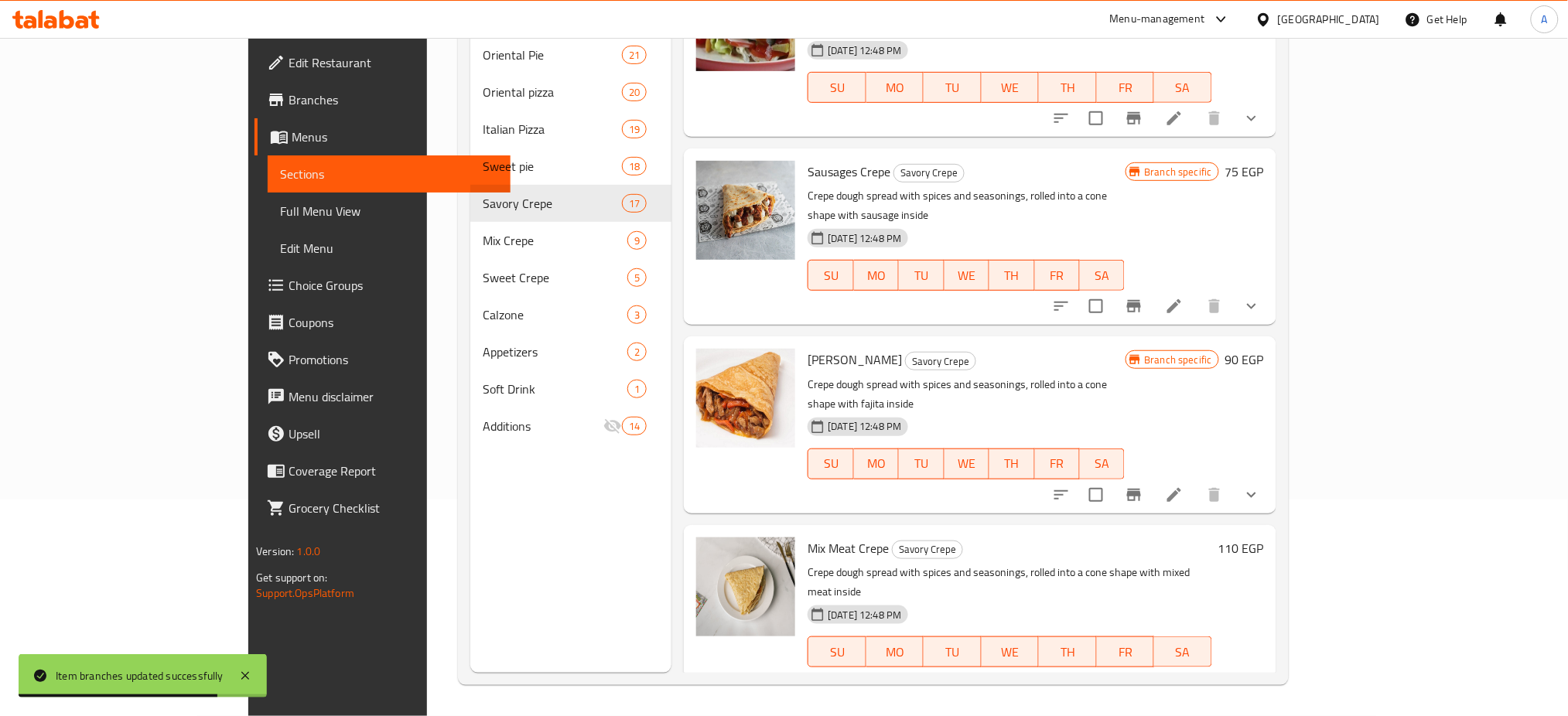
click at [1152, 476] on button "Branch-specific-item" at bounding box center [1133, 494] width 37 height 37
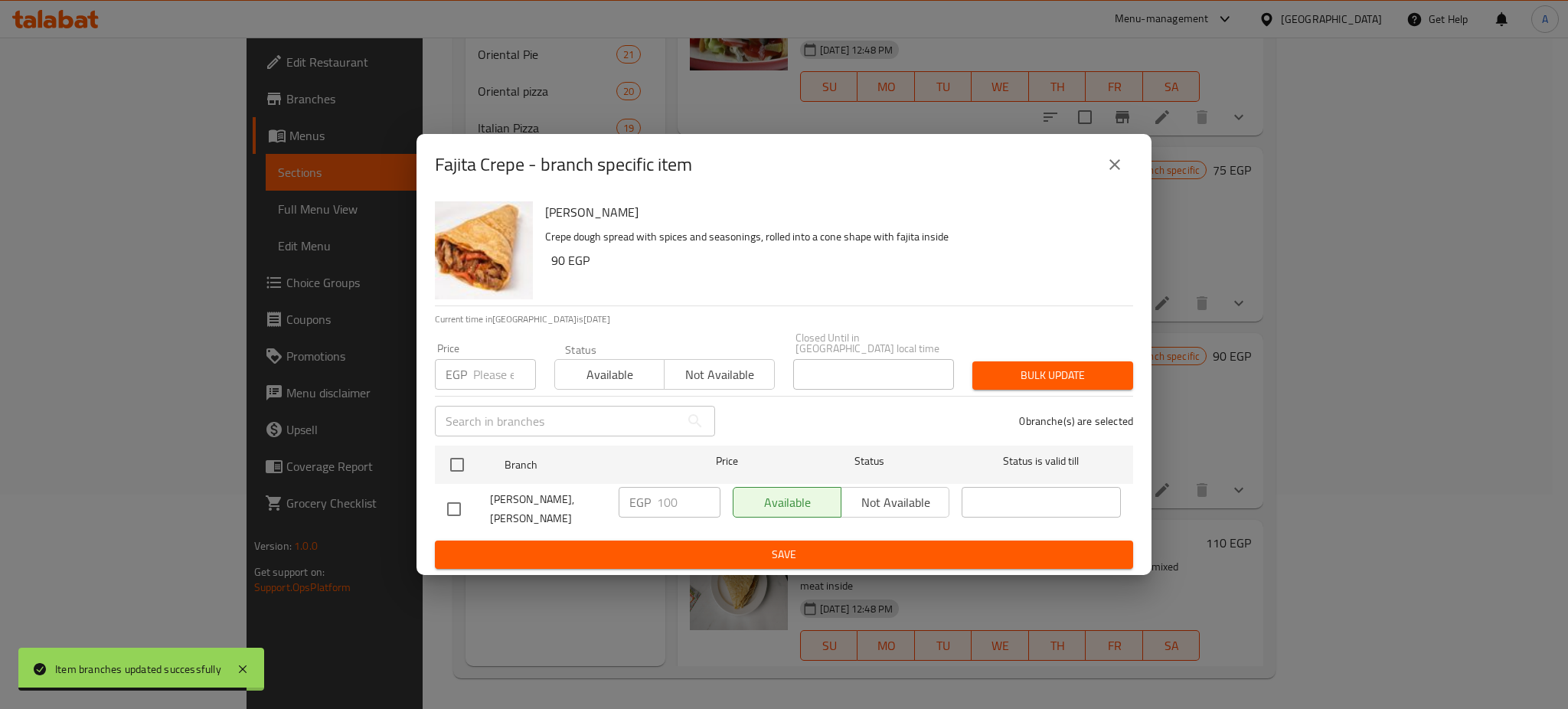
click at [501, 371] on input "number" at bounding box center [505, 374] width 63 height 31
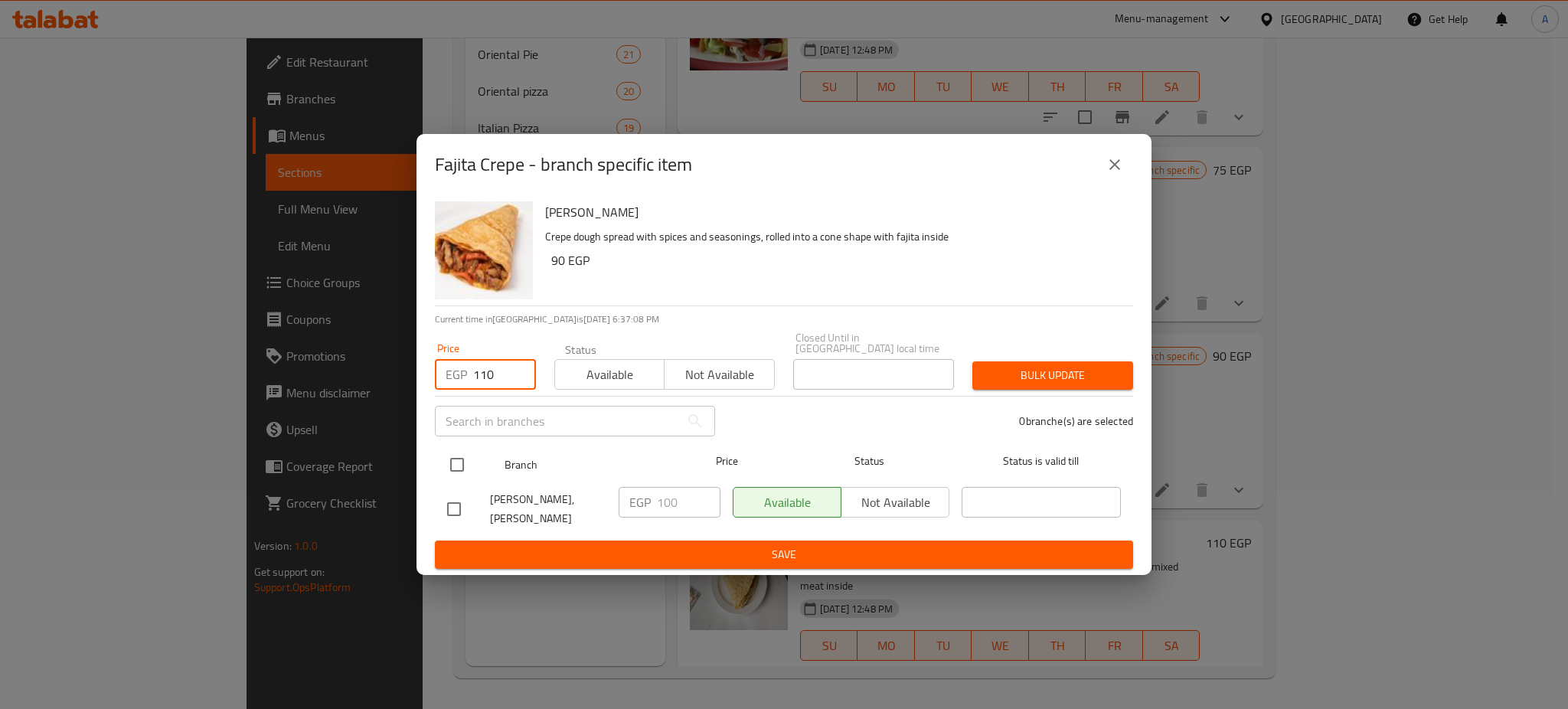
type input "110"
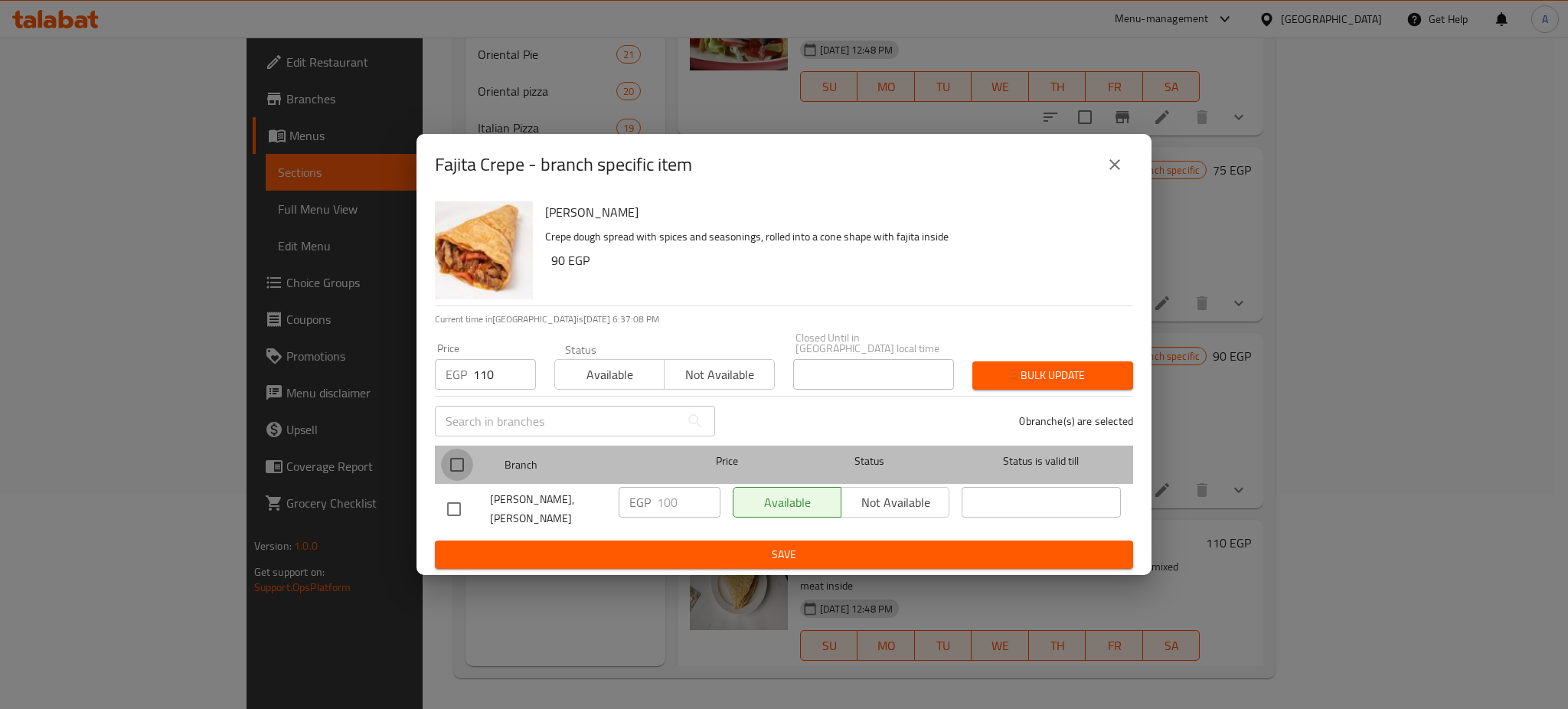
click at [453, 458] on input "checkbox" at bounding box center [457, 465] width 32 height 32
checkbox input "true"
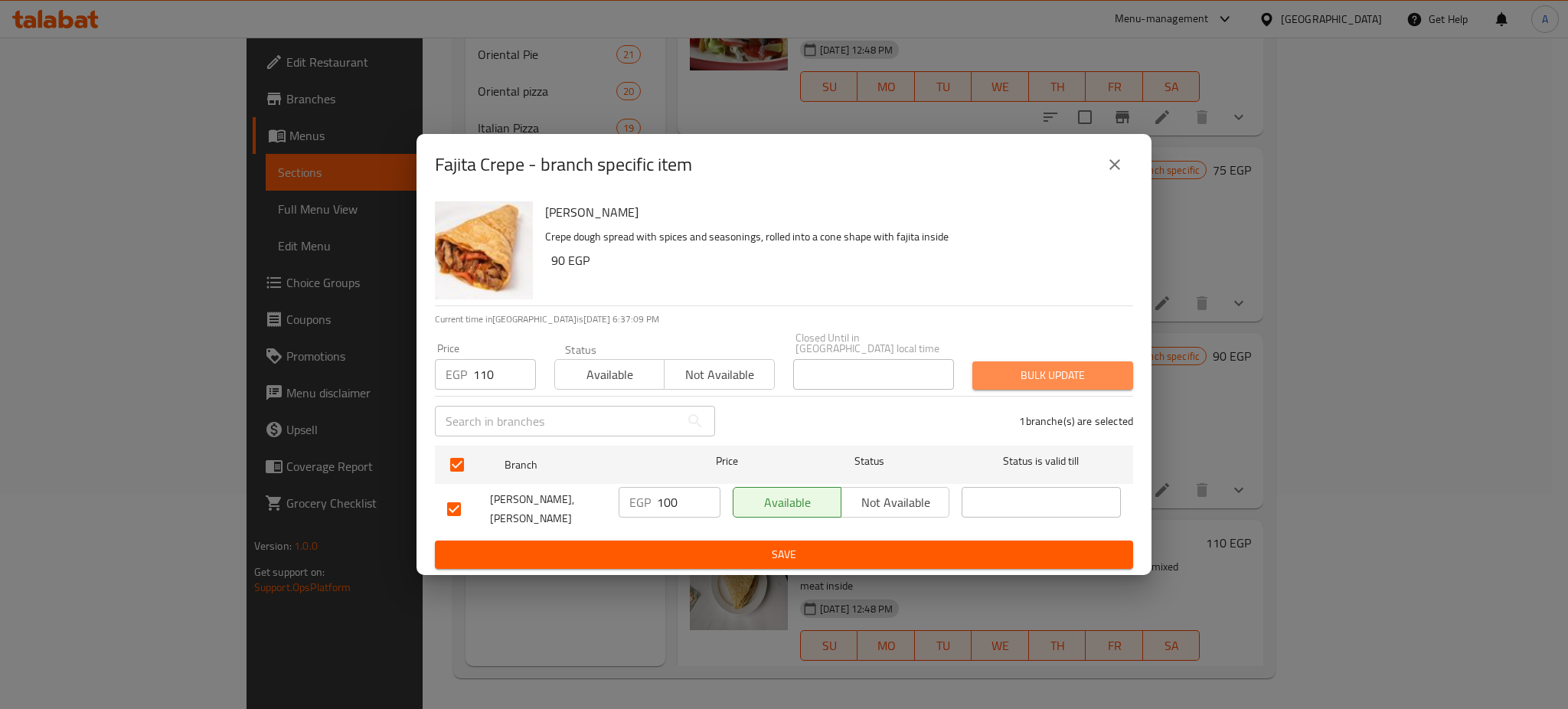
click at [1085, 361] on button "Bulk update" at bounding box center [1052, 375] width 161 height 28
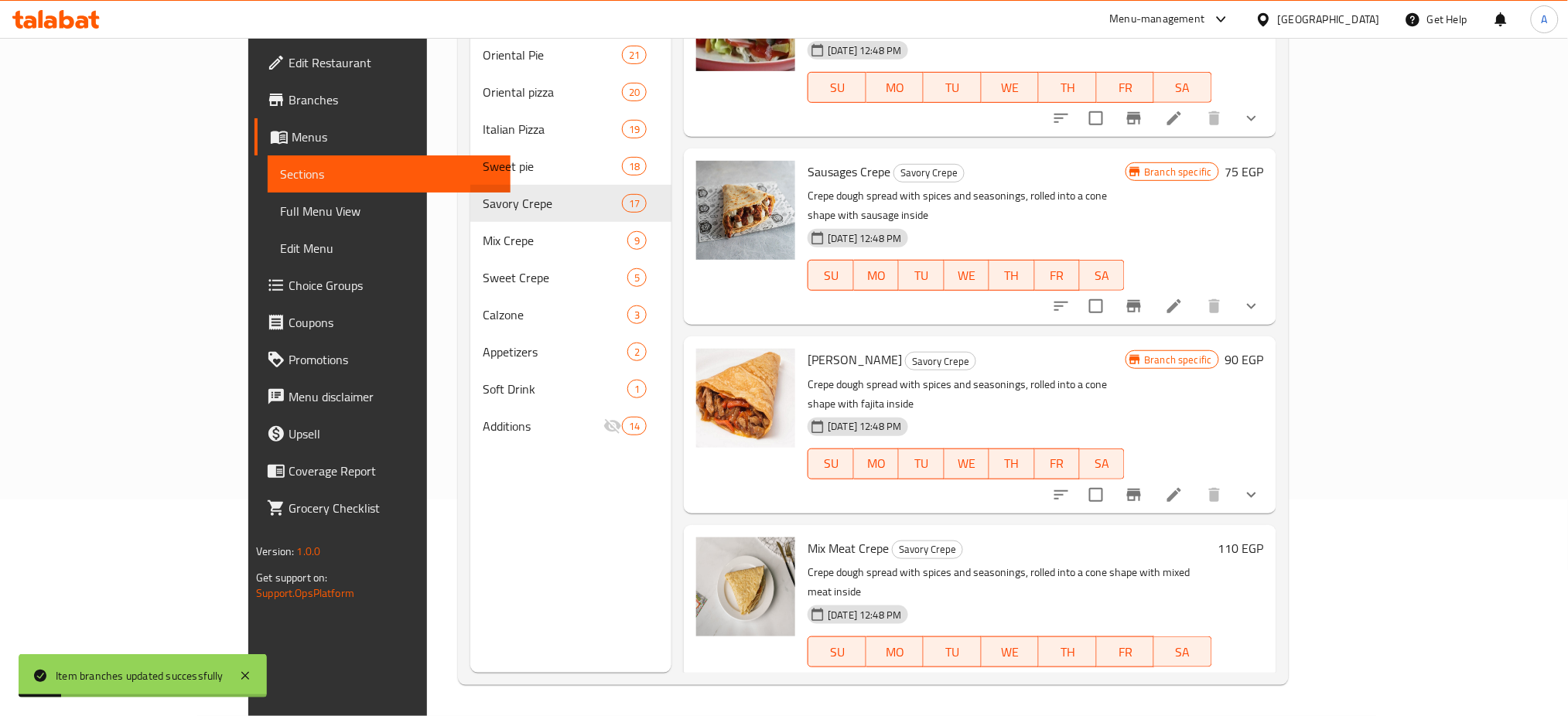
click at [1143, 673] on icon "Branch-specific-item" at bounding box center [1133, 682] width 18 height 18
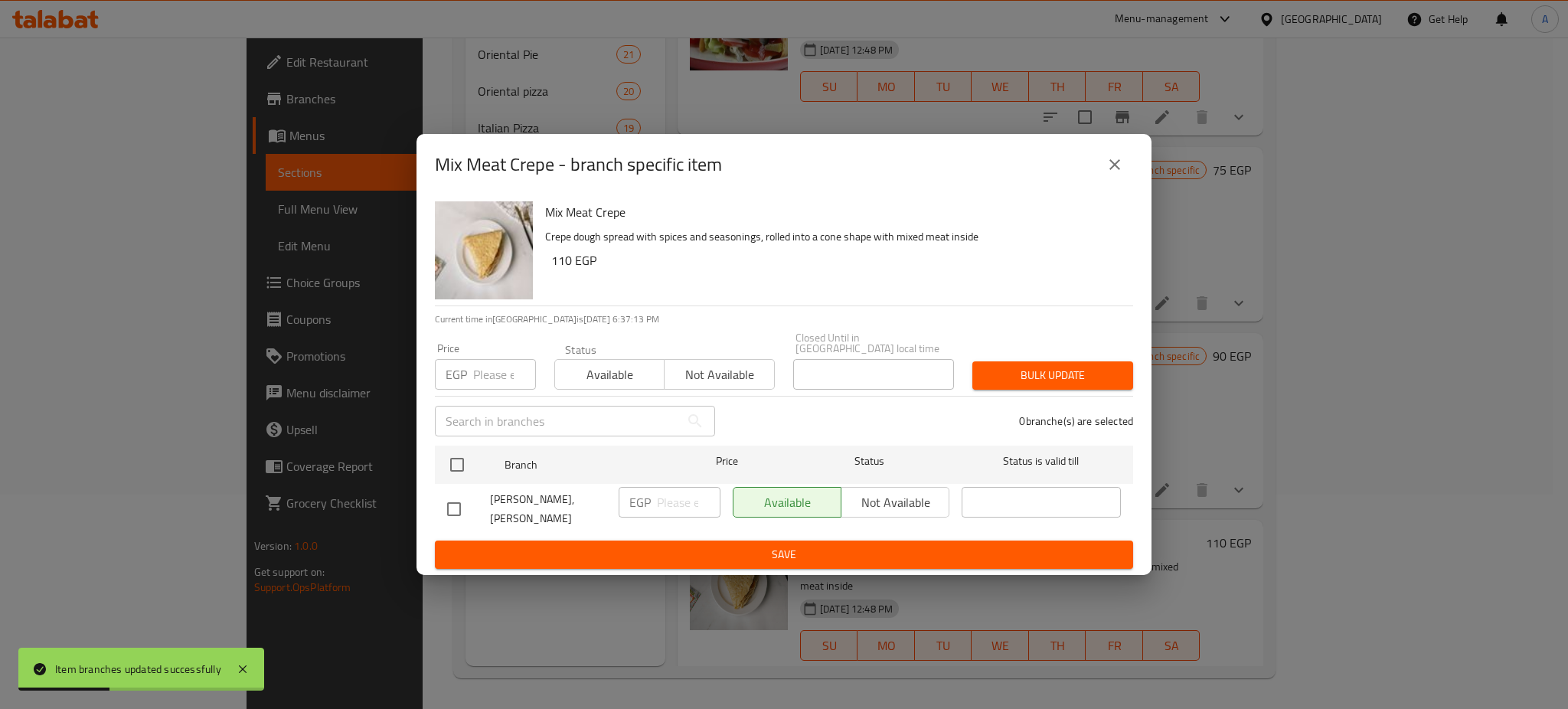
click at [1124, 167] on icon "close" at bounding box center [1114, 164] width 18 height 18
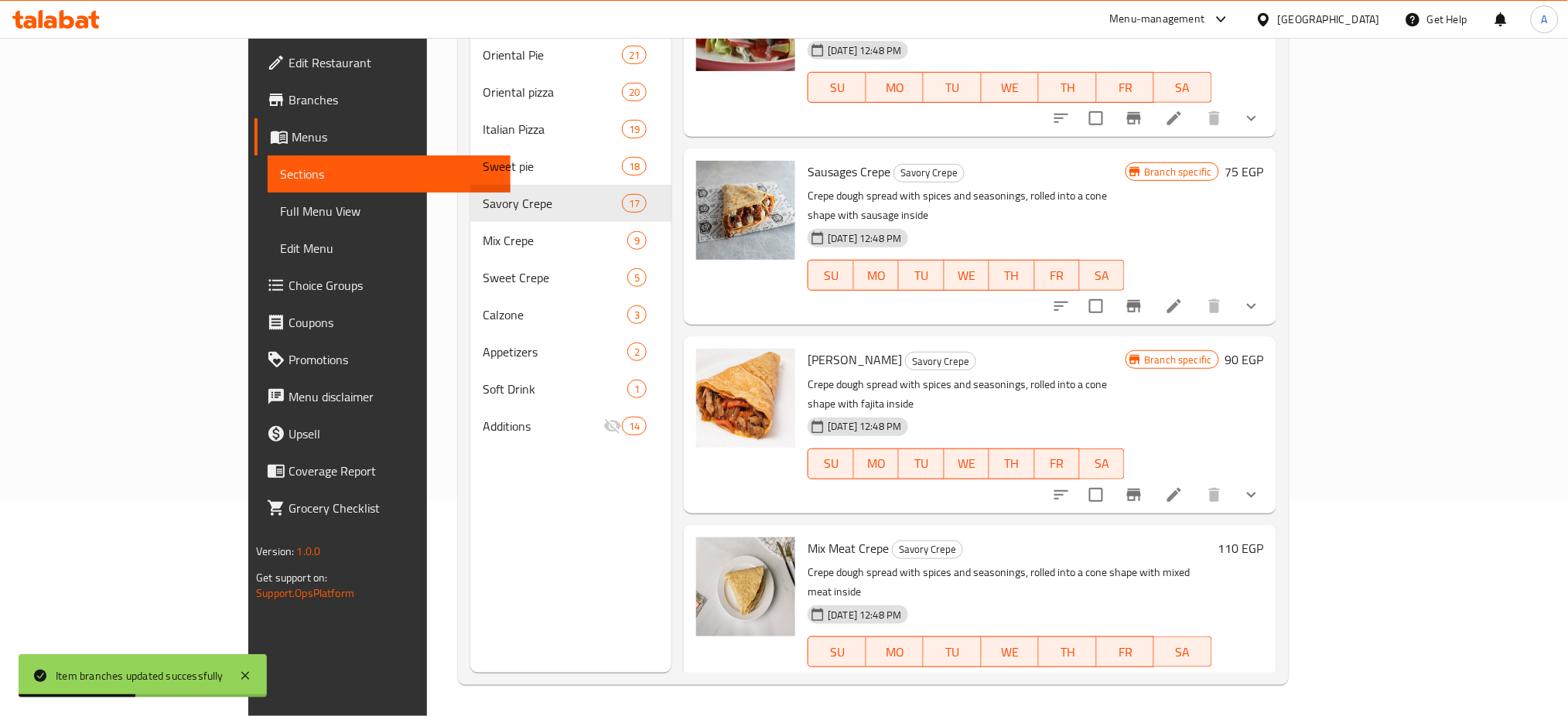
click at [1261, 673] on icon "show more" at bounding box center [1251, 682] width 18 height 18
click at [1264, 537] on h6 "110 EGP" at bounding box center [1241, 547] width 46 height 21
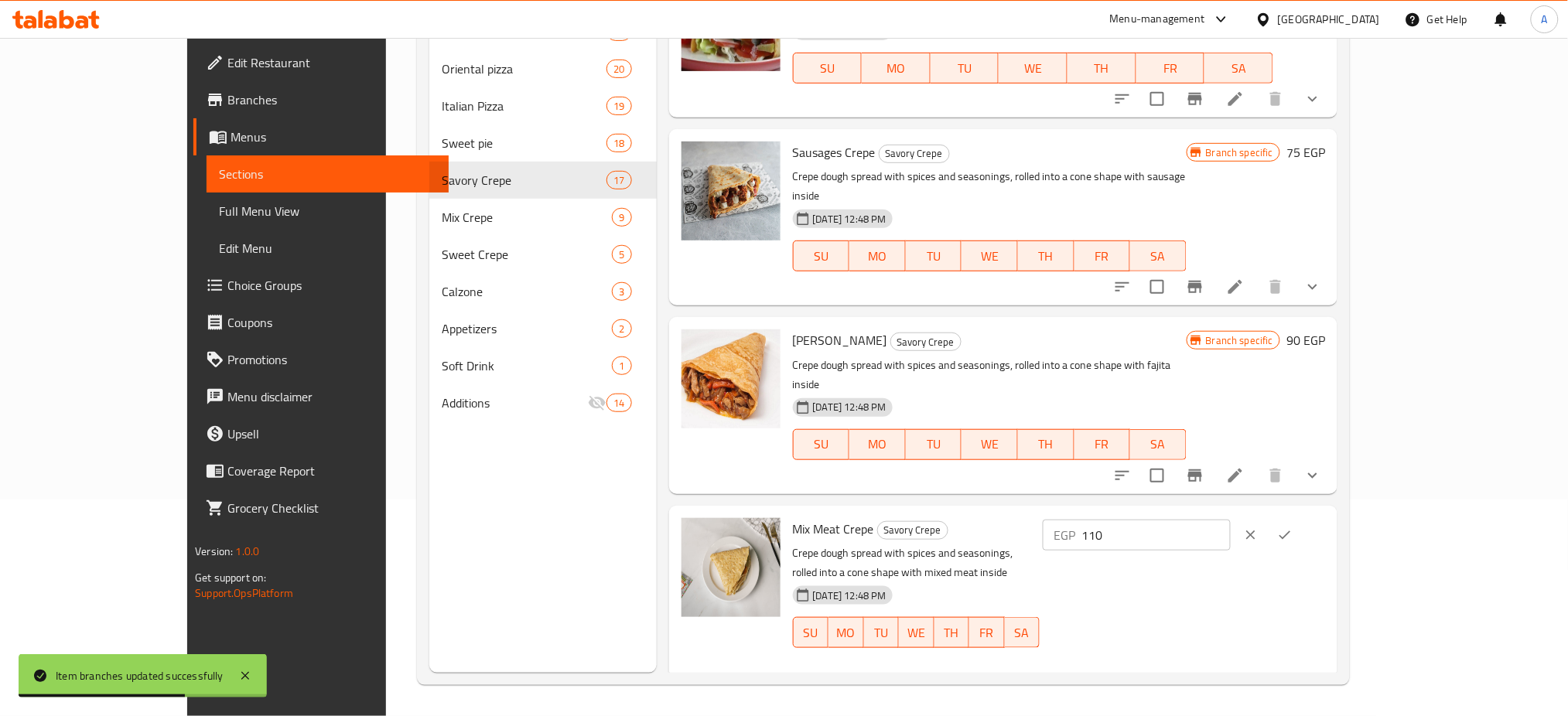
click at [1231, 520] on input "110" at bounding box center [1156, 535] width 150 height 31
type input "120"
click at [1293, 527] on icon "ok" at bounding box center [1285, 535] width 16 height 16
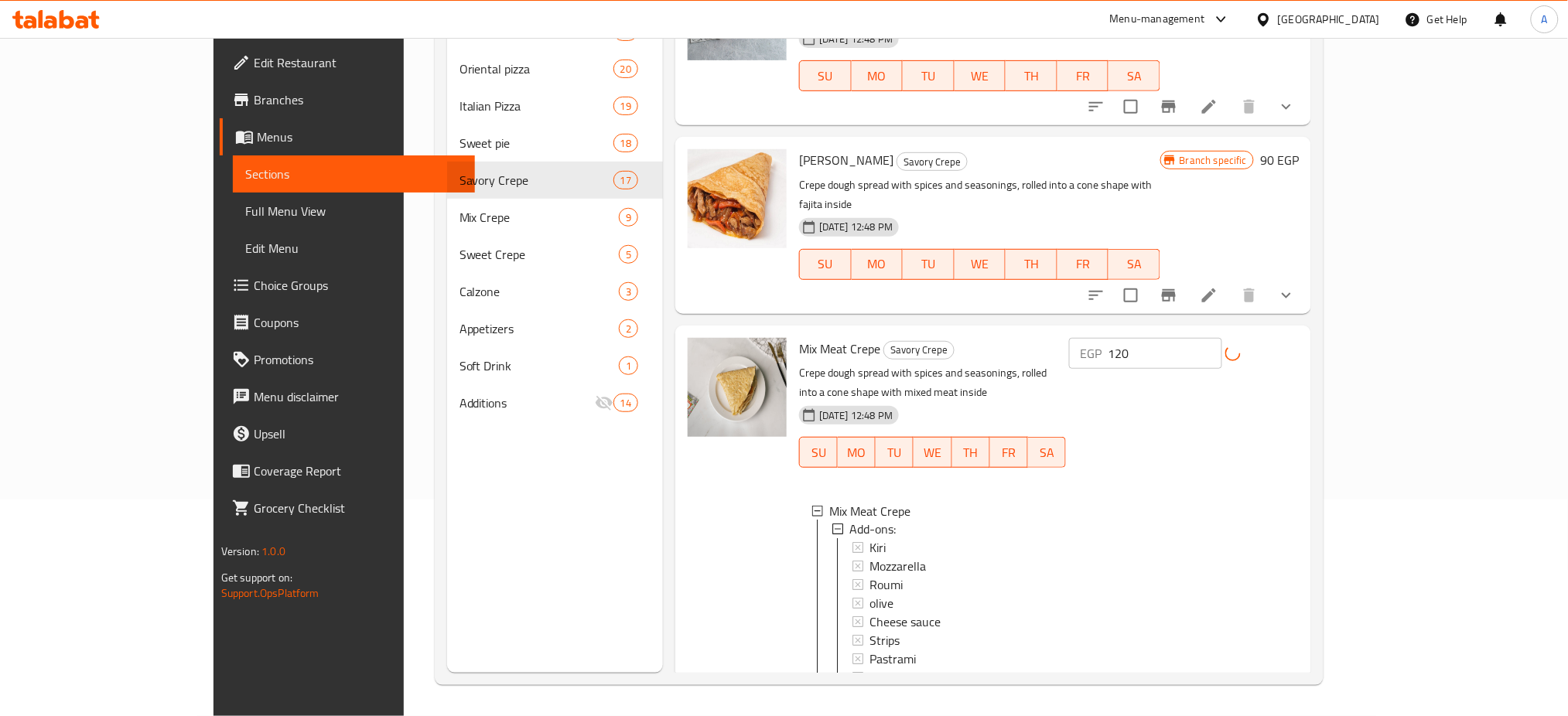
scroll to position [2867, 0]
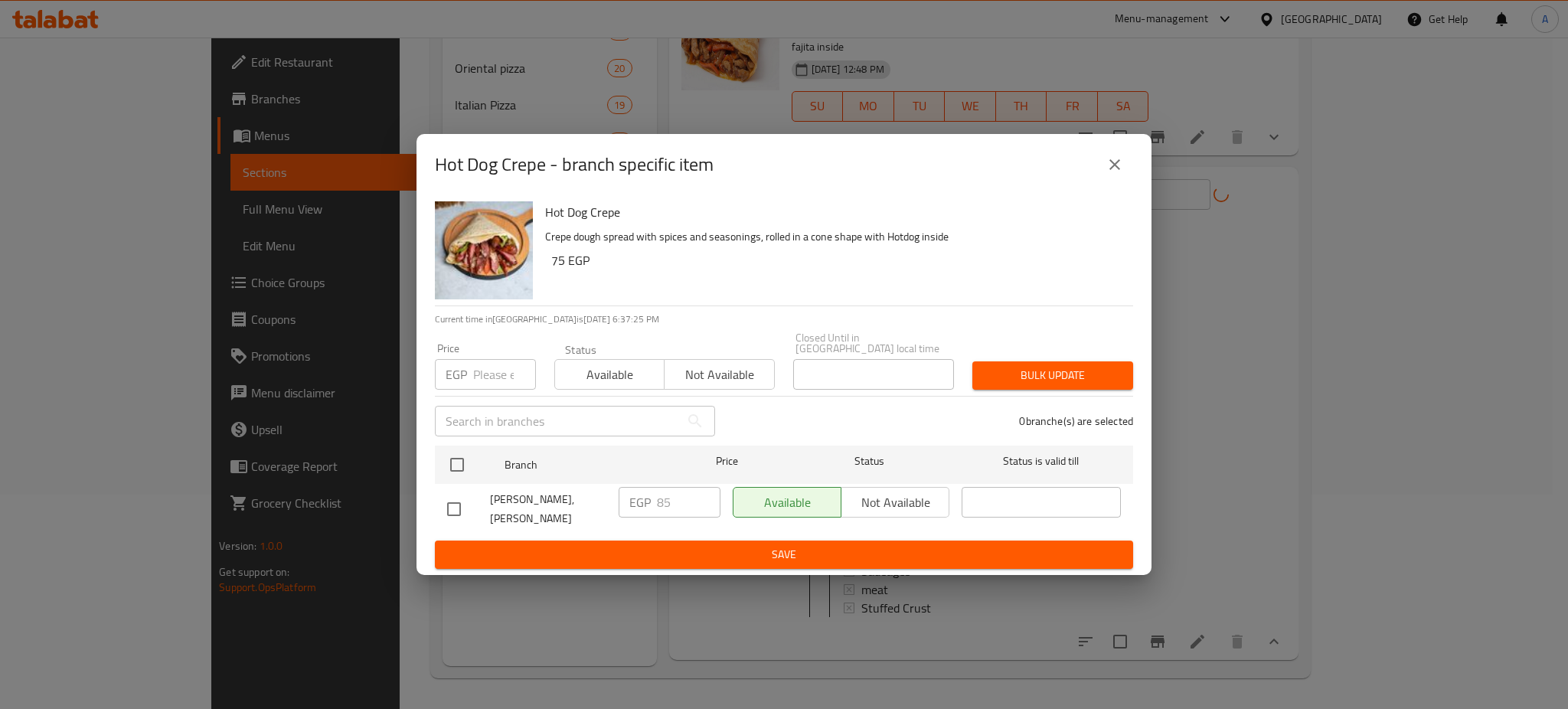
click at [509, 367] on input "number" at bounding box center [505, 374] width 63 height 31
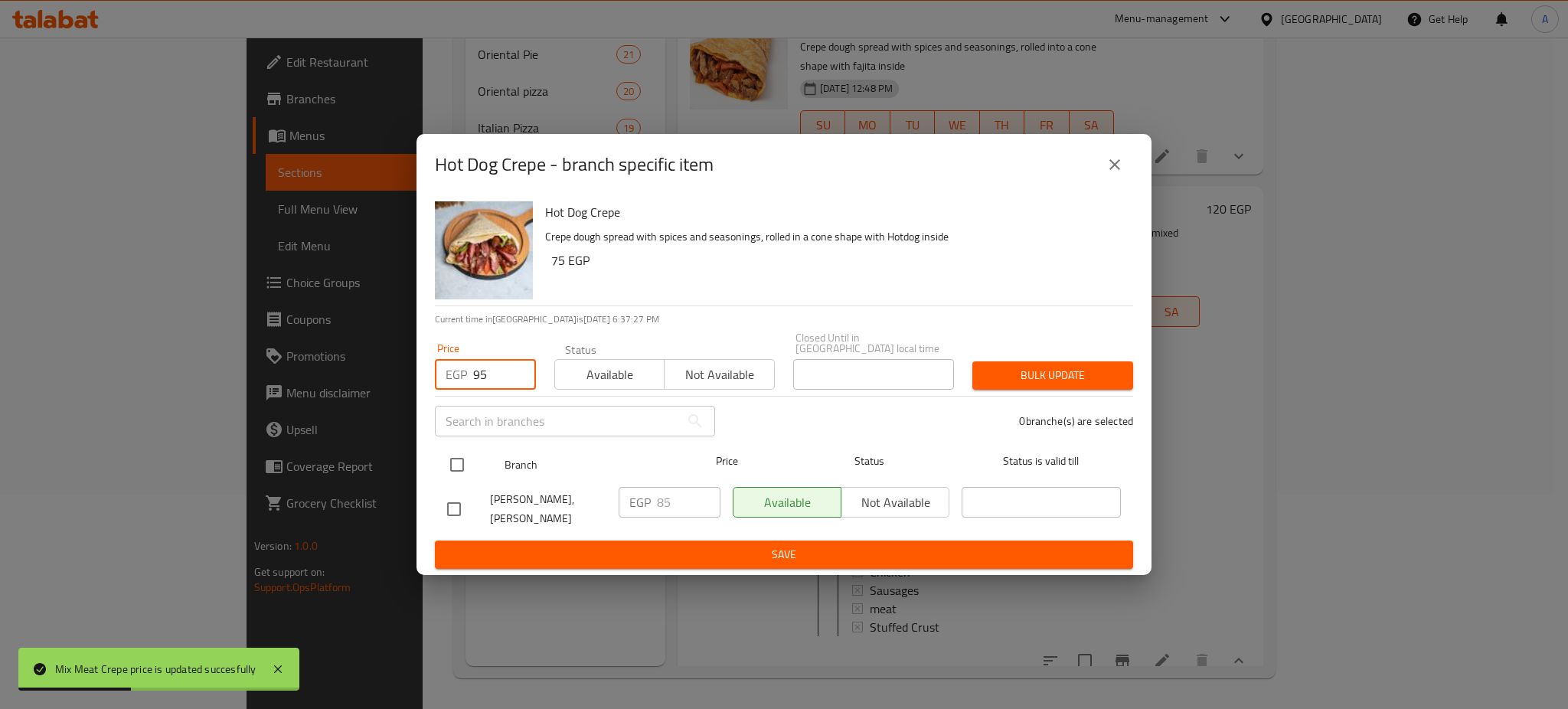
type input "95"
click at [454, 457] on input "checkbox" at bounding box center [457, 465] width 32 height 32
checkbox input "true"
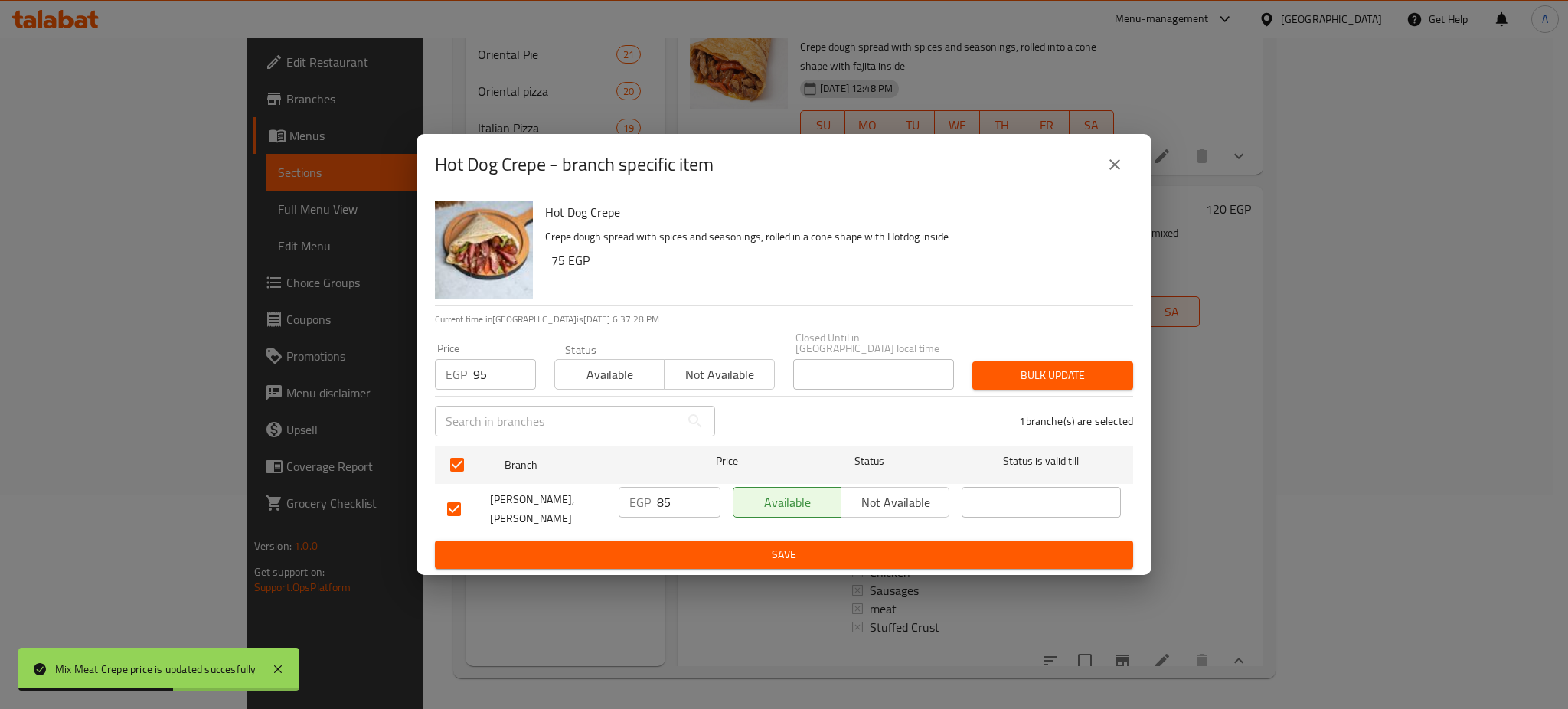
click at [1055, 367] on span "Bulk update" at bounding box center [1053, 375] width 136 height 19
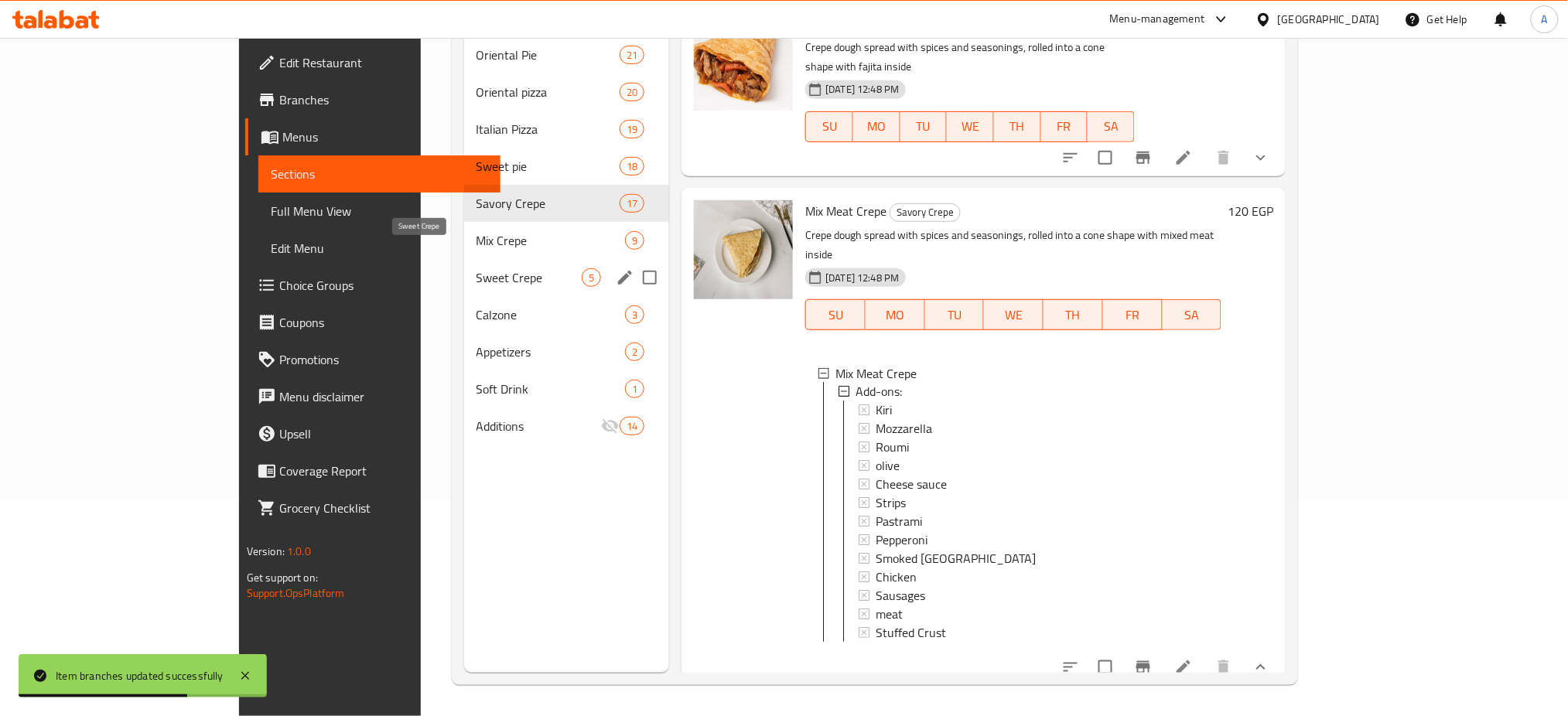
click at [476, 268] on span "Sweet Crepe" at bounding box center [529, 277] width 105 height 18
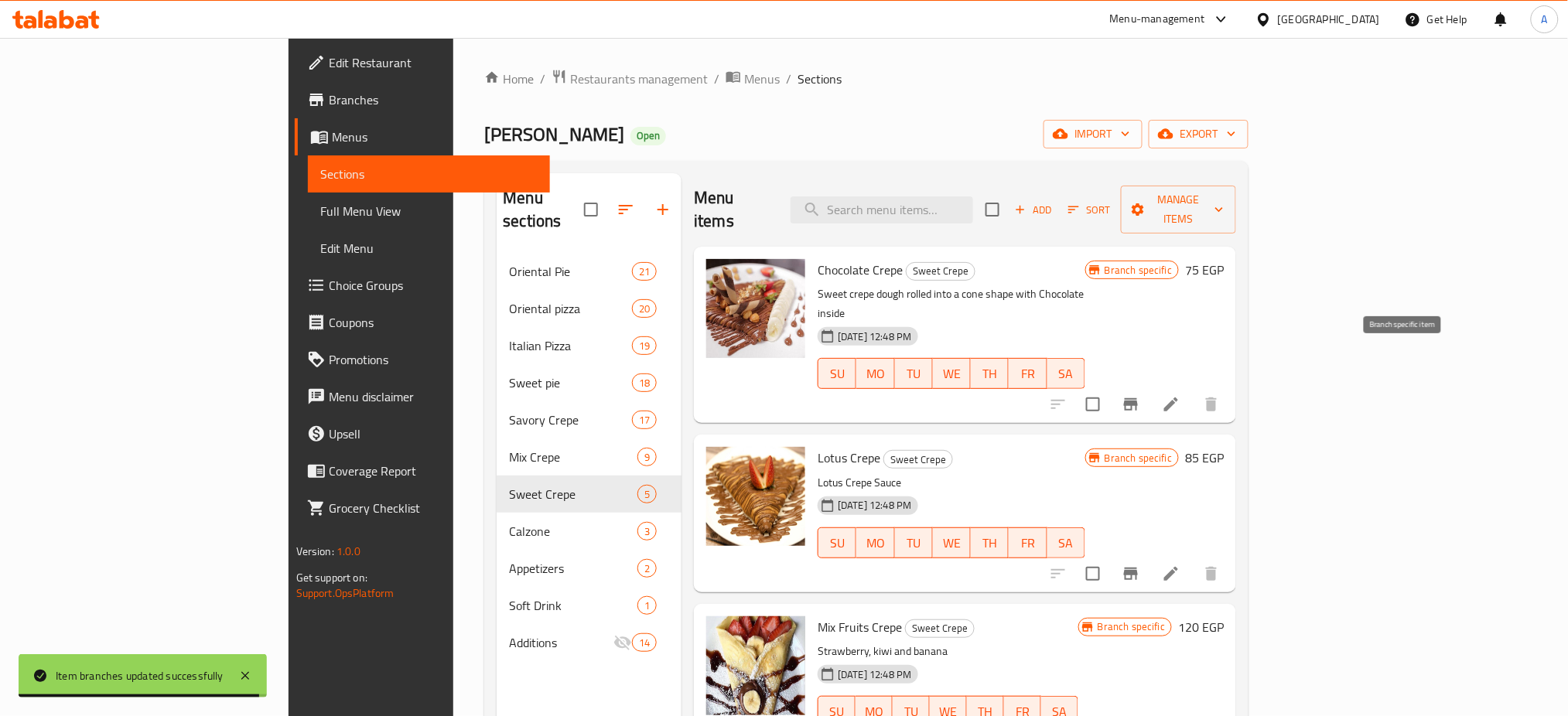
click at [1137, 398] on icon "Branch-specific-item" at bounding box center [1131, 404] width 14 height 13
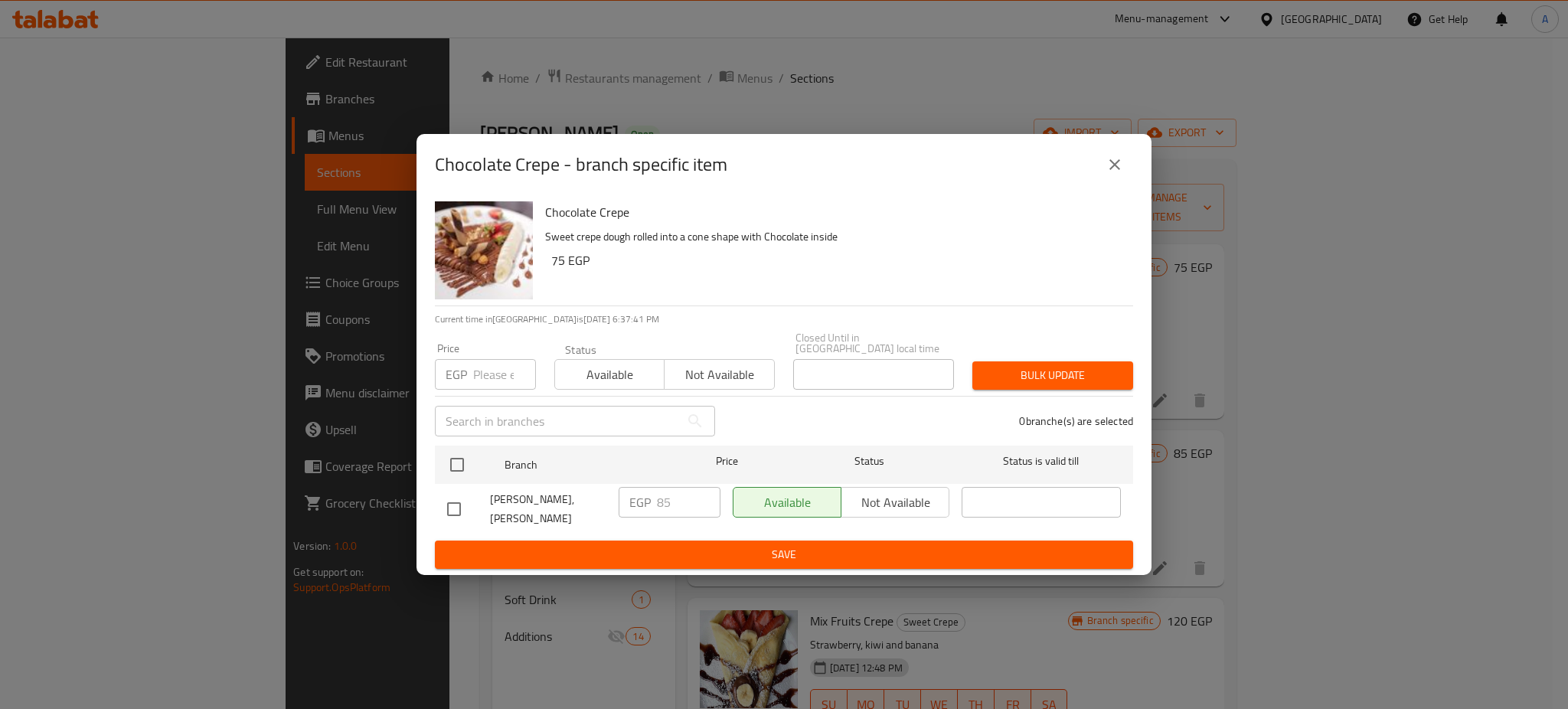
click at [494, 374] on input "number" at bounding box center [505, 374] width 63 height 31
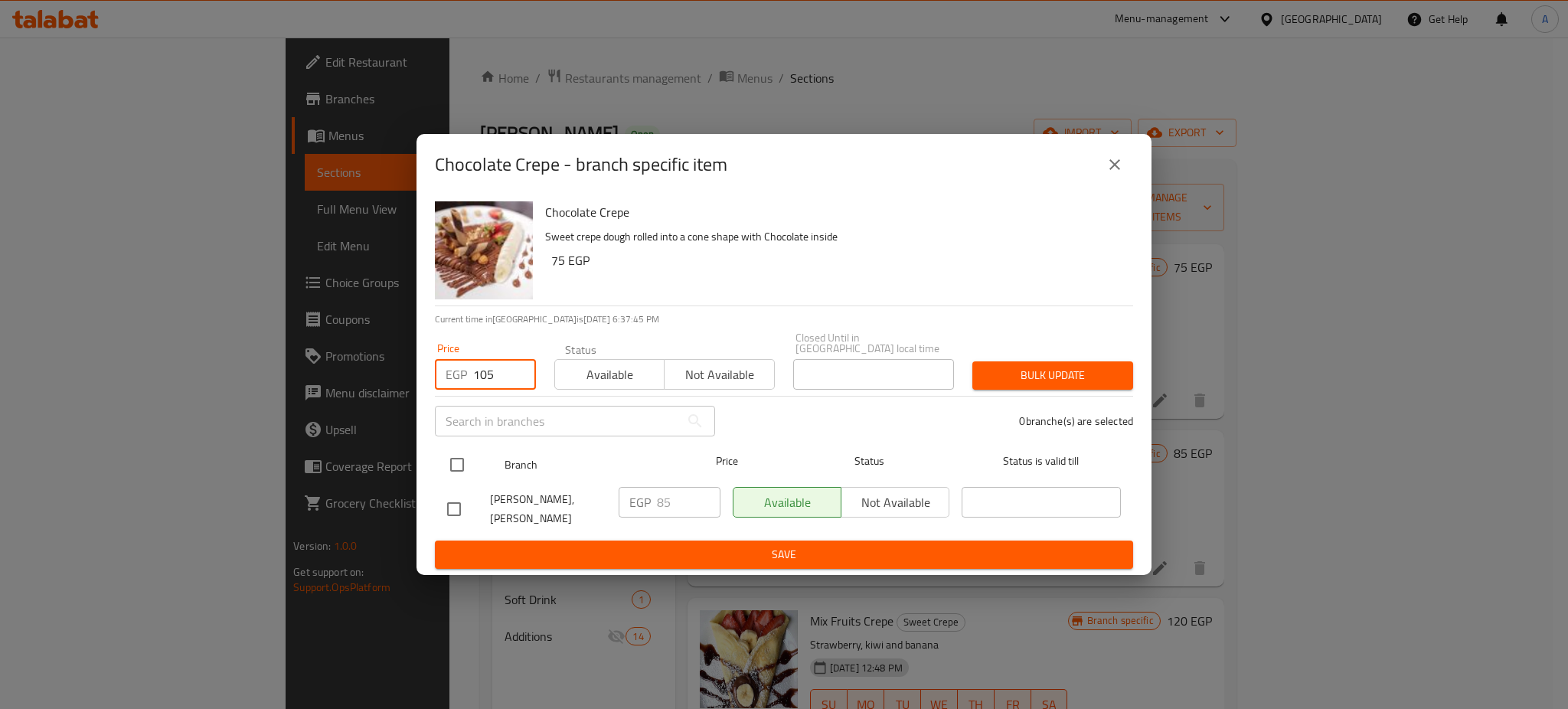
type input "105"
click at [460, 472] on input "checkbox" at bounding box center [457, 465] width 32 height 32
checkbox input "true"
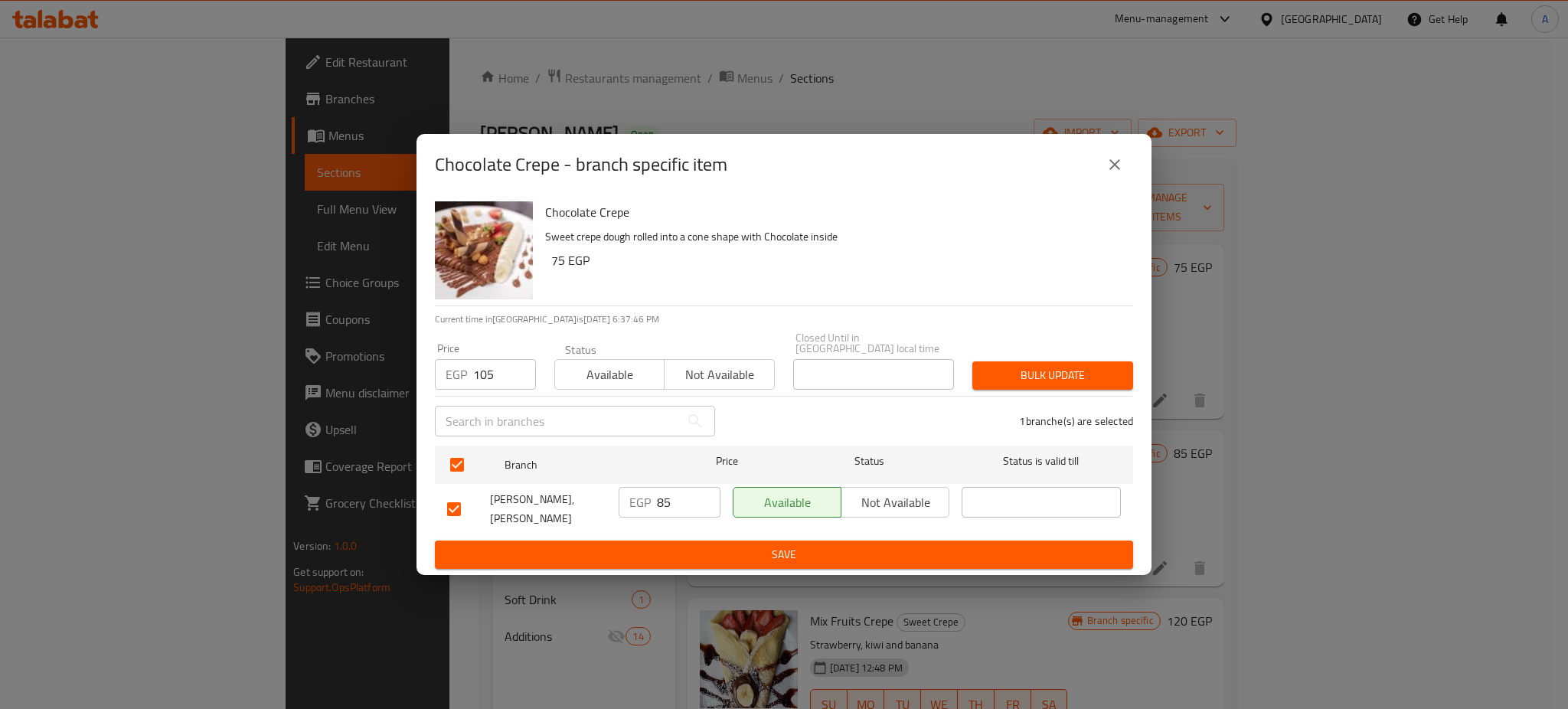
click at [1044, 368] on span "Bulk update" at bounding box center [1053, 375] width 136 height 19
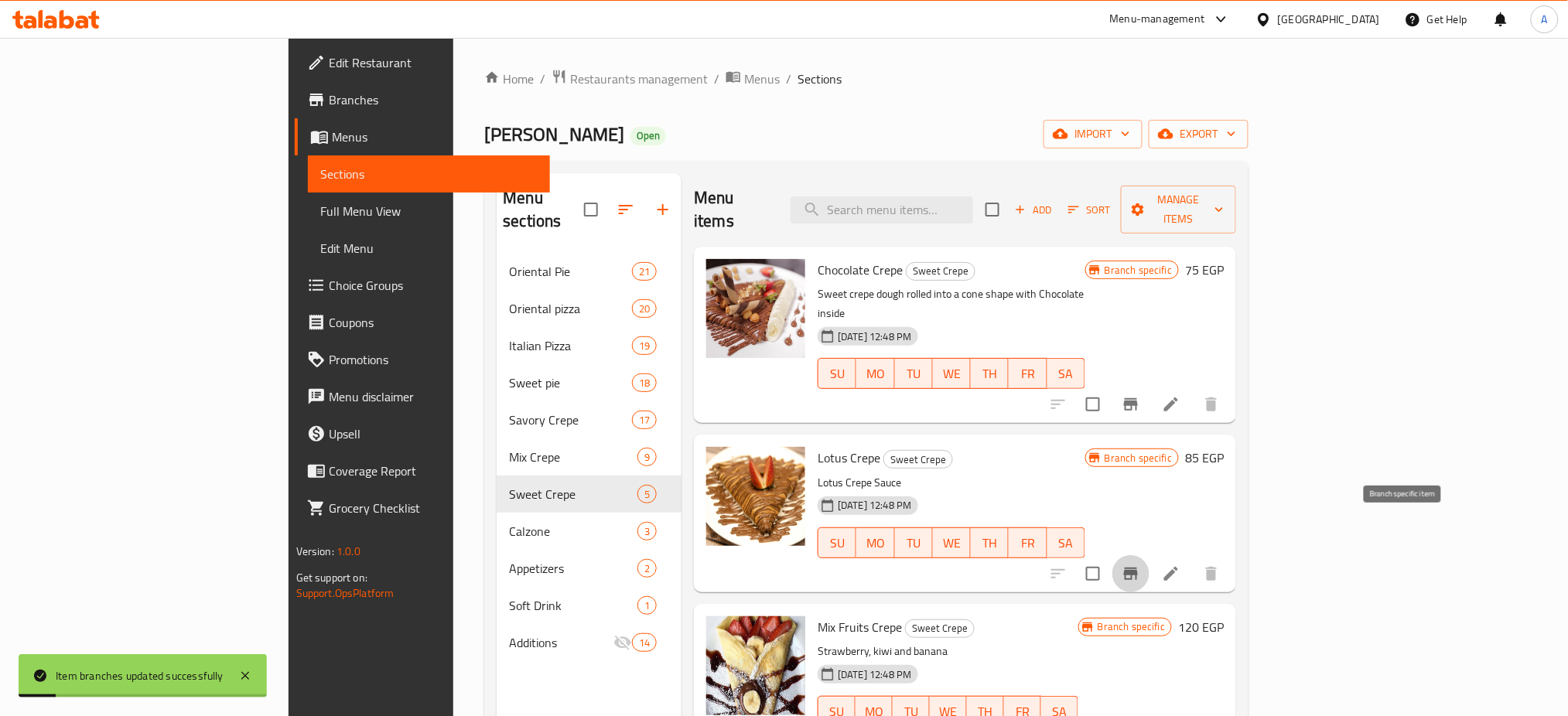
click at [1140, 564] on icon "Branch-specific-item" at bounding box center [1130, 573] width 18 height 18
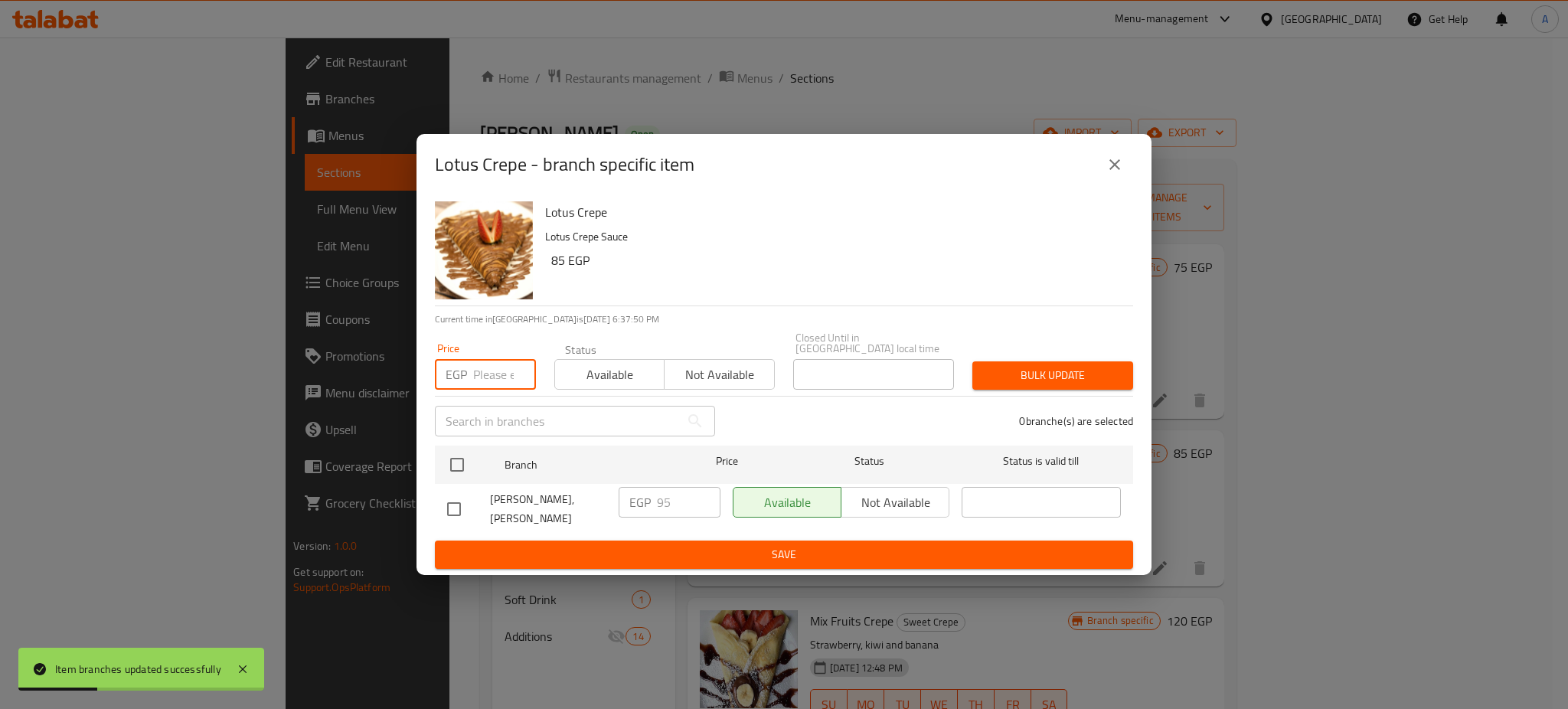
click at [503, 377] on input "number" at bounding box center [505, 374] width 63 height 31
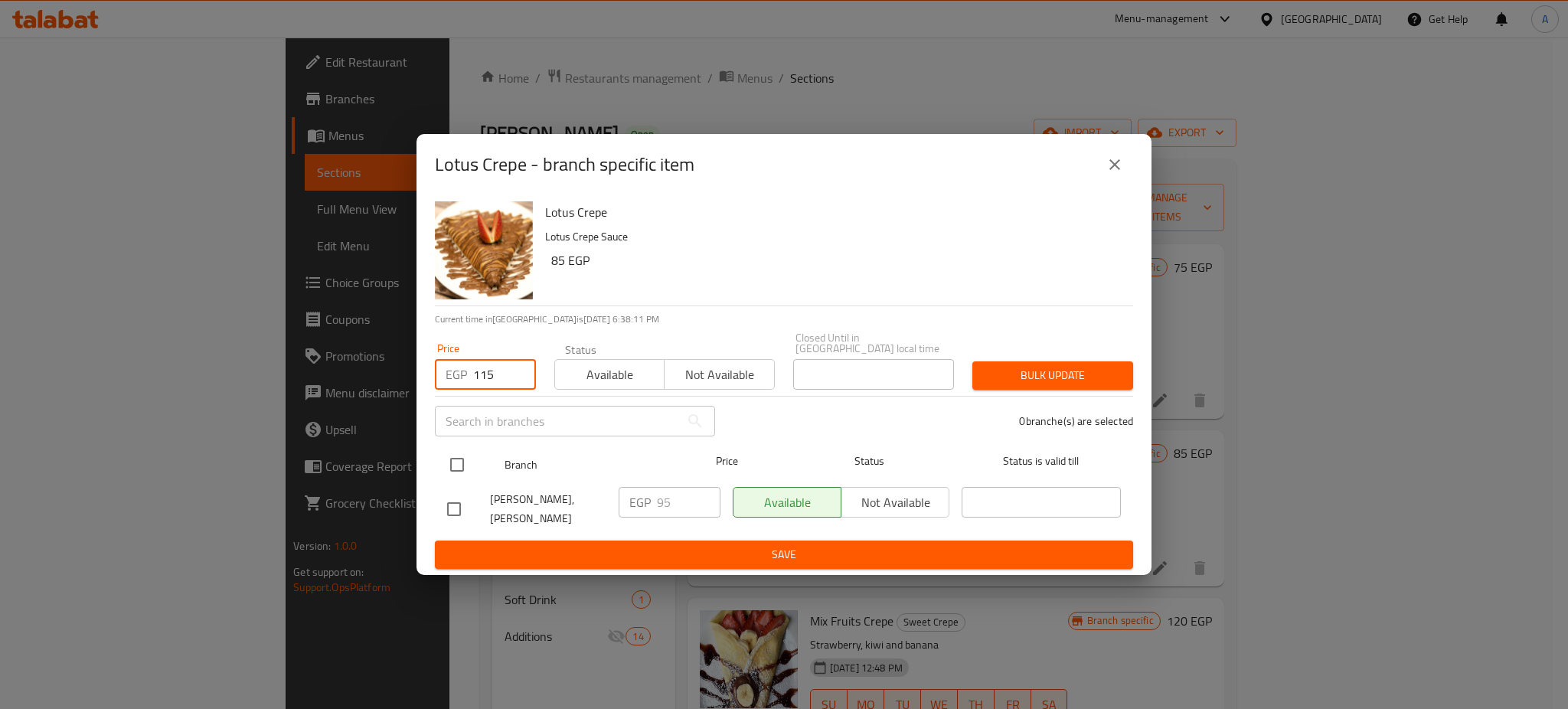
type input "115"
click at [457, 458] on input "checkbox" at bounding box center [457, 465] width 32 height 32
checkbox input "true"
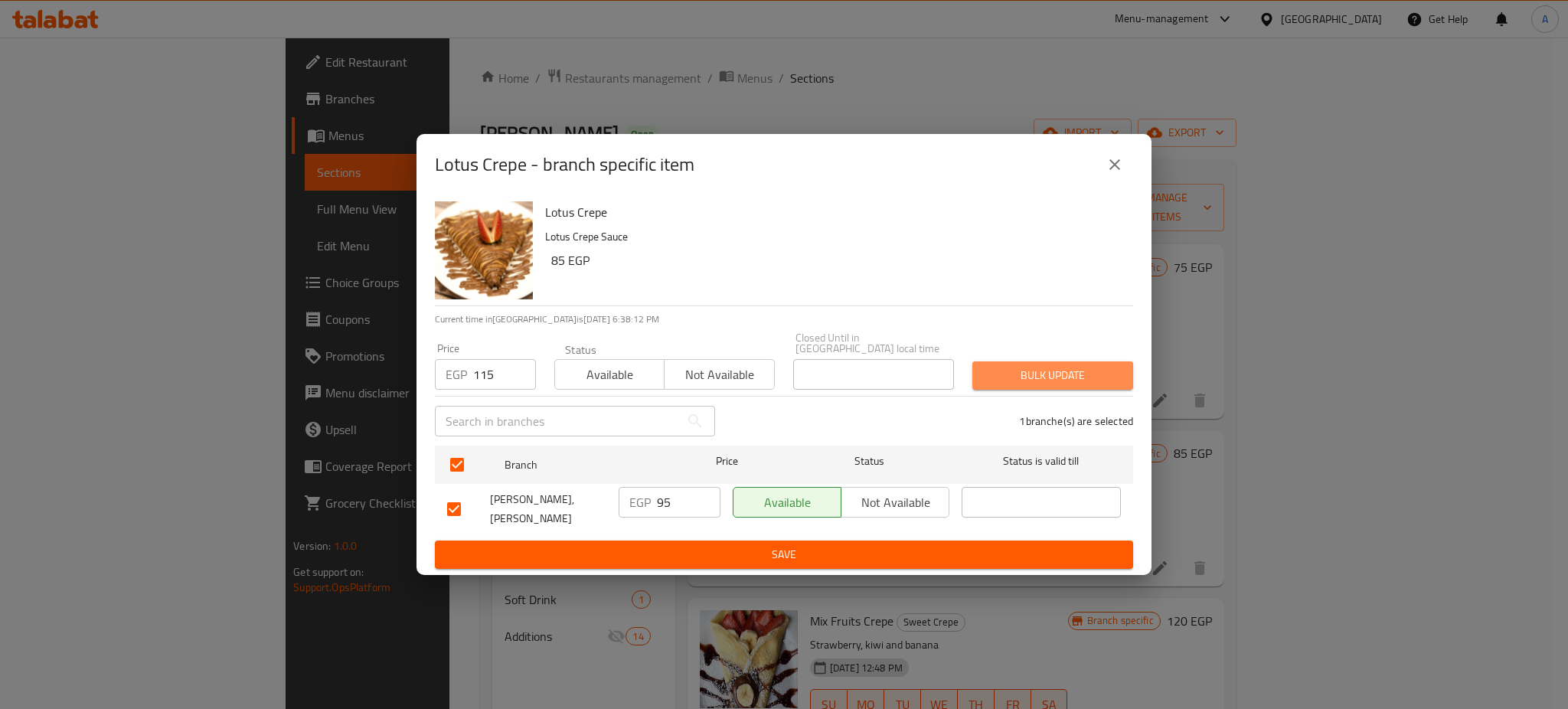
click at [1059, 371] on span "Bulk update" at bounding box center [1053, 375] width 136 height 19
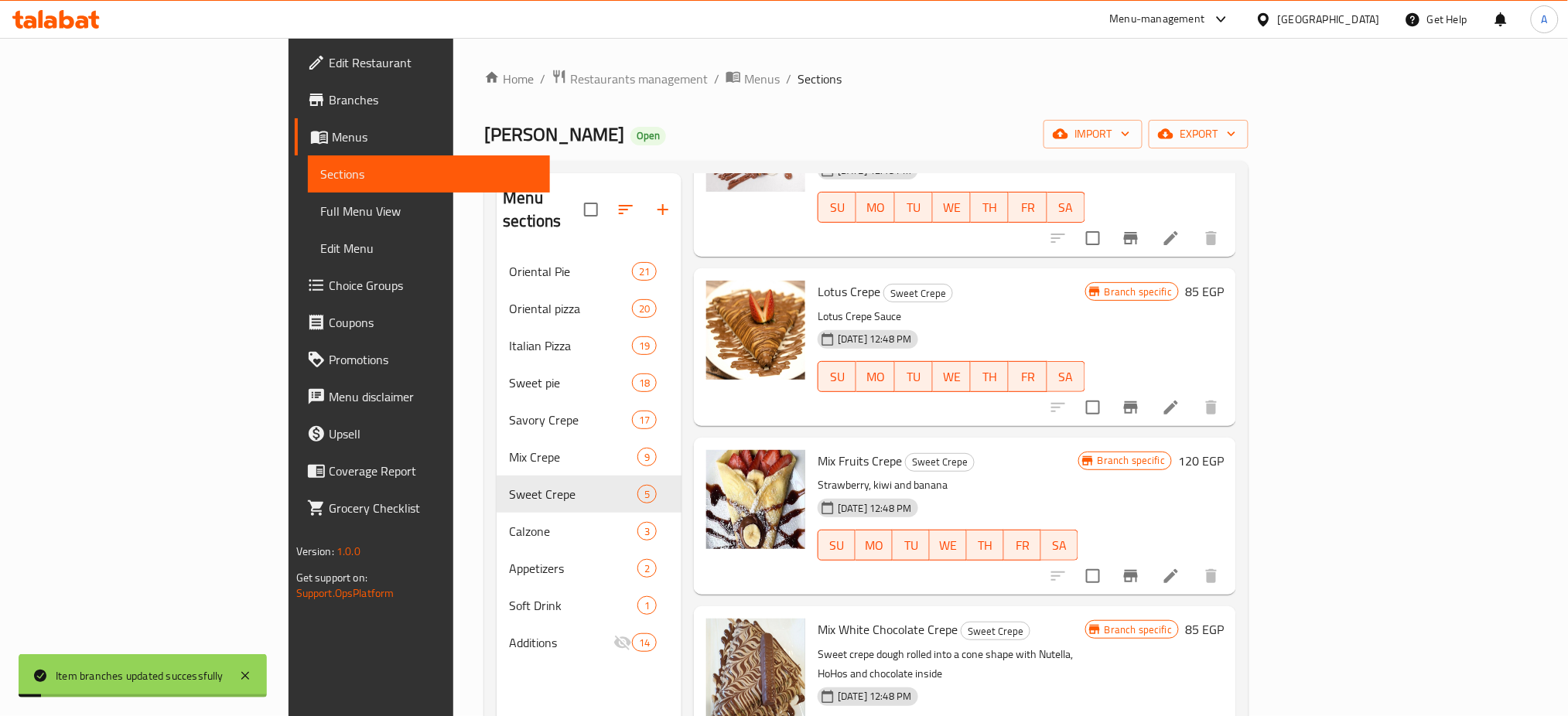
scroll to position [165, 0]
click at [1137, 570] on icon "Branch-specific-item" at bounding box center [1131, 577] width 14 height 13
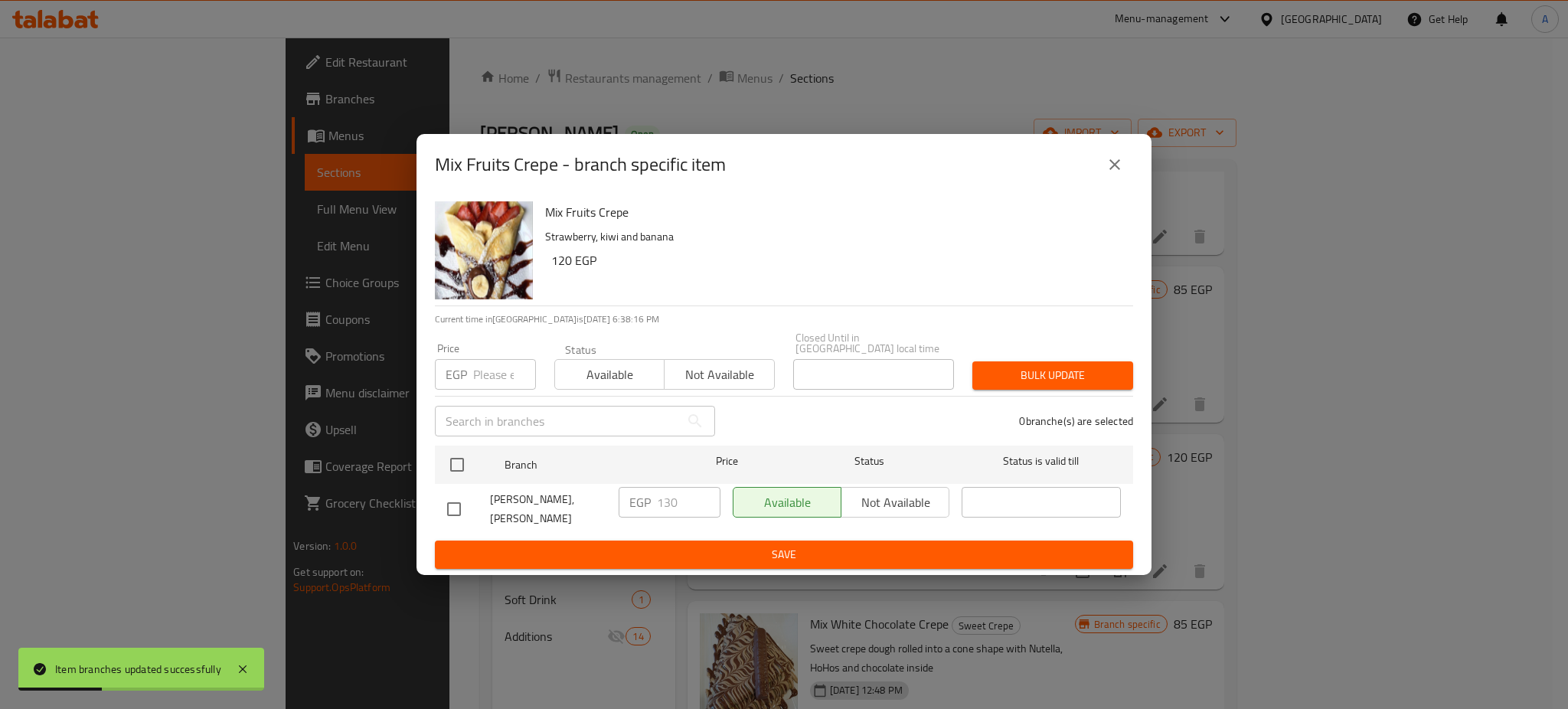
click at [494, 366] on input "number" at bounding box center [505, 374] width 63 height 31
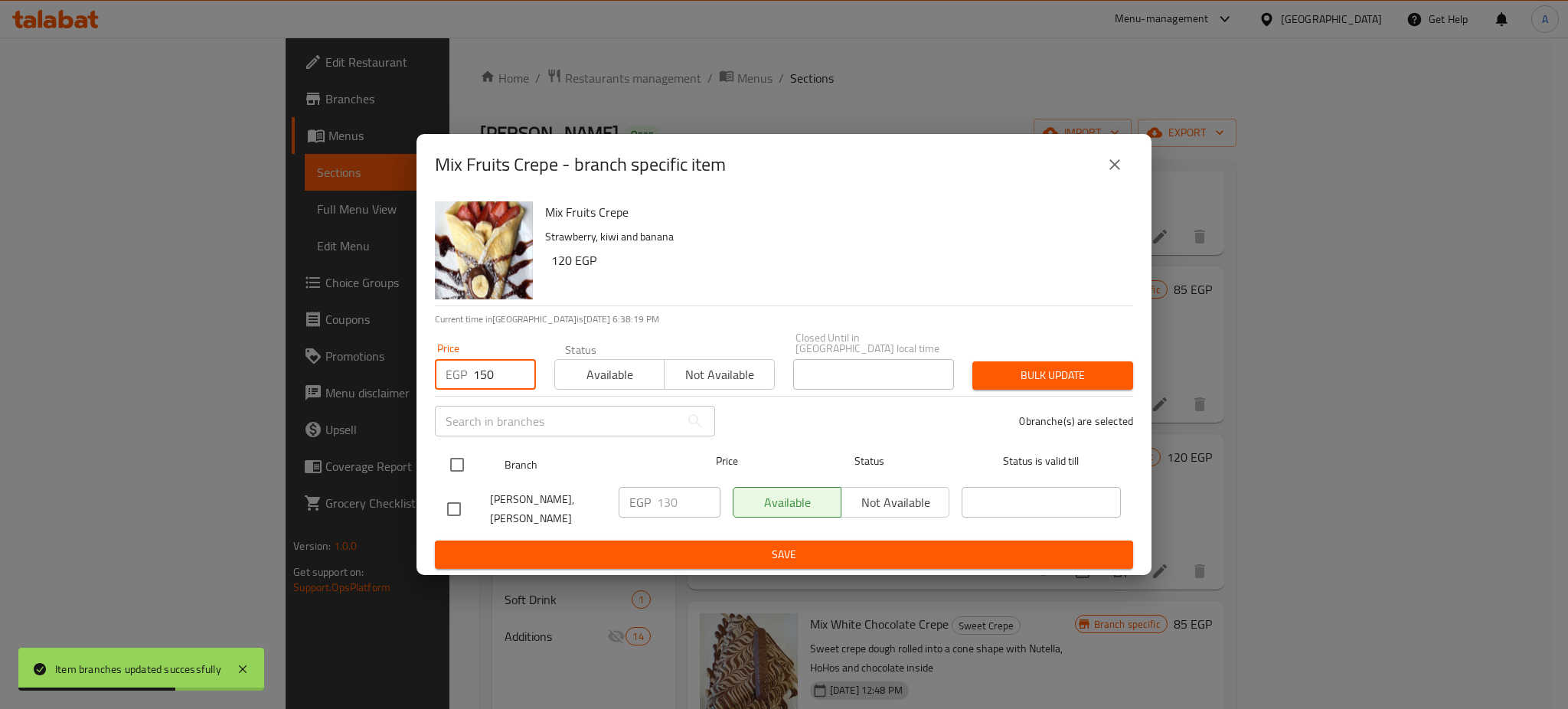
type input "150"
click at [457, 469] on input "checkbox" at bounding box center [457, 465] width 32 height 32
checkbox input "true"
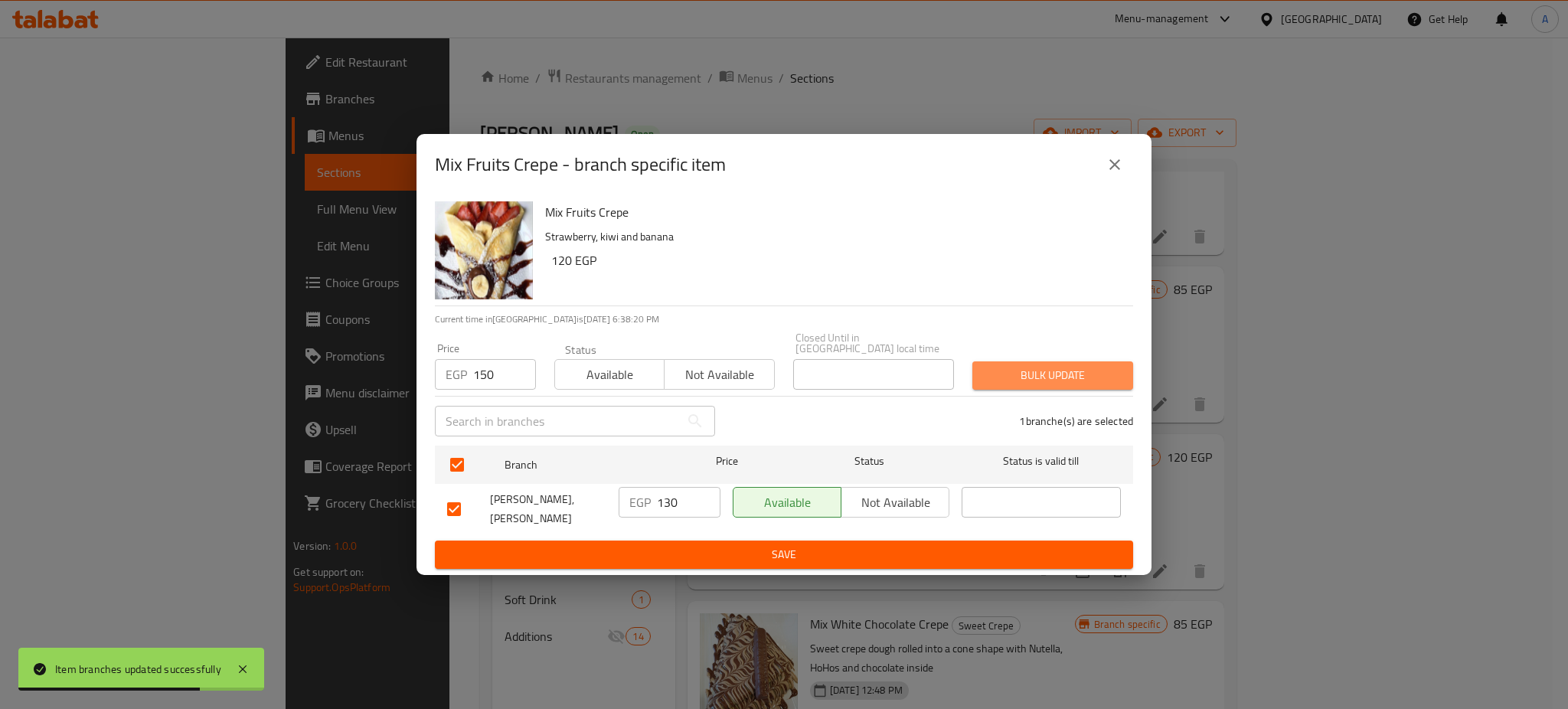
click at [1086, 380] on button "Bulk update" at bounding box center [1052, 375] width 161 height 28
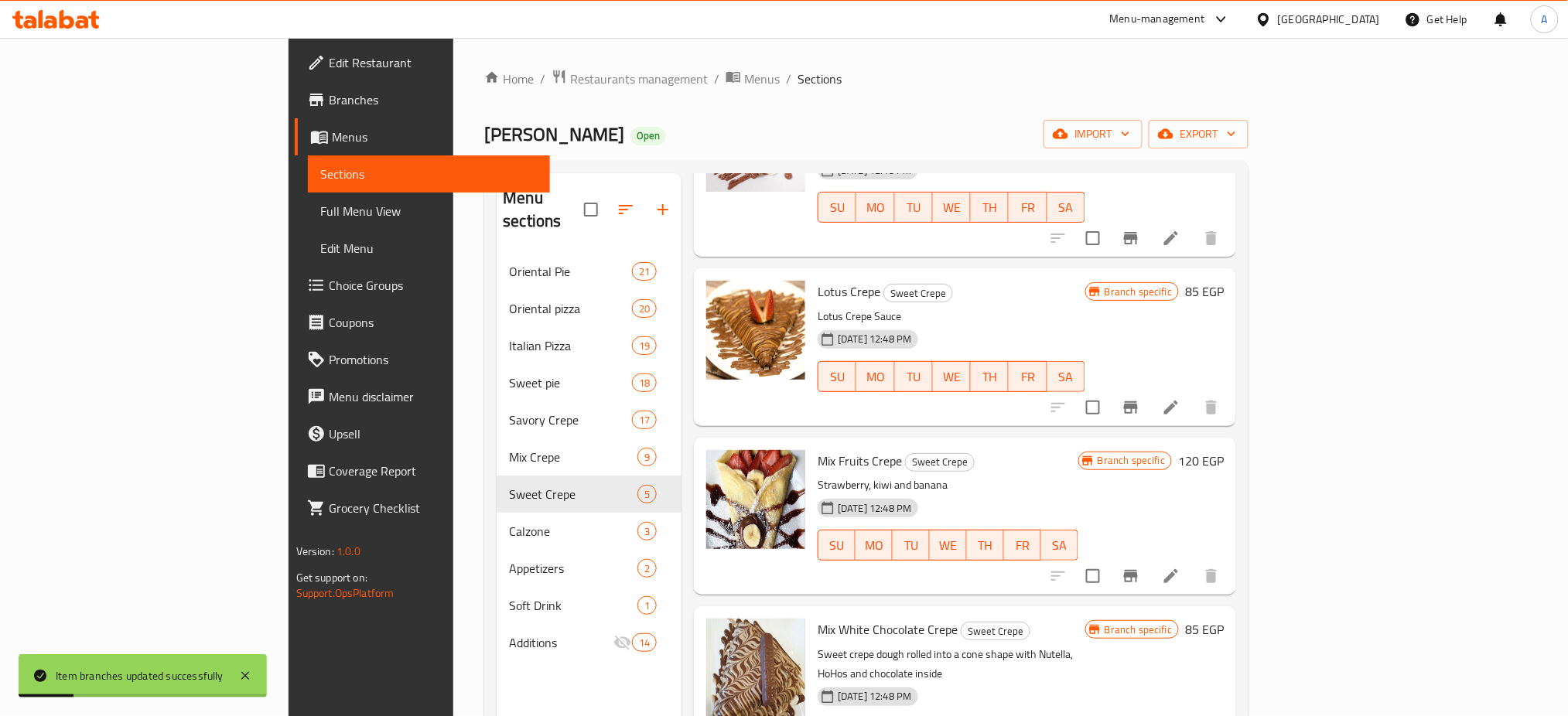
scroll to position [217, 0]
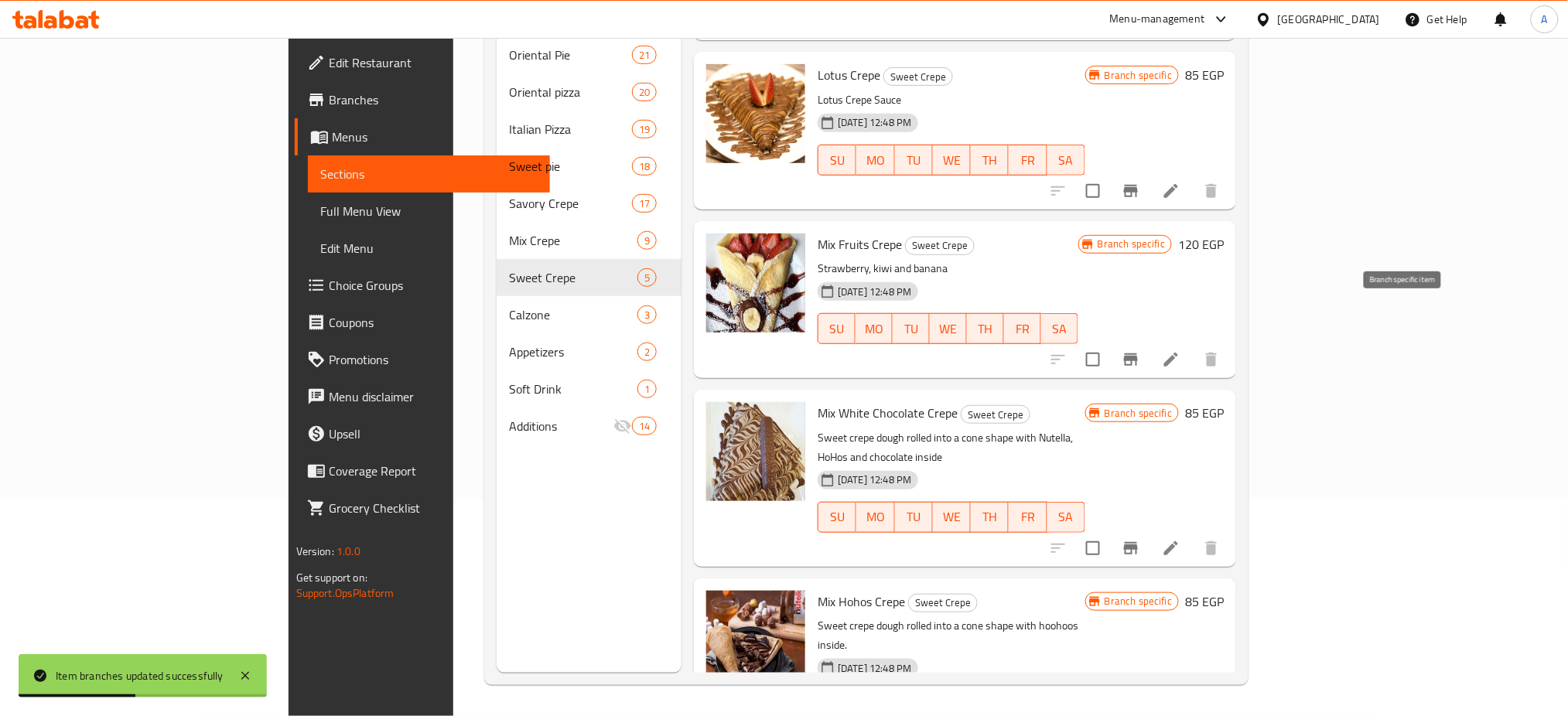
click at [1149, 341] on button "Branch-specific-item" at bounding box center [1130, 359] width 37 height 37
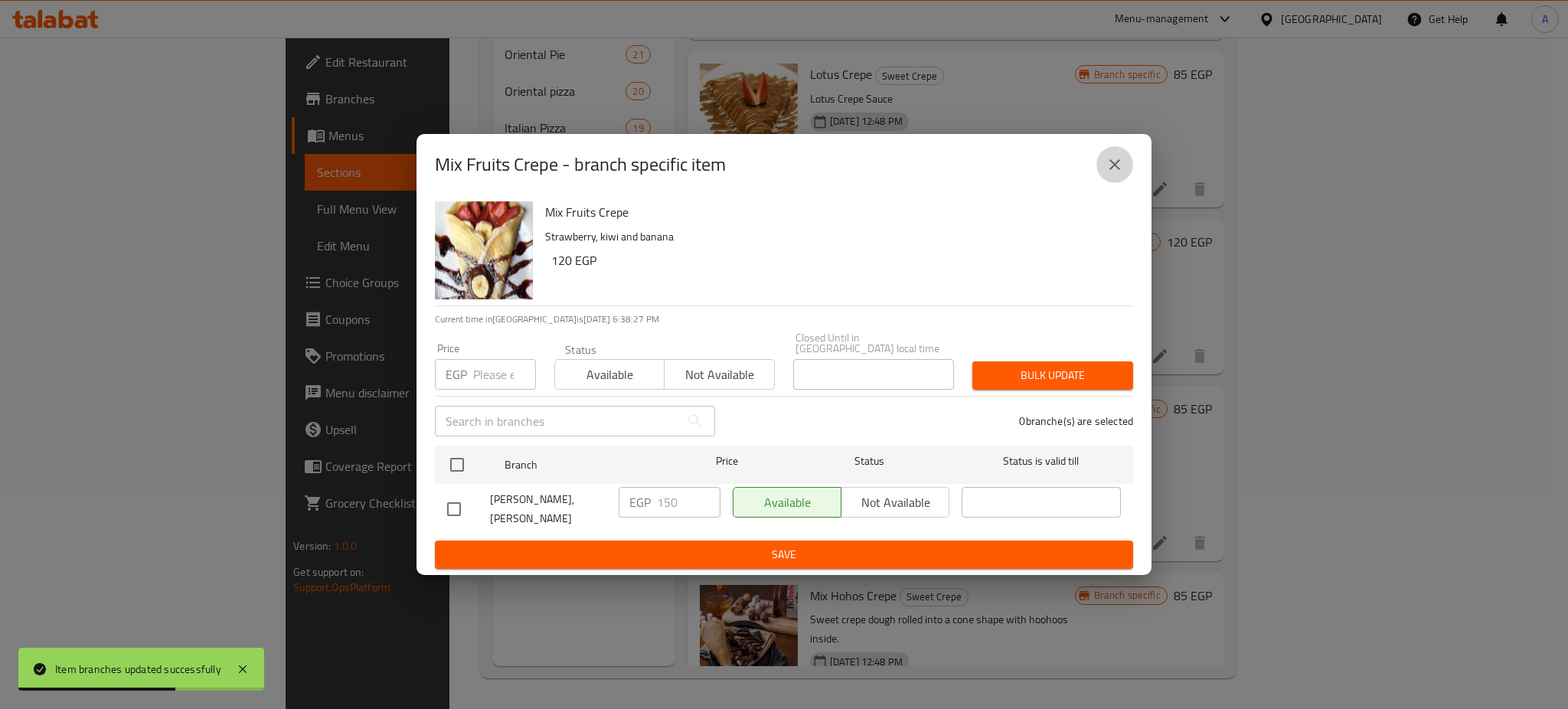
click at [1124, 183] on button "close" at bounding box center [1114, 165] width 37 height 37
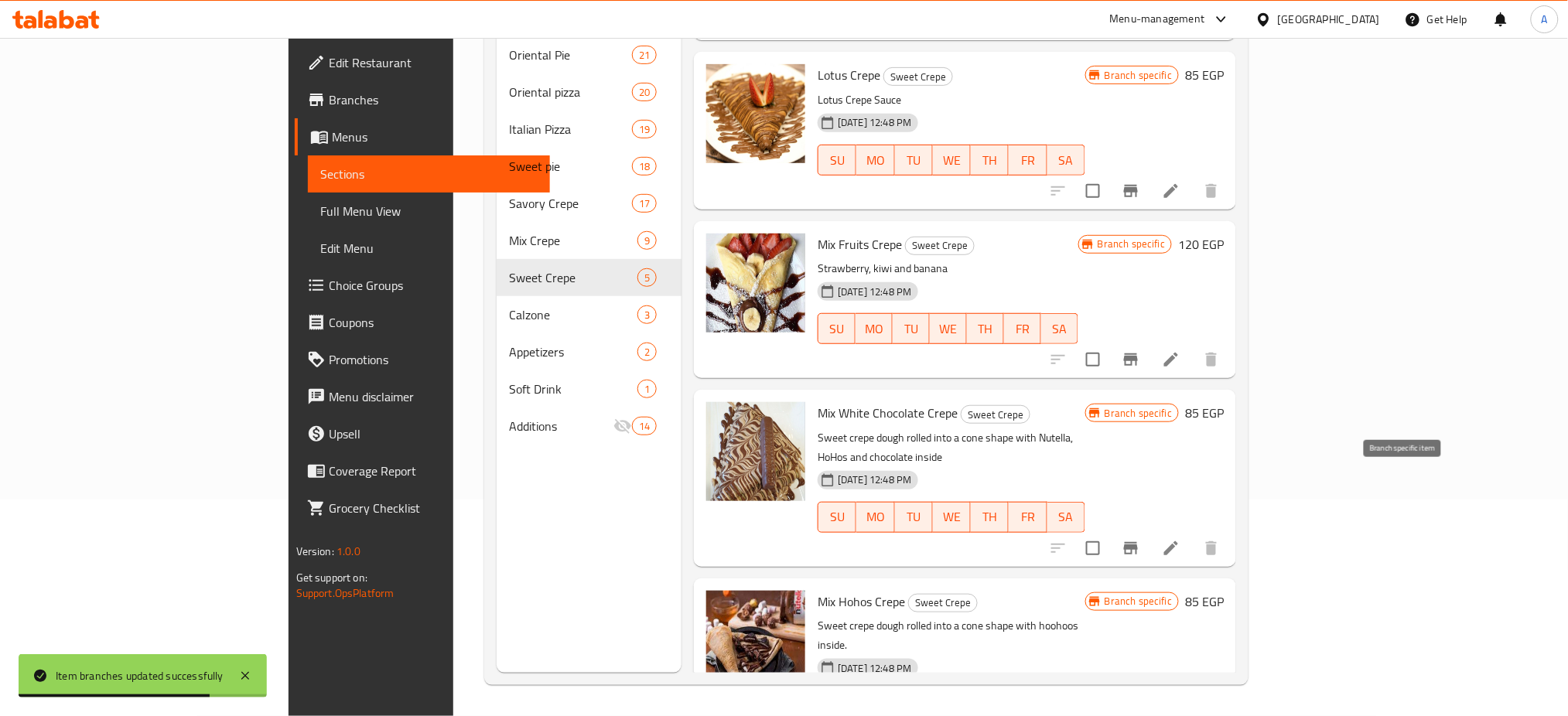
click at [1137, 542] on icon "Branch-specific-item" at bounding box center [1131, 548] width 14 height 13
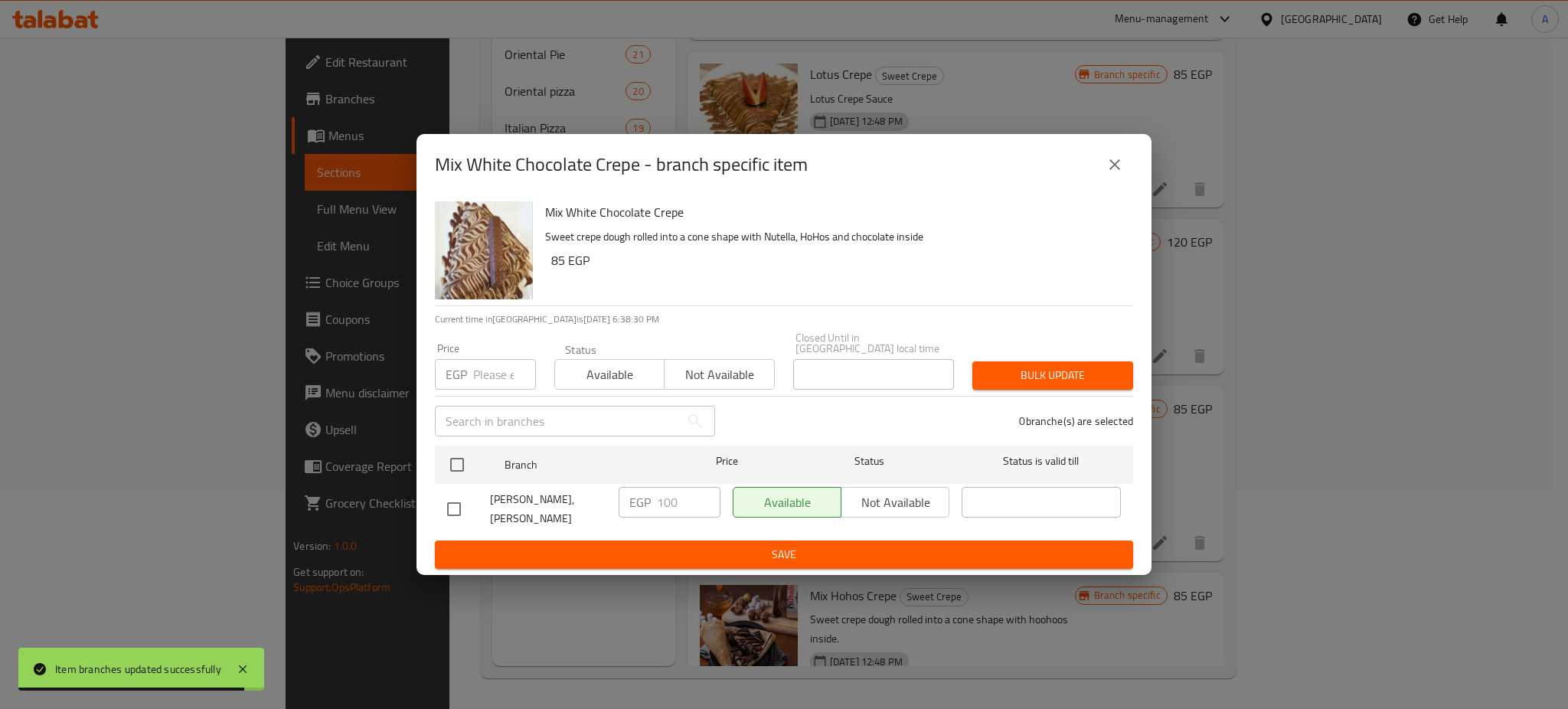
click at [480, 378] on input "number" at bounding box center [505, 374] width 63 height 31
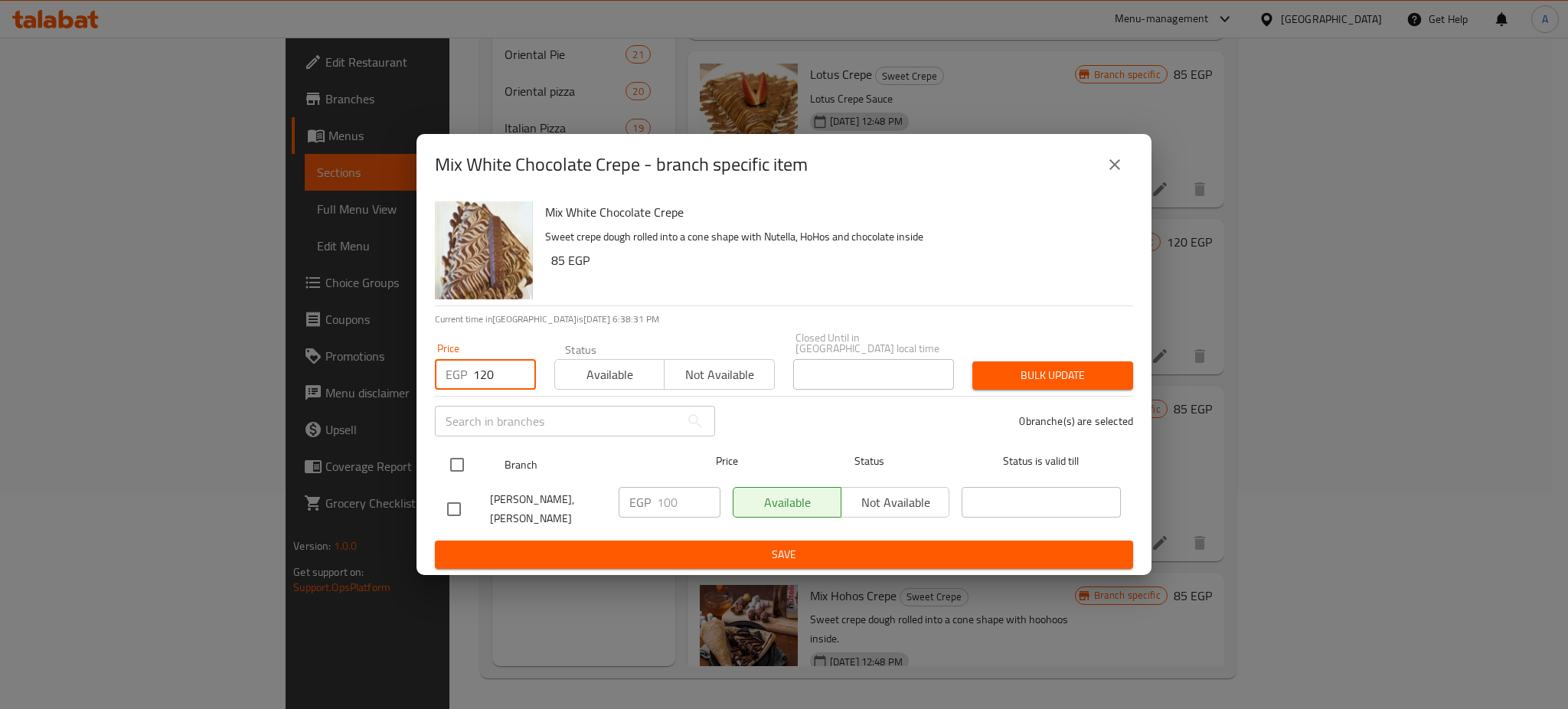
type input "120"
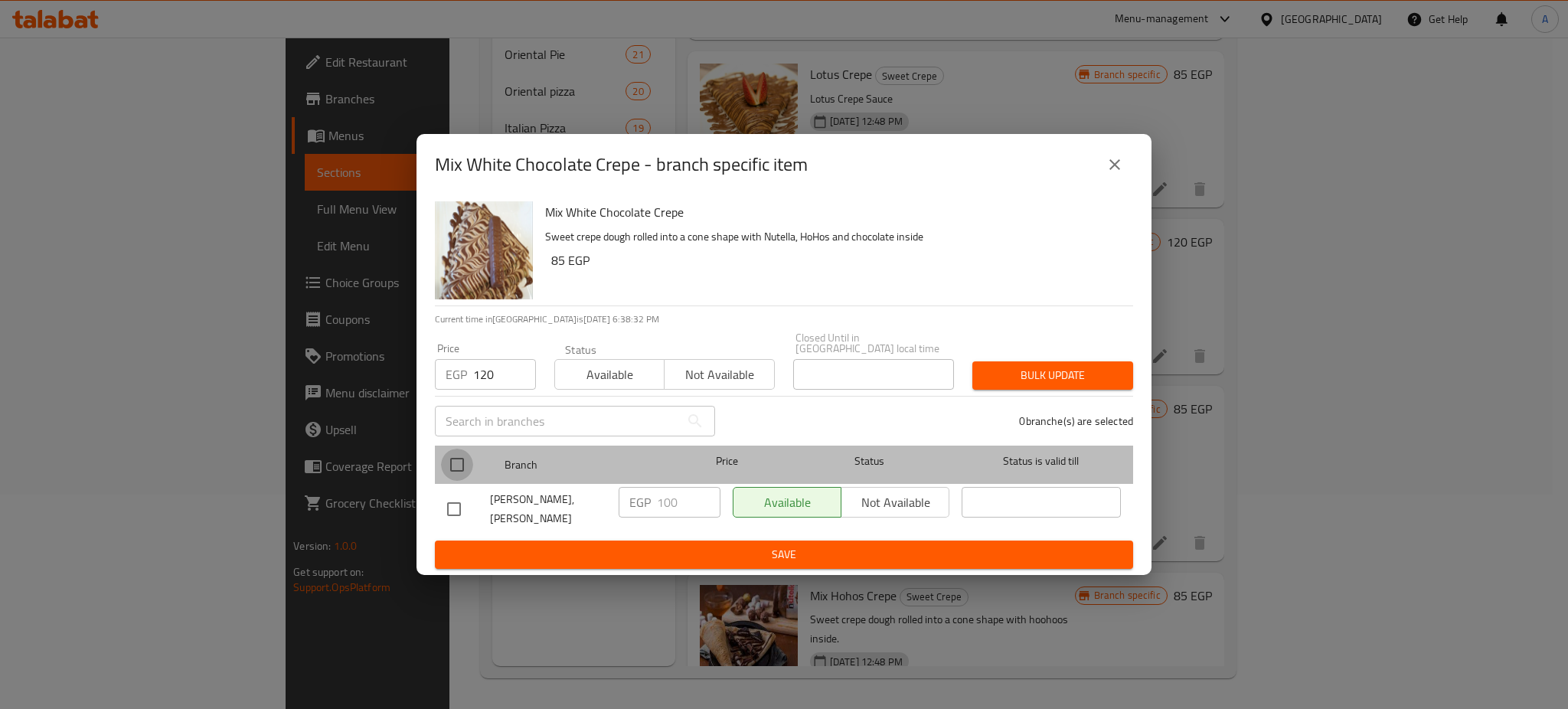
click at [452, 451] on input "checkbox" at bounding box center [457, 465] width 32 height 32
checkbox input "true"
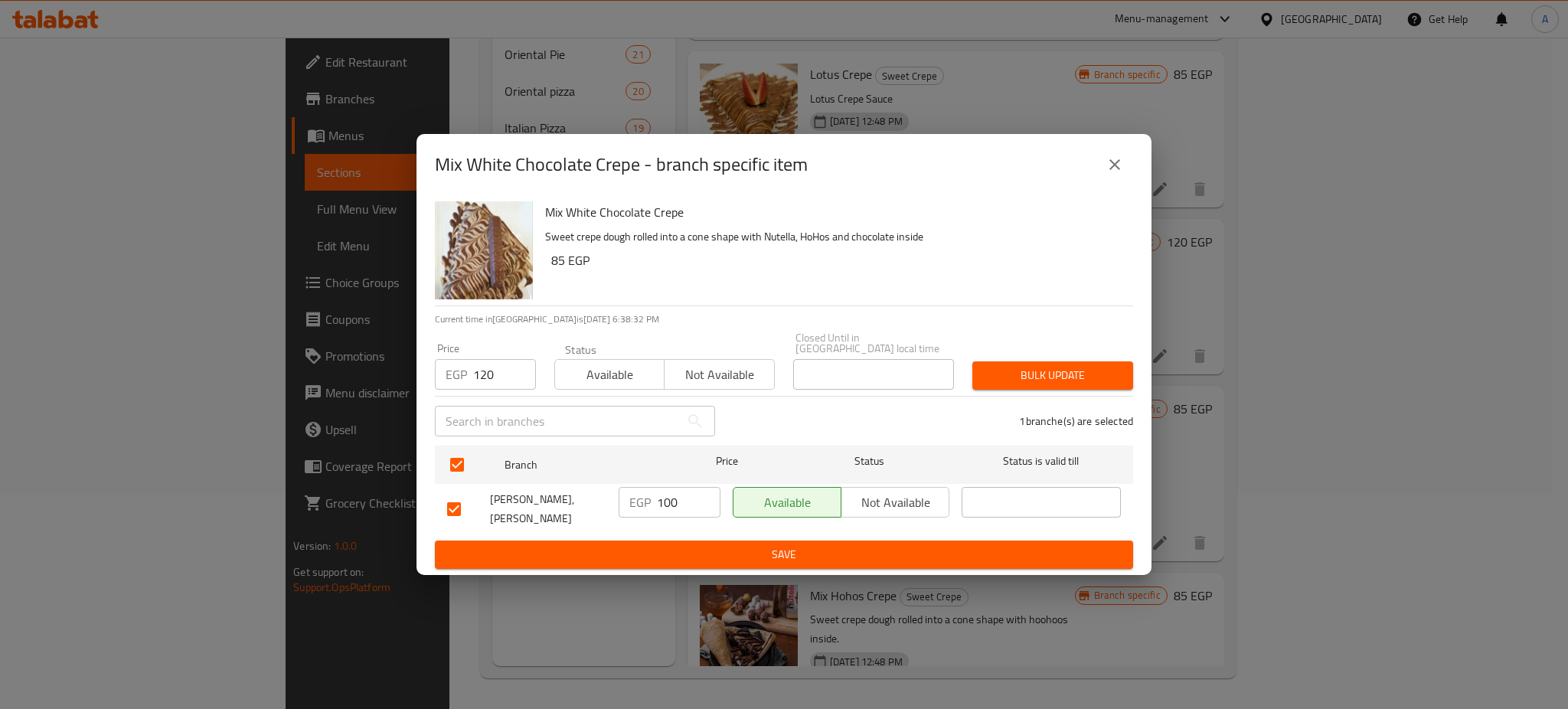
click at [1034, 366] on span "Bulk update" at bounding box center [1053, 375] width 136 height 19
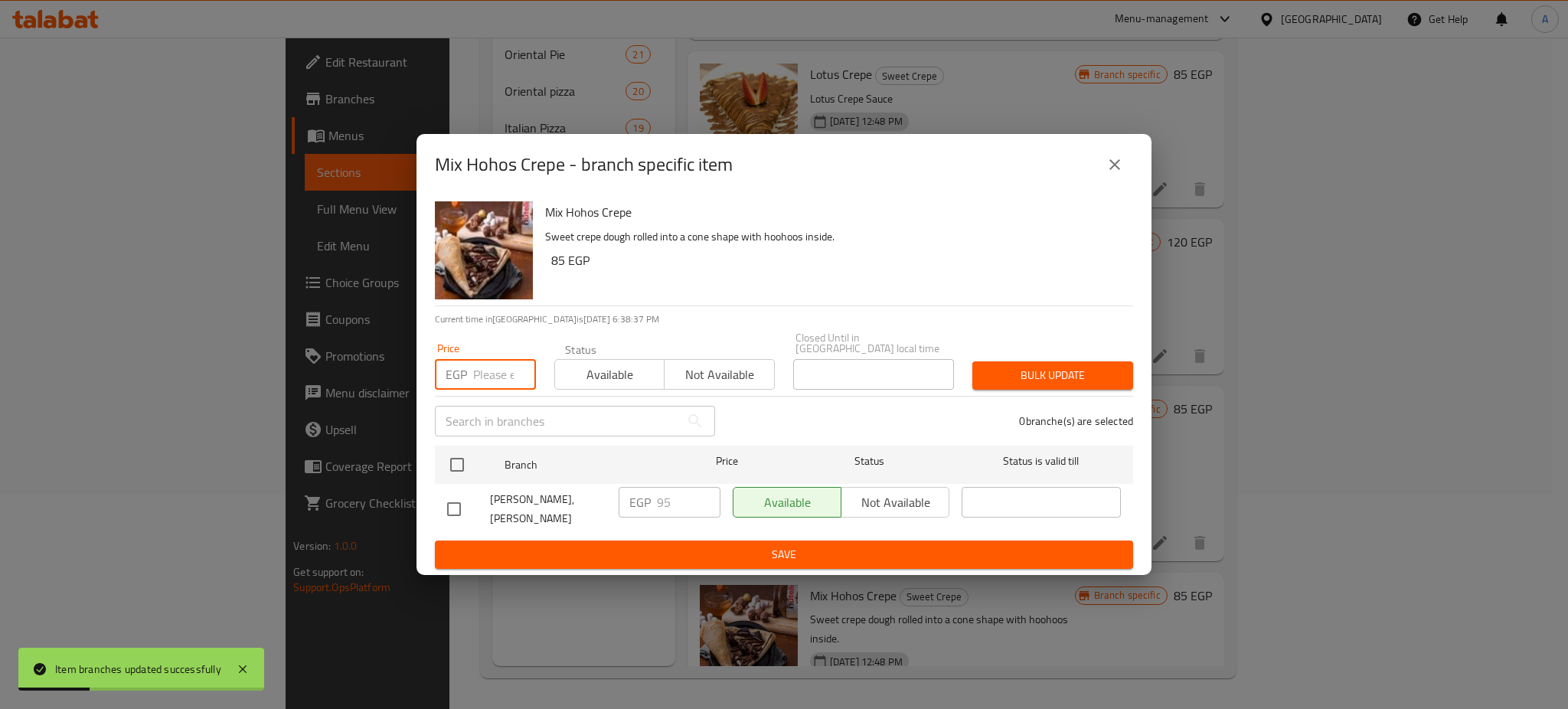
click at [487, 363] on input "number" at bounding box center [505, 374] width 63 height 31
type input "115"
click at [452, 460] on input "checkbox" at bounding box center [457, 465] width 32 height 32
checkbox input "true"
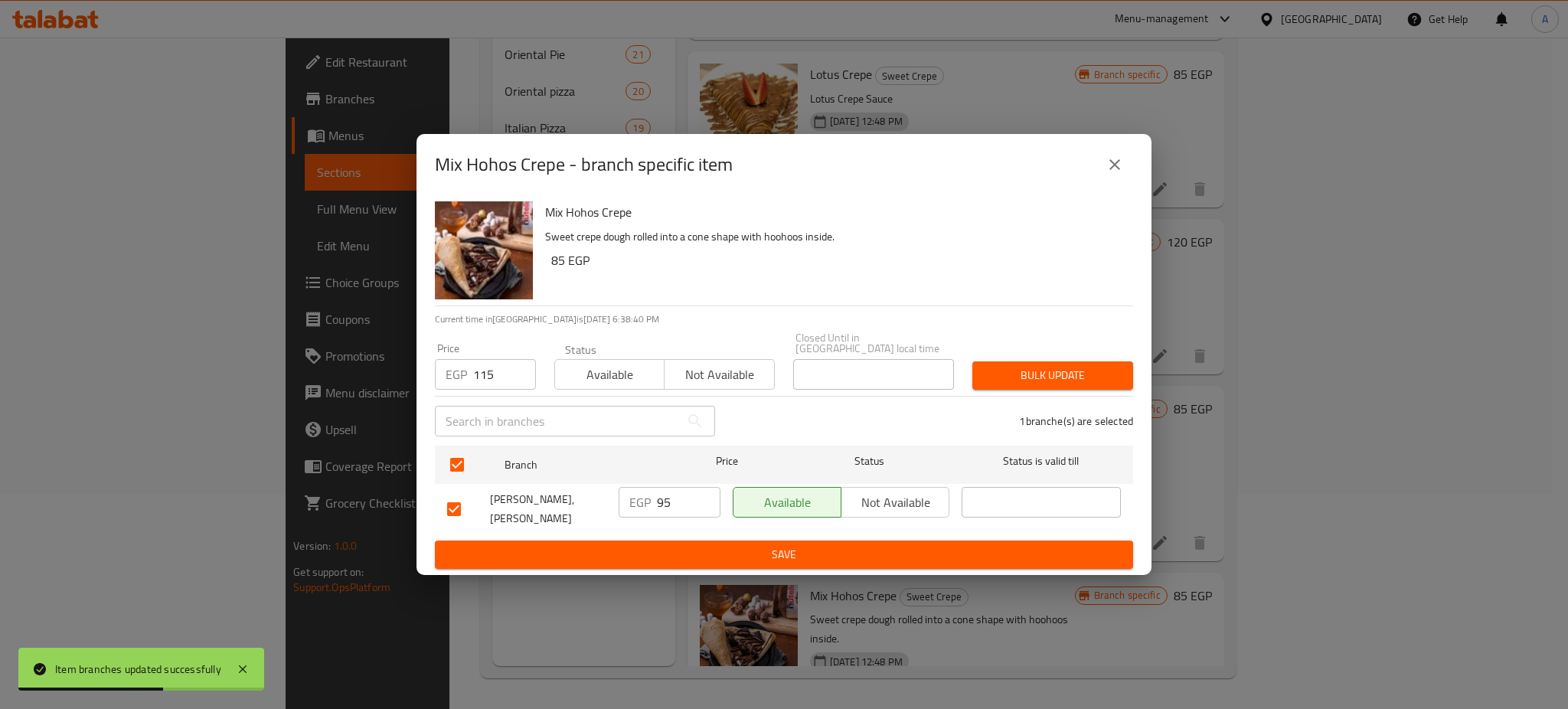
click at [1056, 378] on span "Bulk update" at bounding box center [1053, 375] width 136 height 19
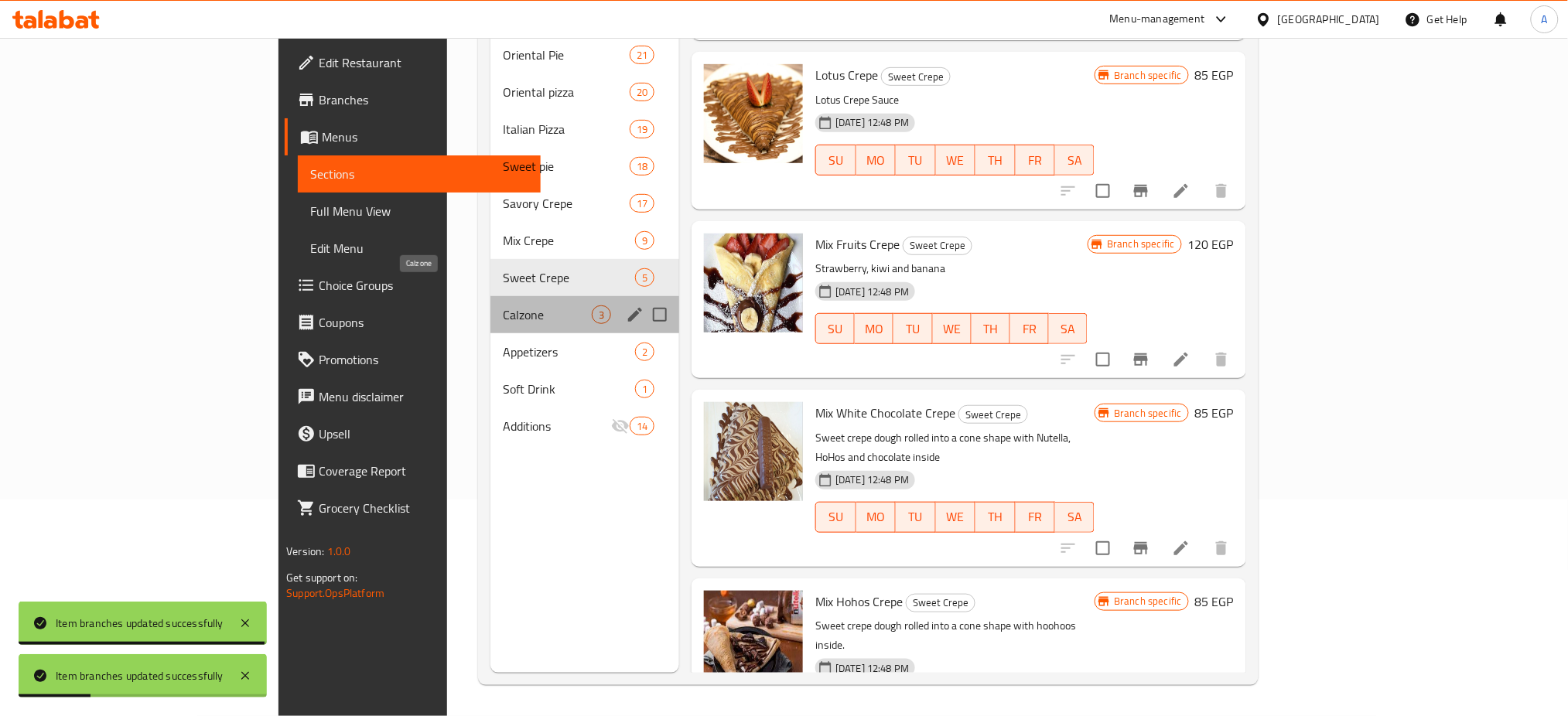
click at [503, 305] on span "Calzone" at bounding box center [547, 314] width 89 height 18
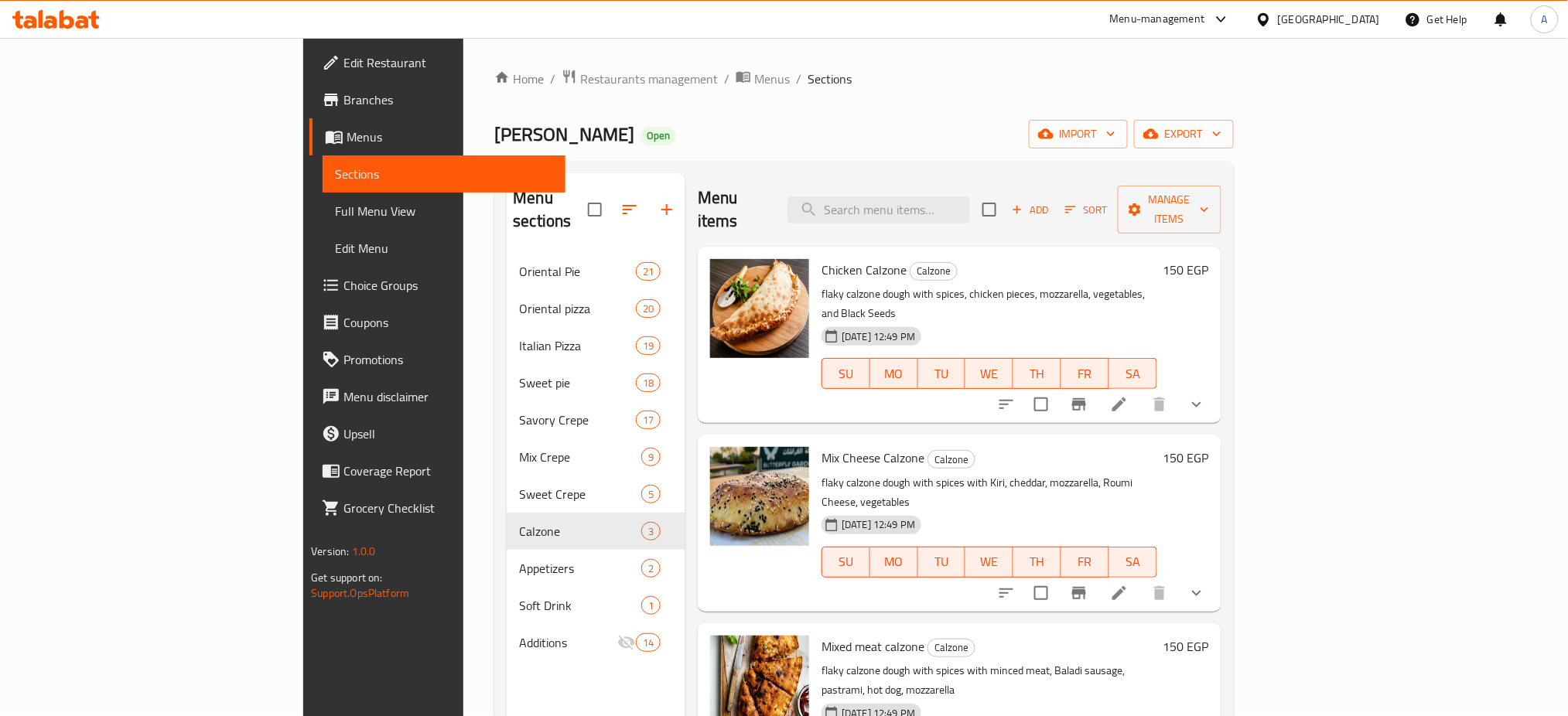
click at [1209, 259] on h6 "150 EGP" at bounding box center [1186, 269] width 46 height 21
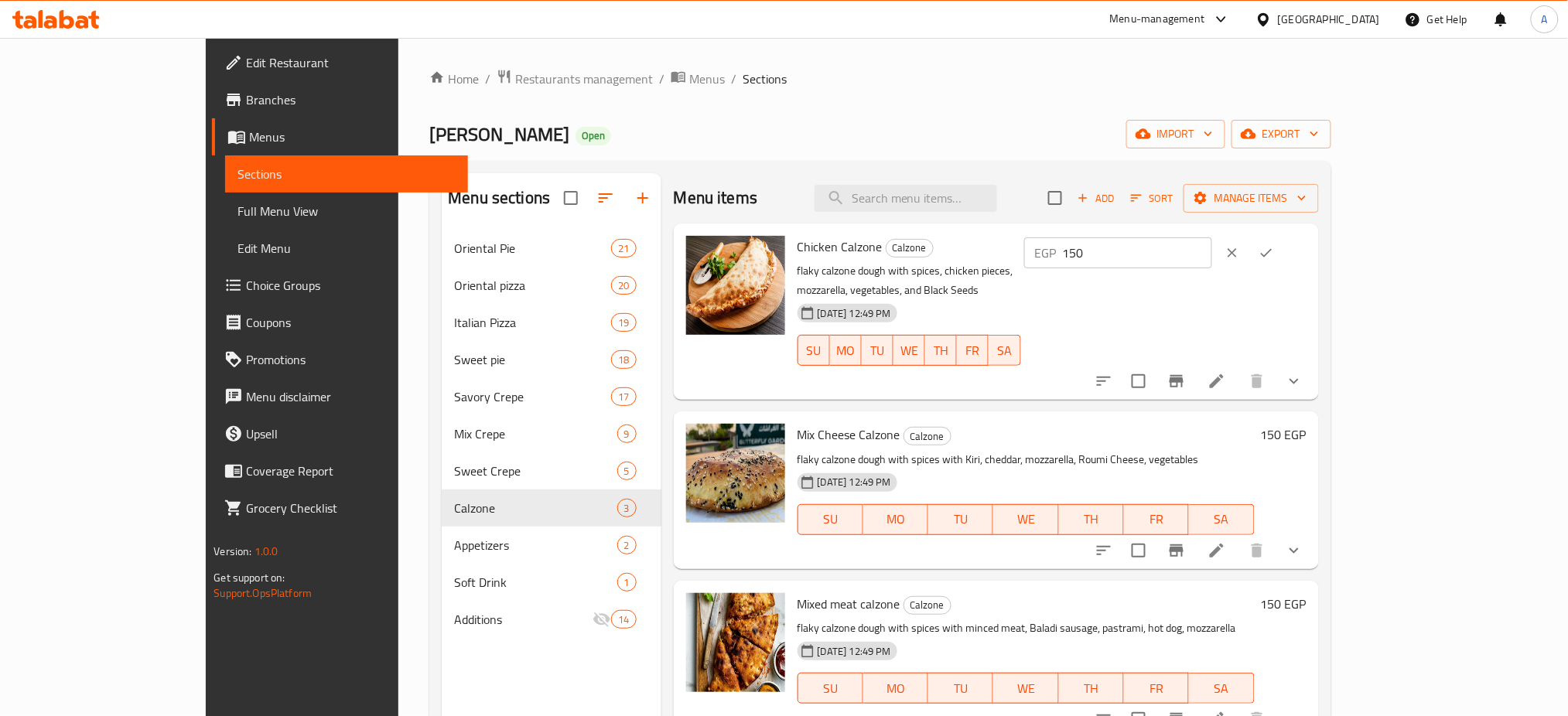
click at [1306, 270] on div "EGP 150 ​" at bounding box center [1165, 252] width 283 height 34
click at [1212, 256] on input "150" at bounding box center [1137, 252] width 150 height 31
type input "160"
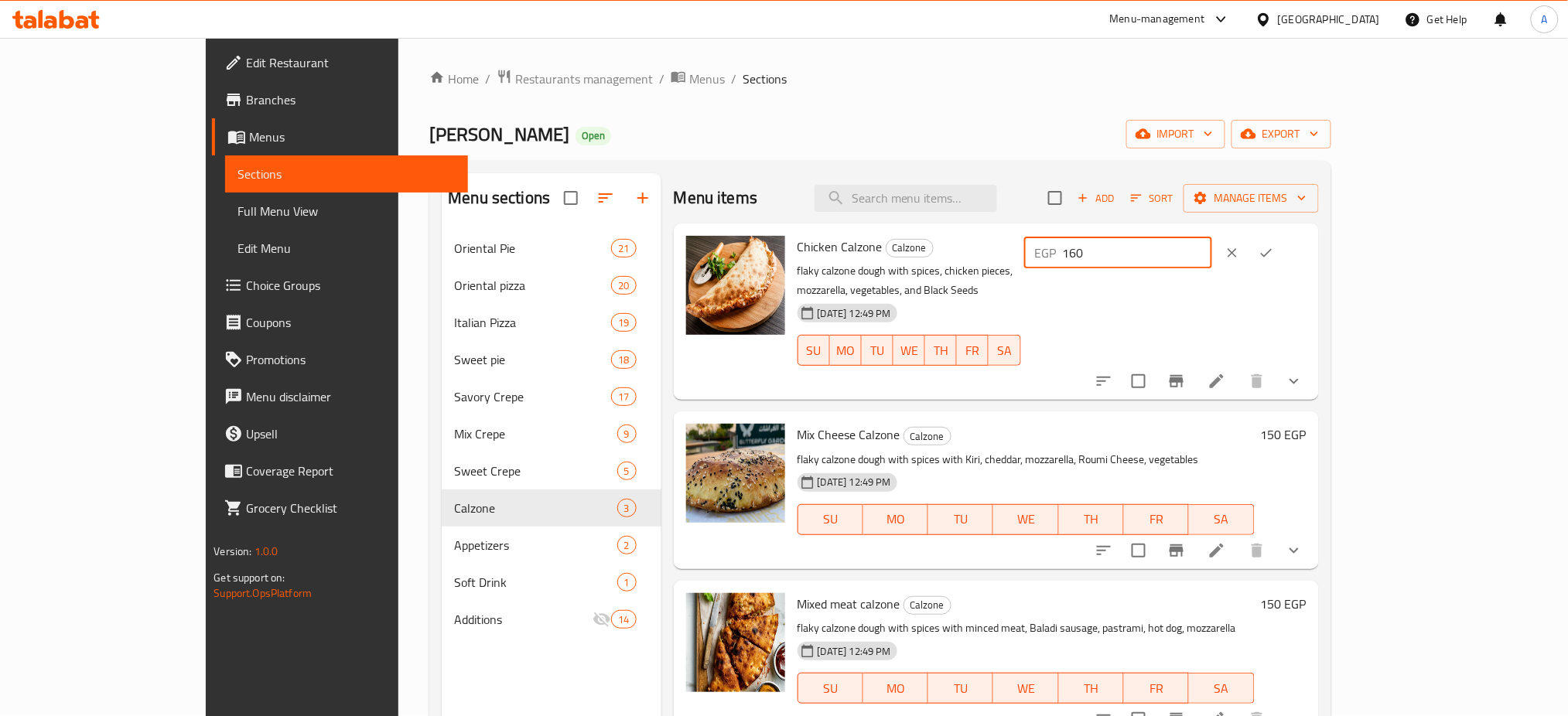
click at [1274, 245] on icon "ok" at bounding box center [1266, 253] width 16 height 16
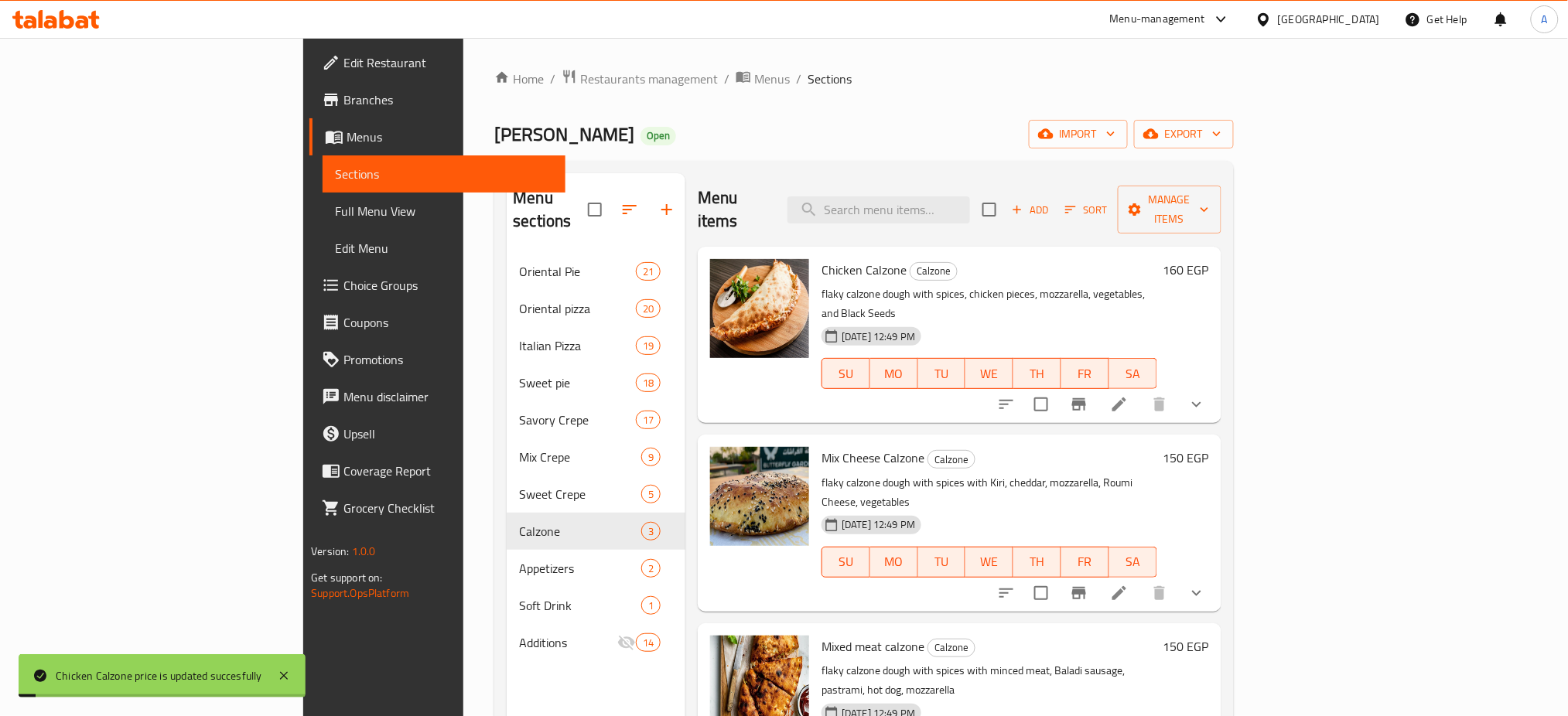
click at [1209, 447] on h6 "150 EGP" at bounding box center [1186, 457] width 46 height 21
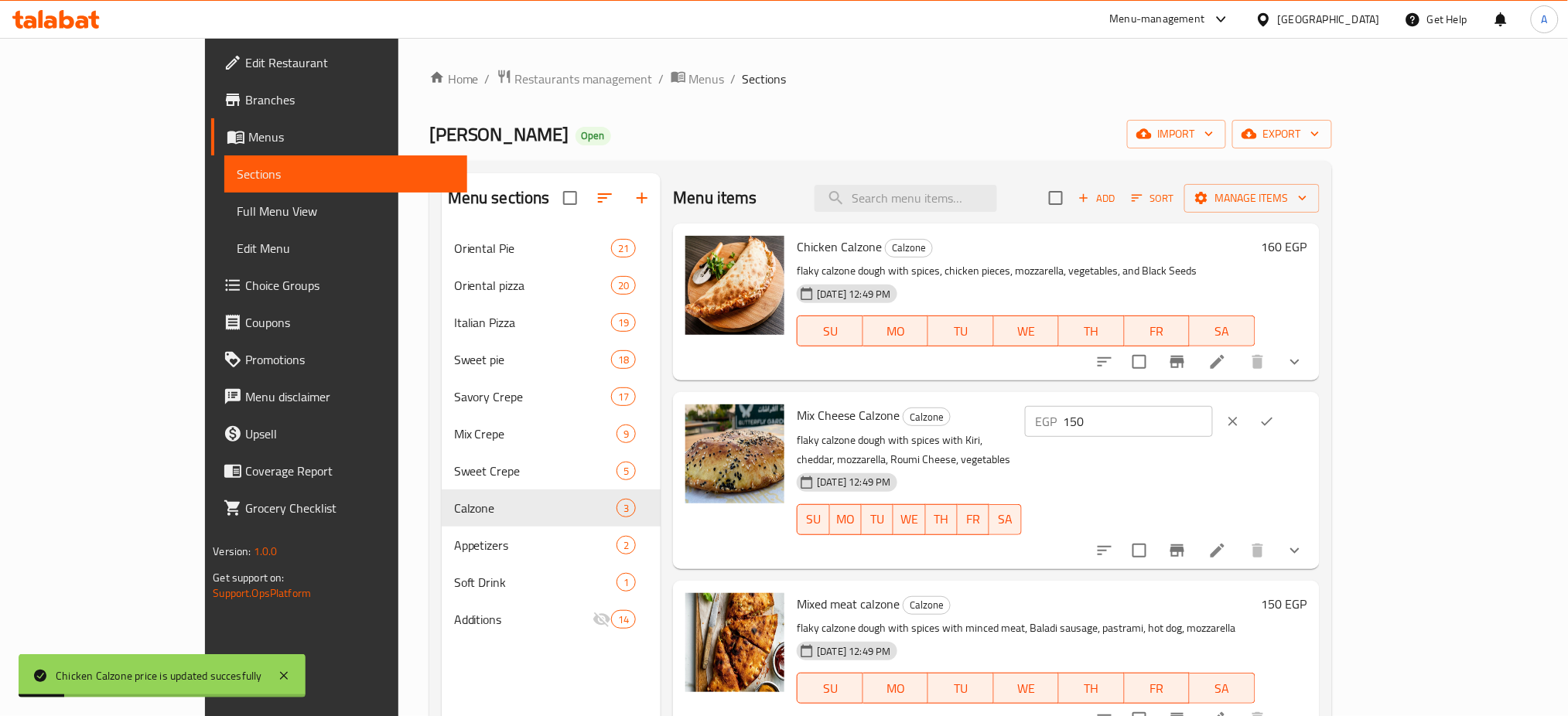
click at [1213, 428] on input "150" at bounding box center [1138, 421] width 150 height 31
type input "160"
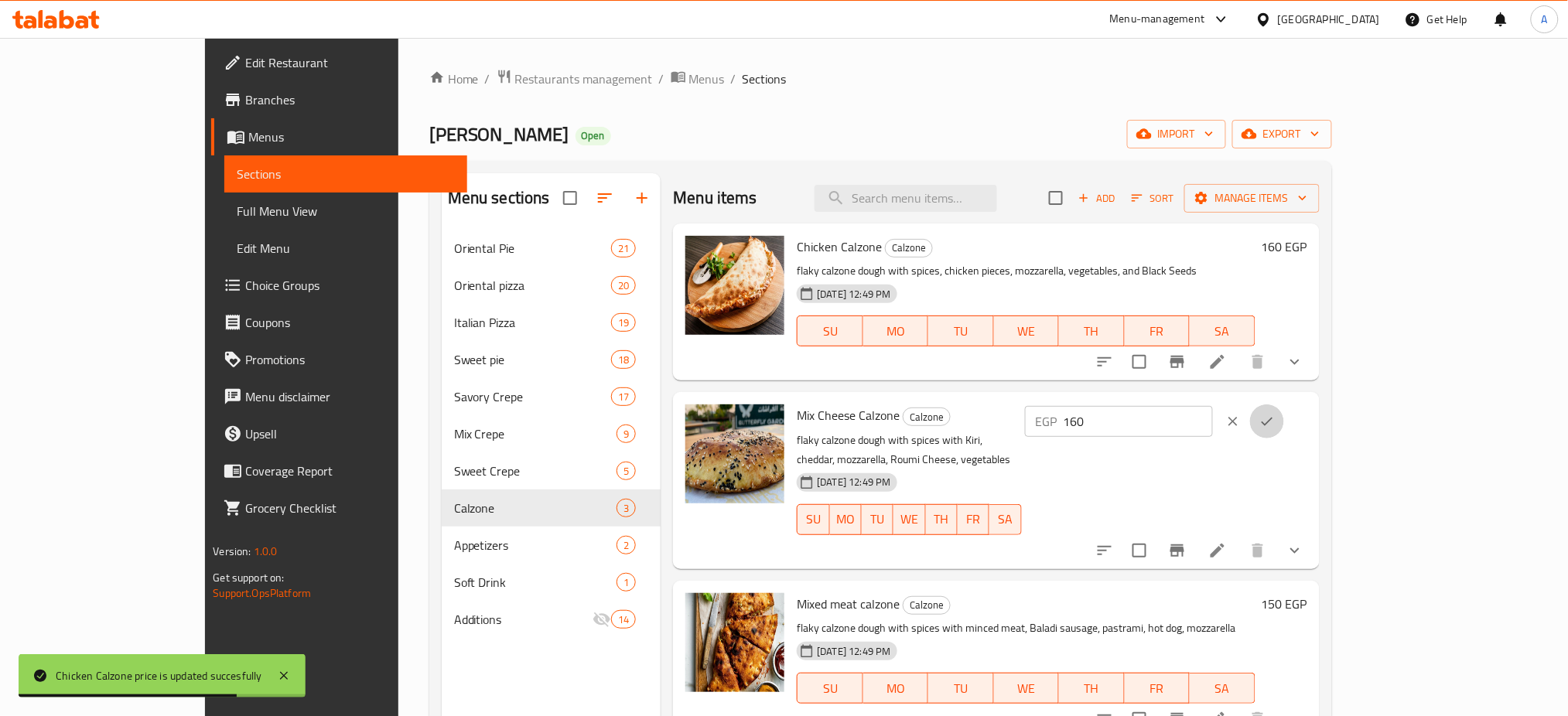
click at [1274, 421] on icon "ok" at bounding box center [1267, 422] width 16 height 16
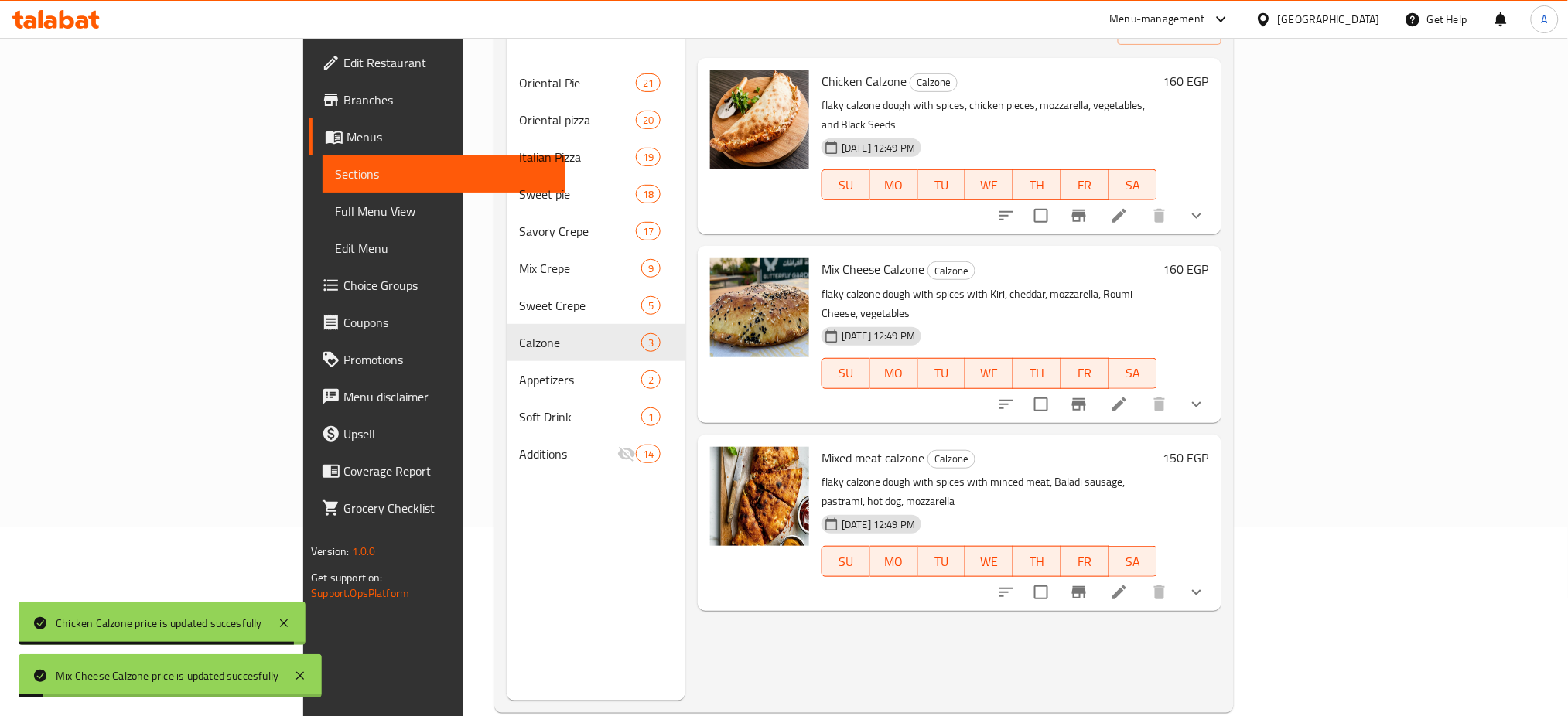
scroll to position [189, 0]
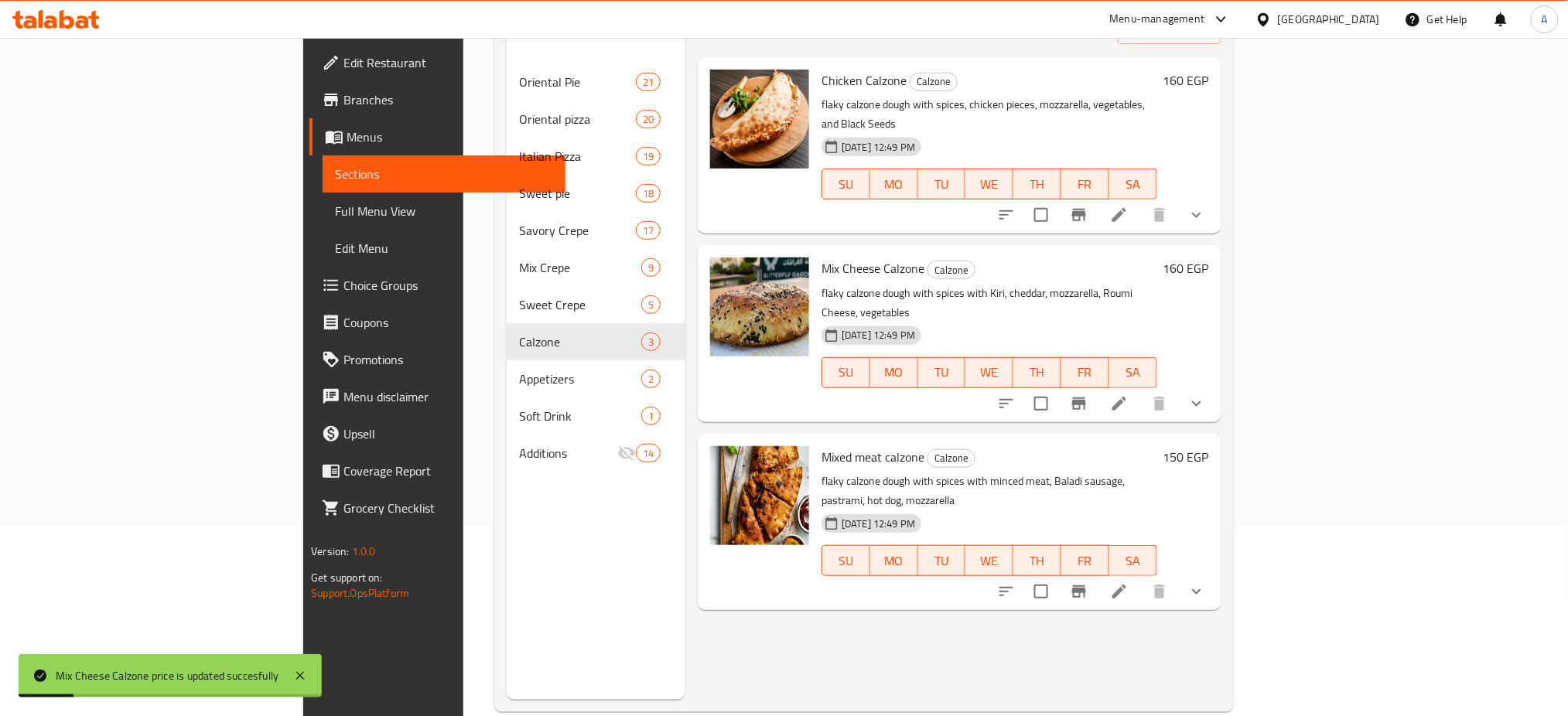
click at [1209, 446] on h6 "150 EGP" at bounding box center [1186, 456] width 46 height 21
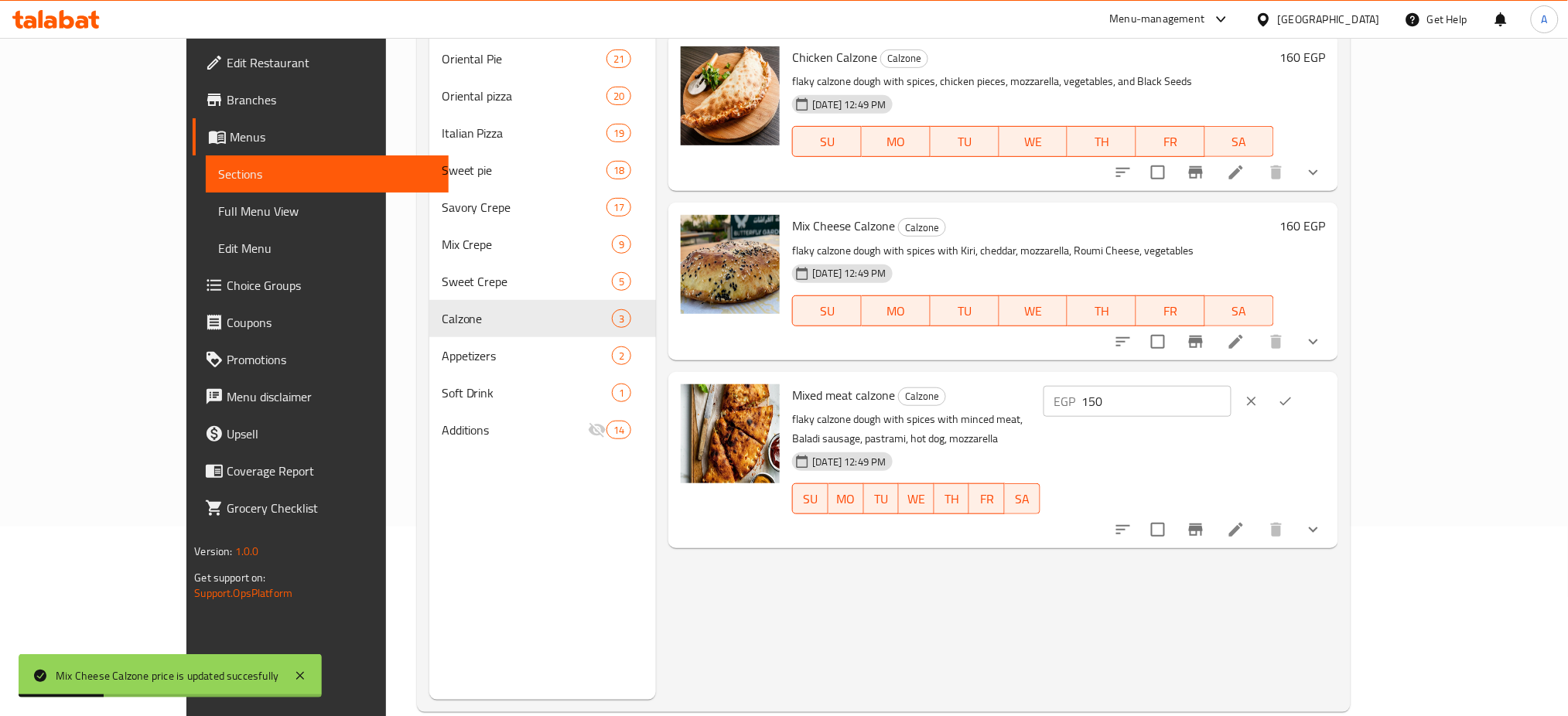
click at [1232, 403] on input "150" at bounding box center [1156, 401] width 150 height 31
click at [1232, 404] on input "150" at bounding box center [1156, 401] width 150 height 31
type input "160"
click at [1293, 400] on icon "ok" at bounding box center [1285, 401] width 16 height 16
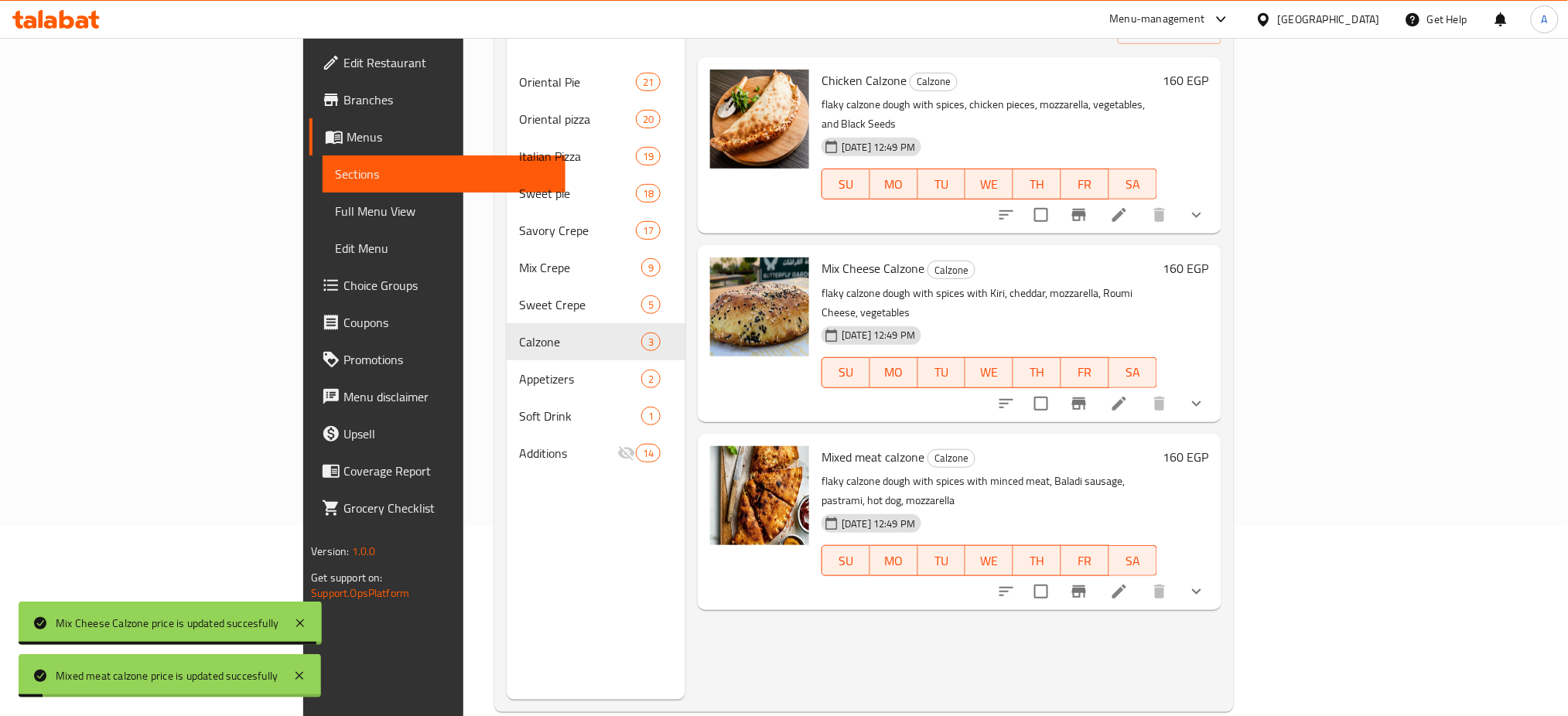
click at [875, 595] on div "Menu items Add Sort Manage items Chicken Calzone Calzone flaky calzone dough wi…" at bounding box center [953, 341] width 535 height 716
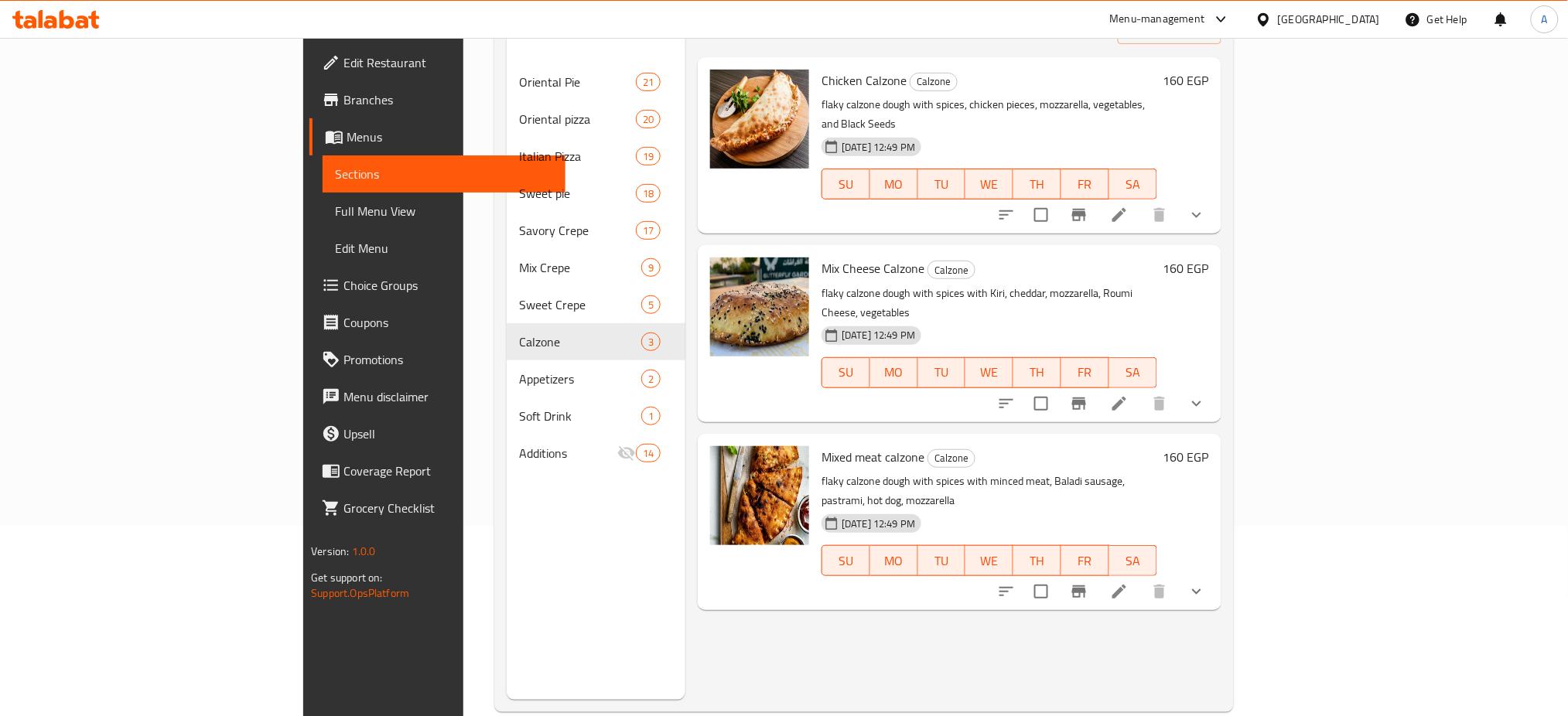
click at [877, 570] on div "Menu items Add Sort Manage items Chicken Calzone Calzone flaky calzone dough wi…" at bounding box center [953, 341] width 535 height 716
